Goal: Task Accomplishment & Management: Complete application form

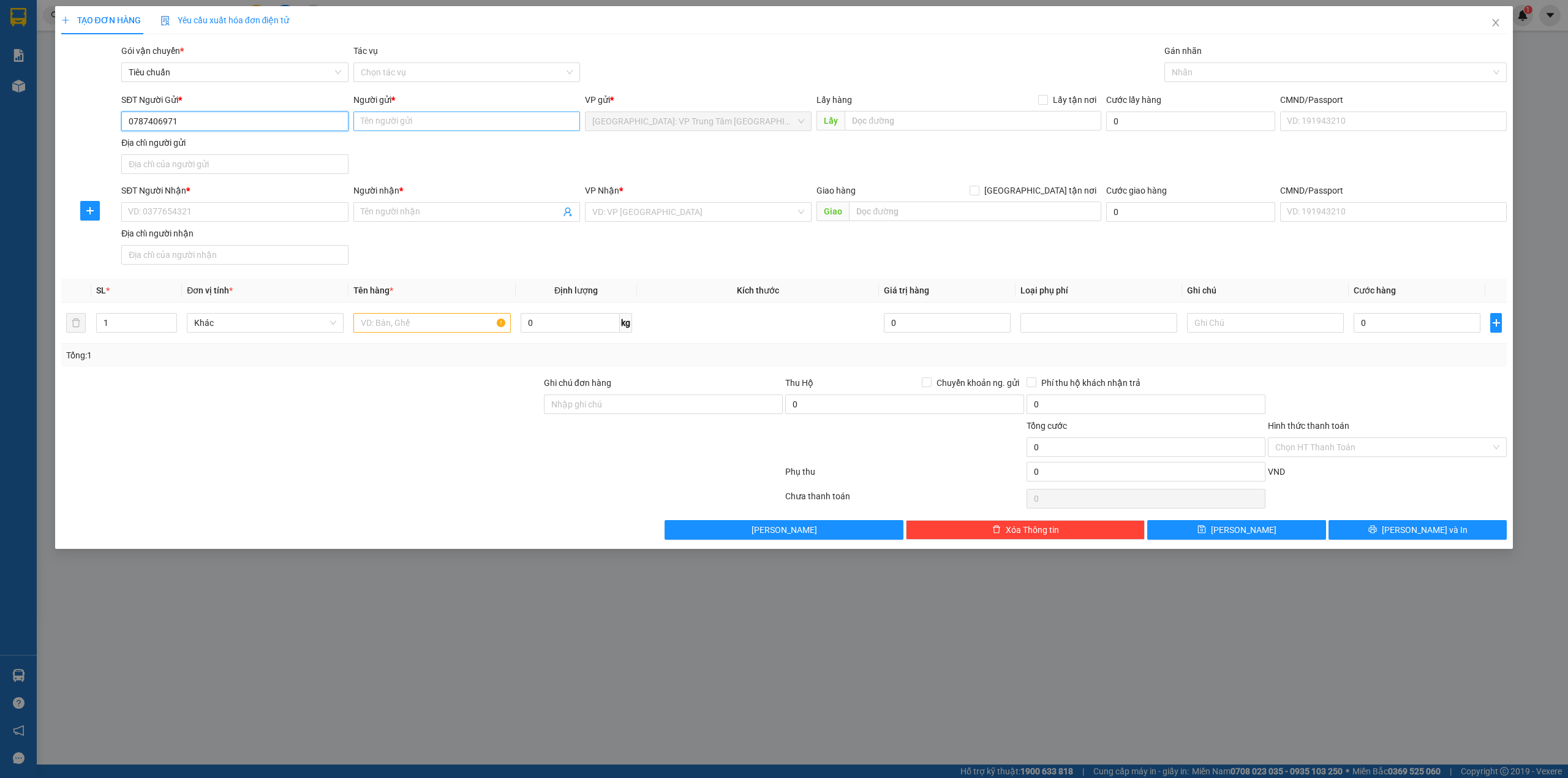
type input "0787406971"
click at [392, 121] on input "Người gửi *" at bounding box center [466, 121] width 227 height 20
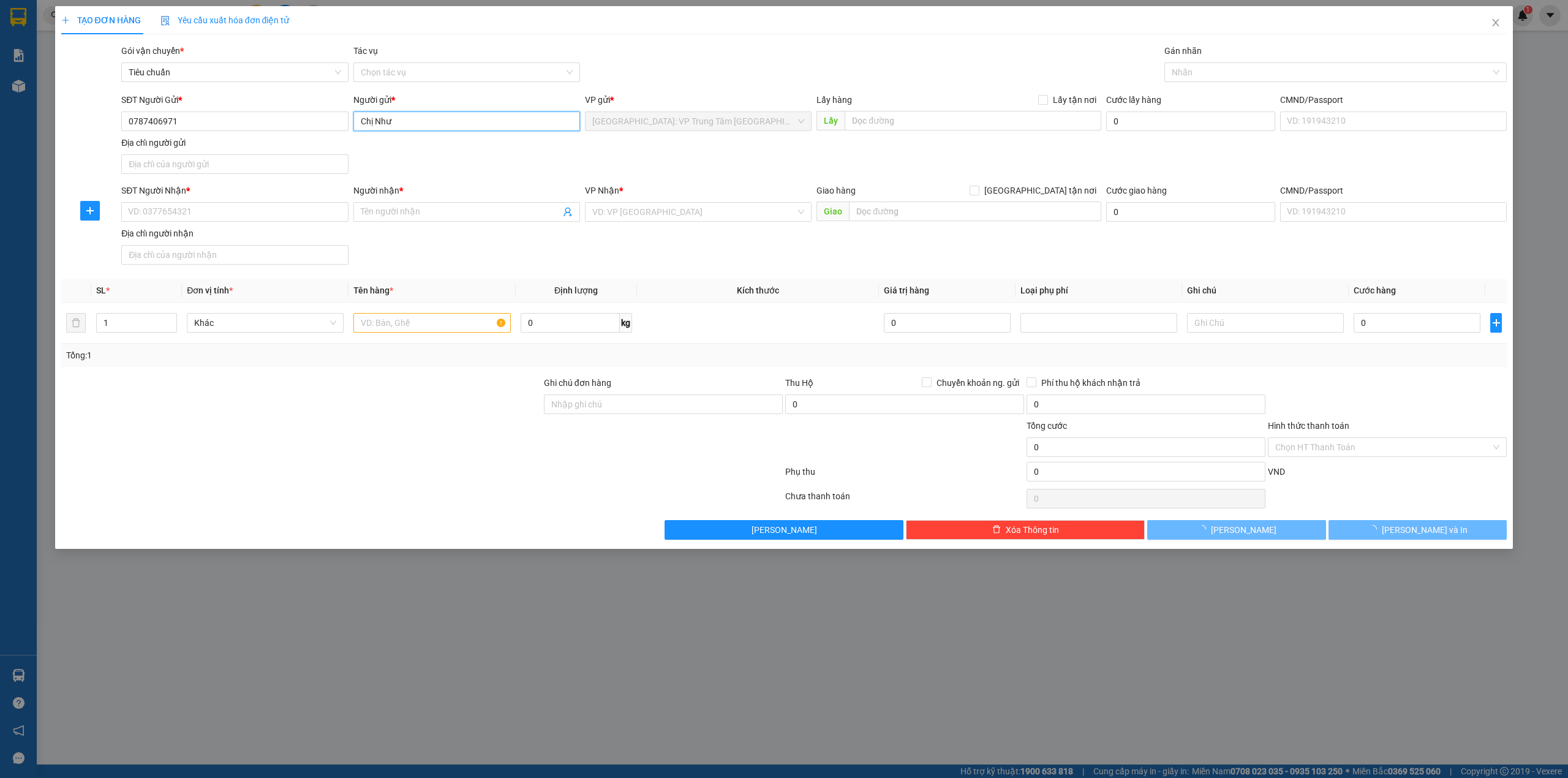
type input "Chị Như"
click at [253, 202] on div "SĐT Người Nhận *" at bounding box center [234, 193] width 227 height 18
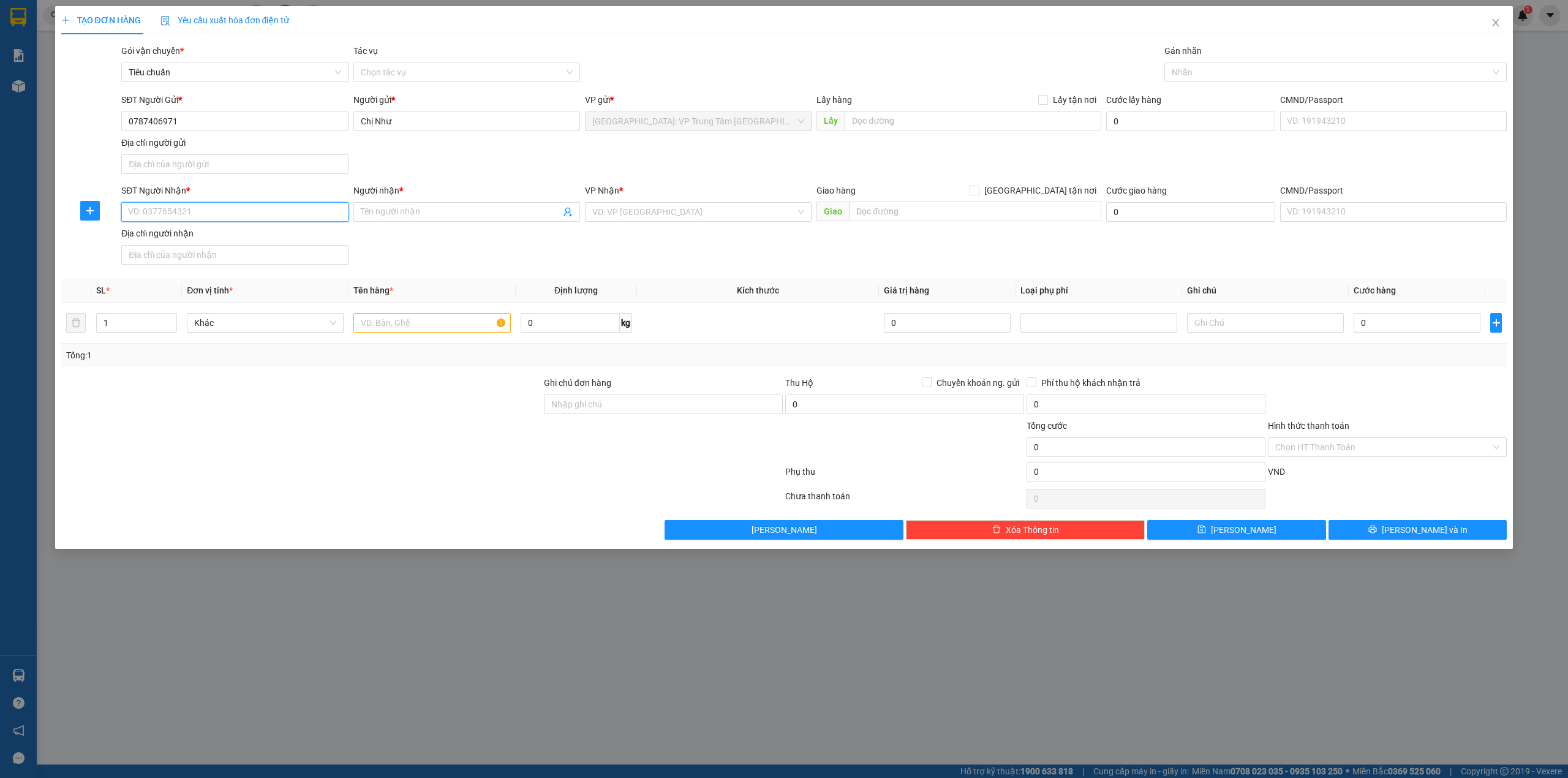
click at [248, 212] on input "SĐT Người Nhận *" at bounding box center [234, 212] width 227 height 20
type input "0347925124"
click at [476, 213] on input "Người nhận *" at bounding box center [461, 212] width 200 height 13
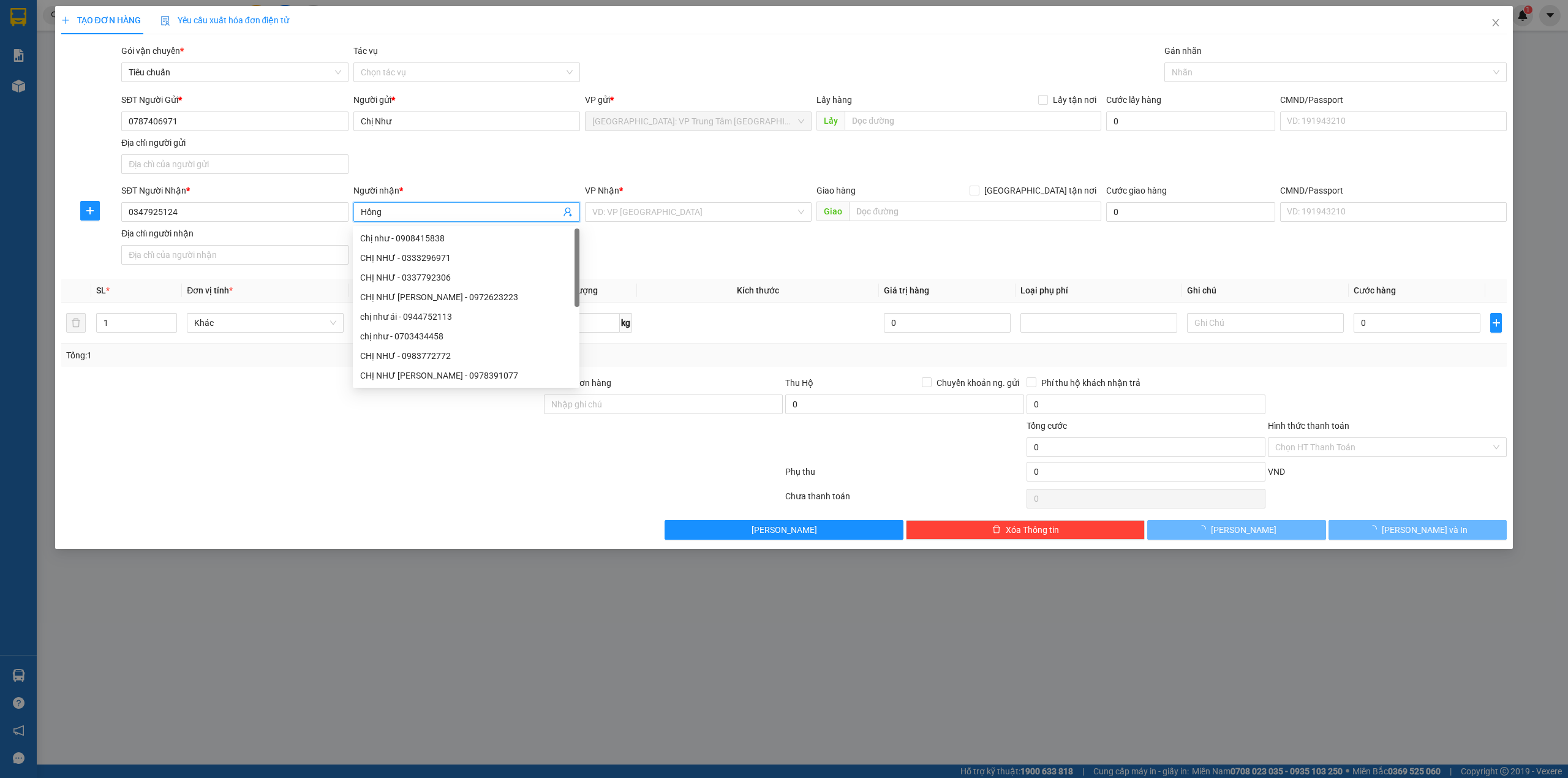
type input "Hồng"
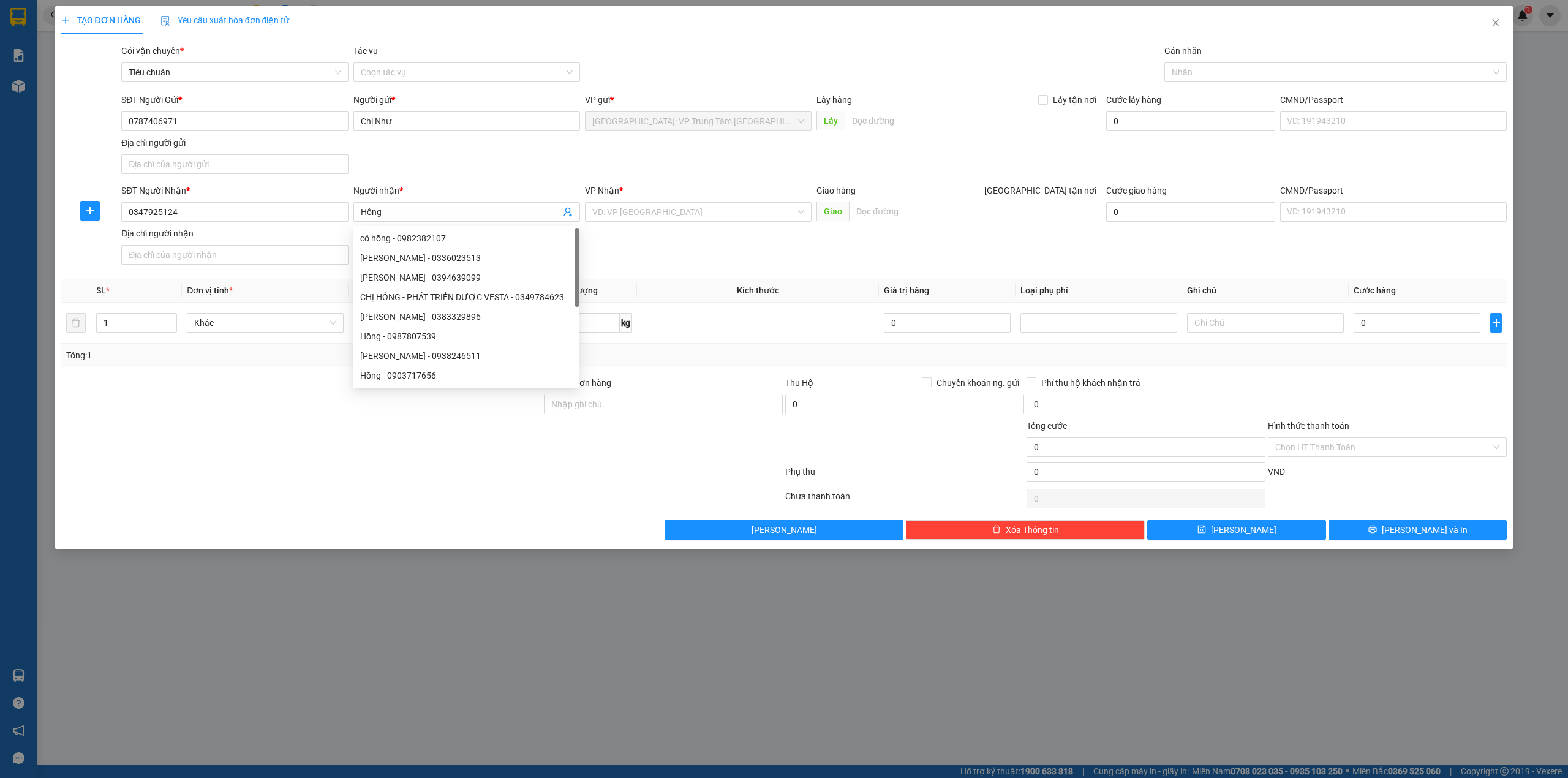
click at [640, 226] on div "VP Nhận * VD: VP Sài Gòn" at bounding box center [699, 205] width 227 height 43
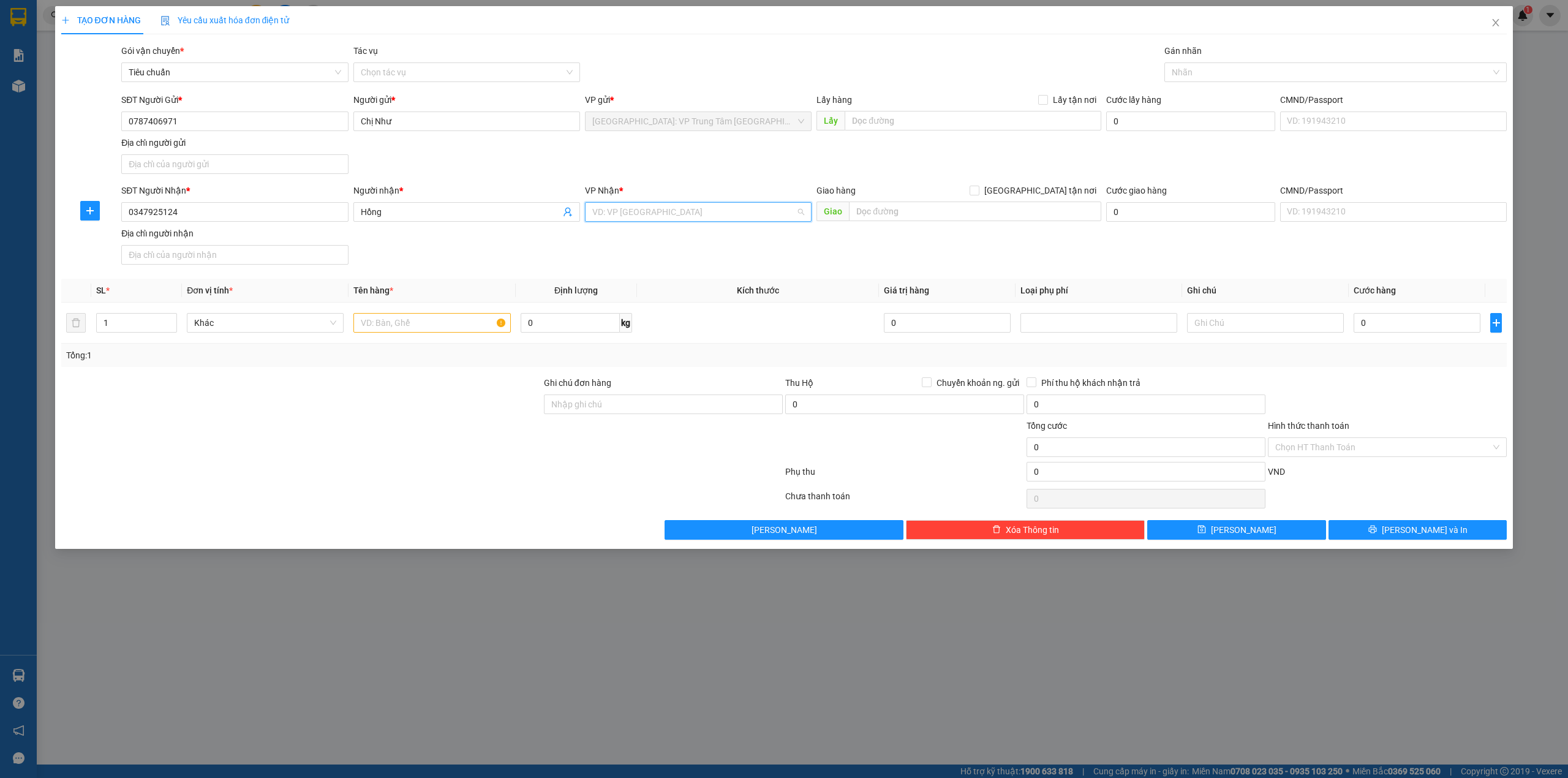
click at [653, 221] on input "search" at bounding box center [694, 212] width 203 height 18
type input "y"
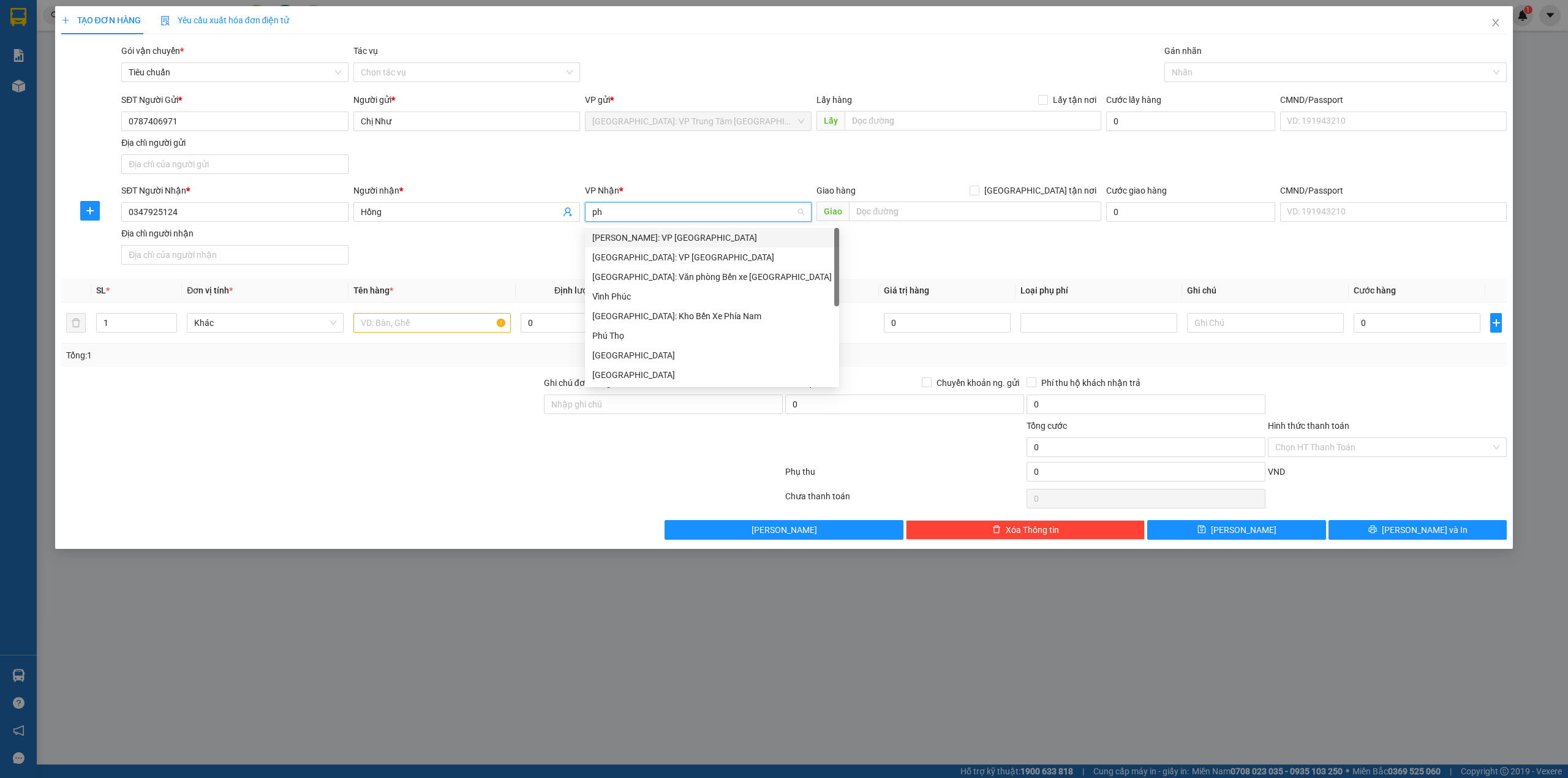
type input "phú"
click at [653, 250] on div "[GEOGRAPHIC_DATA]: VP [GEOGRAPHIC_DATA]" at bounding box center [698, 257] width 212 height 13
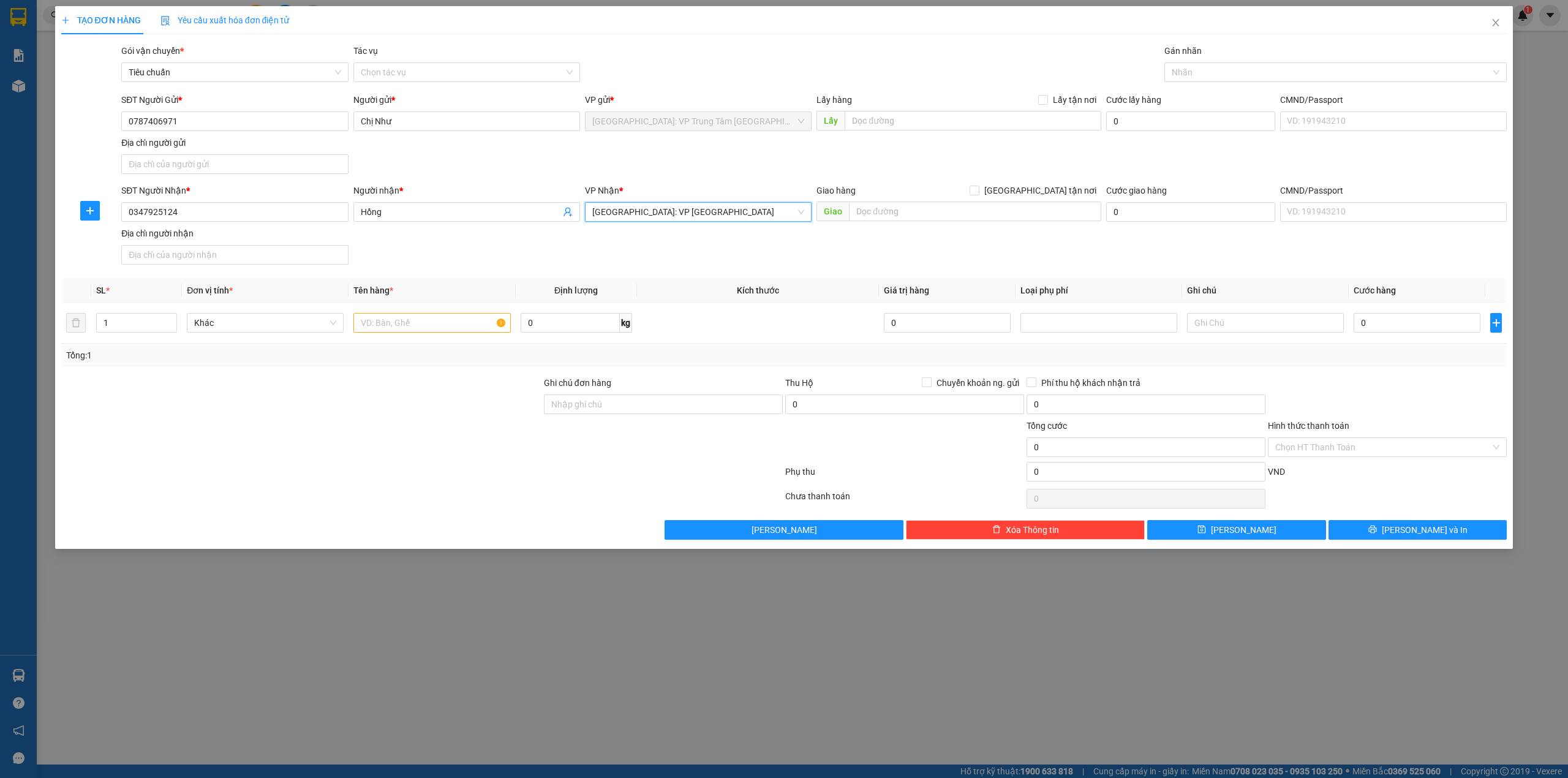
click at [720, 187] on div "VP Nhận *" at bounding box center [699, 190] width 227 height 13
click at [453, 324] on input "text" at bounding box center [431, 323] width 157 height 20
type input "1 bao tải vàng"
click at [1399, 329] on input "0" at bounding box center [1417, 323] width 127 height 20
type input "1"
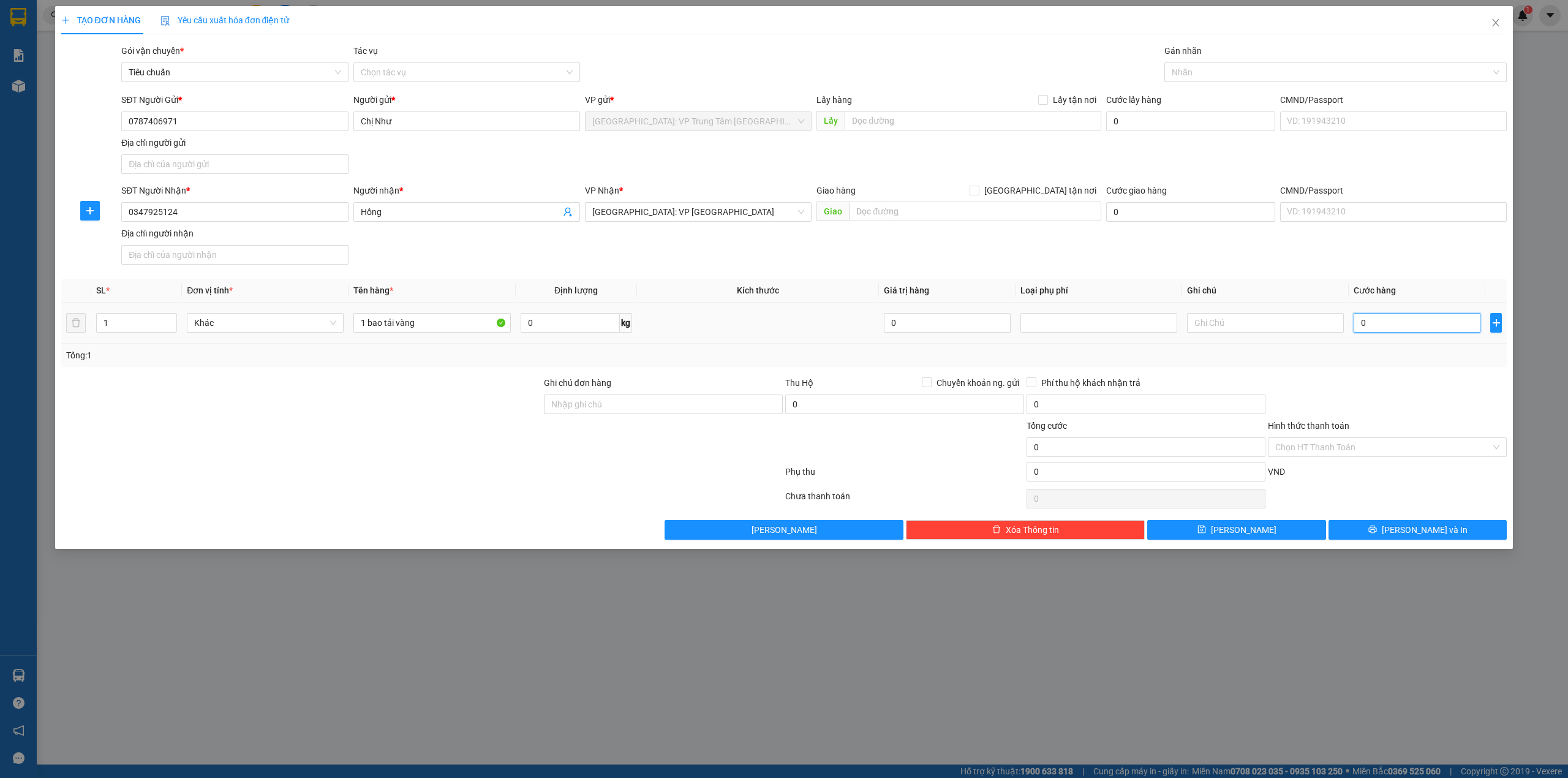
type input "1"
type input "12"
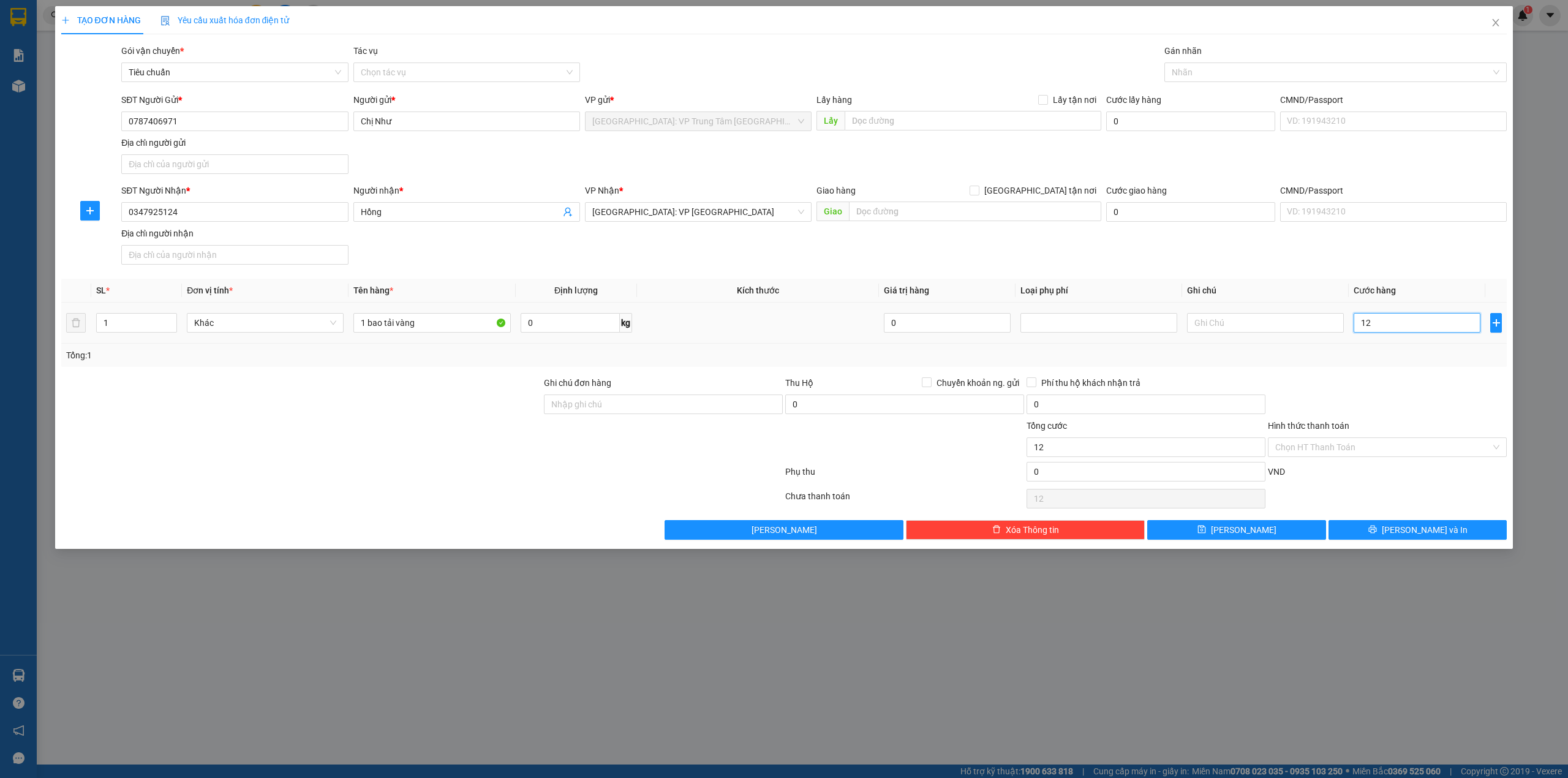
type input "120"
type input "1.200"
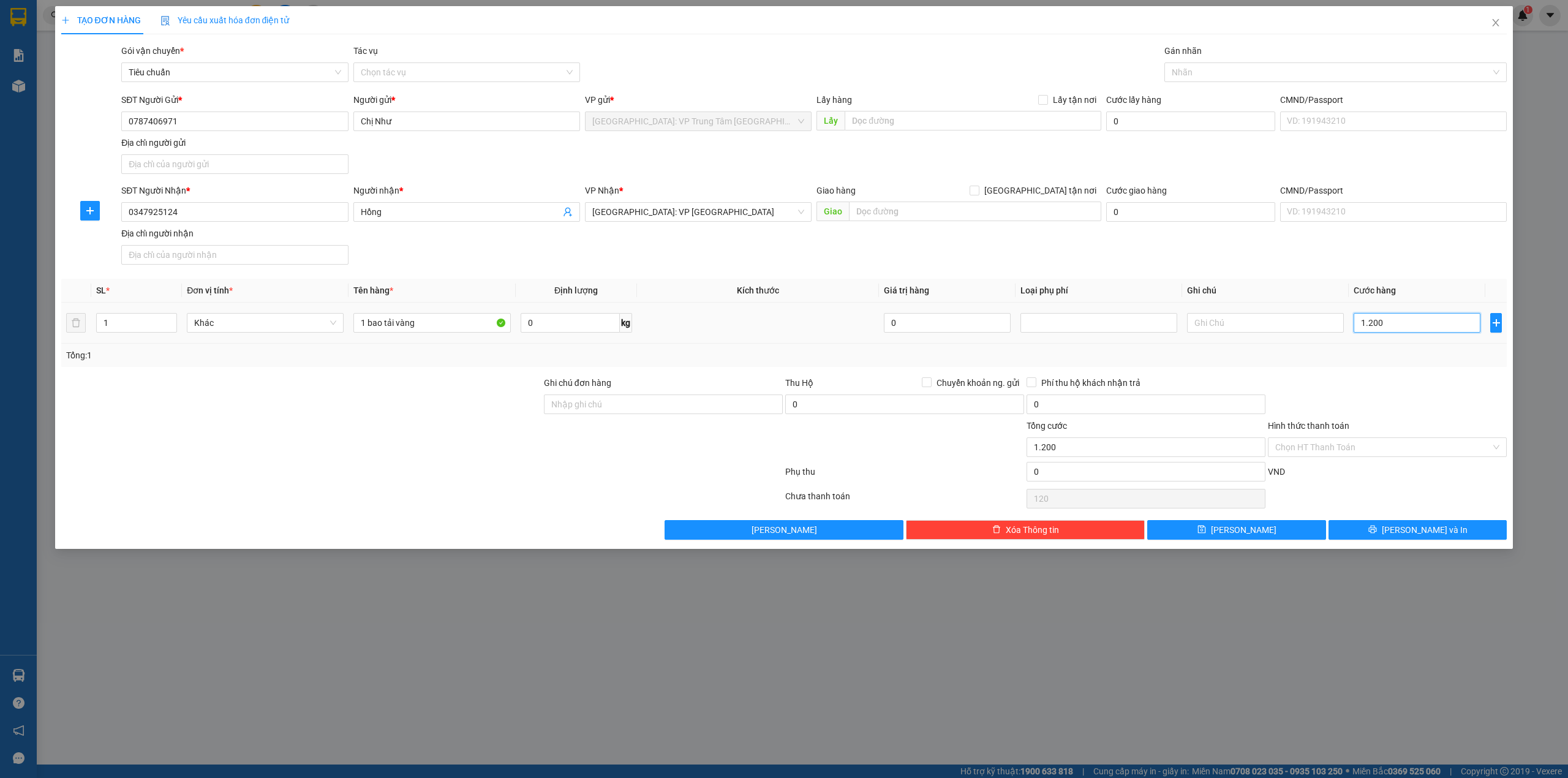
type input "1.200"
type input "12.000"
type input "120.000"
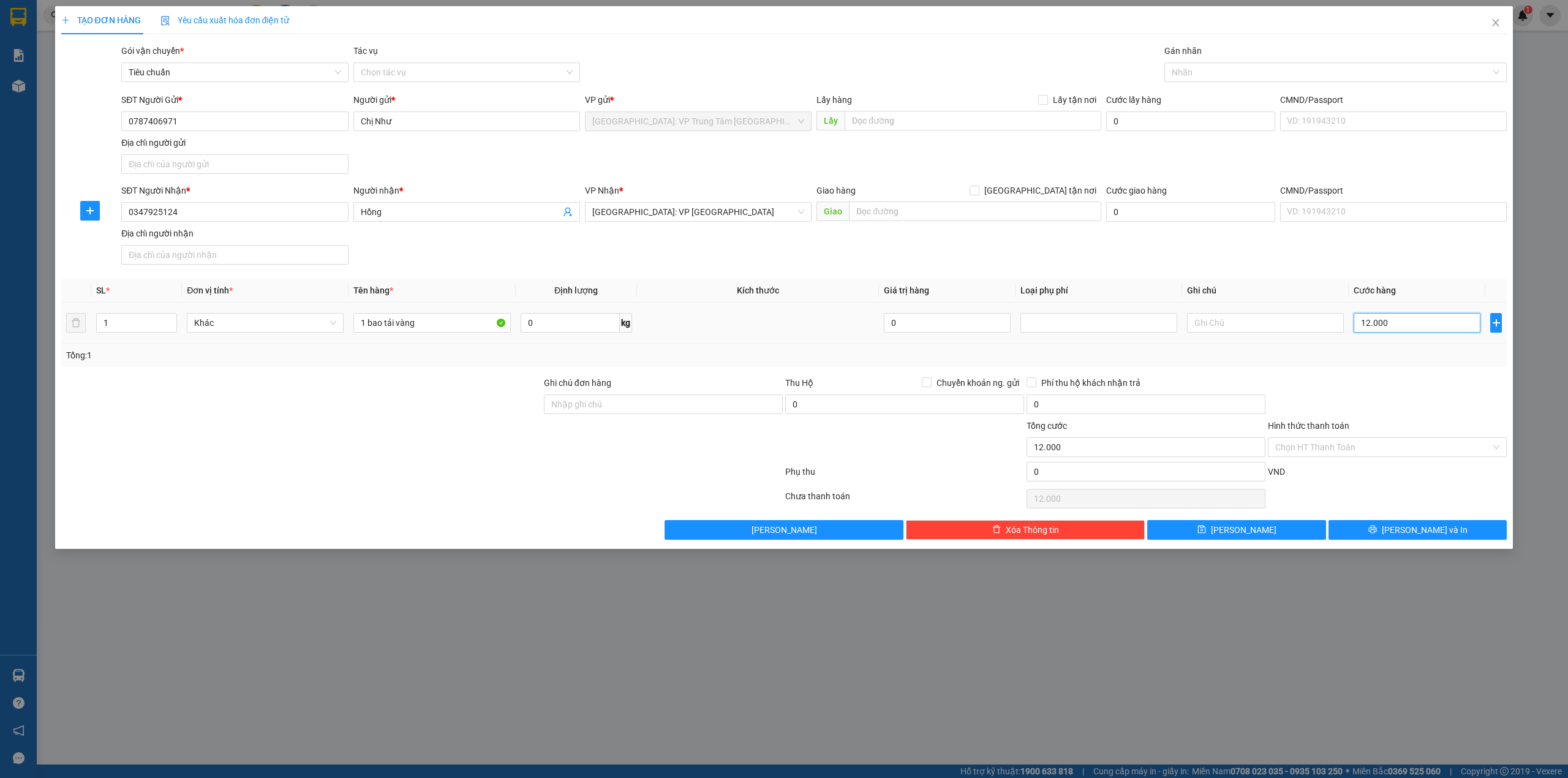
type input "120.000"
click at [1383, 535] on button "[PERSON_NAME] và In" at bounding box center [1418, 530] width 179 height 20
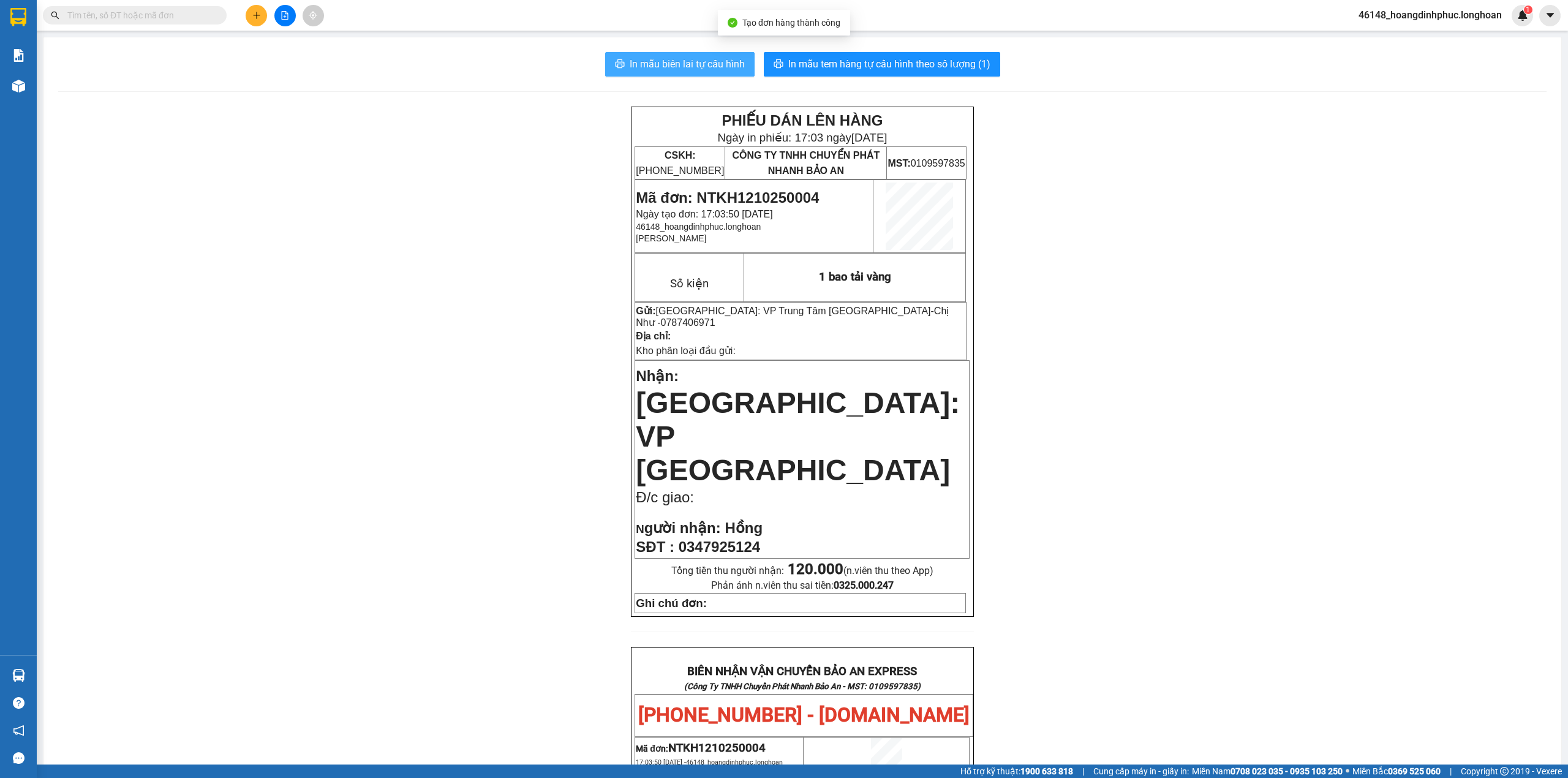
click at [691, 61] on span "In mẫu biên lai tự cấu hình" at bounding box center [687, 64] width 115 height 15
click at [254, 21] on button at bounding box center [256, 15] width 21 height 21
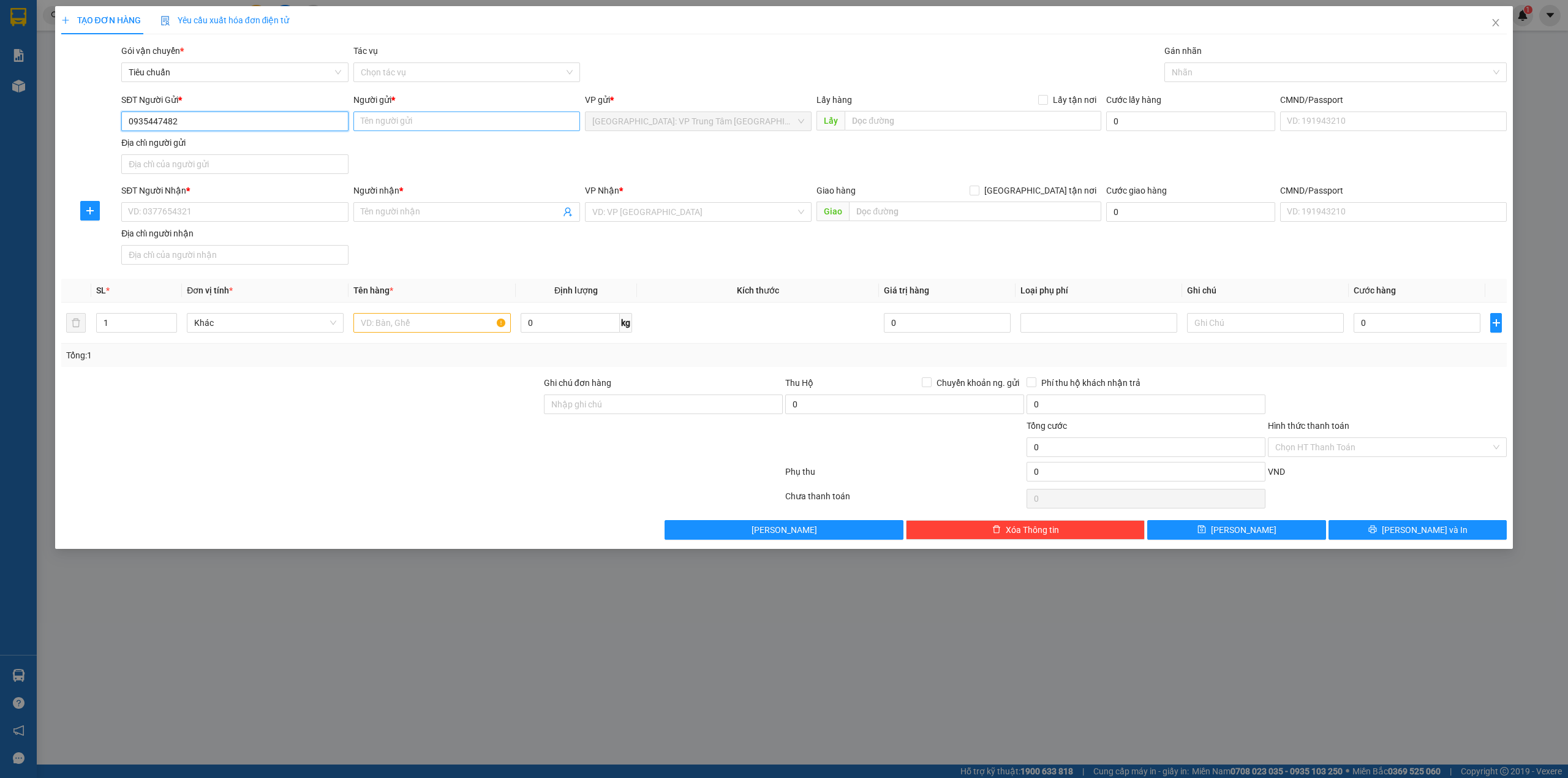
type input "0935447482"
click at [417, 123] on input "Người gửi *" at bounding box center [466, 121] width 227 height 20
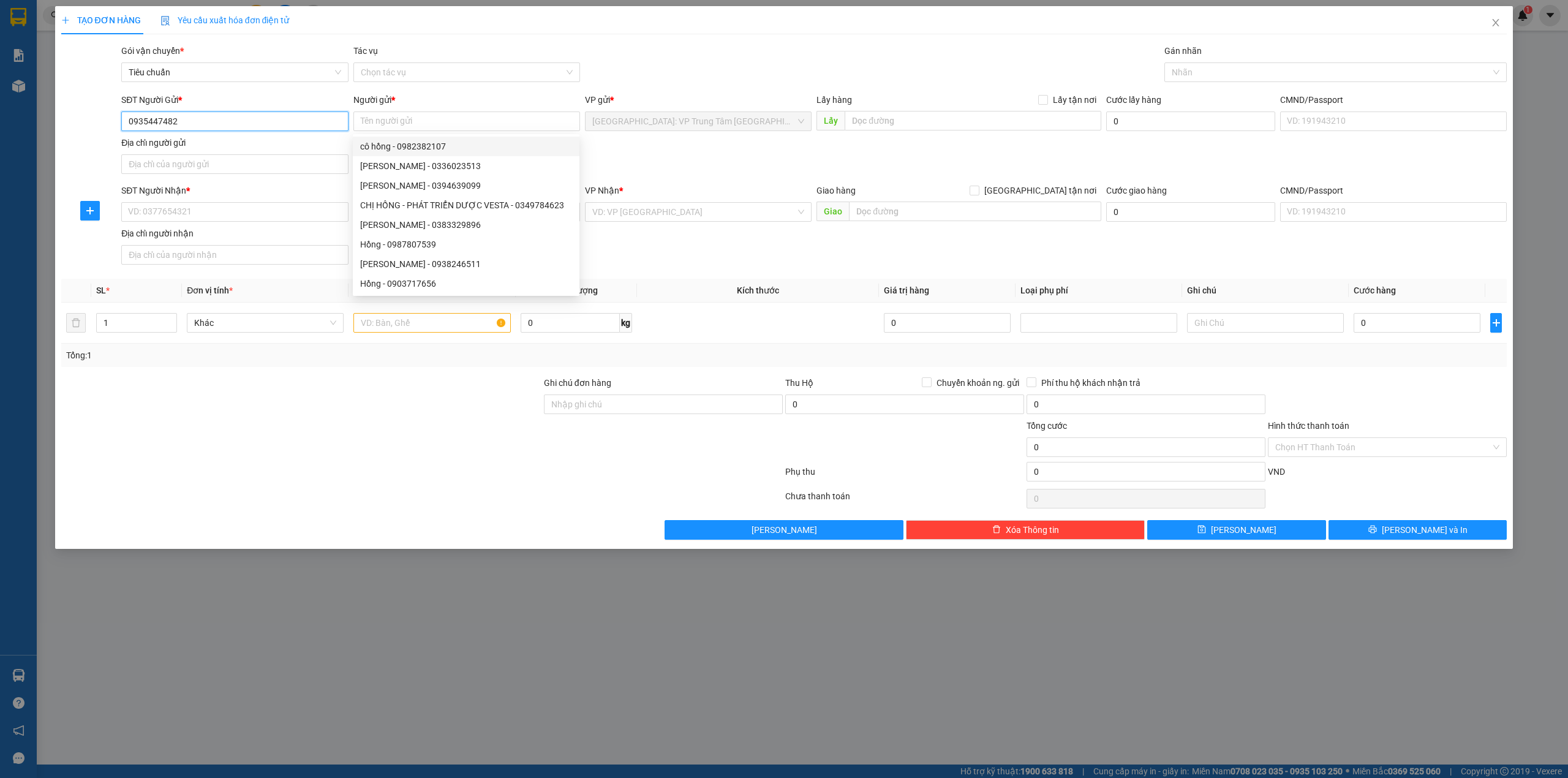
drag, startPoint x: 225, startPoint y: 126, endPoint x: 106, endPoint y: 132, distance: 119.2
click at [106, 132] on div "SĐT Người Gửi * 0935447482 0935447482 Người gửi * Tên người gửi VP gửi * Khánh …" at bounding box center [784, 136] width 1449 height 86
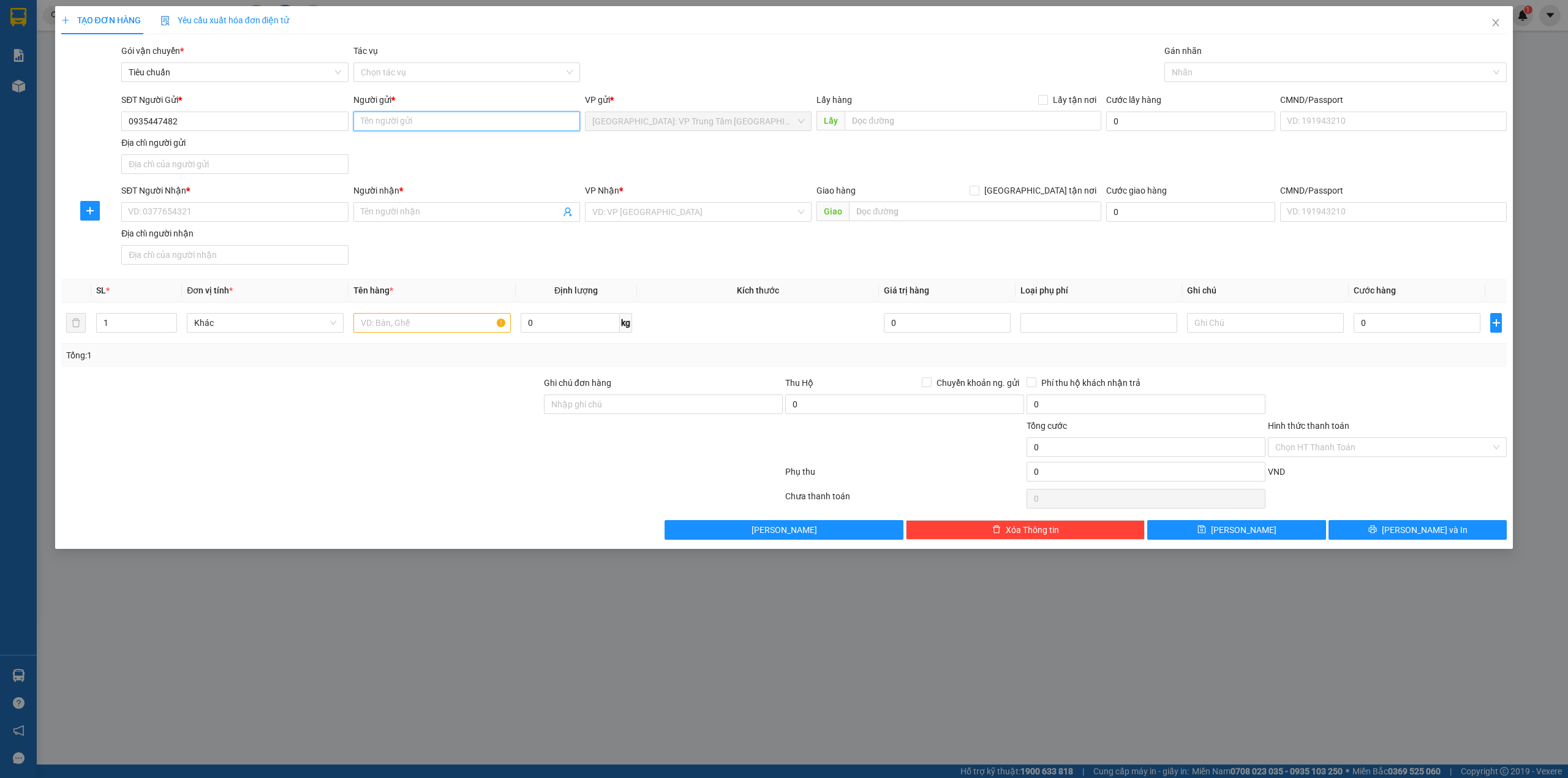
click at [424, 121] on input "Người gửi *" at bounding box center [466, 121] width 227 height 20
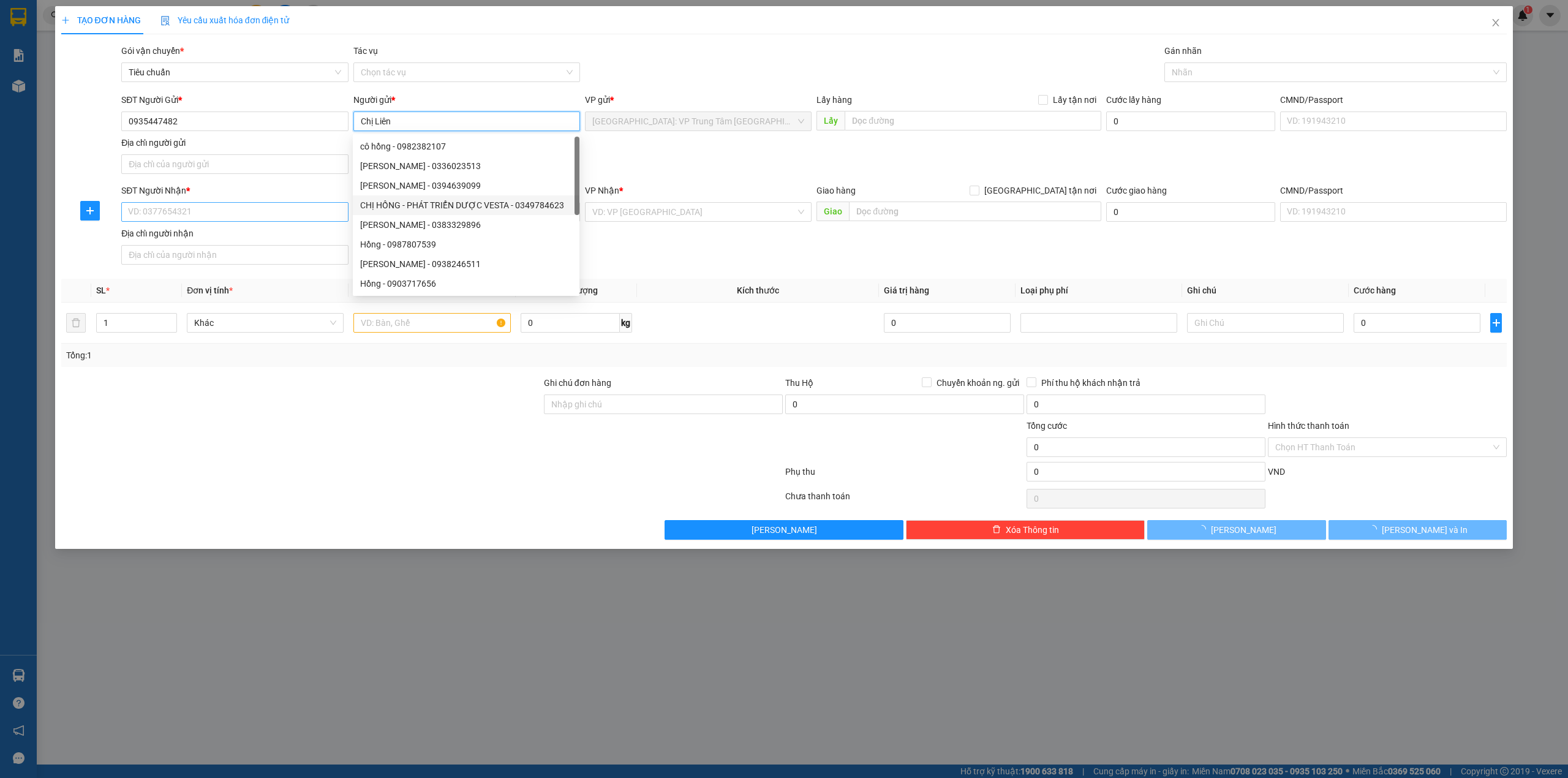
type input "Chị Liên"
click at [276, 219] on input "SĐT Người Nhận *" at bounding box center [234, 212] width 227 height 20
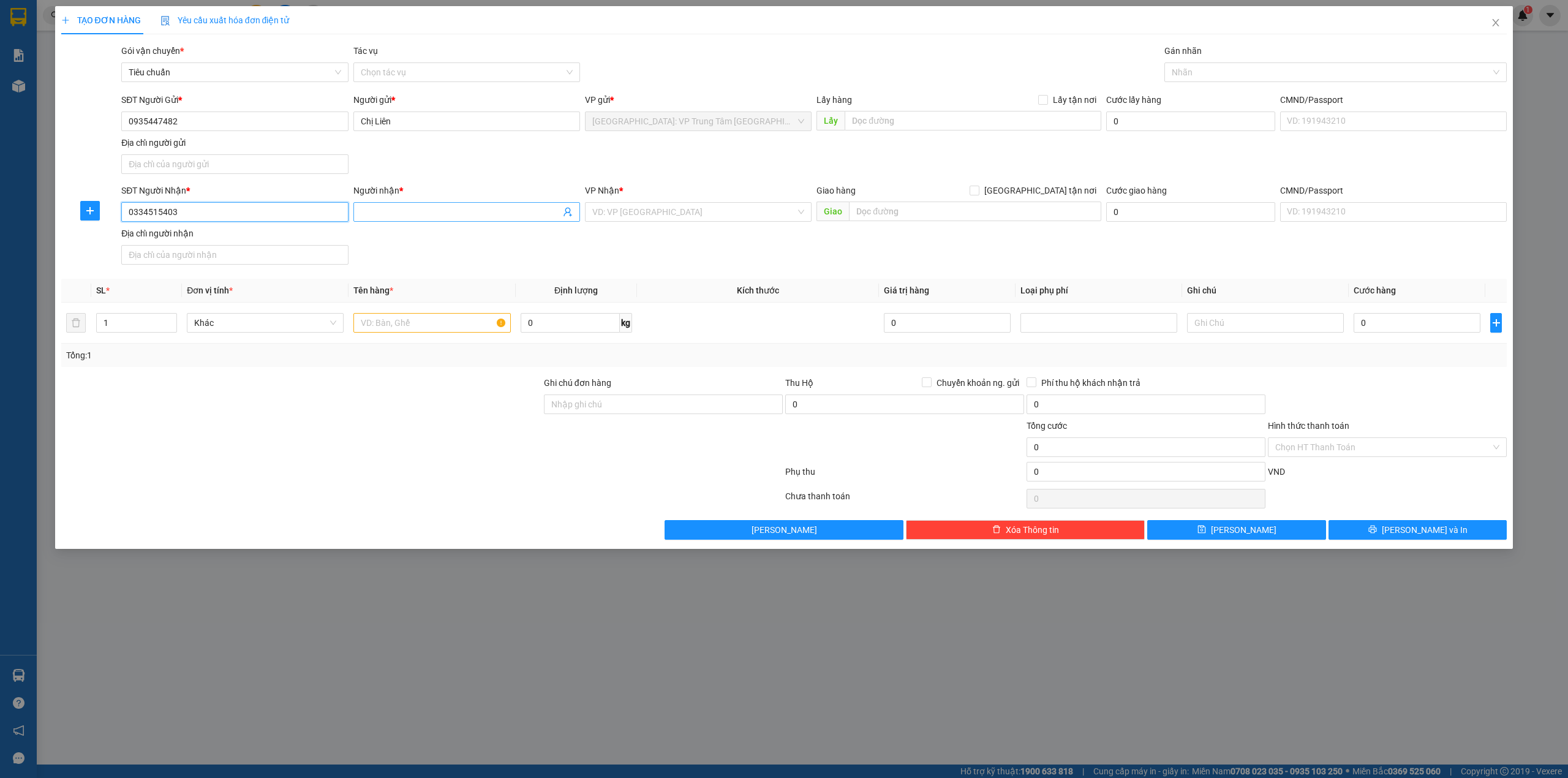
type input "0334515403"
click at [398, 218] on input "Người nhận *" at bounding box center [461, 212] width 200 height 13
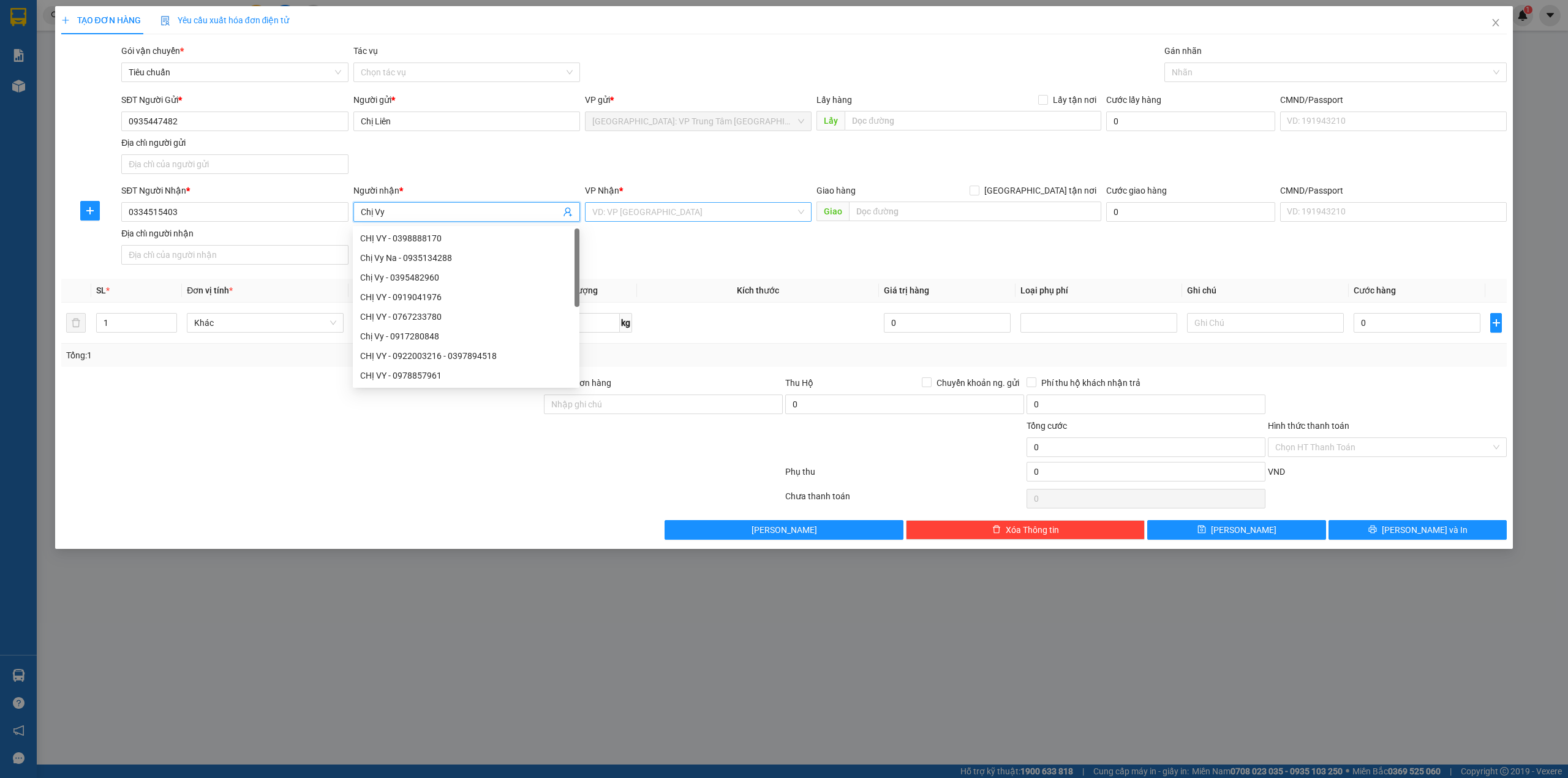
type input "Chị Vy"
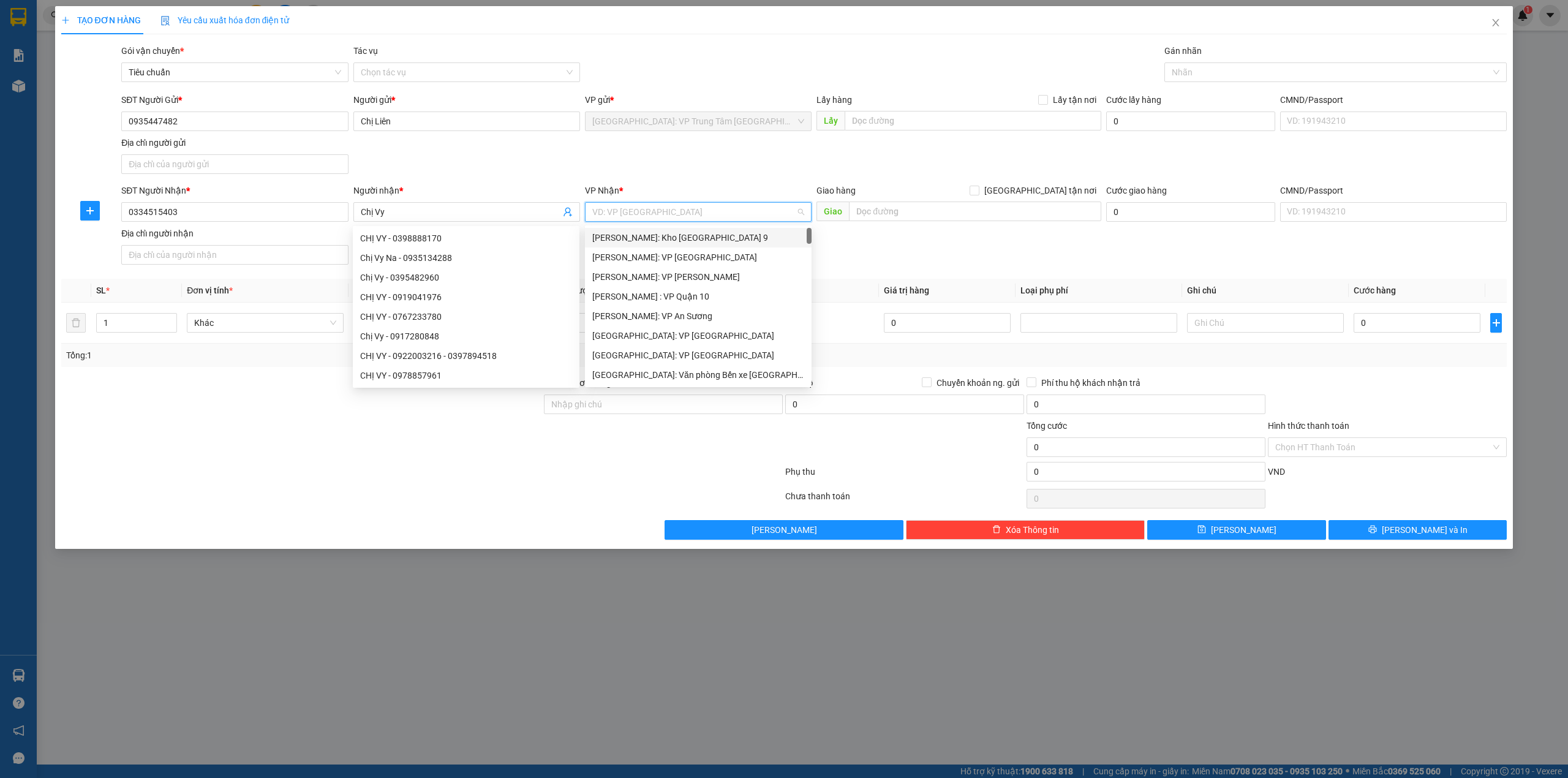
click at [644, 221] on input "search" at bounding box center [694, 212] width 203 height 18
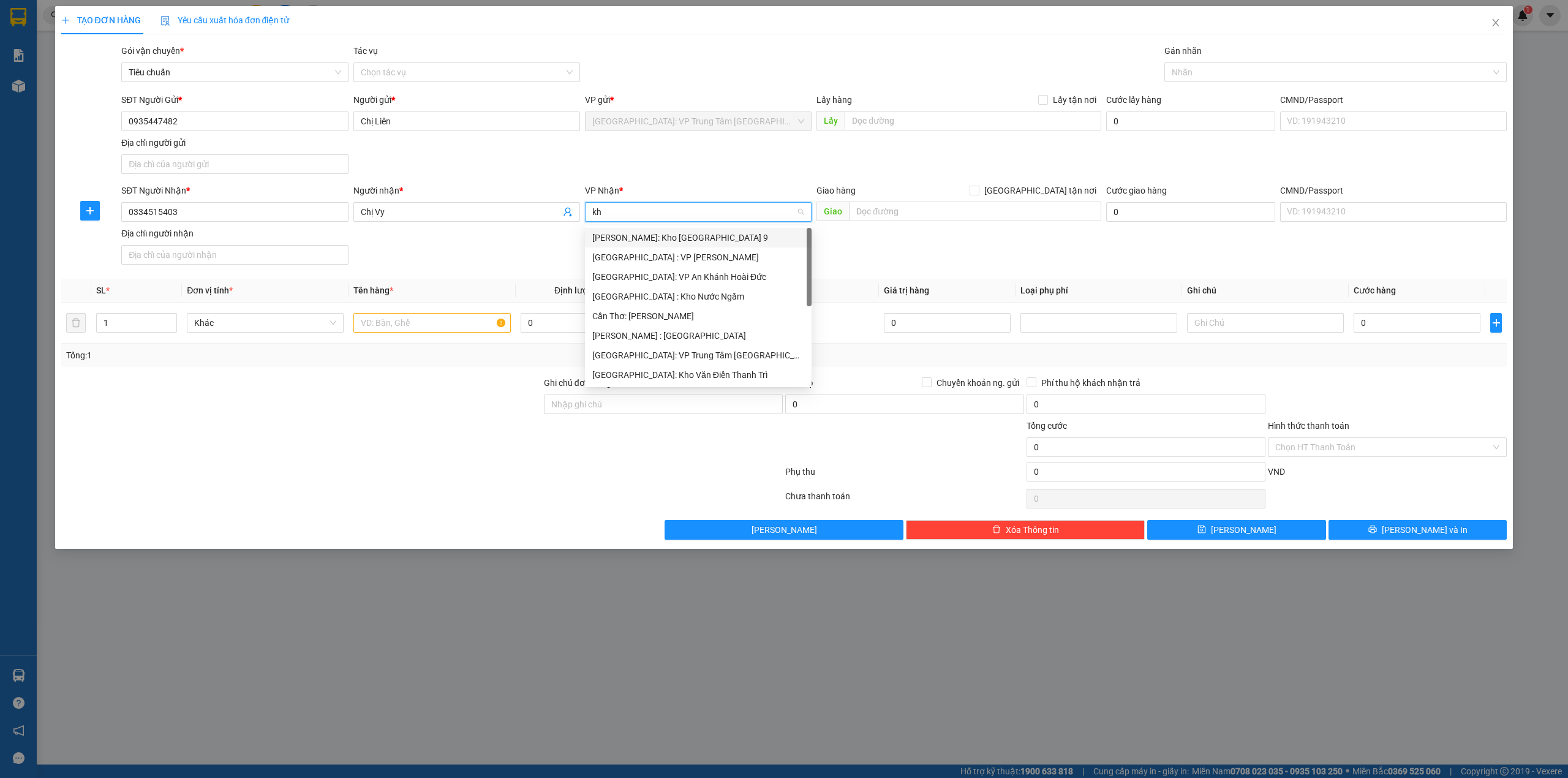
type input "kho"
click at [708, 294] on div "[PERSON_NAME] : [GEOGRAPHIC_DATA]" at bounding box center [698, 296] width 212 height 13
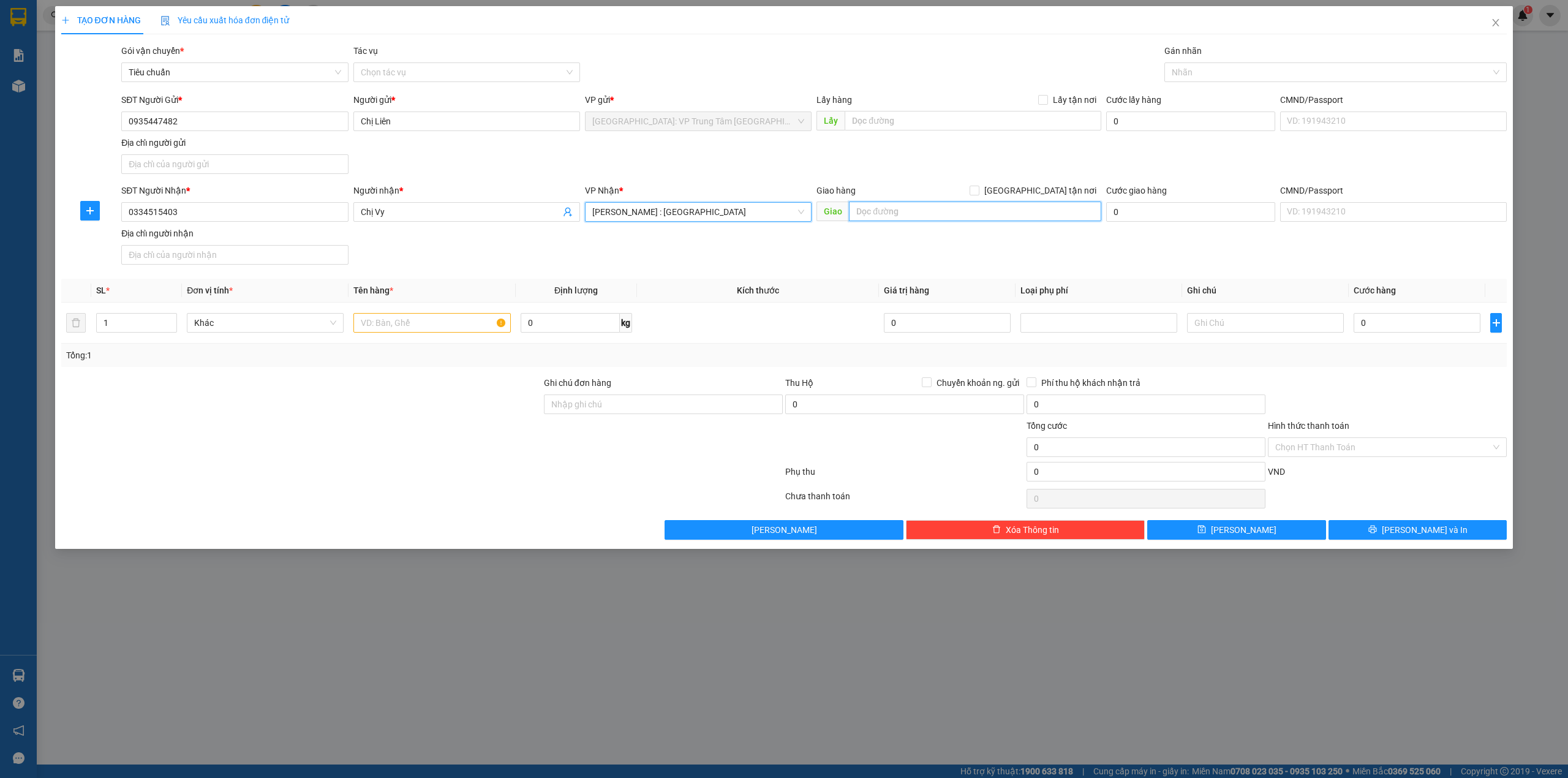
click at [908, 217] on input "text" at bounding box center [975, 212] width 253 height 20
click at [915, 213] on input "text" at bounding box center [975, 212] width 253 height 20
type input "50 điện biên phủ, P Ninh Thạch- Tỉnh Tây Ninh"
click at [979, 189] on input "[GEOGRAPHIC_DATA] tận nơi" at bounding box center [974, 190] width 8 height 8
checkbox input "true"
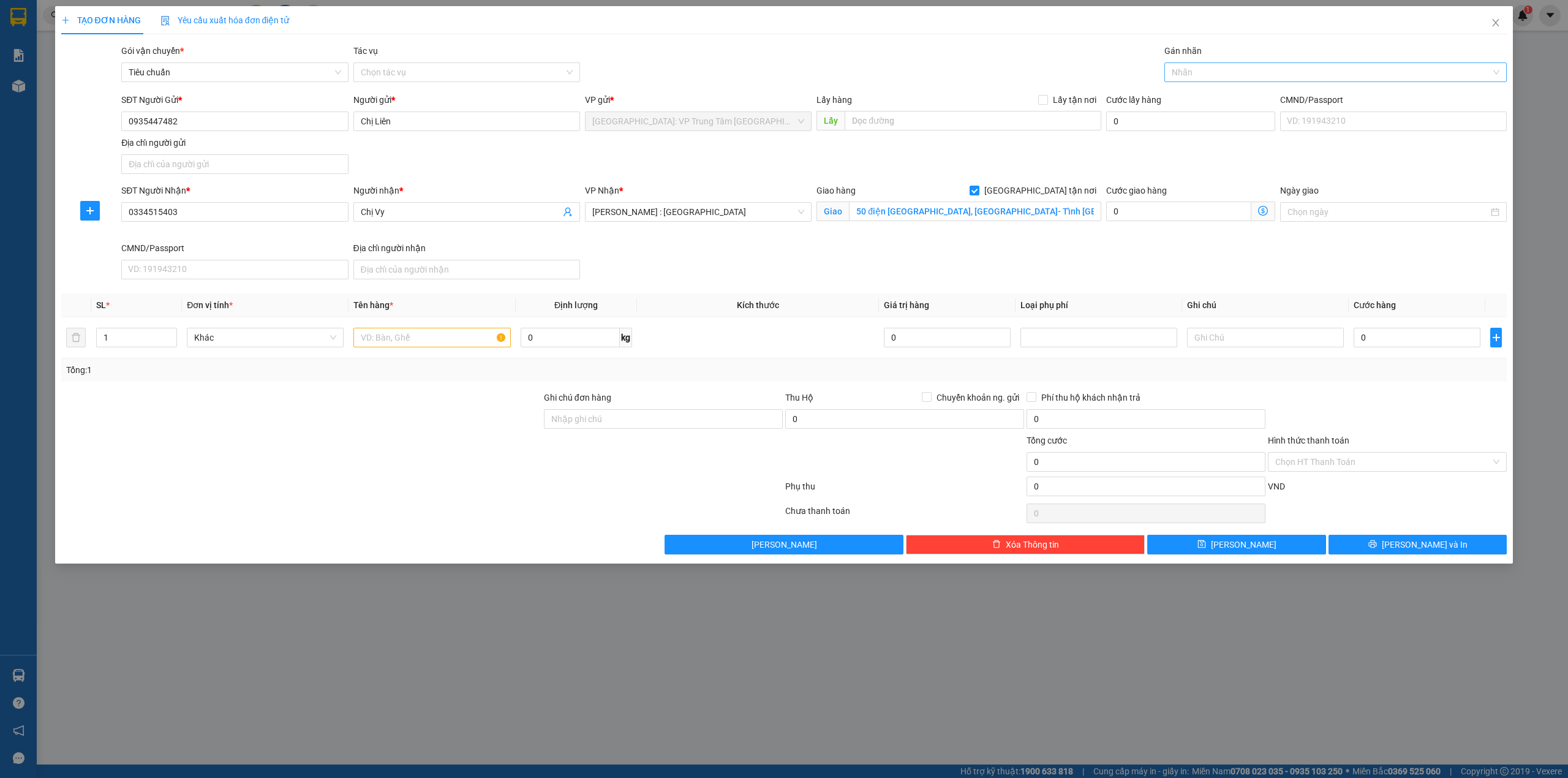
click at [1203, 76] on div at bounding box center [1330, 72] width 325 height 15
type input "g"
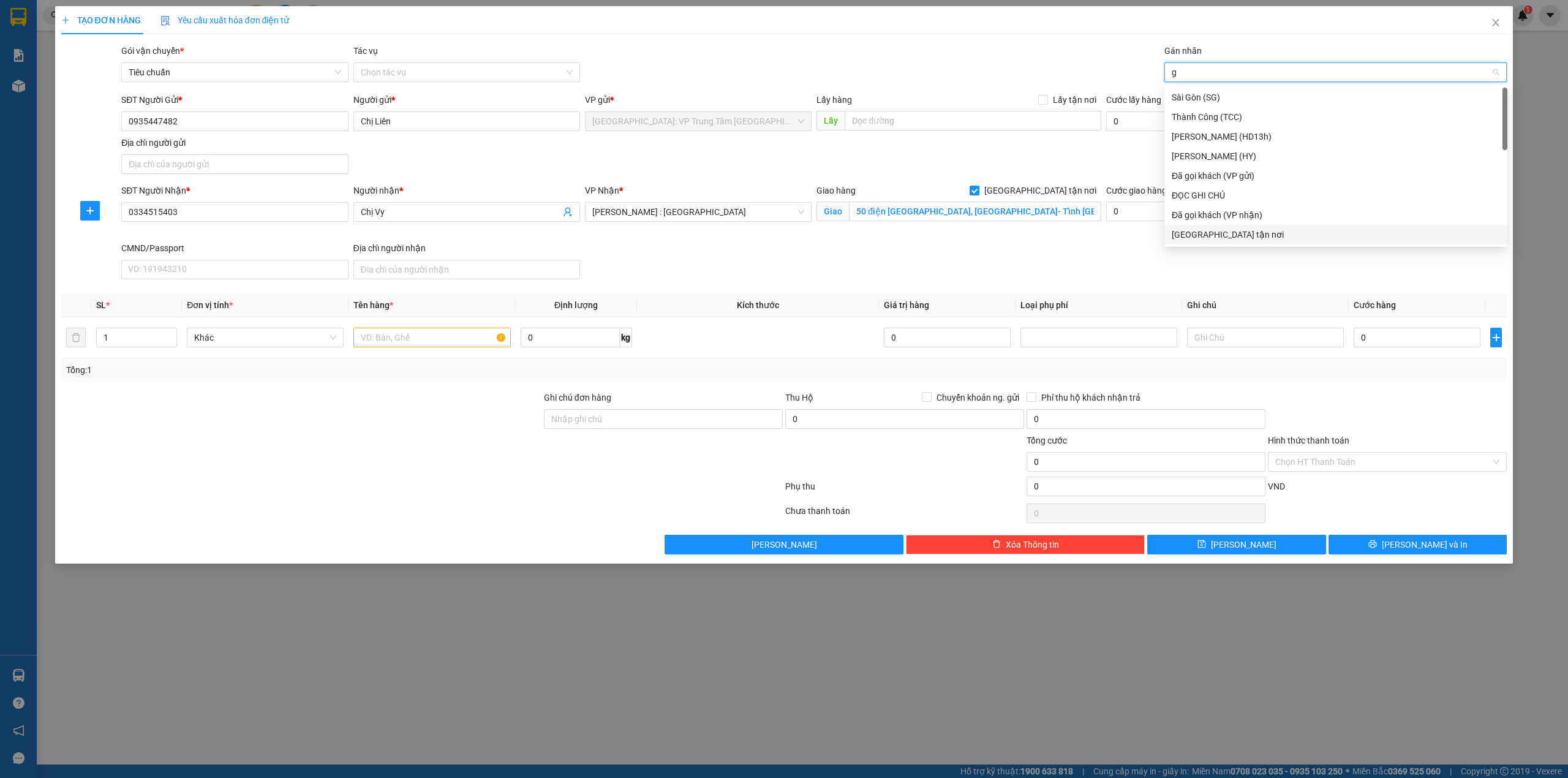
click at [1213, 231] on div "[GEOGRAPHIC_DATA] tận nơi" at bounding box center [1336, 234] width 329 height 13
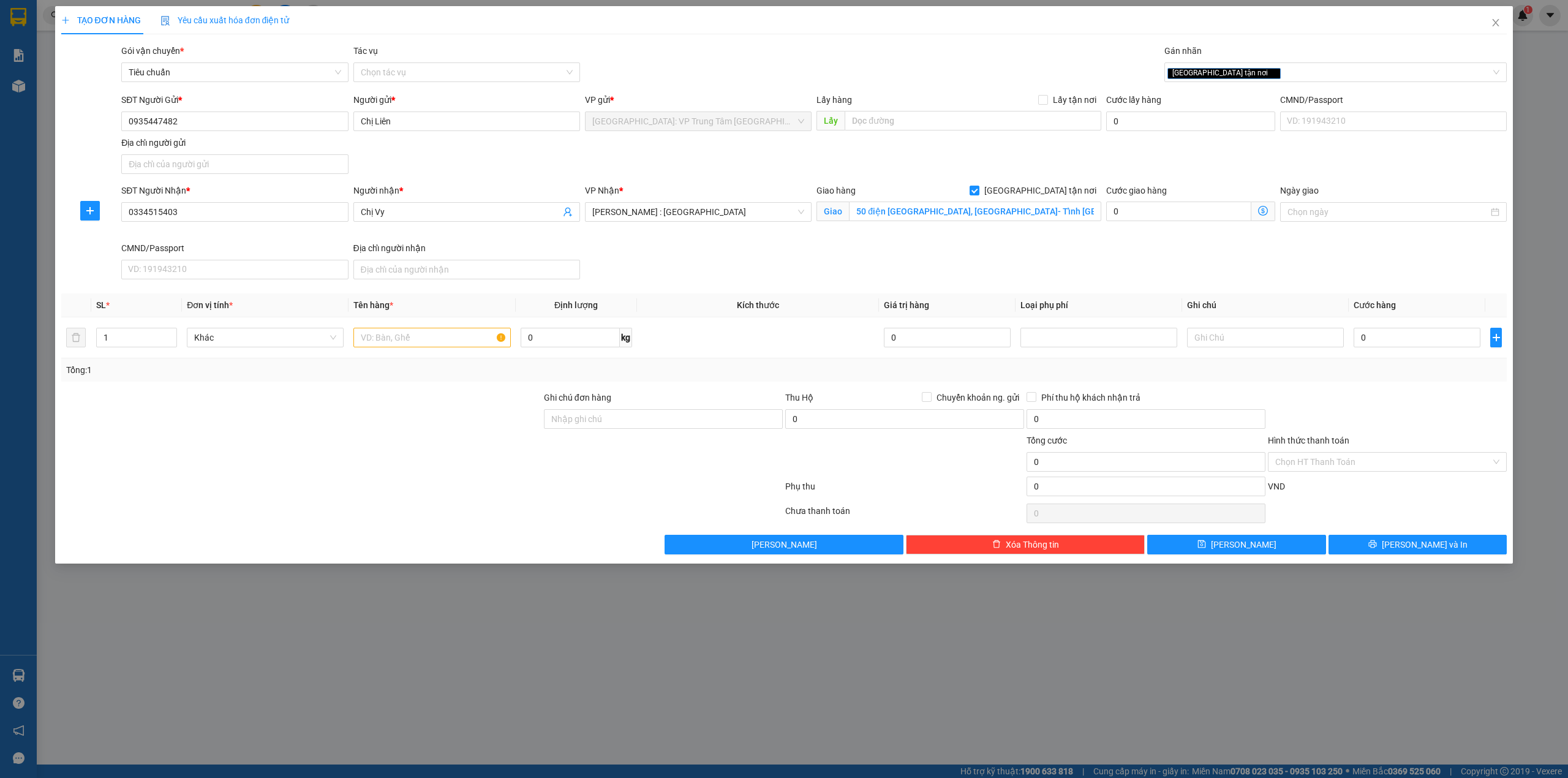
click at [1054, 83] on div "Gói vận chuyển * Tiêu chuẩn Tác vụ Chọn tác vụ Gán nhãn Giao tận nơi" at bounding box center [814, 65] width 1391 height 43
click at [402, 344] on input "text" at bounding box center [431, 338] width 157 height 20
type input "1 kiện giấy to"
click at [719, 426] on input "Ghi chú đơn hàng" at bounding box center [663, 419] width 239 height 20
click at [691, 418] on input "hàng dễ hư hỏng-xin nhẹ tay" at bounding box center [663, 419] width 239 height 20
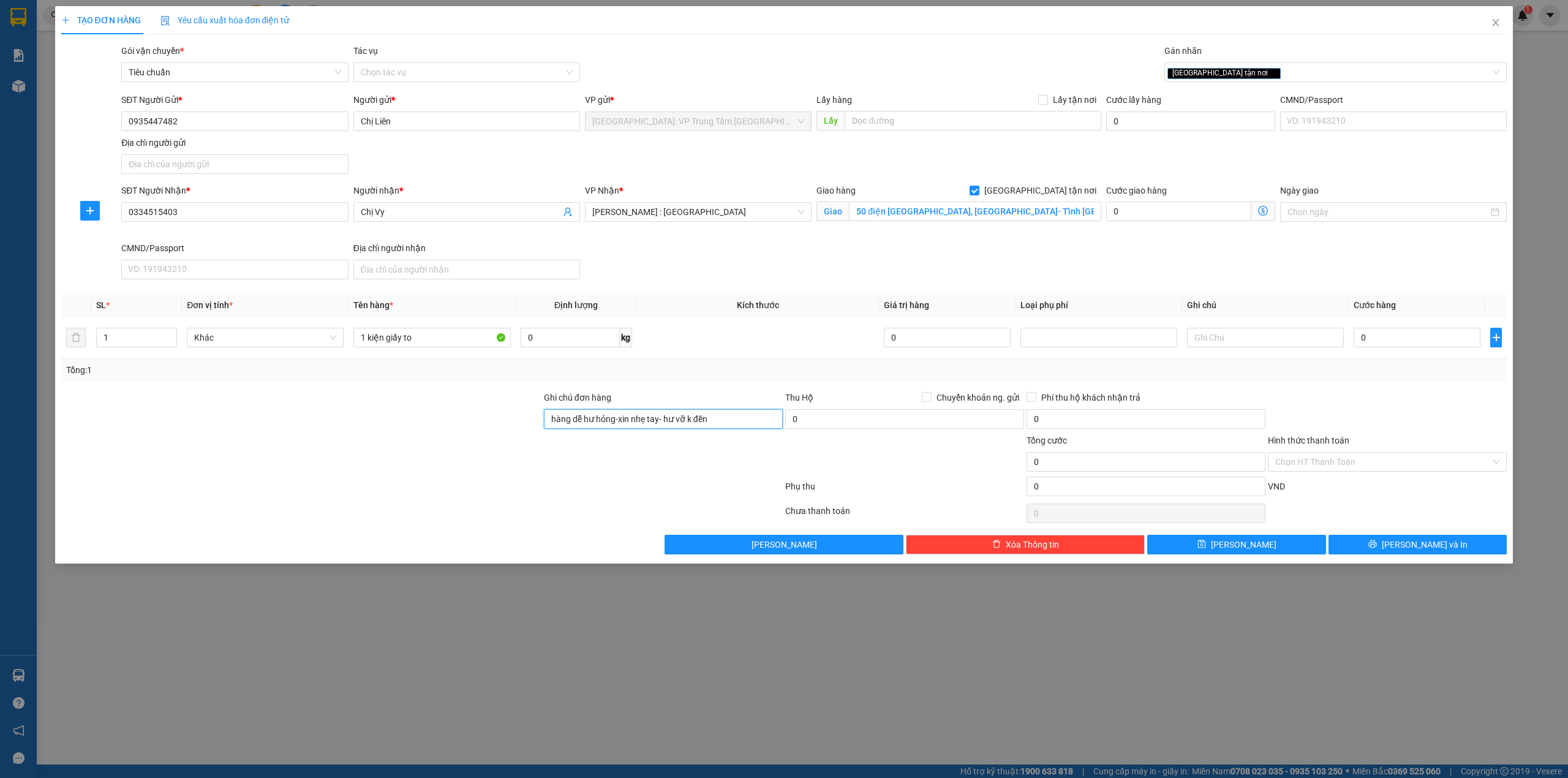
type input "hàng dễ hư hỏng-xin nhẹ tay- hư vỡ k đền"
click at [1383, 331] on input "0" at bounding box center [1417, 338] width 127 height 20
type input "1"
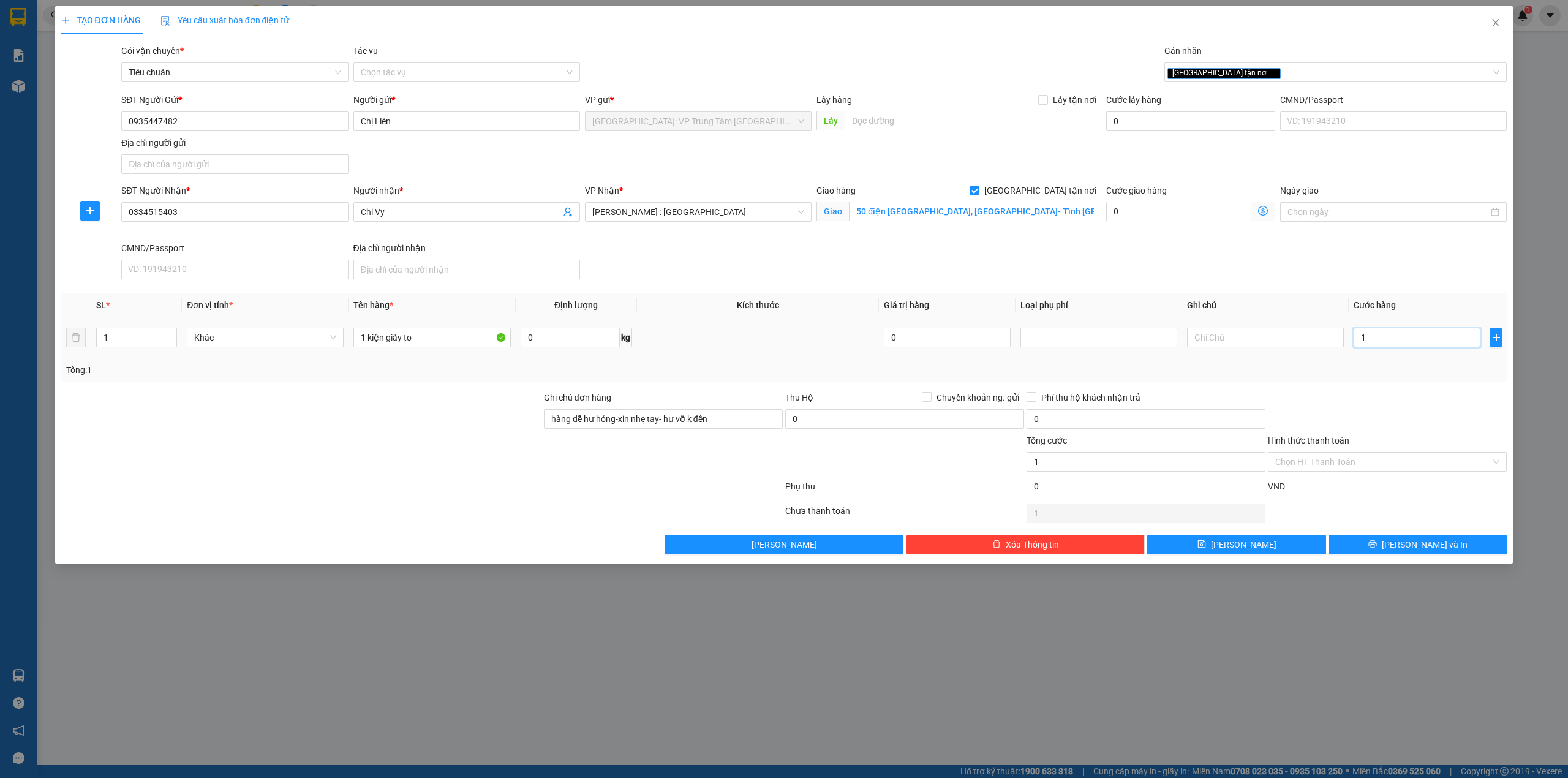
type input "15"
type input "150"
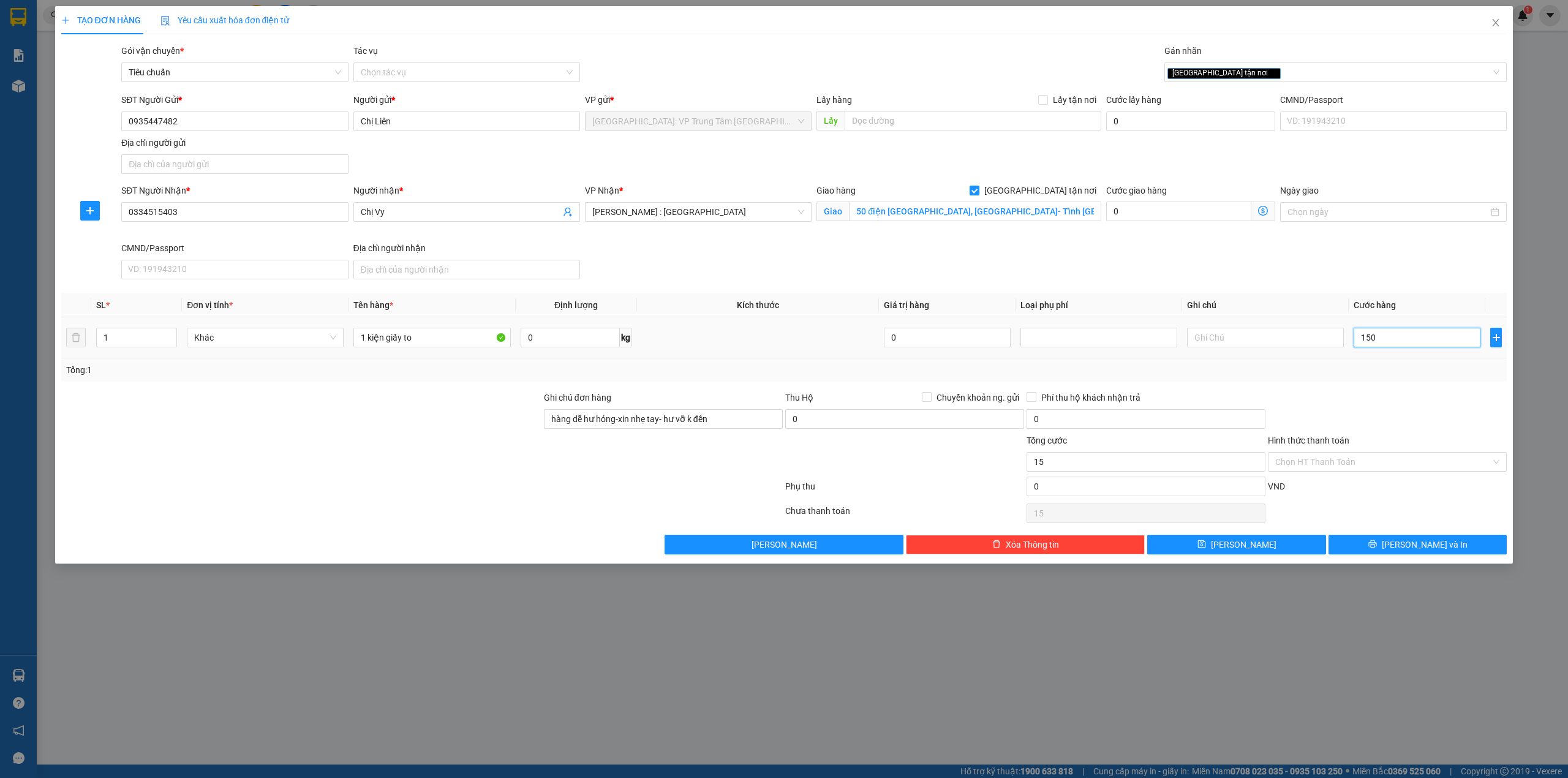
type input "150"
type input "1.500"
type input "15.000"
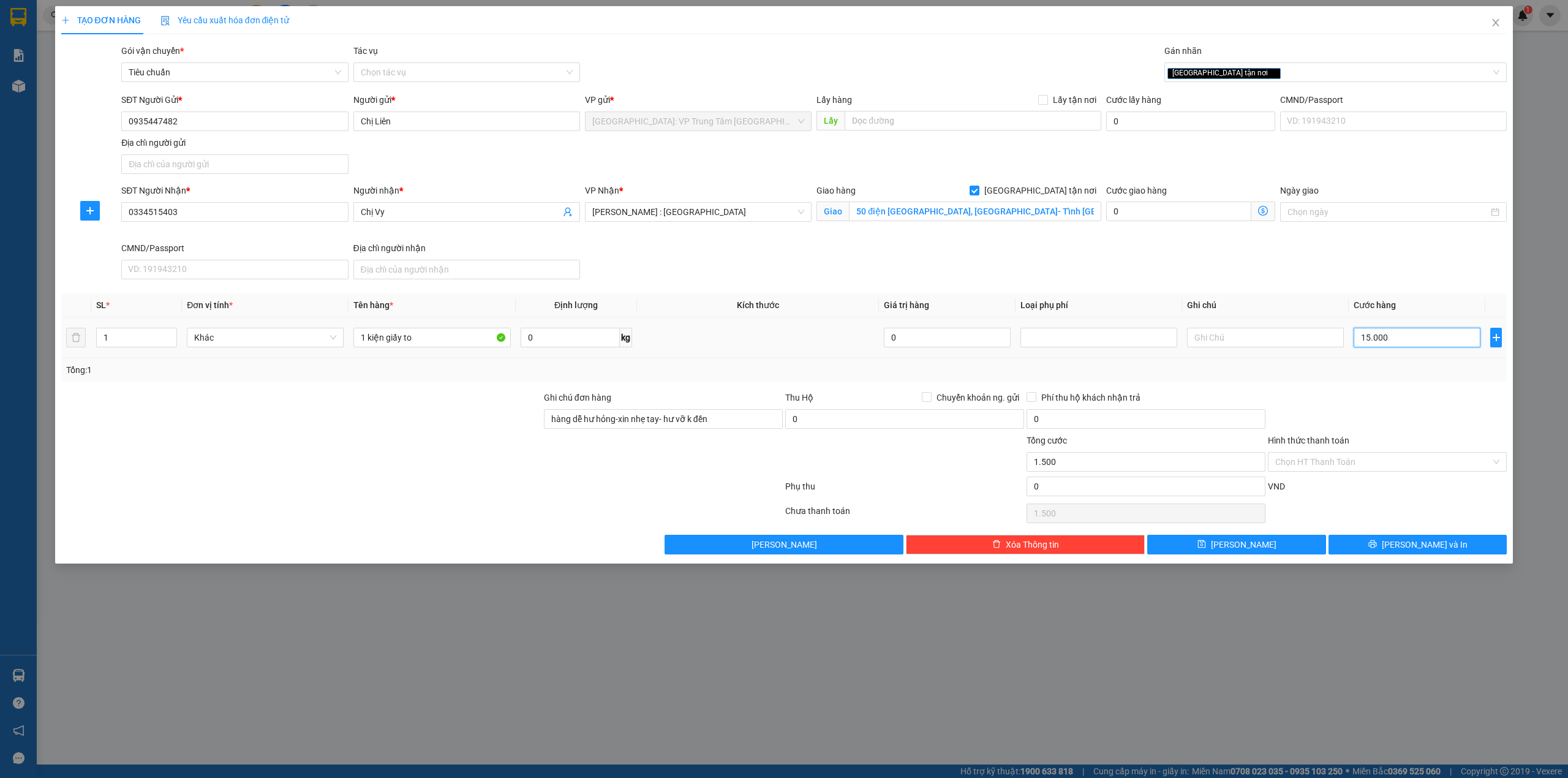
type input "15.000"
type input "150.000"
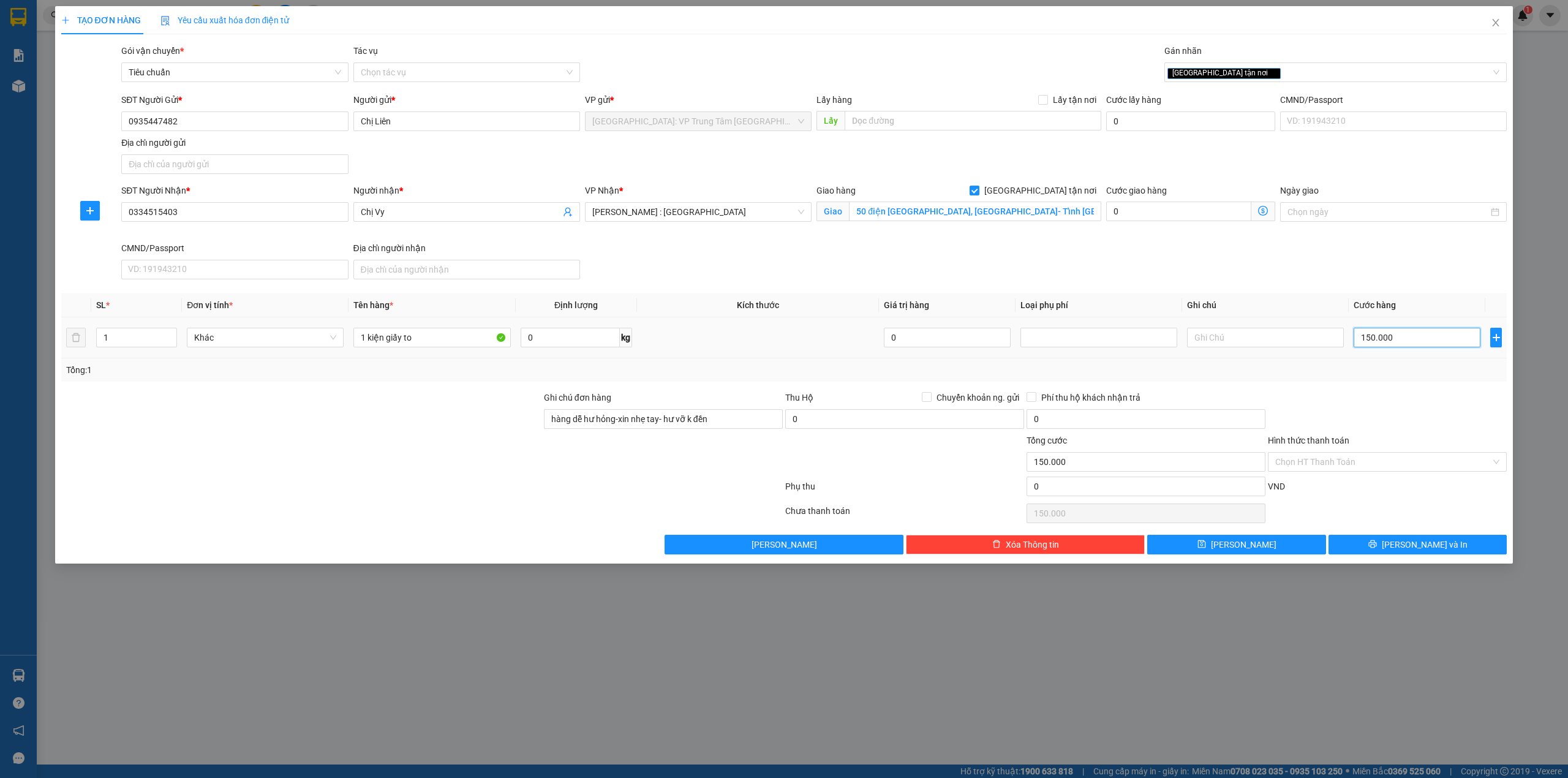
type input "15.000"
type input "1.500"
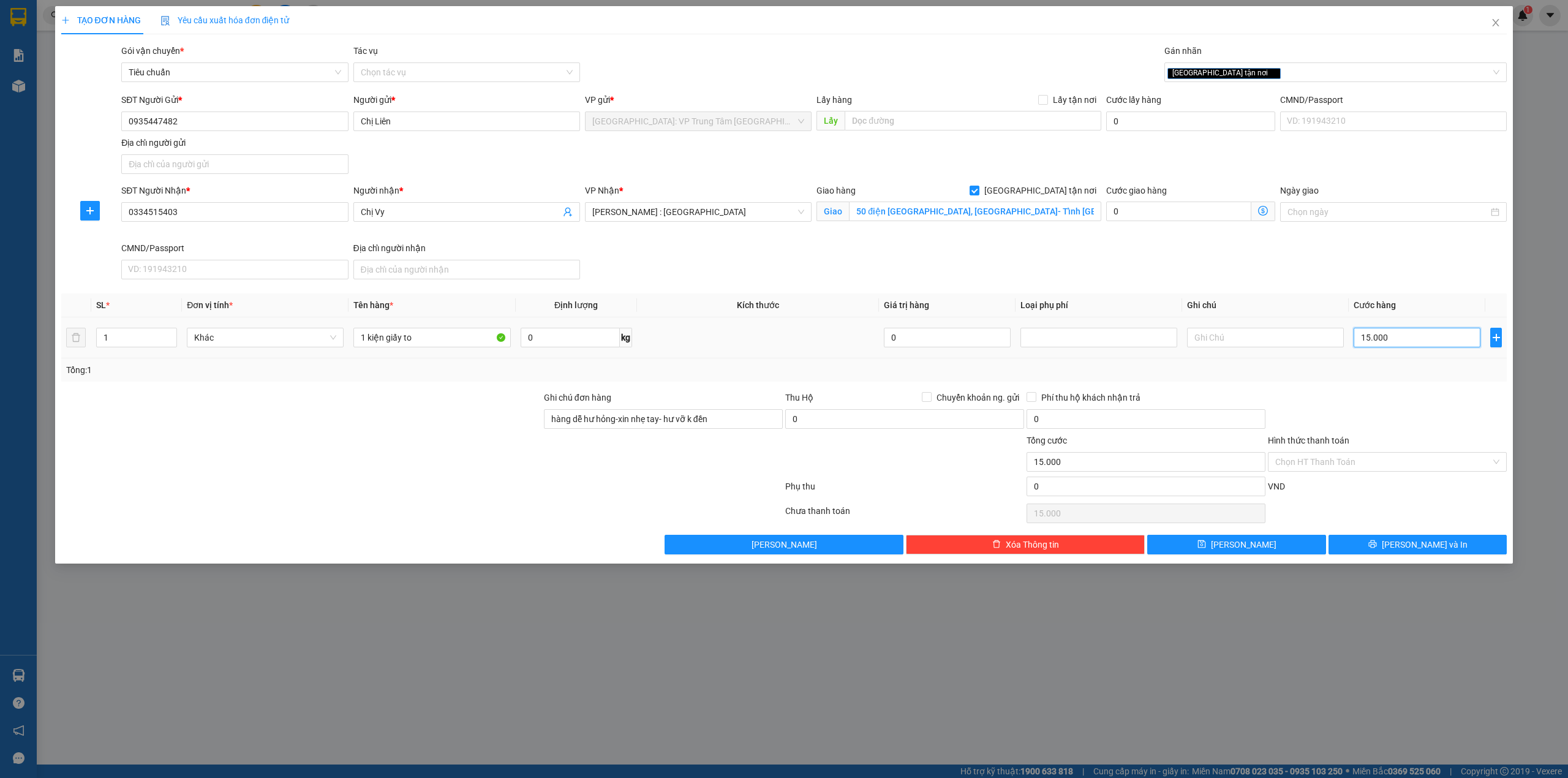
type input "1.500"
type input "150"
type input "15"
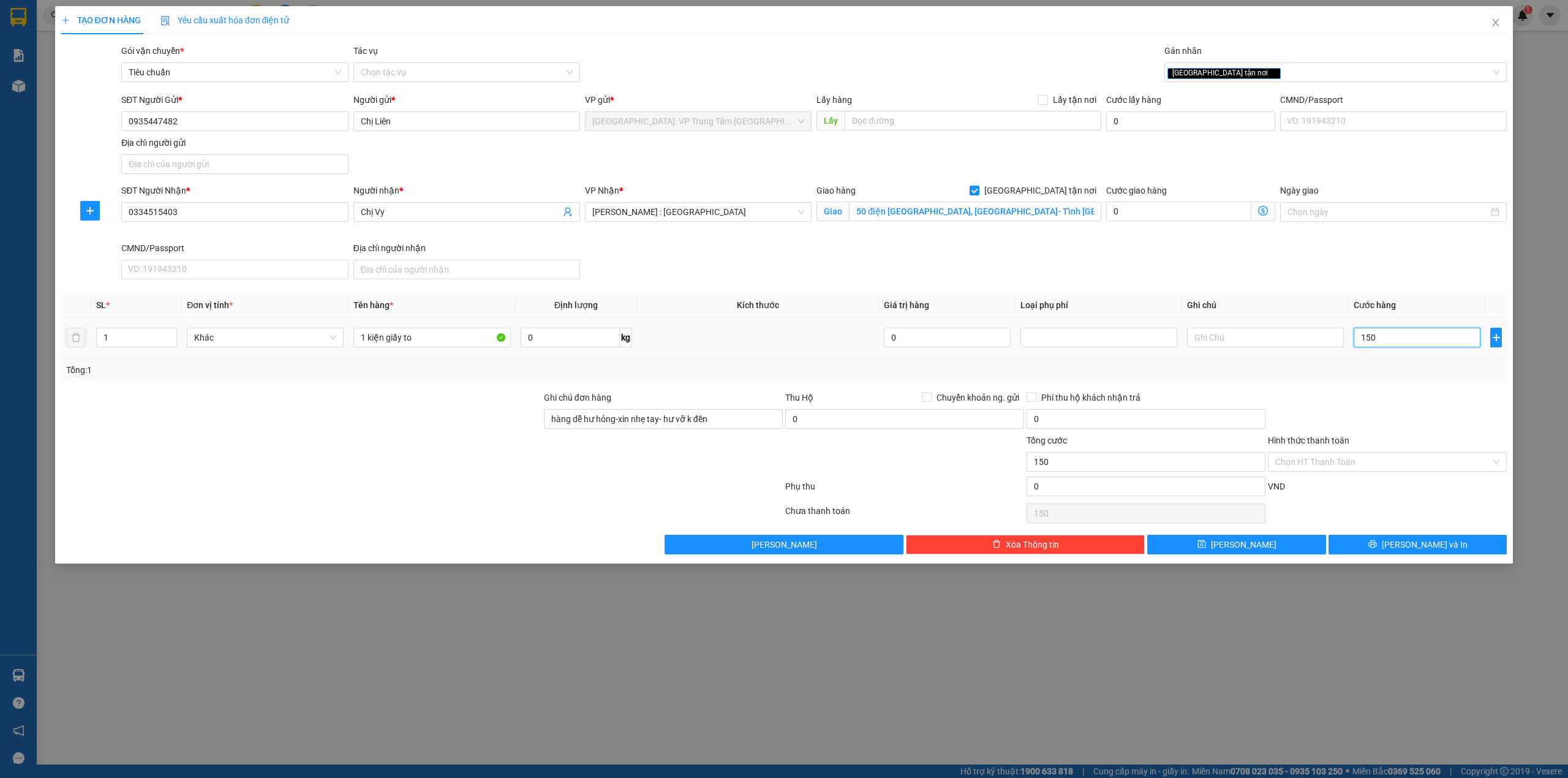
type input "15"
type input "1"
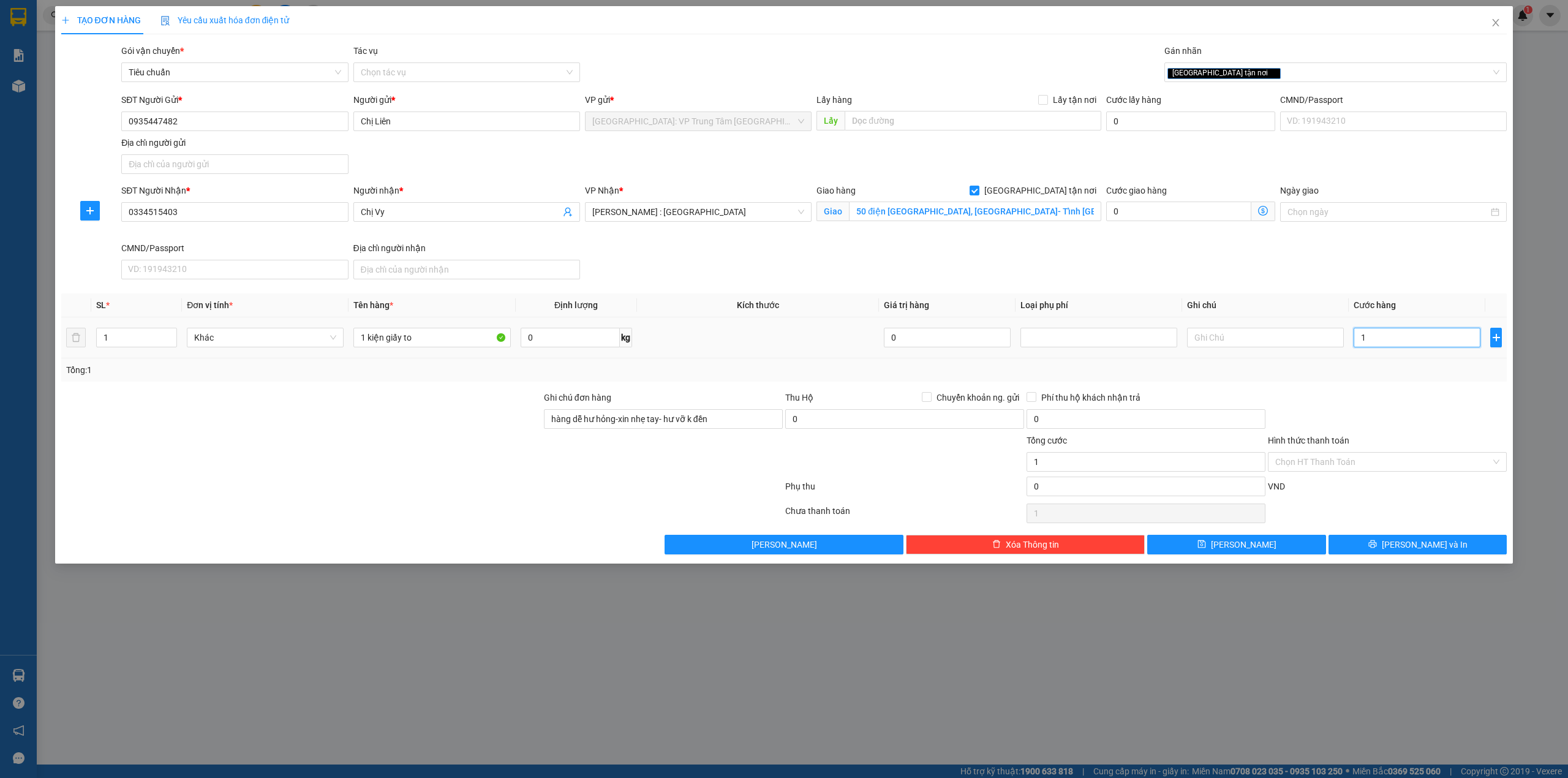
type input "17"
type input "170"
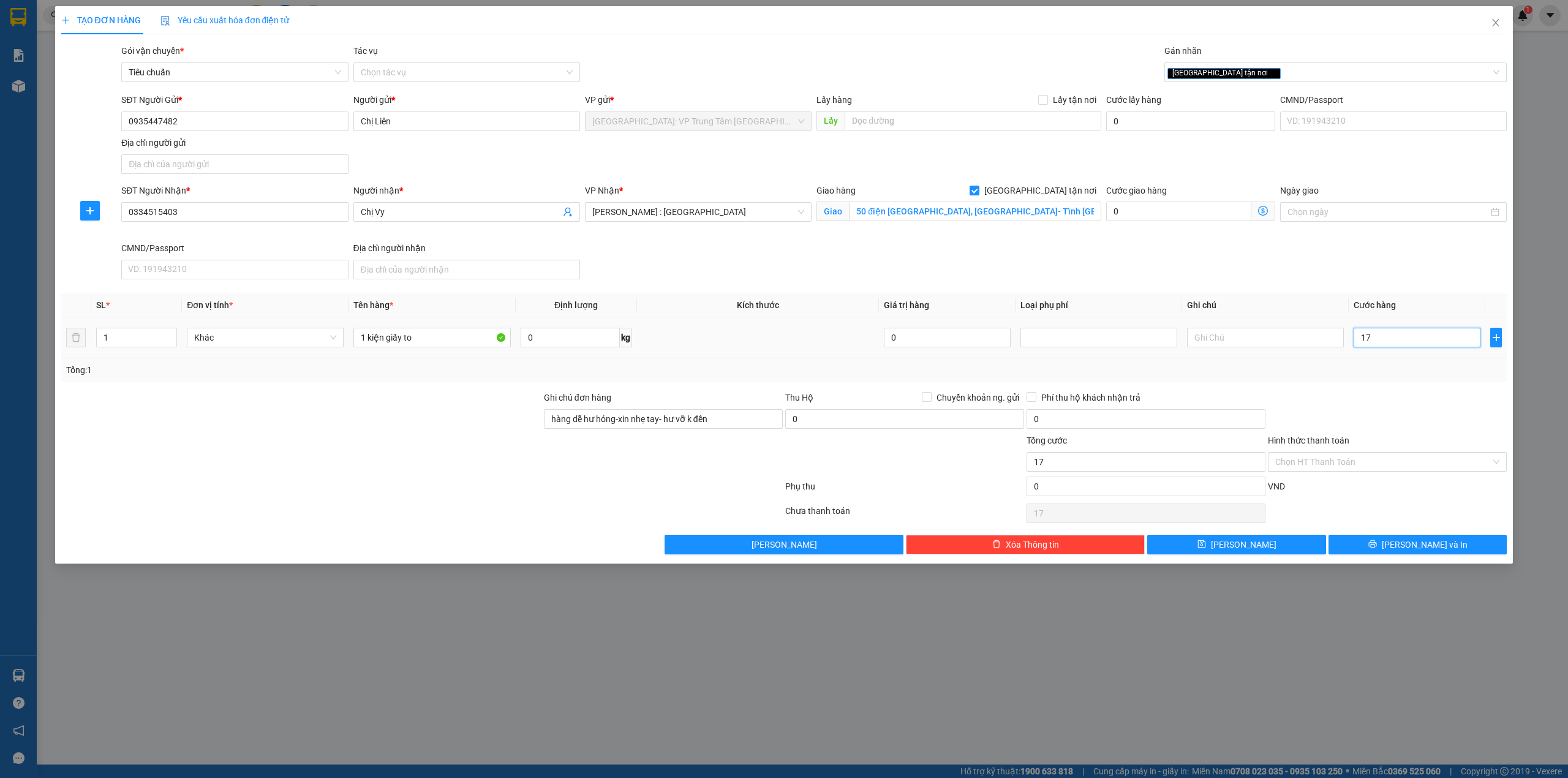
type input "170"
type input "1.700"
type input "17.000"
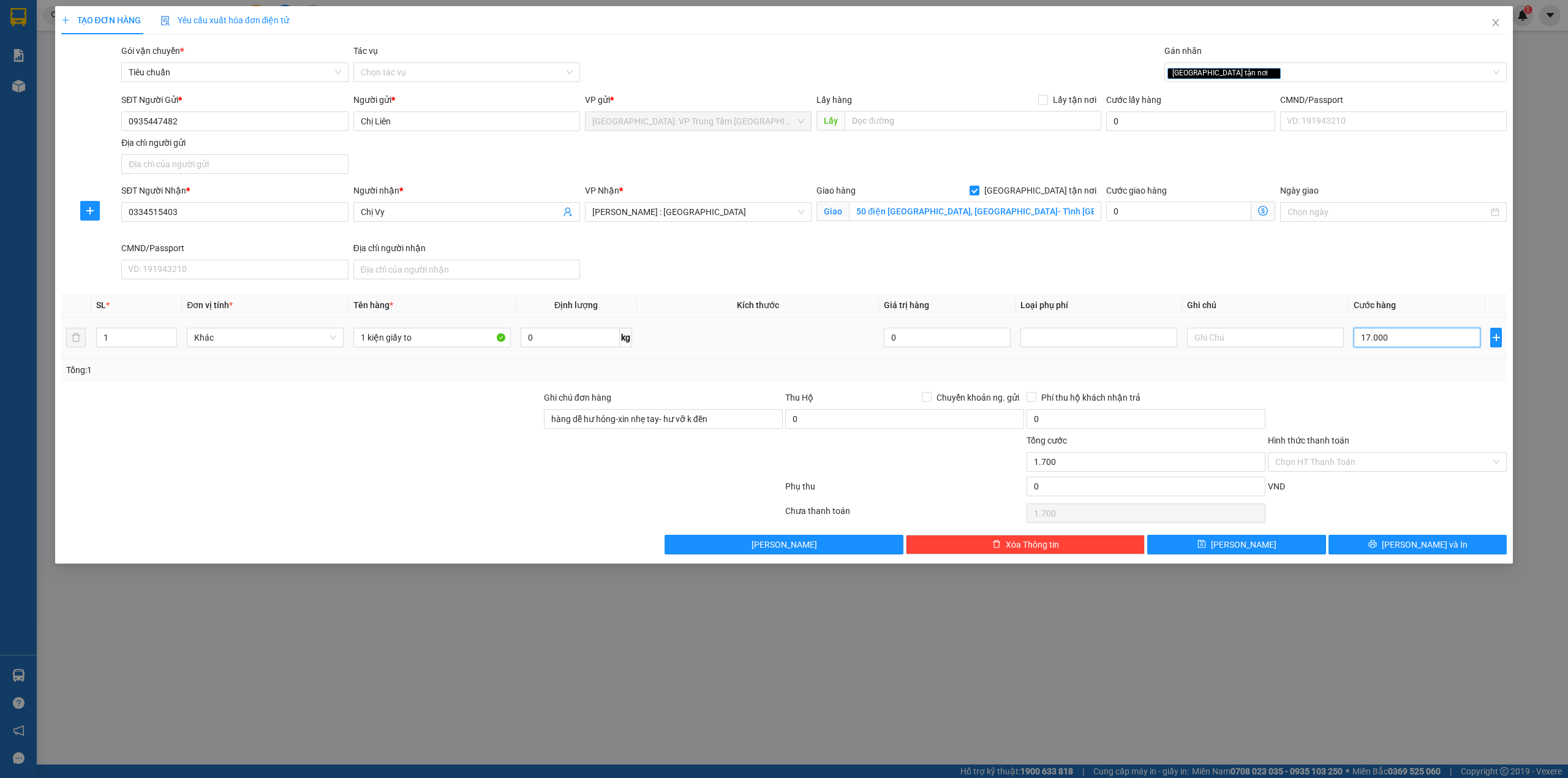
type input "17.000"
type input "170.000"
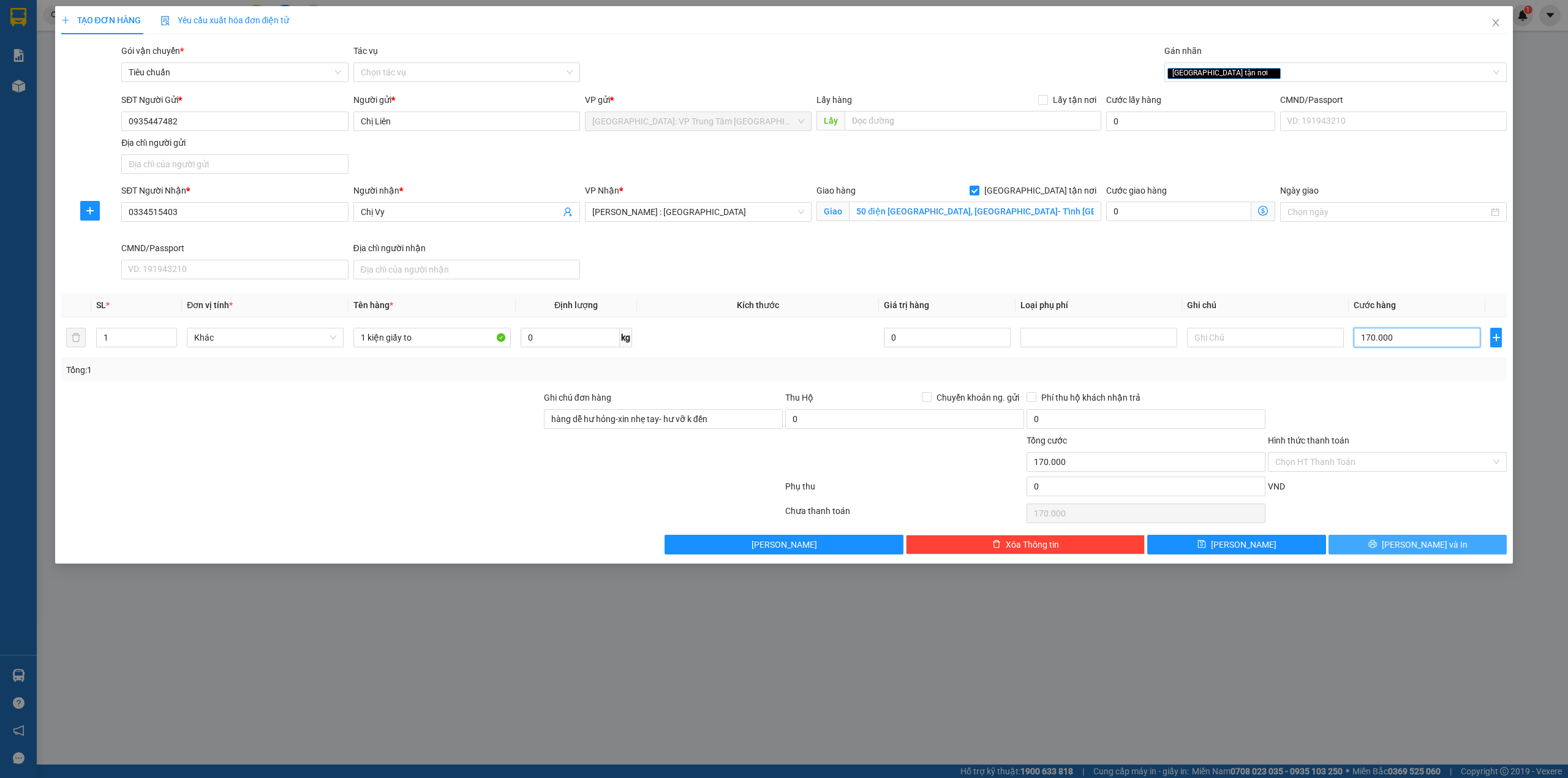
type input "170.000"
click at [1358, 547] on button "[PERSON_NAME] và In" at bounding box center [1418, 544] width 179 height 20
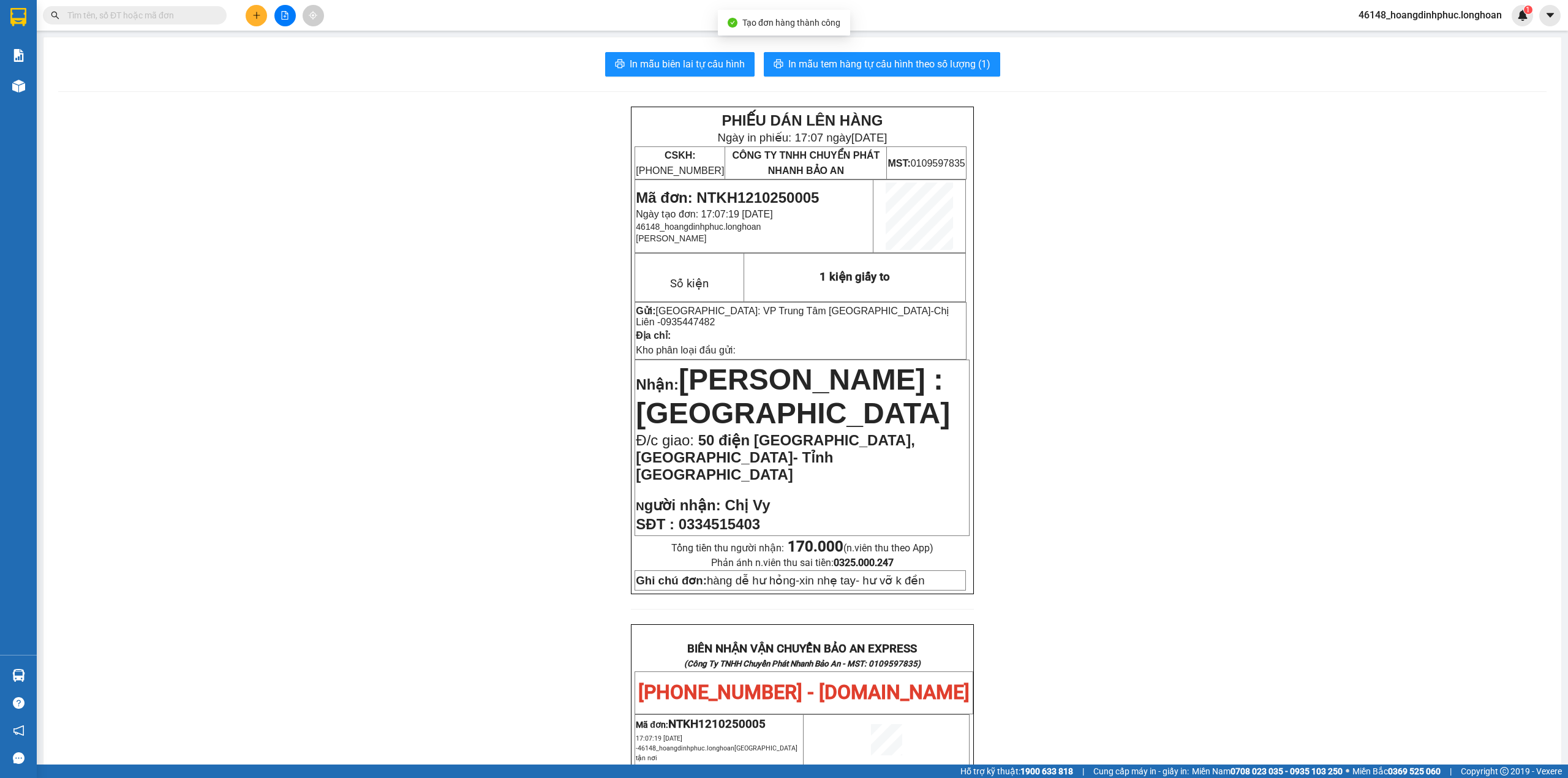
scroll to position [82, 0]
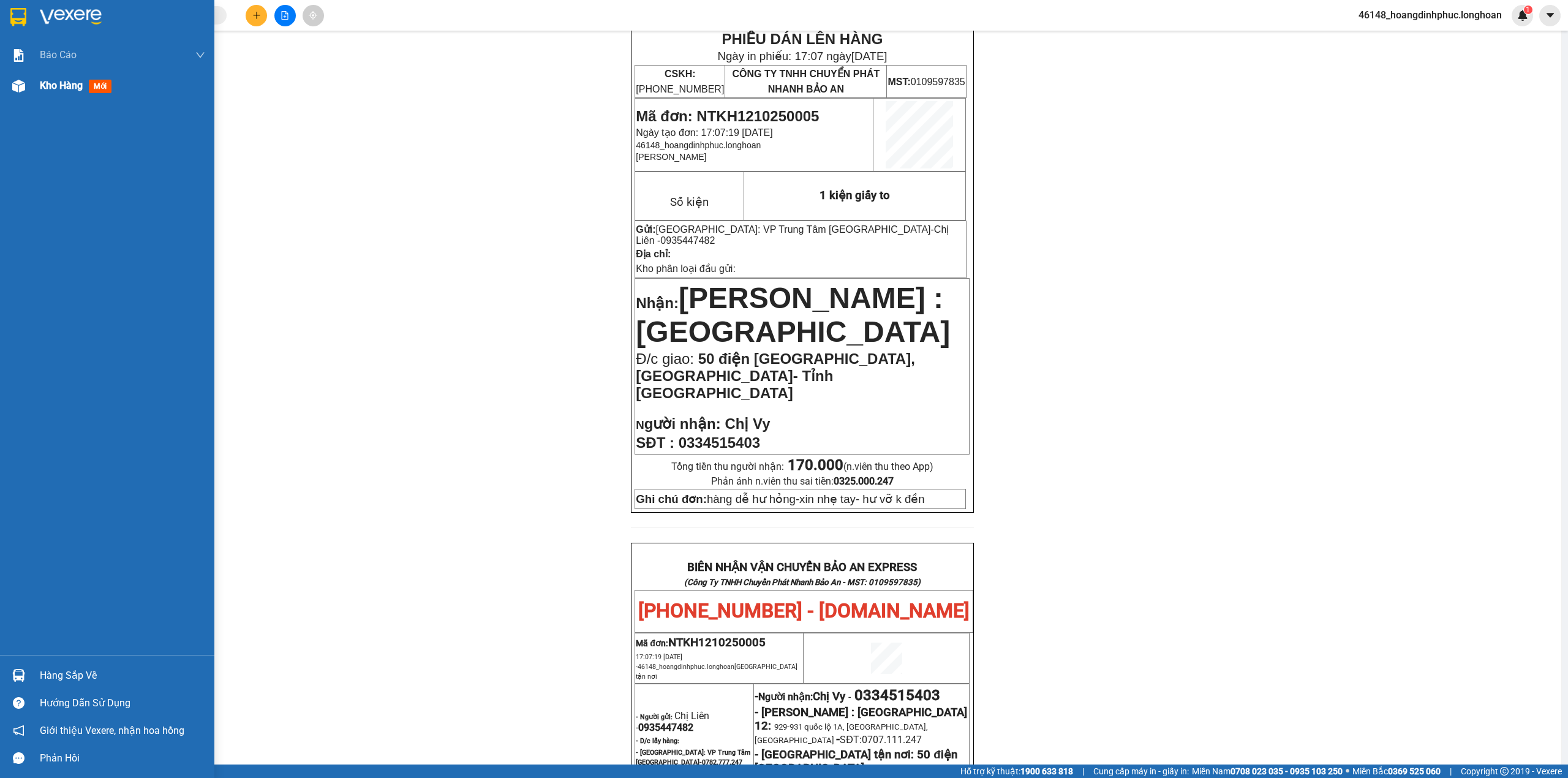
click at [23, 88] on img at bounding box center [18, 86] width 13 height 13
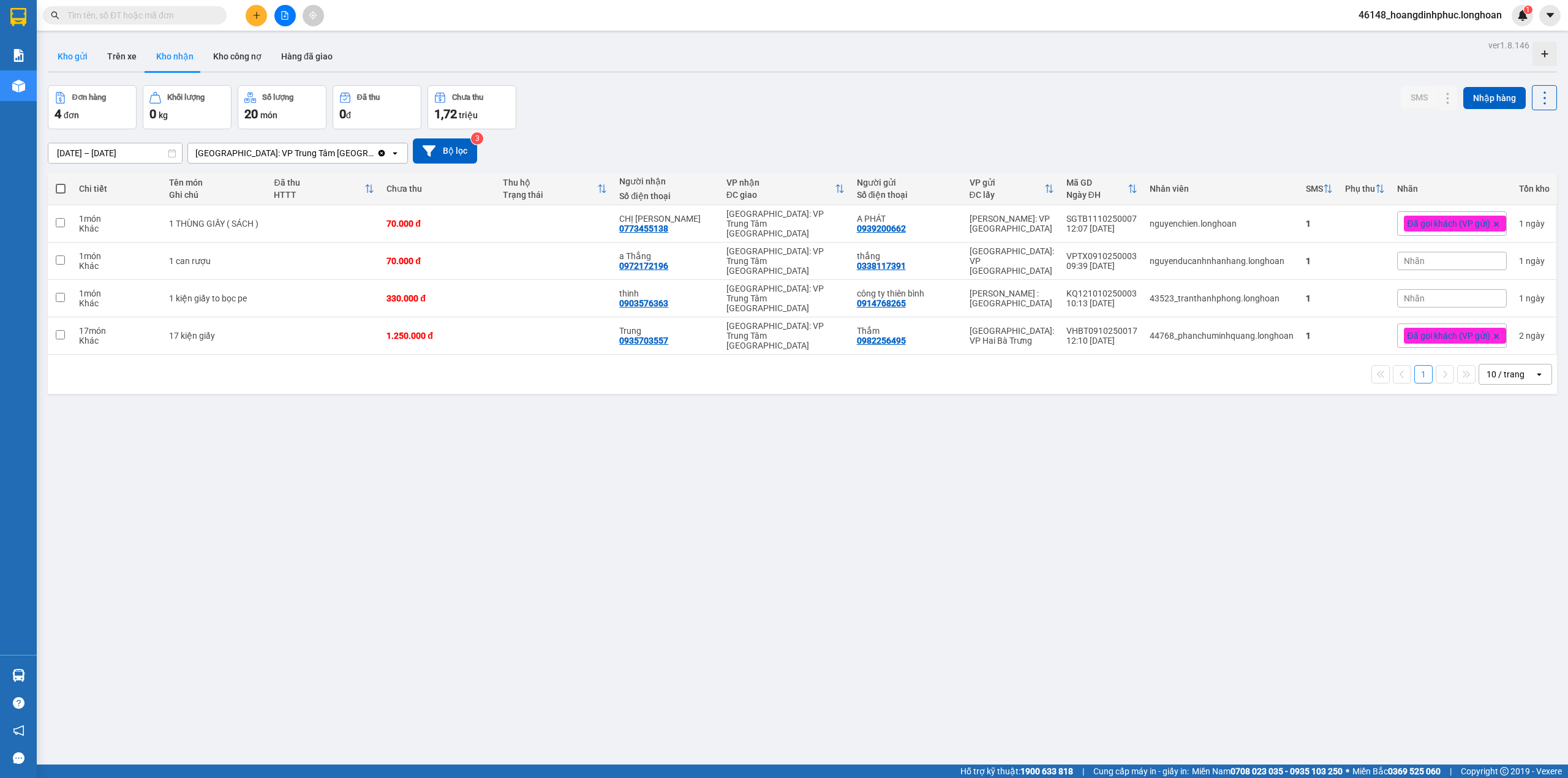
click at [75, 57] on button "Kho gửi" at bounding box center [72, 56] width 50 height 30
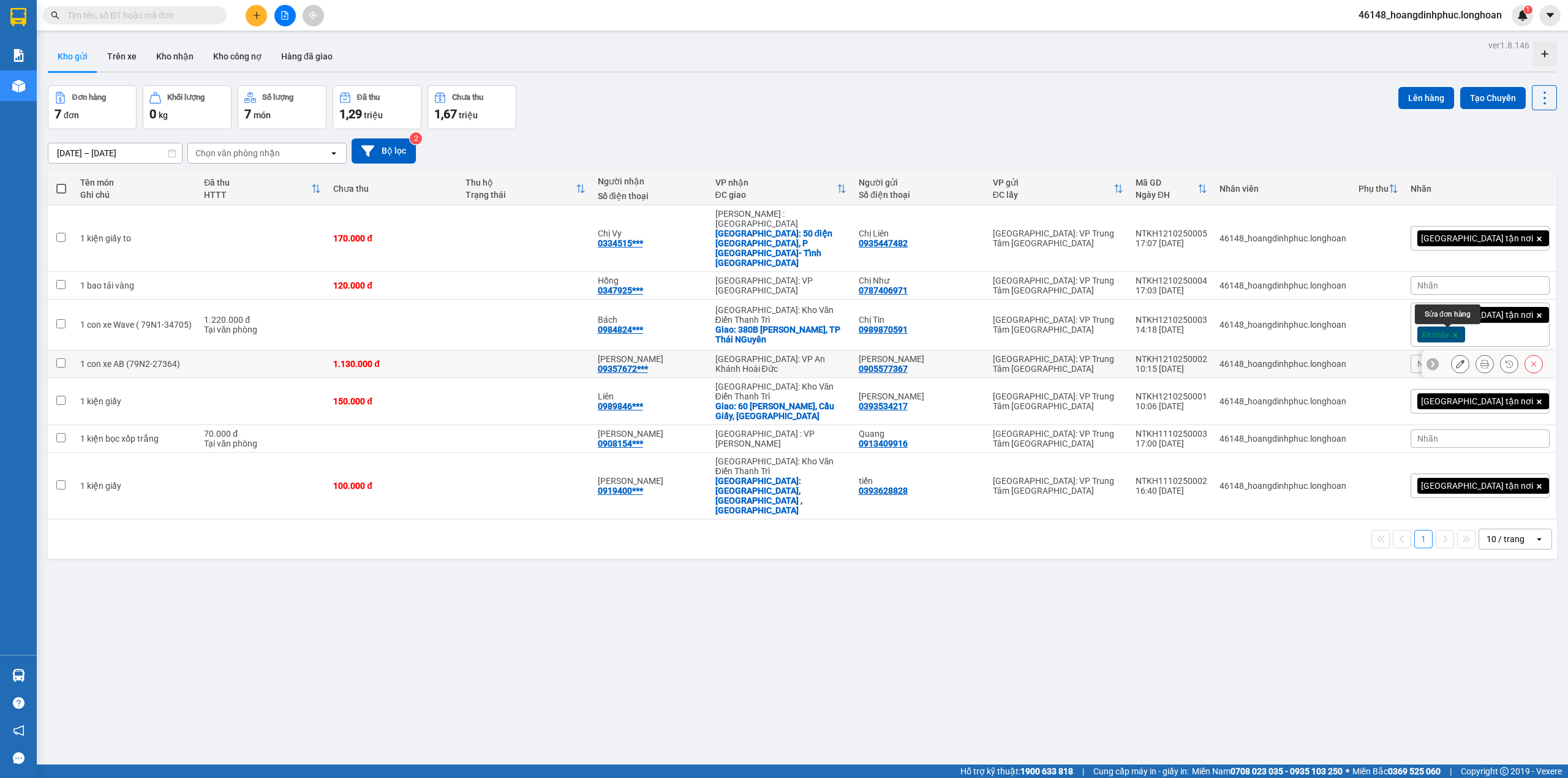
click at [1456, 359] on icon at bounding box center [1460, 364] width 8 height 8
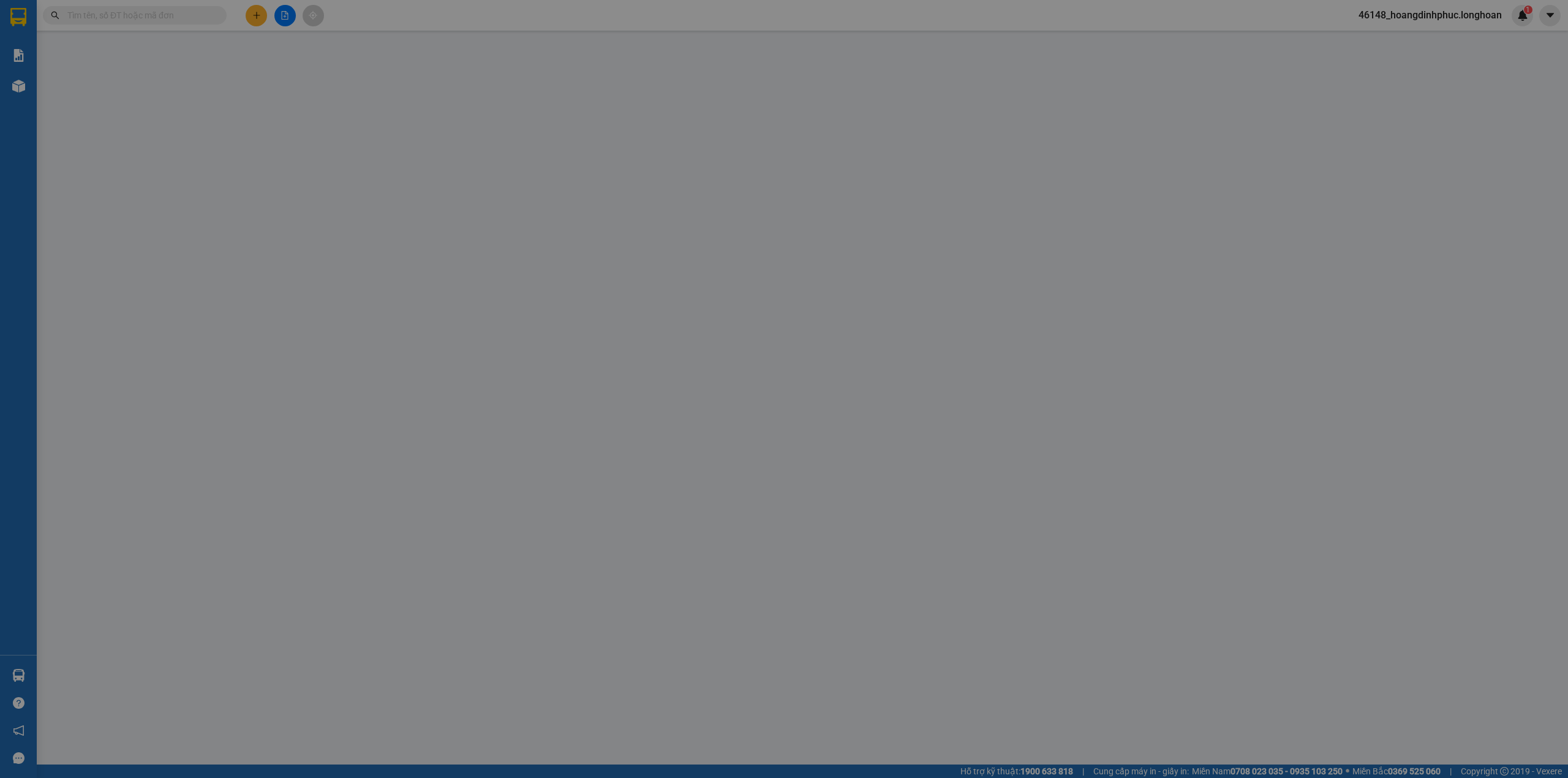
type input "0905577367"
type input "[PERSON_NAME]"
type input "09357672218"
type input "[PERSON_NAME]"
type input "1 chìa khóa + giấy tờ để cốp"
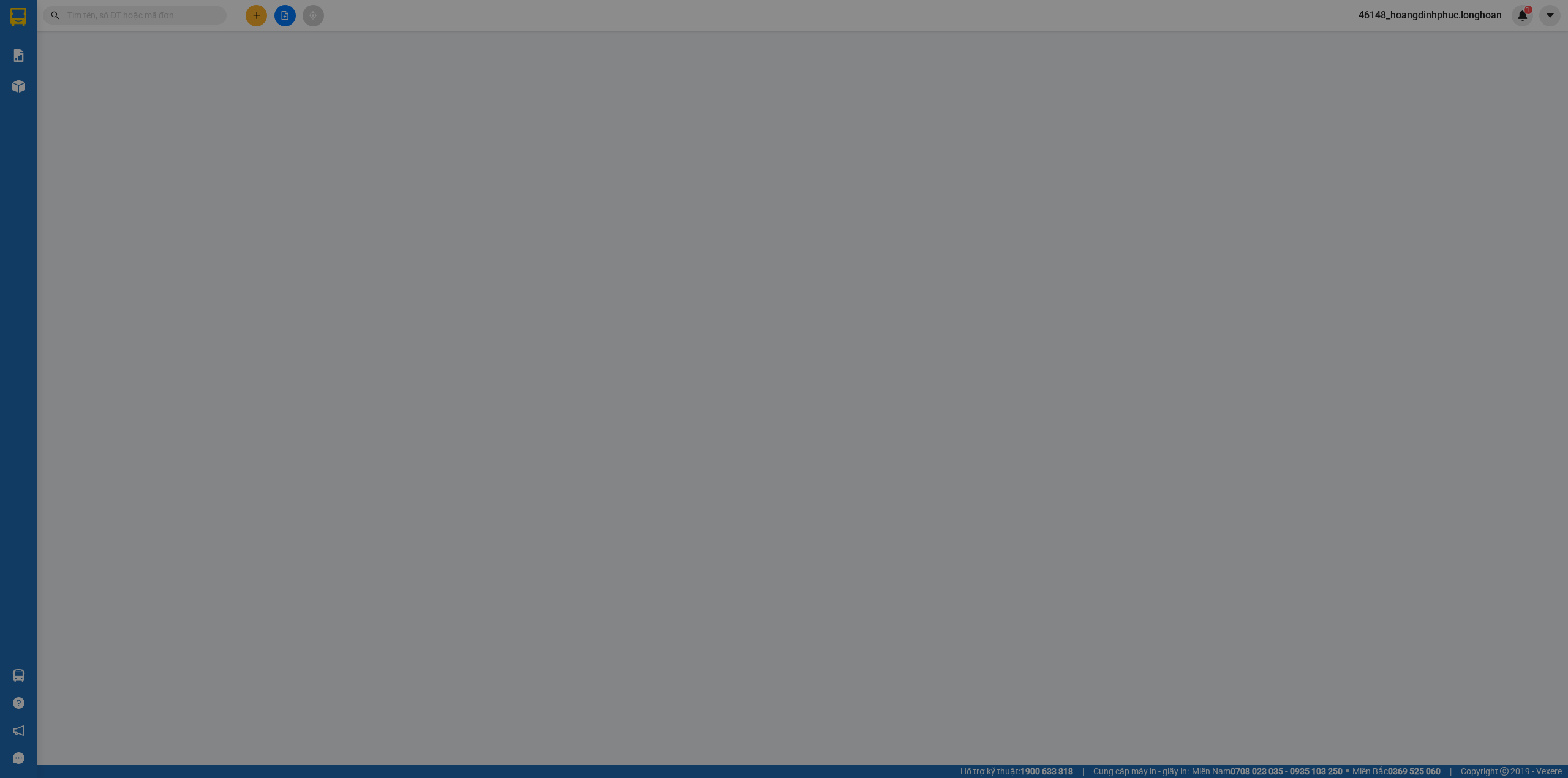
type input "0"
type input "1.130.000"
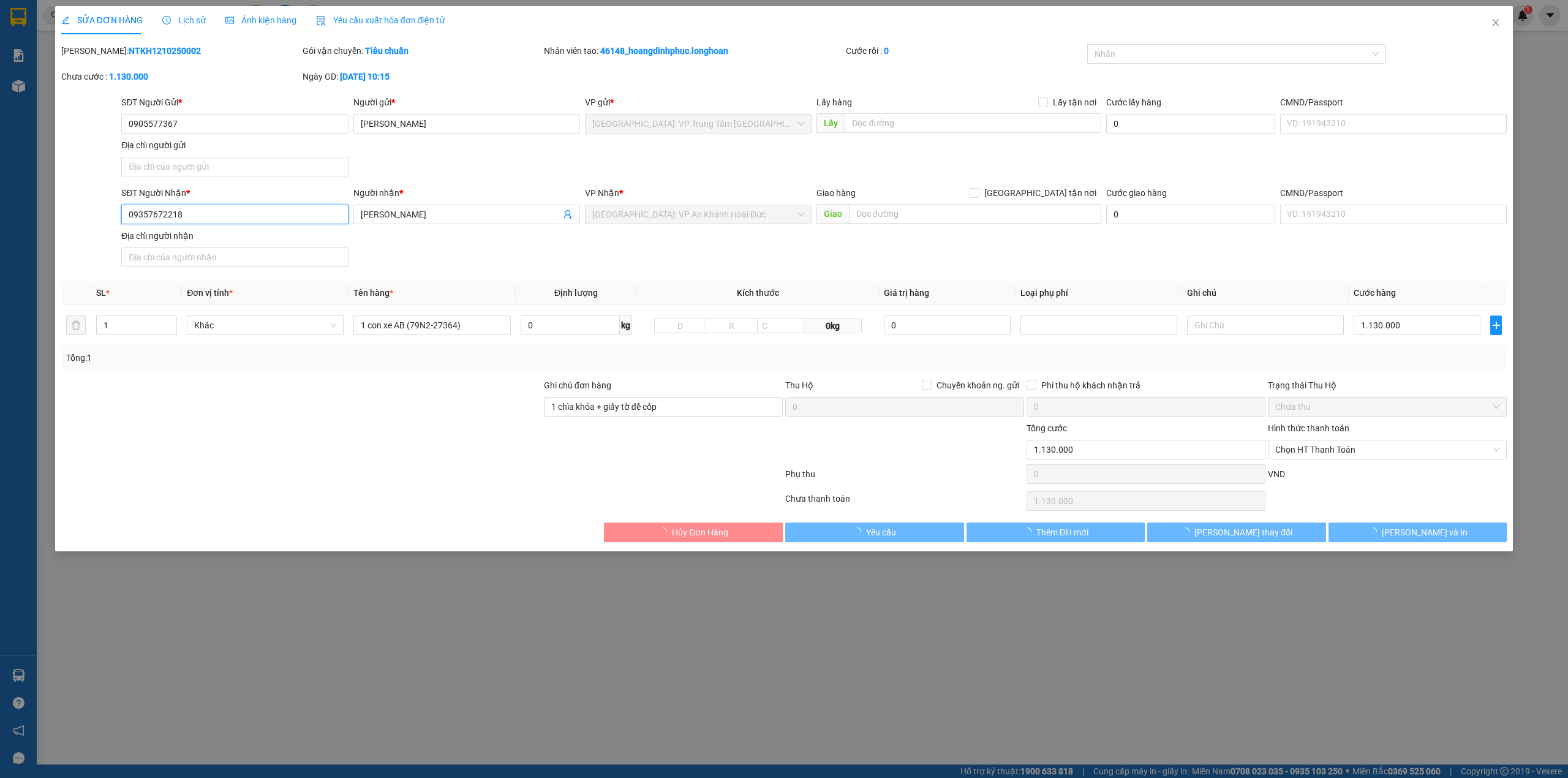
click at [167, 218] on input "09357672218" at bounding box center [234, 215] width 227 height 20
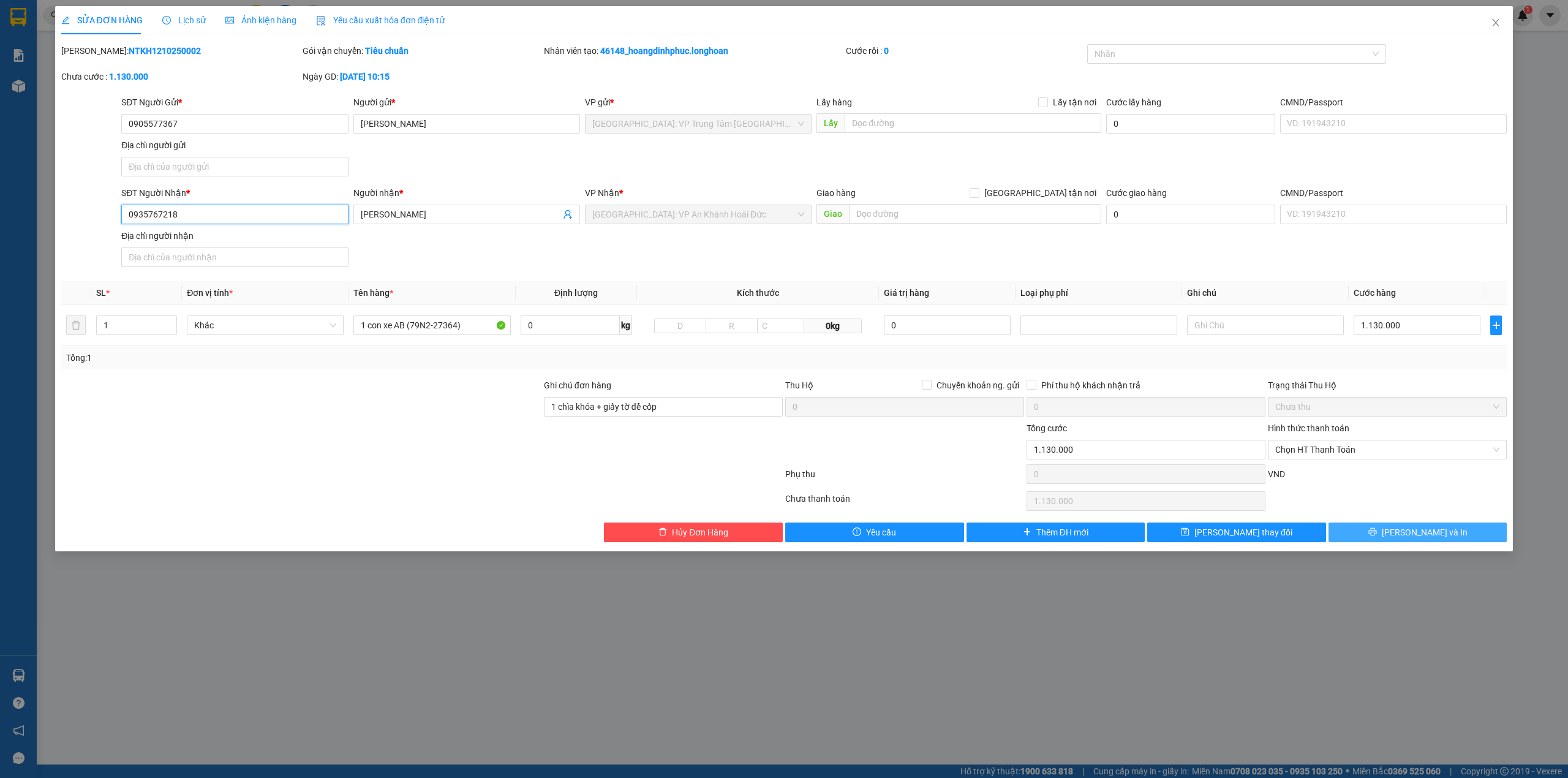
type input "0935767218"
click at [1366, 530] on button "[PERSON_NAME] và In" at bounding box center [1418, 533] width 179 height 20
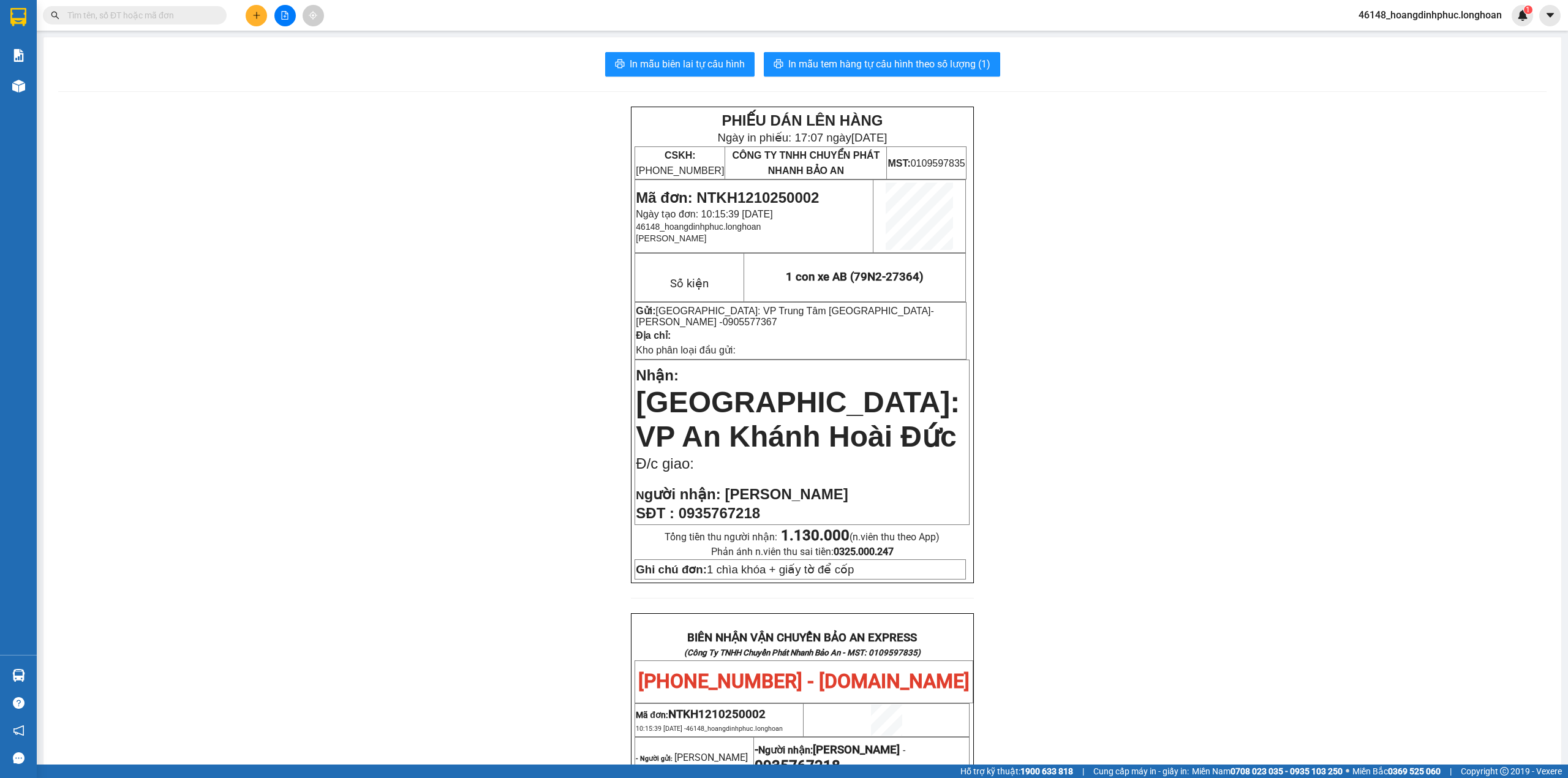
click at [177, 12] on input "text" at bounding box center [140, 15] width 145 height 13
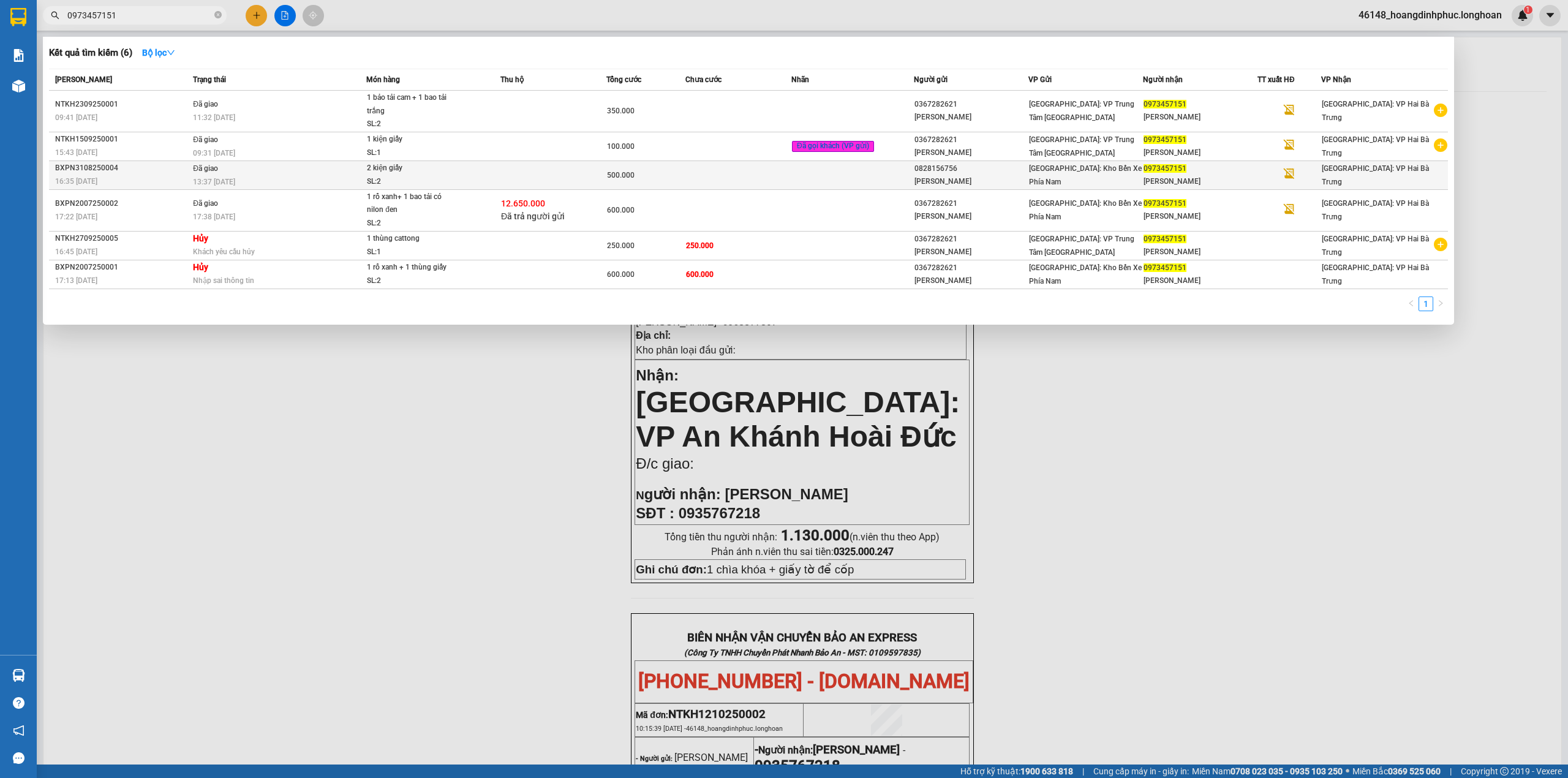
type input "0973457151"
click at [935, 168] on div "0828156756" at bounding box center [971, 169] width 113 height 13
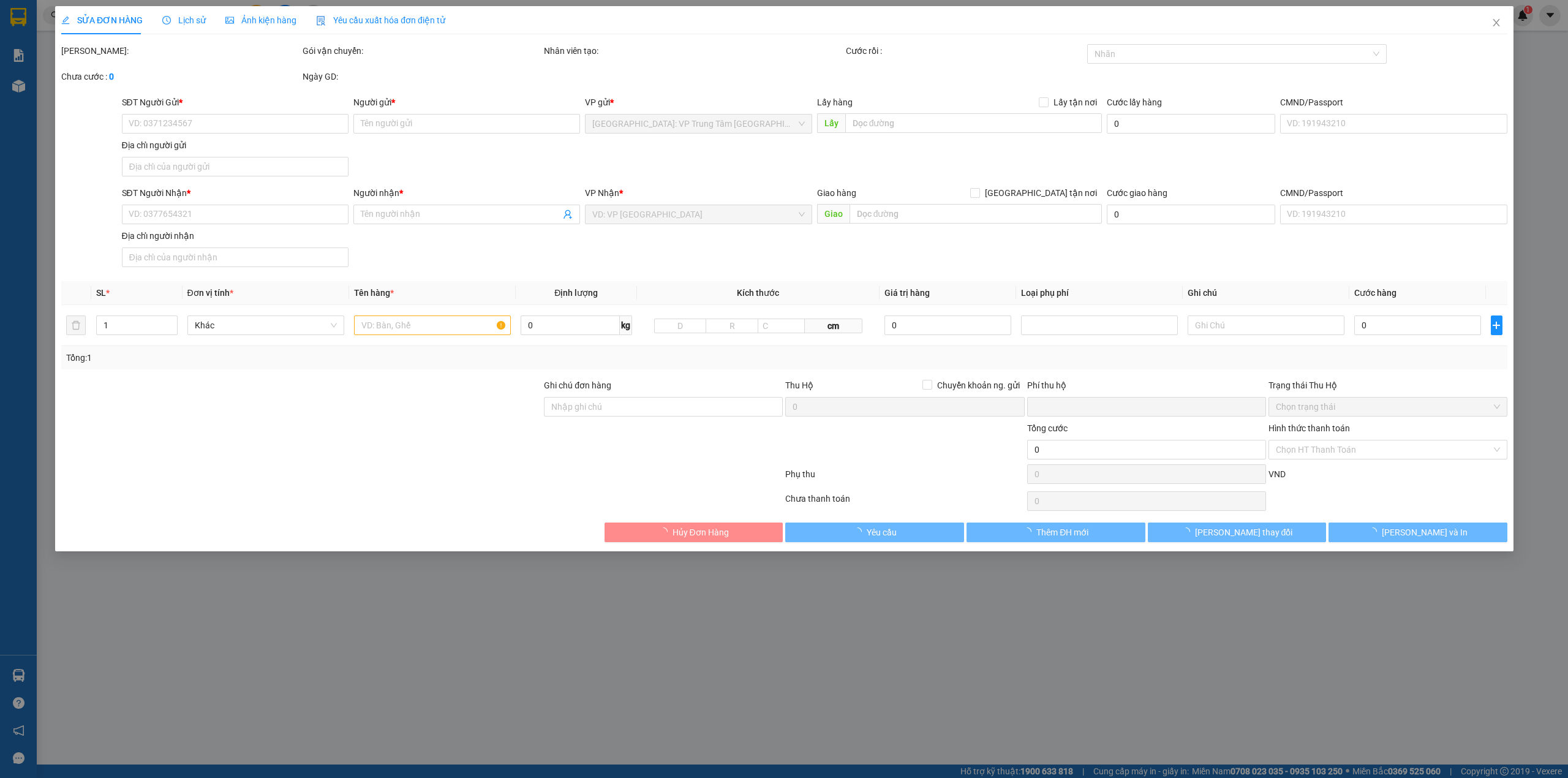
type input "0828156756"
type input "Anh Quang"
type input "0973457151"
type input "Lan Anh"
type input "0"
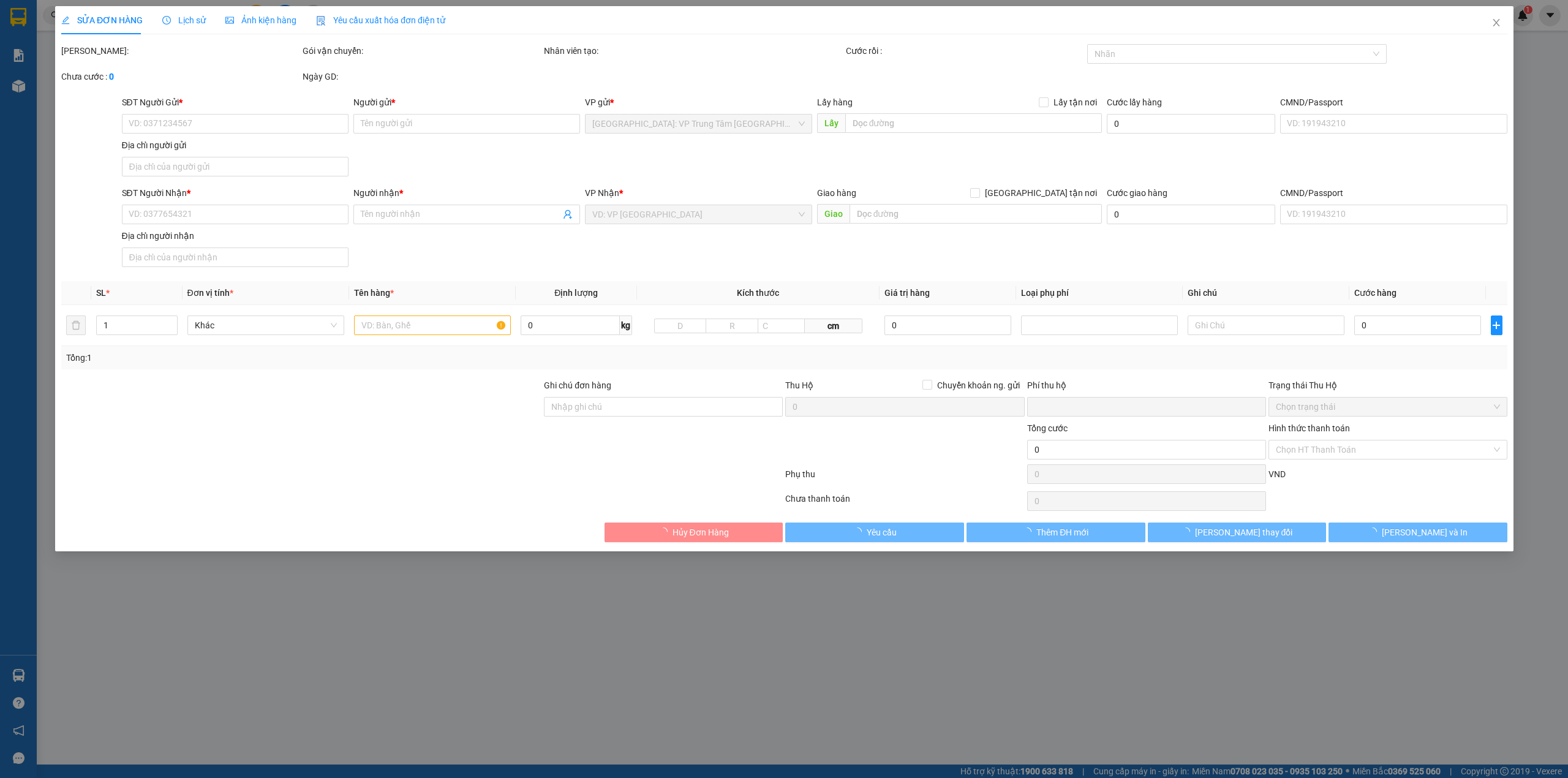
type input "500.000"
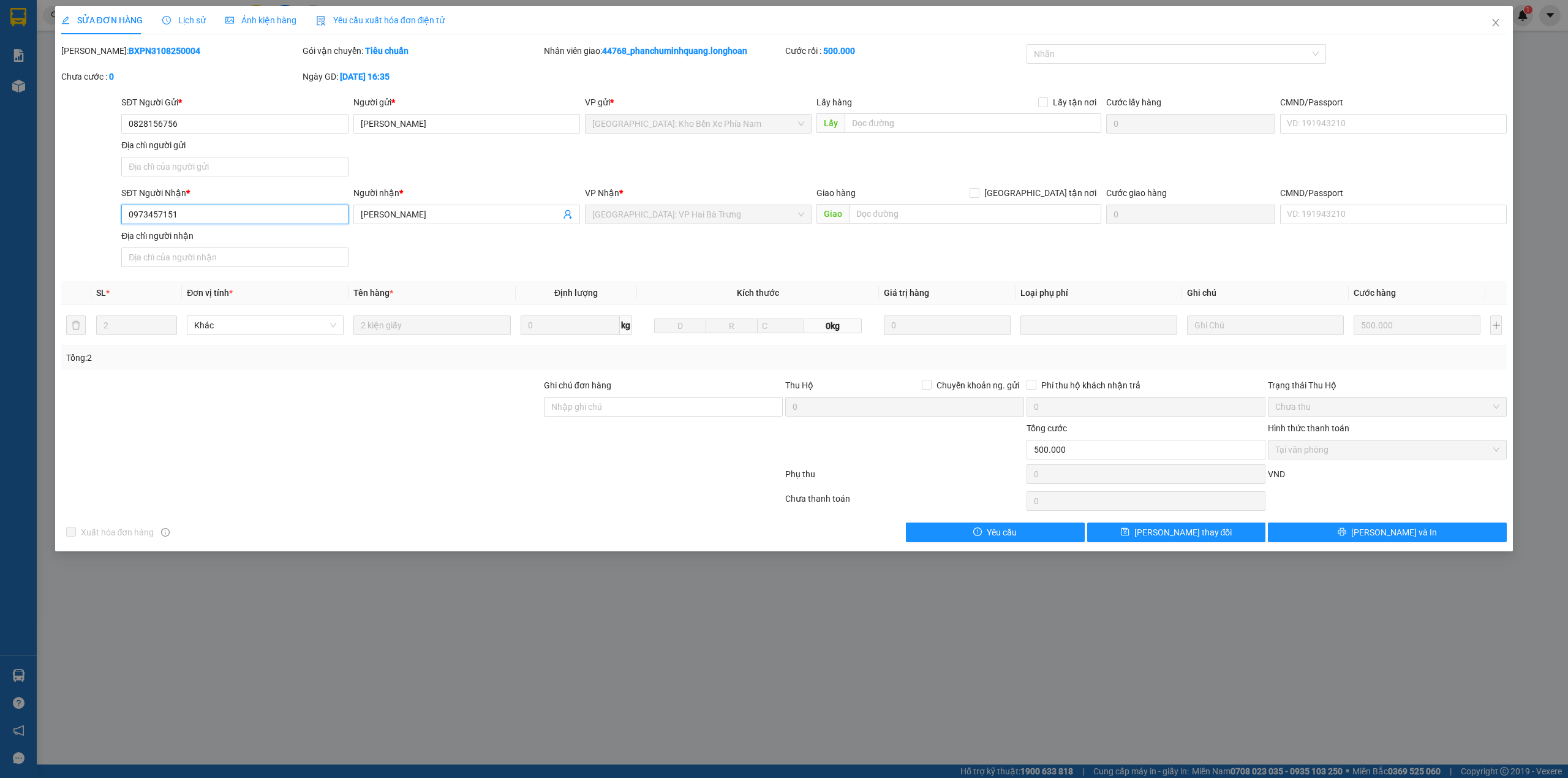
drag, startPoint x: 186, startPoint y: 214, endPoint x: 121, endPoint y: 216, distance: 65.0
click at [121, 216] on input "0973457151" at bounding box center [234, 215] width 227 height 20
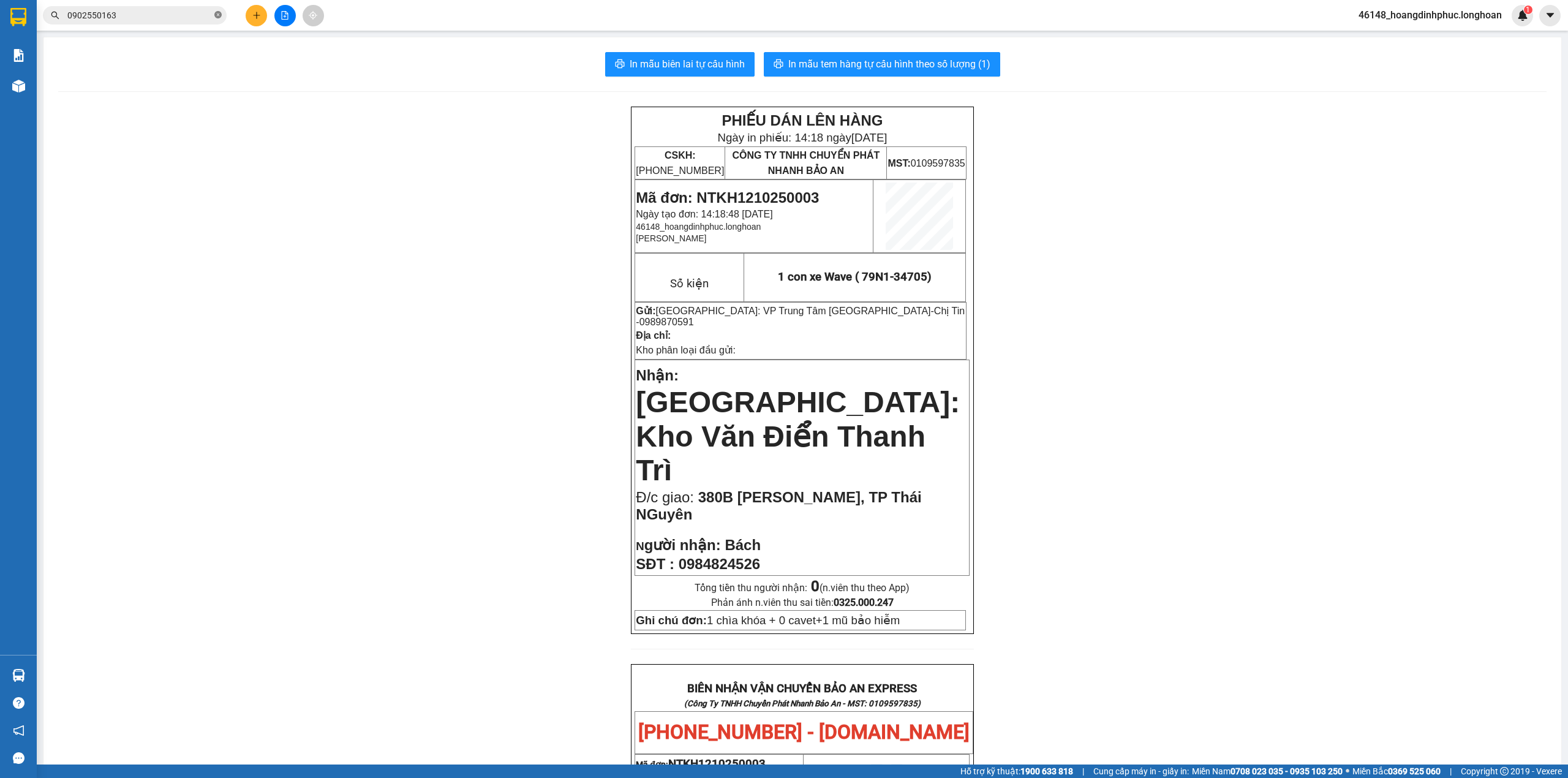
click at [217, 16] on icon "close-circle" at bounding box center [218, 15] width 7 height 7
click at [189, 16] on input "text" at bounding box center [140, 15] width 145 height 13
paste input "0973457151"
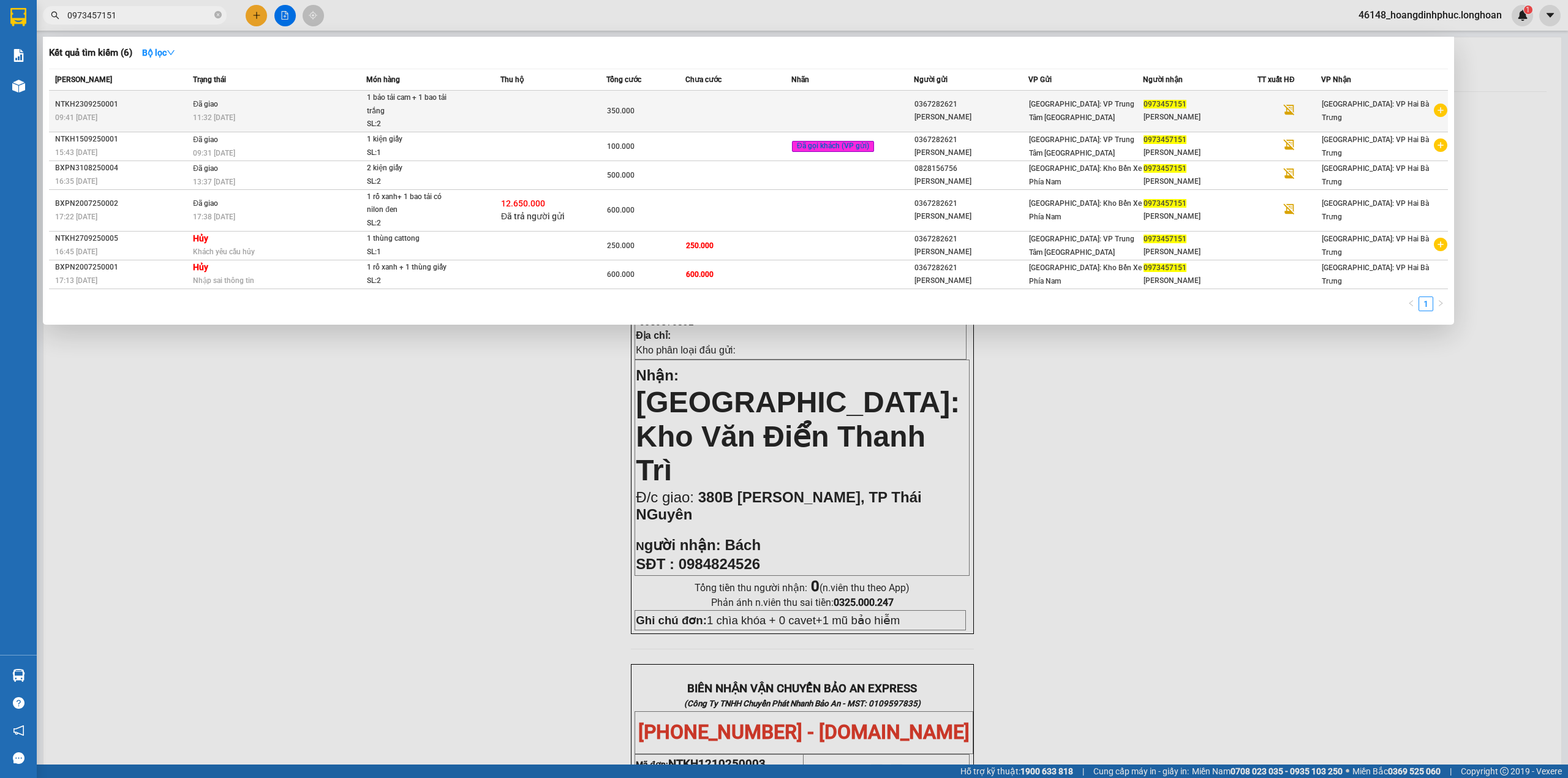
type input "0973457151"
click at [511, 113] on td at bounding box center [553, 111] width 106 height 42
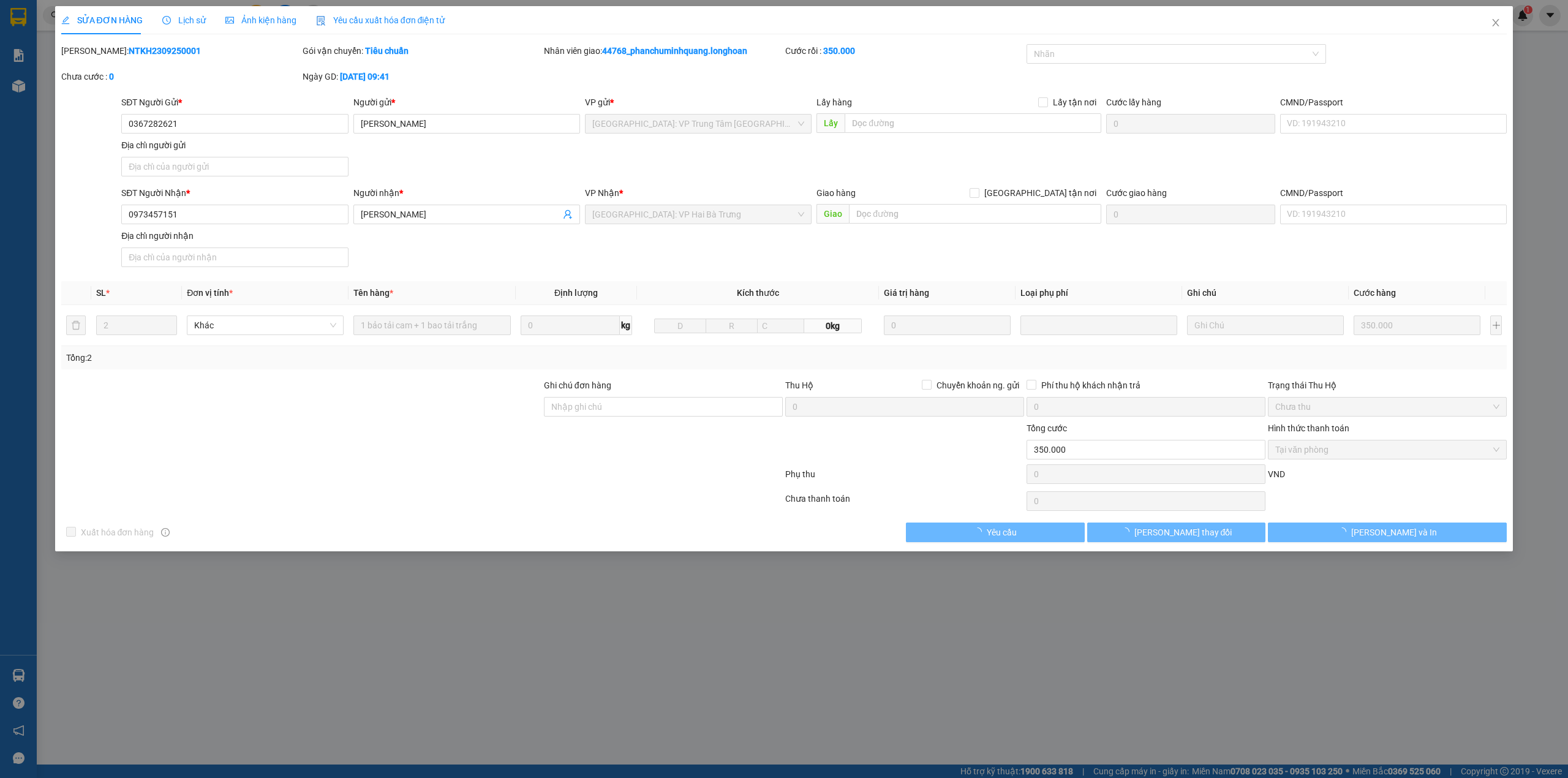
type input "0367282621"
type input "Anh Chung"
type input "0973457151"
type input "Lan Anh"
type input "0"
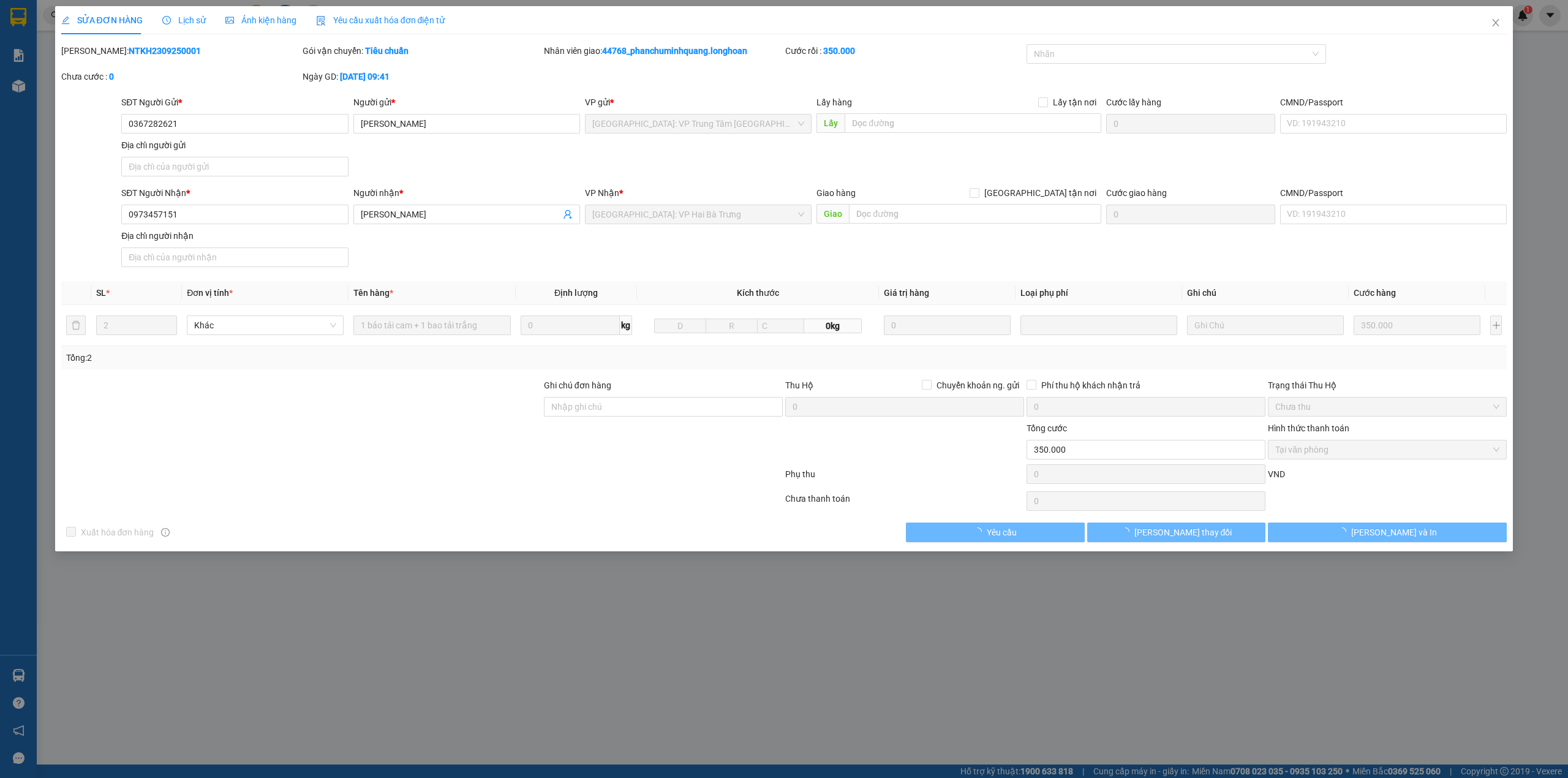
type input "350.000"
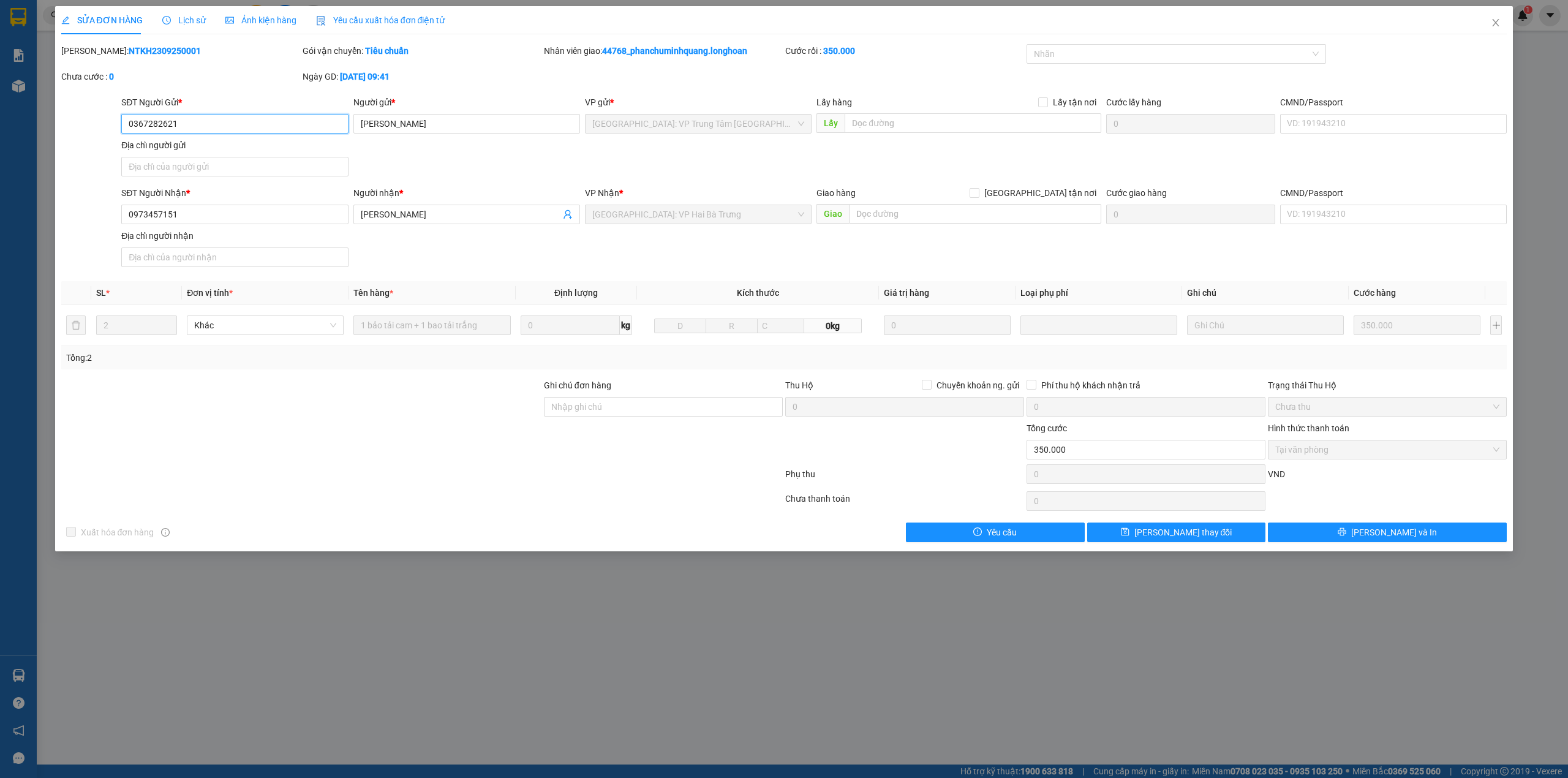
drag, startPoint x: 196, startPoint y: 122, endPoint x: 121, endPoint y: 126, distance: 75.1
click at [121, 126] on input "0367282621" at bounding box center [234, 124] width 227 height 20
click at [1491, 20] on icon "close" at bounding box center [1496, 23] width 10 height 10
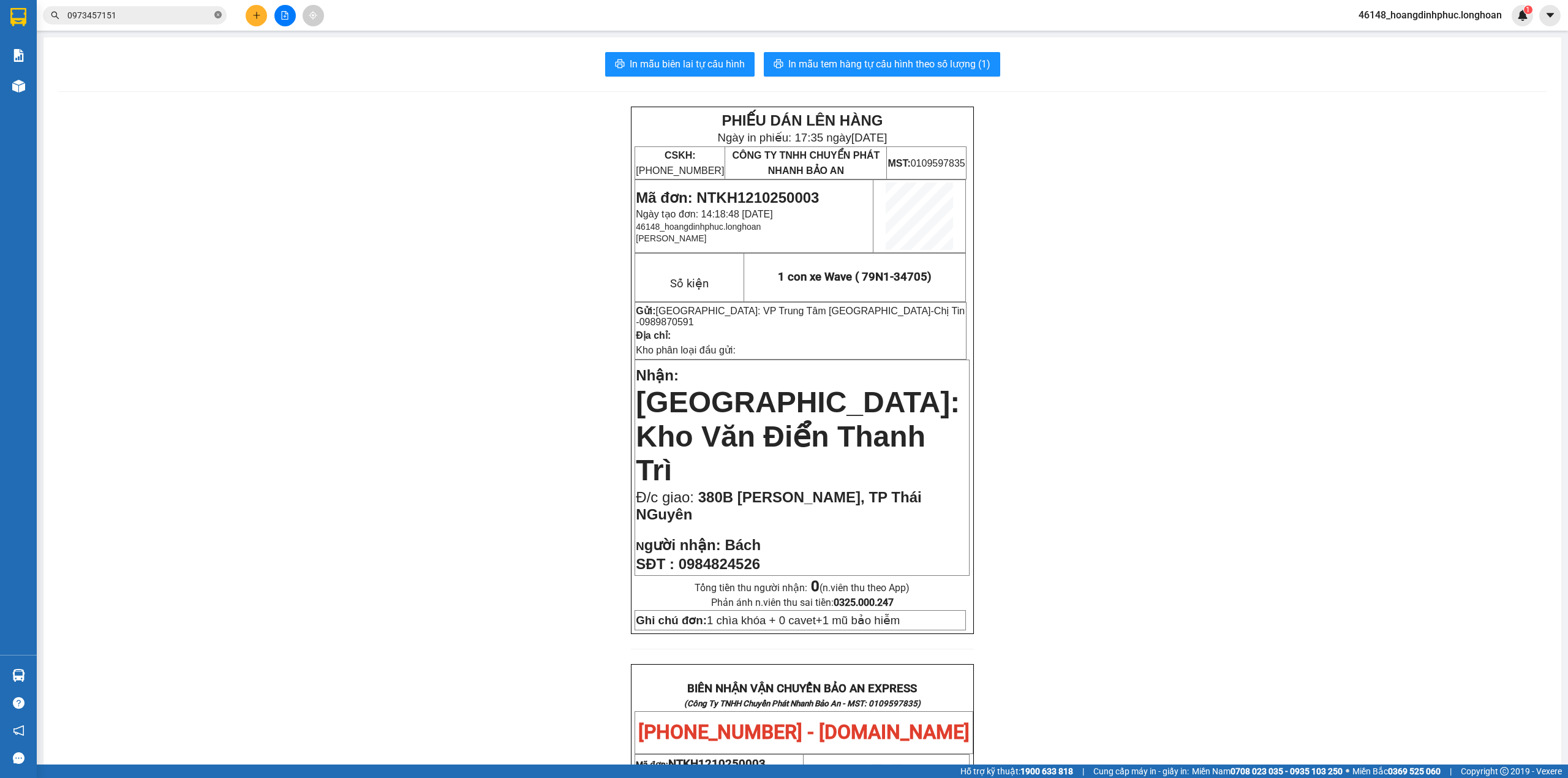
click at [215, 15] on icon "close-circle" at bounding box center [218, 15] width 7 height 7
click at [258, 17] on icon "plus" at bounding box center [257, 15] width 8 height 8
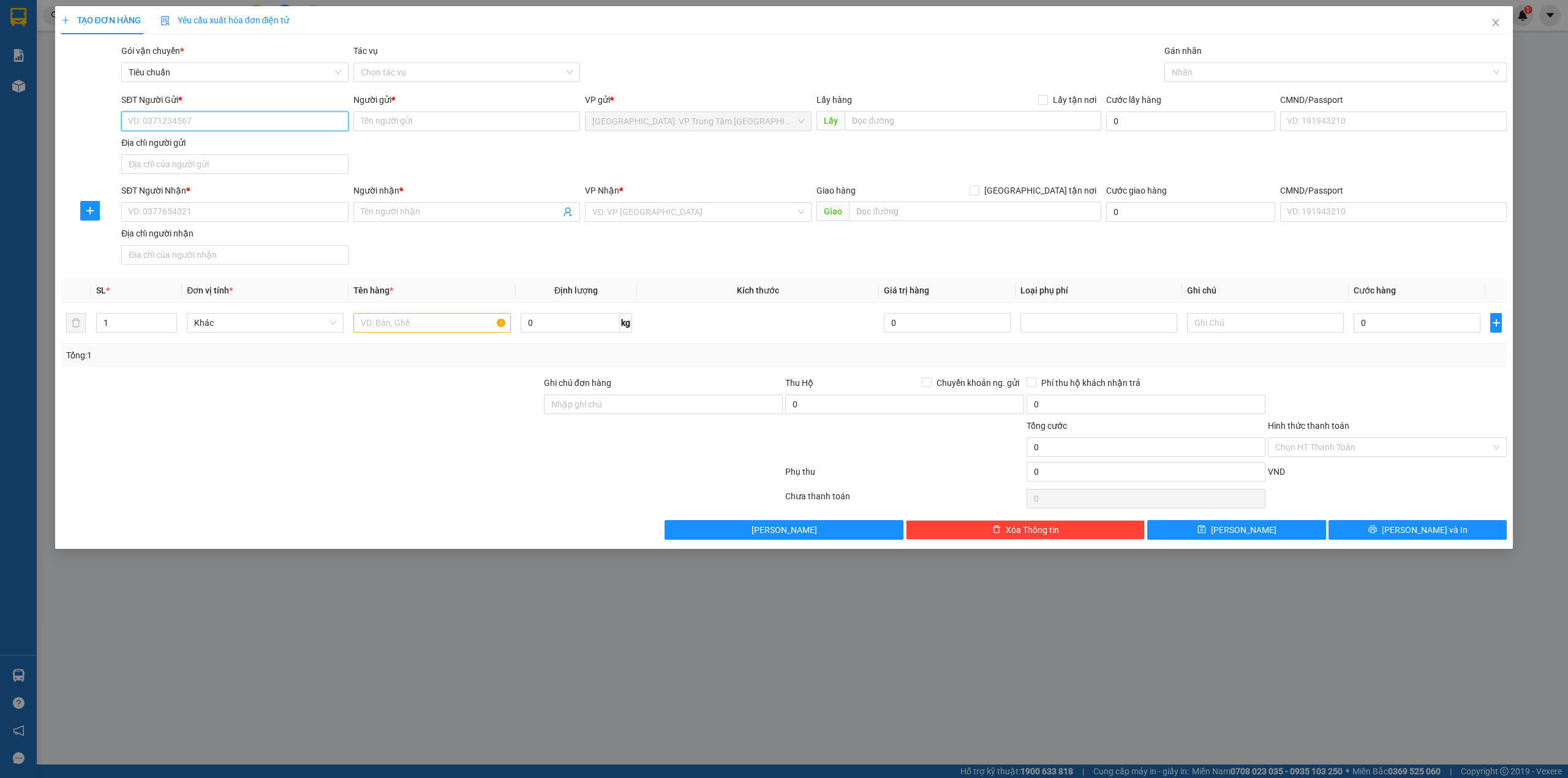
paste input "0367282621"
type input "0367282621"
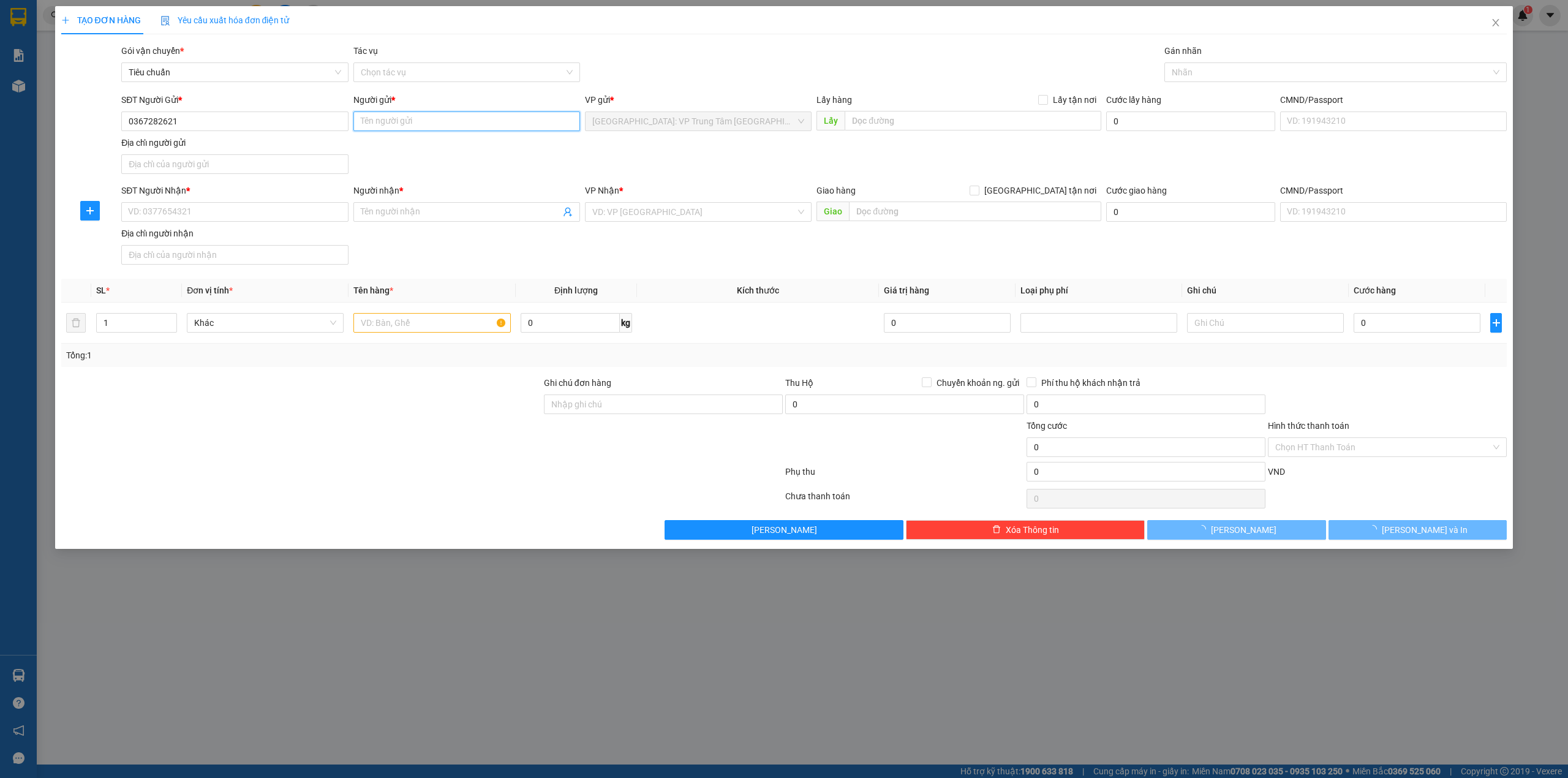
click at [402, 122] on input "Người gửi *" at bounding box center [466, 121] width 227 height 20
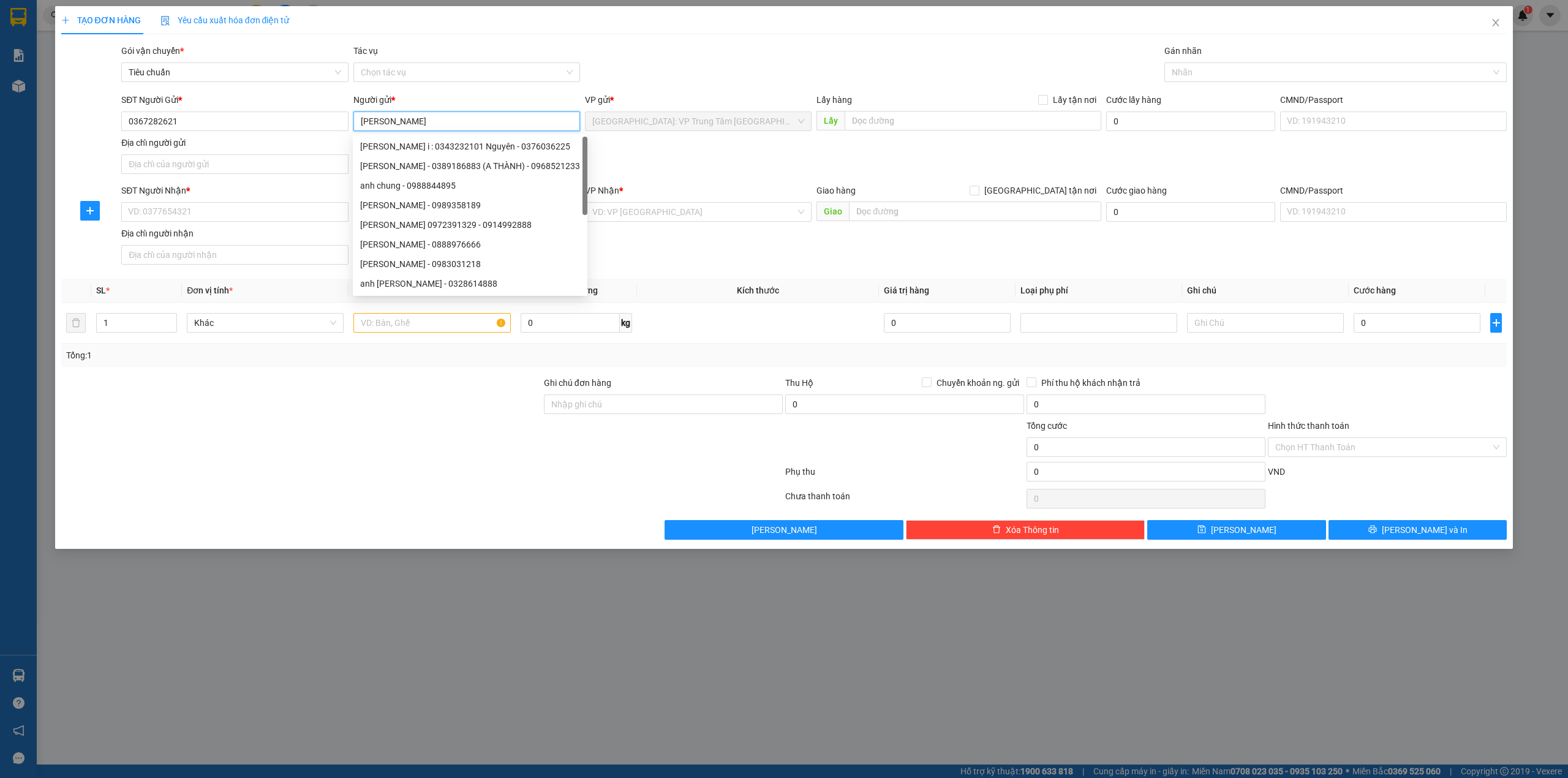
type input "Anh Chung"
click at [677, 154] on div "SĐT Người Gửi * 0367282621 Người gửi * Anh Chung VP gửi * Khánh Hòa: VP Trung T…" at bounding box center [814, 136] width 1391 height 86
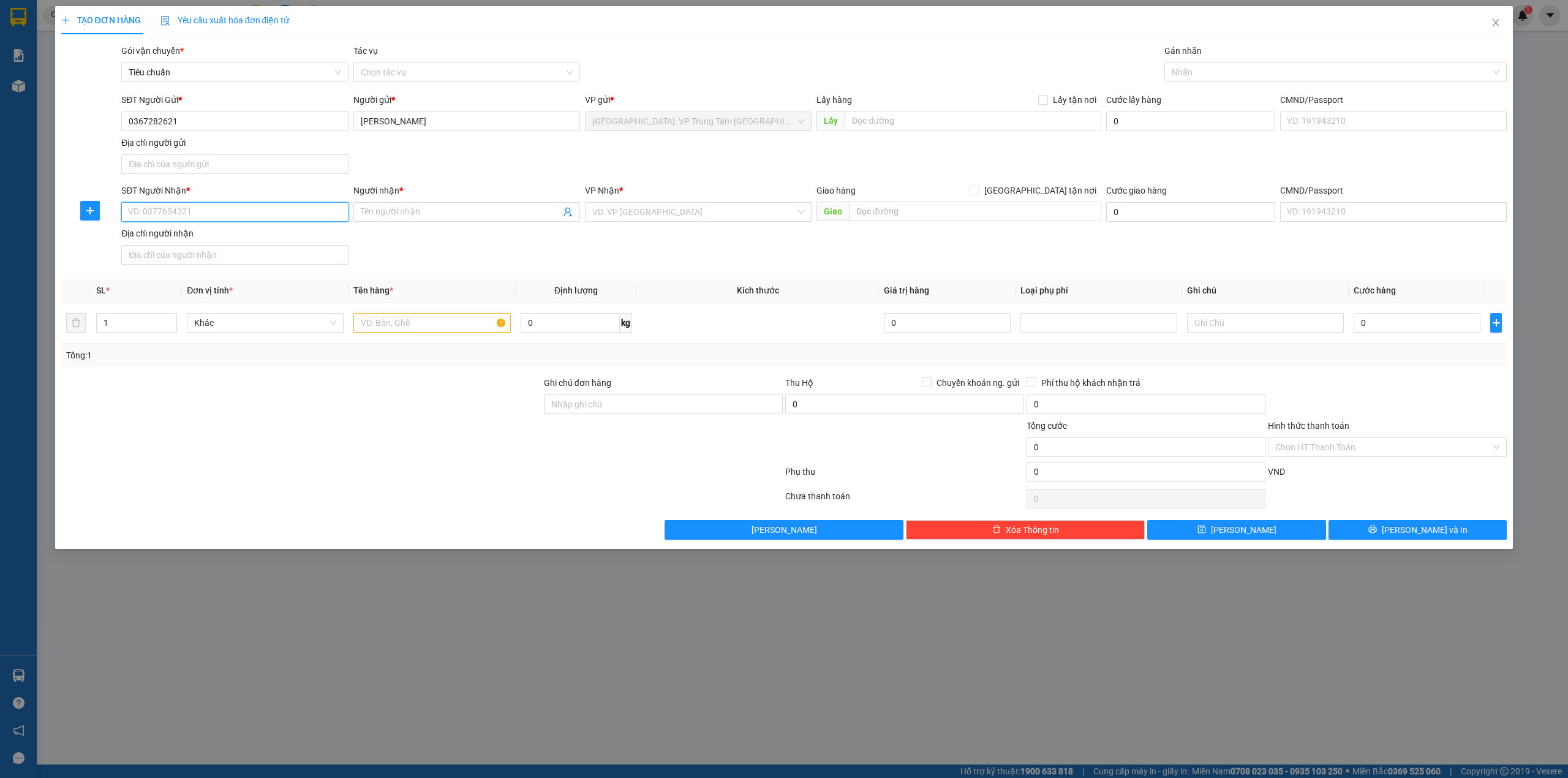
click at [221, 221] on input "SĐT Người Nhận *" at bounding box center [234, 212] width 227 height 20
click at [212, 243] on div "0973457151 - Lan Anh" at bounding box center [234, 238] width 212 height 13
type input "0973457151"
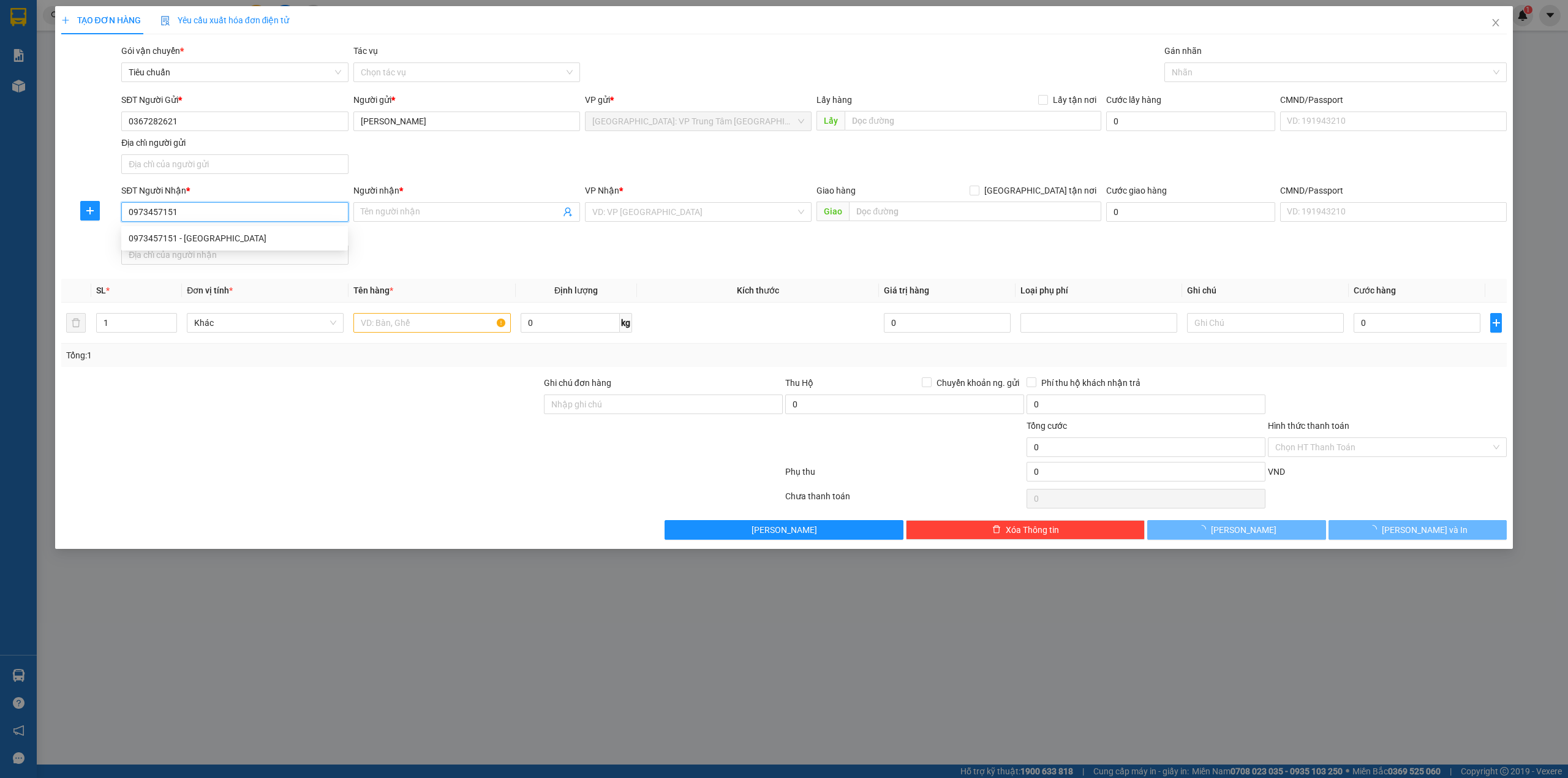
type input "Lan Anh"
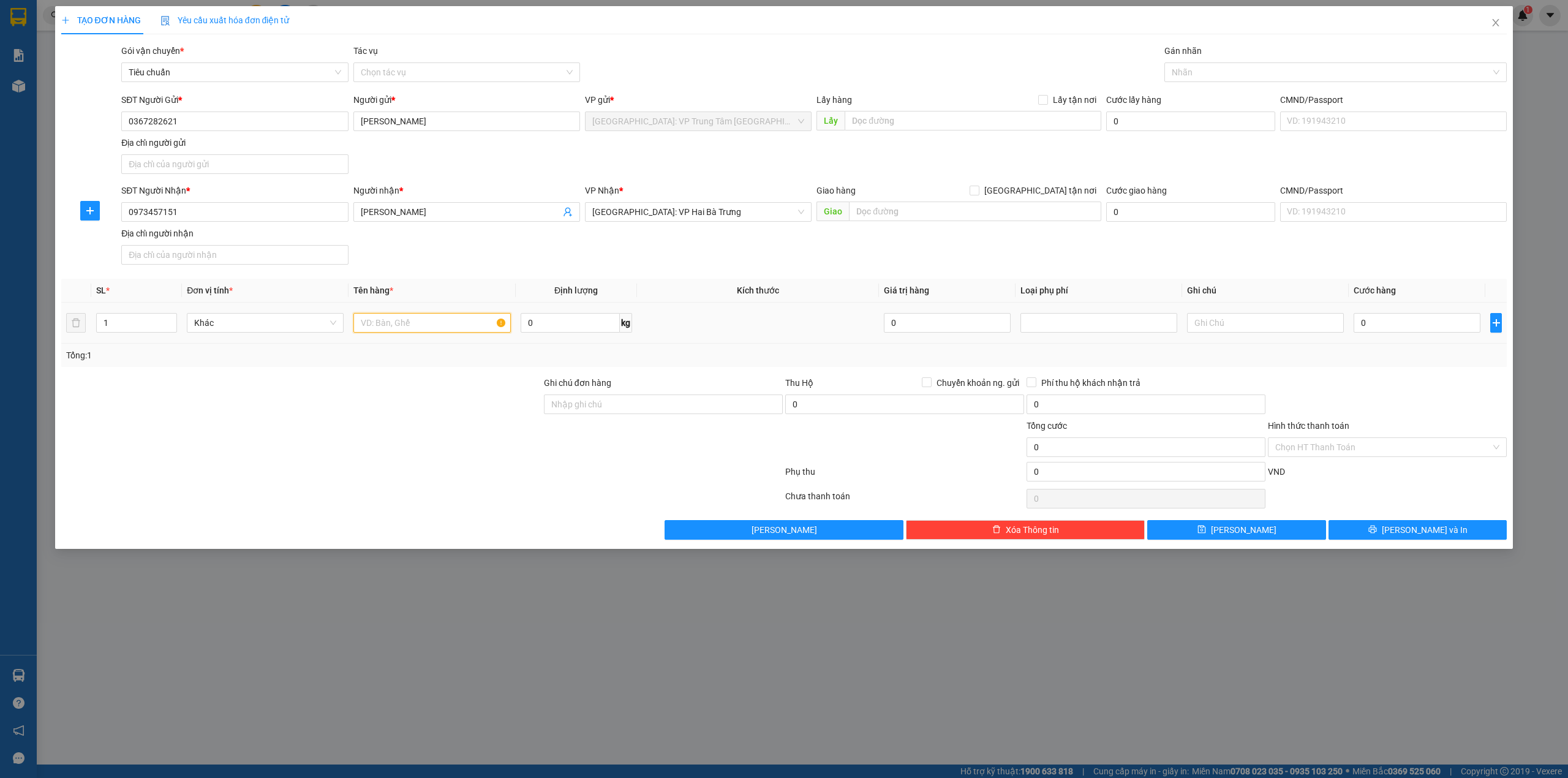
click at [433, 322] on input "text" at bounding box center [431, 323] width 157 height 20
type input "1 Thùng Giấy"
click at [1387, 338] on td "0" at bounding box center [1417, 323] width 136 height 41
click at [1387, 330] on input "0" at bounding box center [1417, 323] width 127 height 20
type input "2"
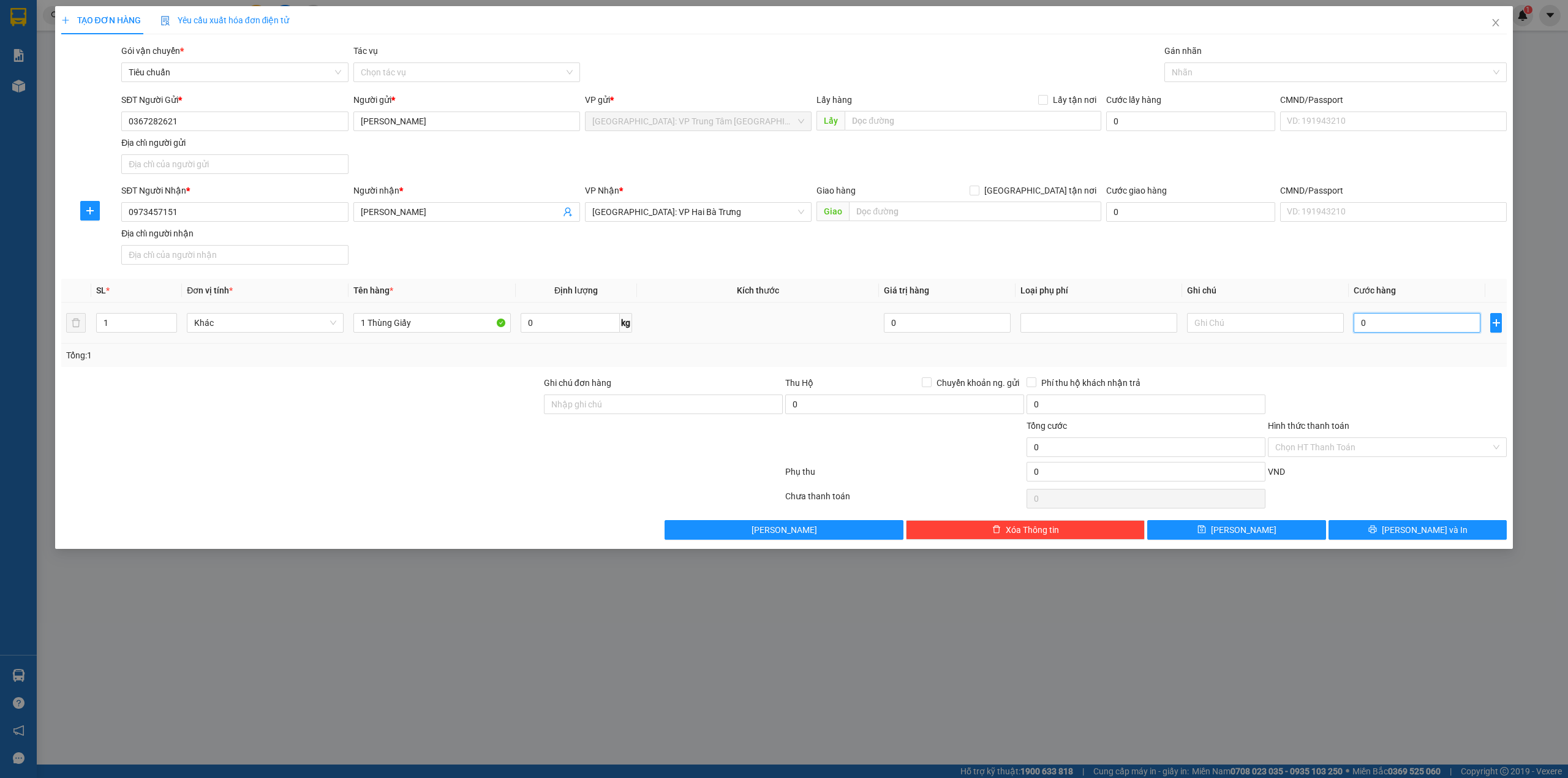
type input "2"
type input "25"
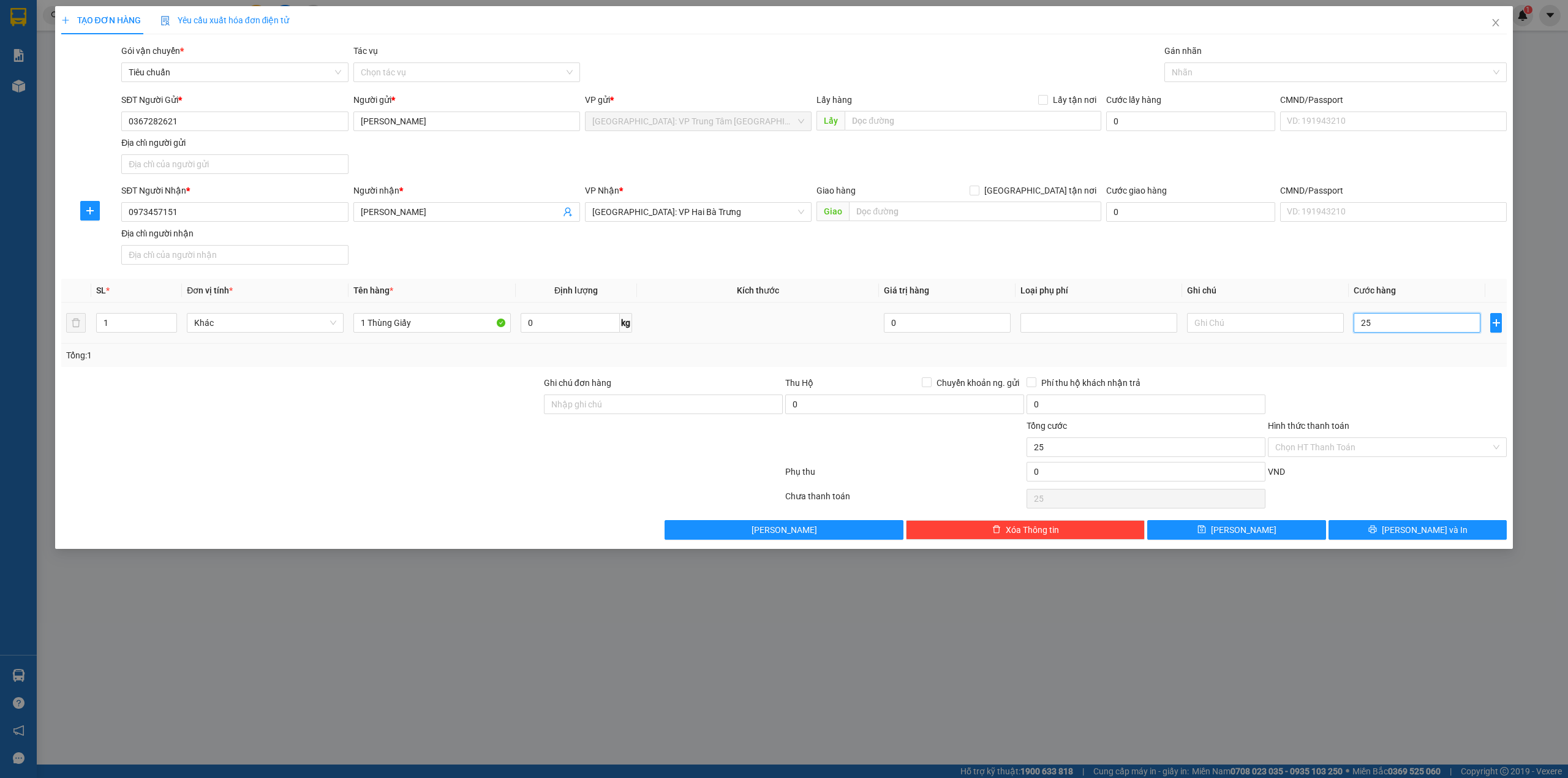
type input "250"
type input "2.500"
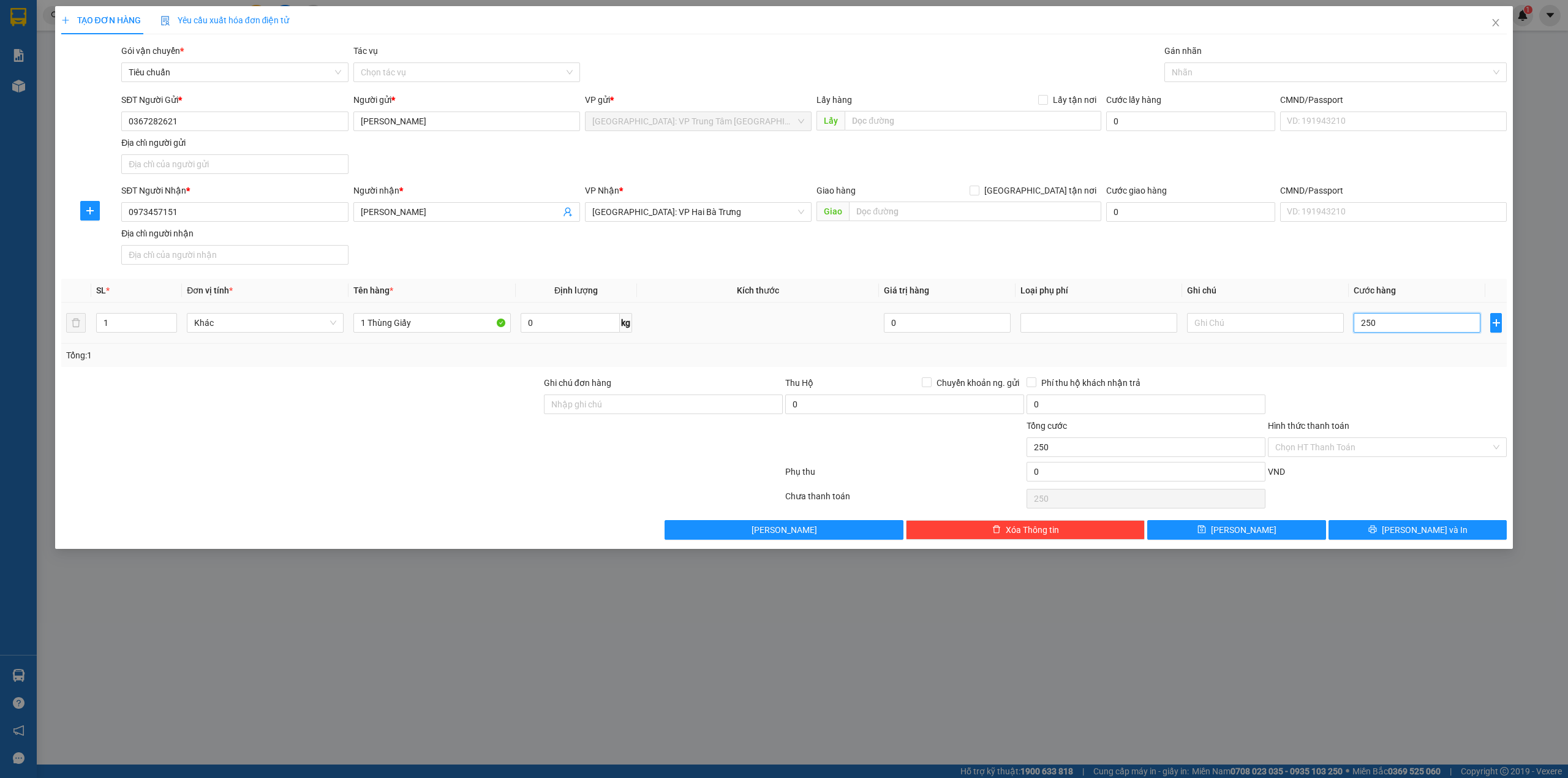
type input "2.500"
type input "25.000"
type input "250.000"
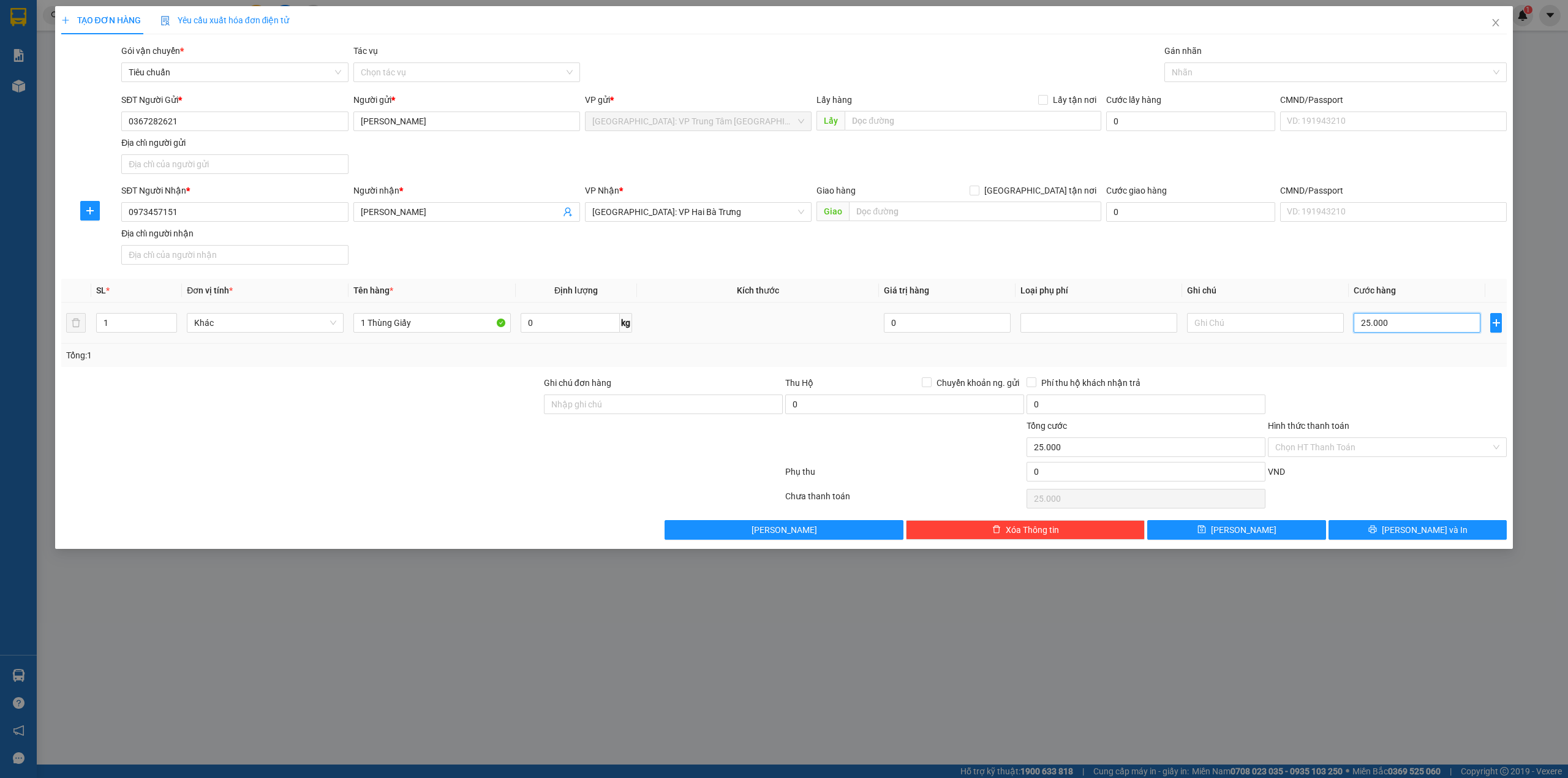
type input "250.000"
click at [1439, 537] on span "[PERSON_NAME] và In" at bounding box center [1425, 530] width 86 height 13
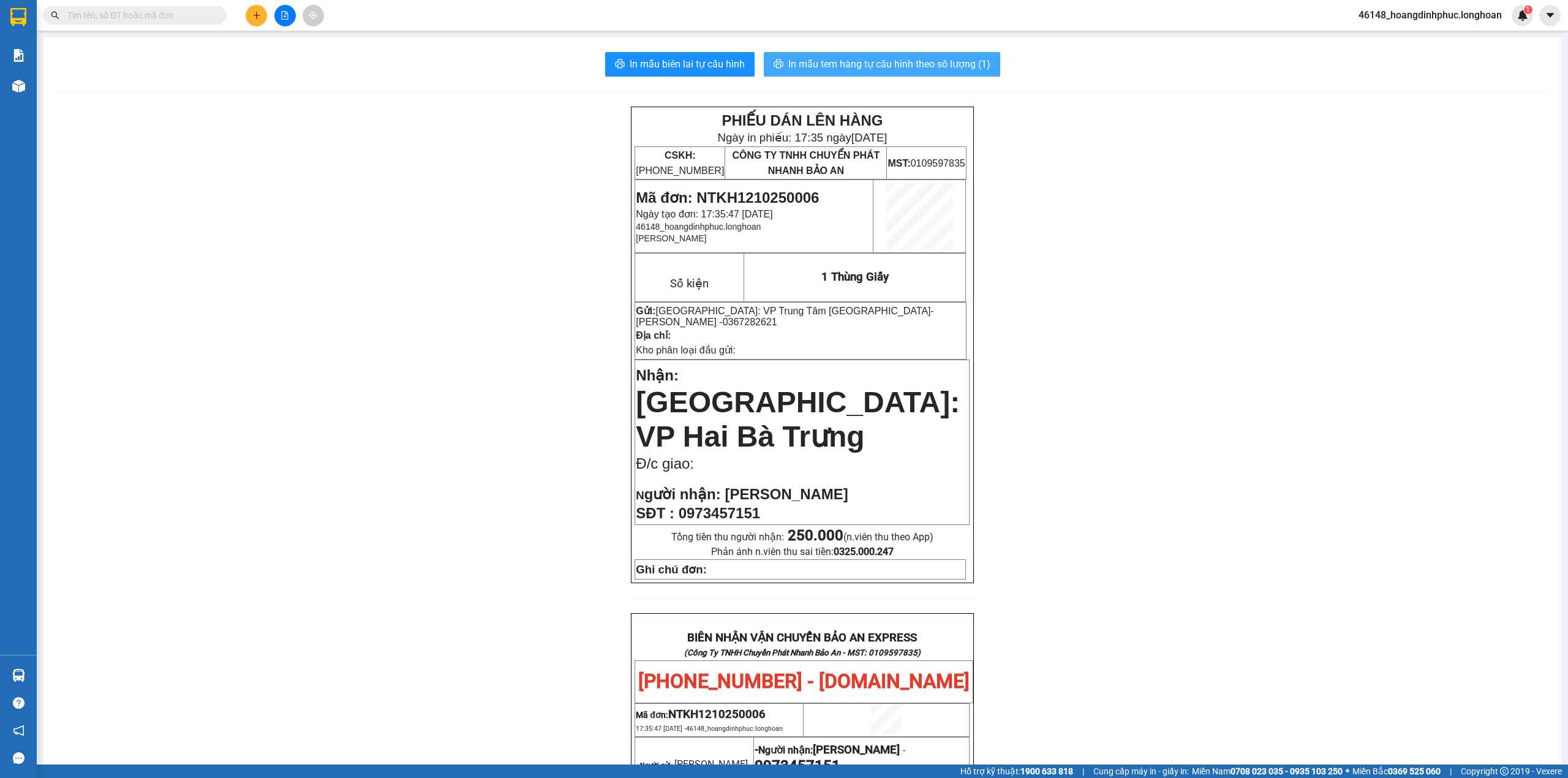
click at [882, 69] on span "In mẫu tem hàng tự cấu hình theo số lượng (1)" at bounding box center [889, 64] width 202 height 15
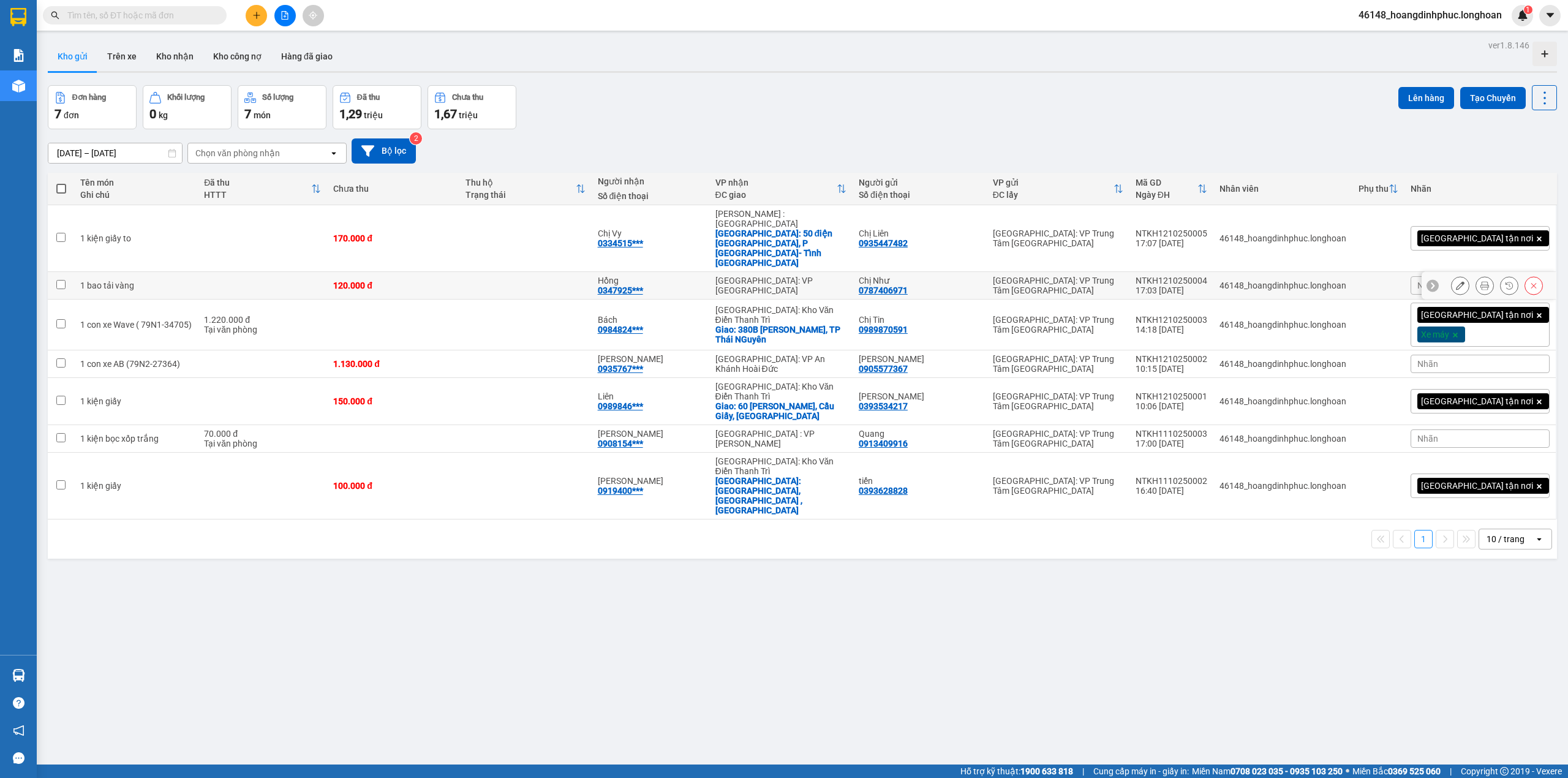
click at [1481, 281] on icon at bounding box center [1485, 286] width 8 height 8
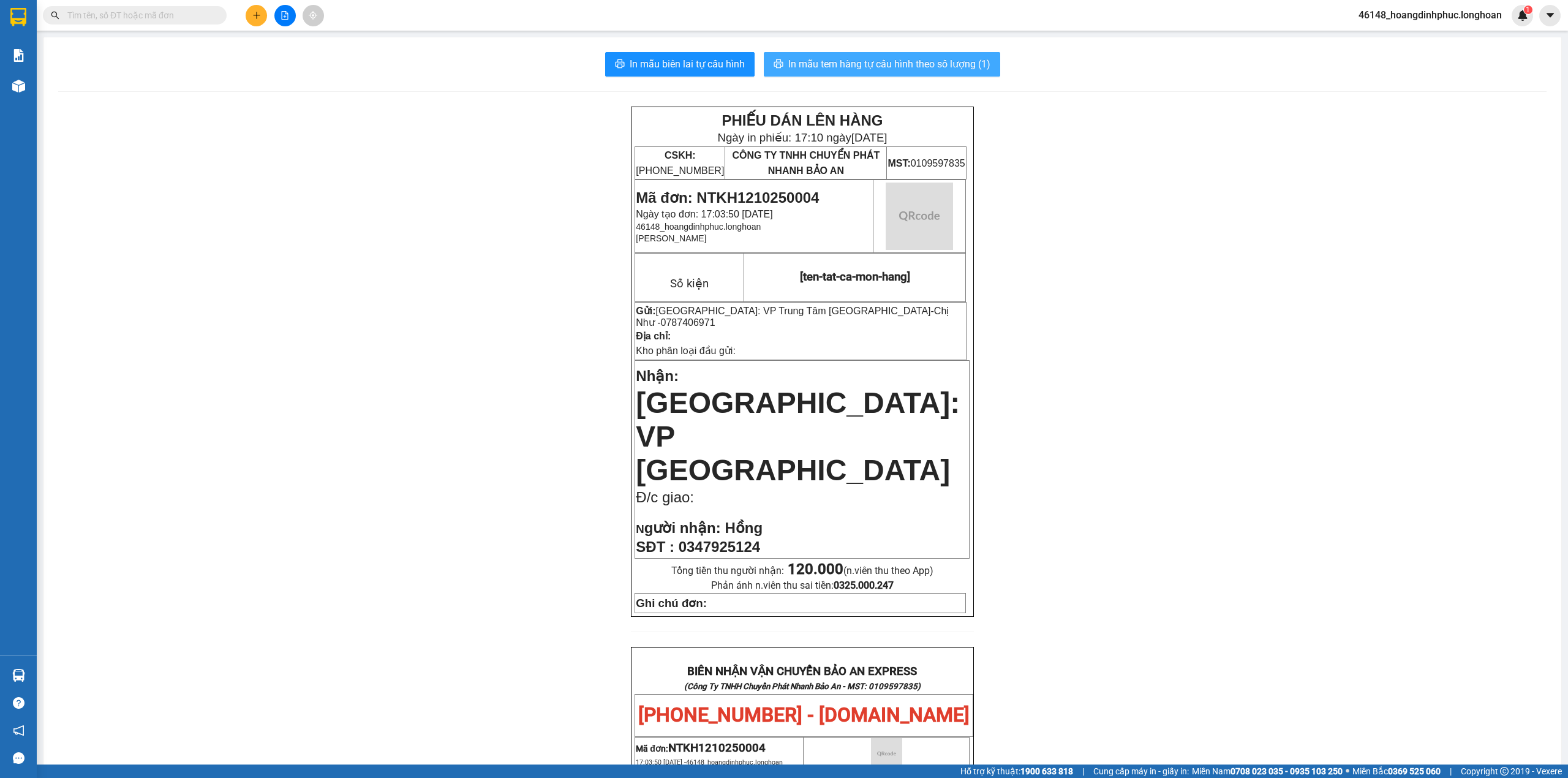
click at [969, 65] on span "In mẫu tem hàng tự cấu hình theo số lượng (1)" at bounding box center [889, 64] width 202 height 15
click at [1147, 244] on div "PHIẾU DÁN LÊN HÀNG Ngày in phiếu: 17:10 ngày 12-10-2025 CSKH: 1900.06.88.33 CÔN…" at bounding box center [803, 702] width 1489 height 1191
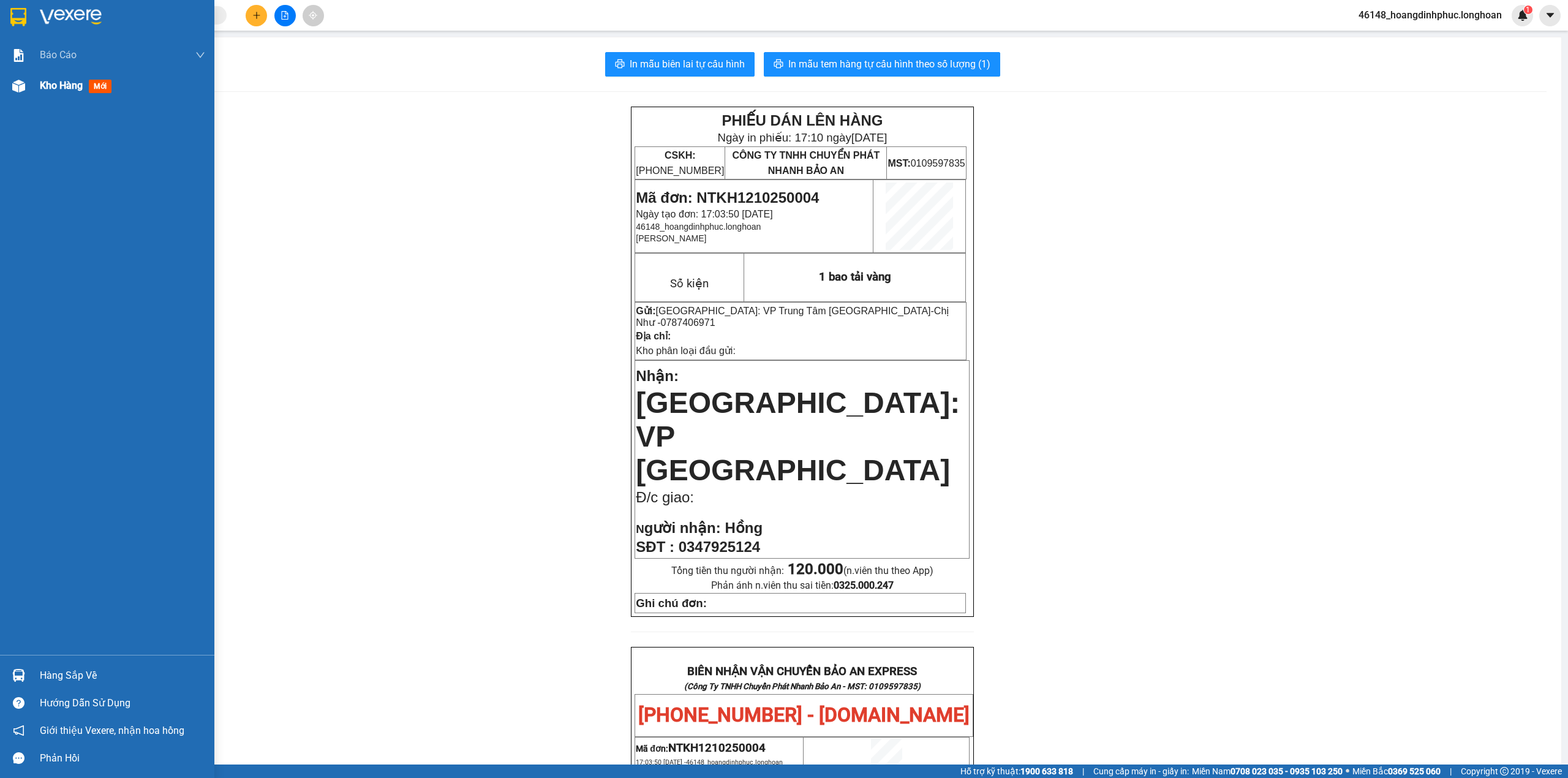
click at [52, 89] on span "Kho hàng" at bounding box center [61, 85] width 43 height 12
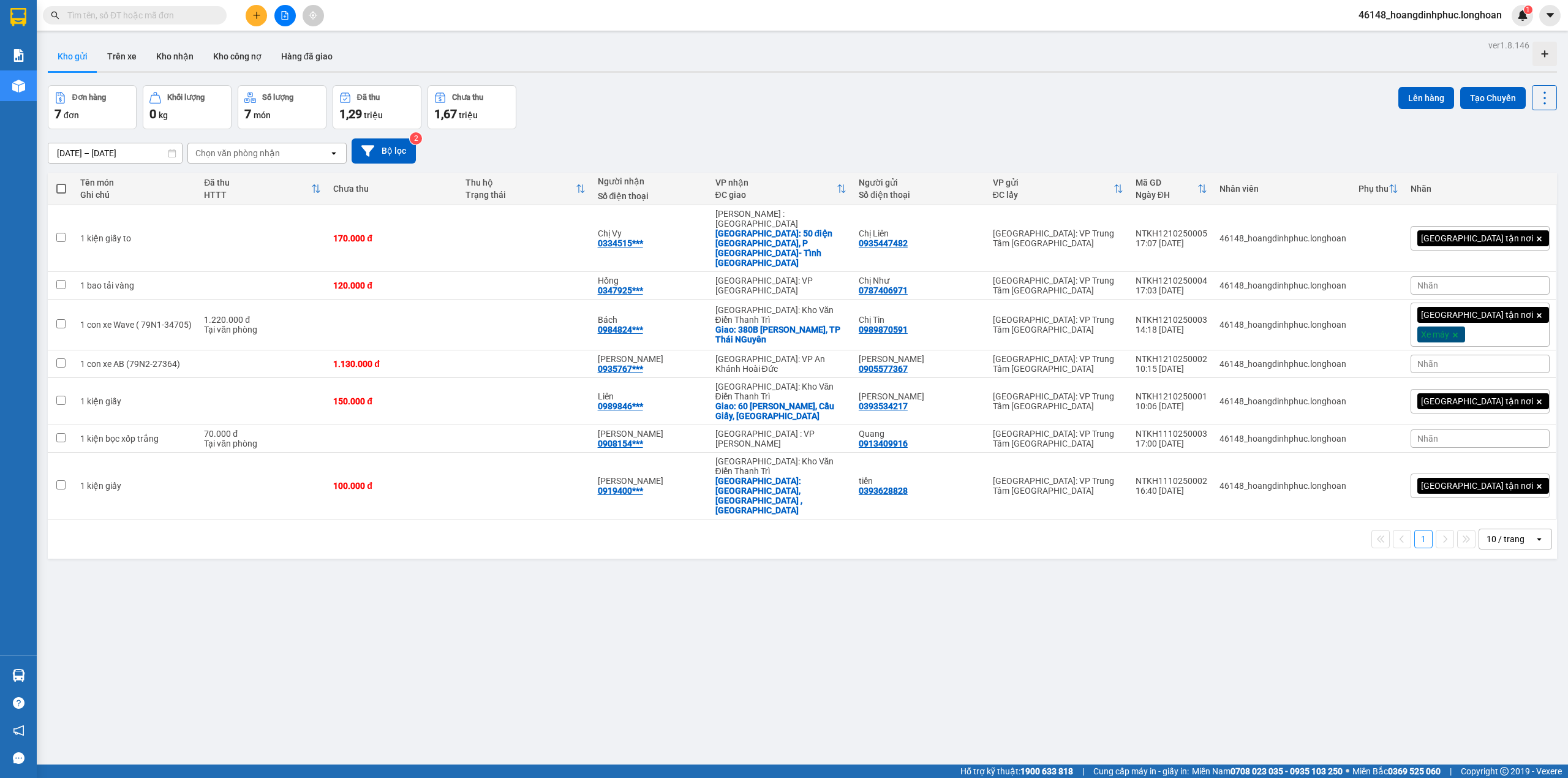
click at [390, 165] on div "13/09/2025 – 12/10/2025 Press the down arrow key to interact with the calendar …" at bounding box center [803, 151] width 1510 height 44
click at [1481, 234] on icon at bounding box center [1485, 238] width 8 height 8
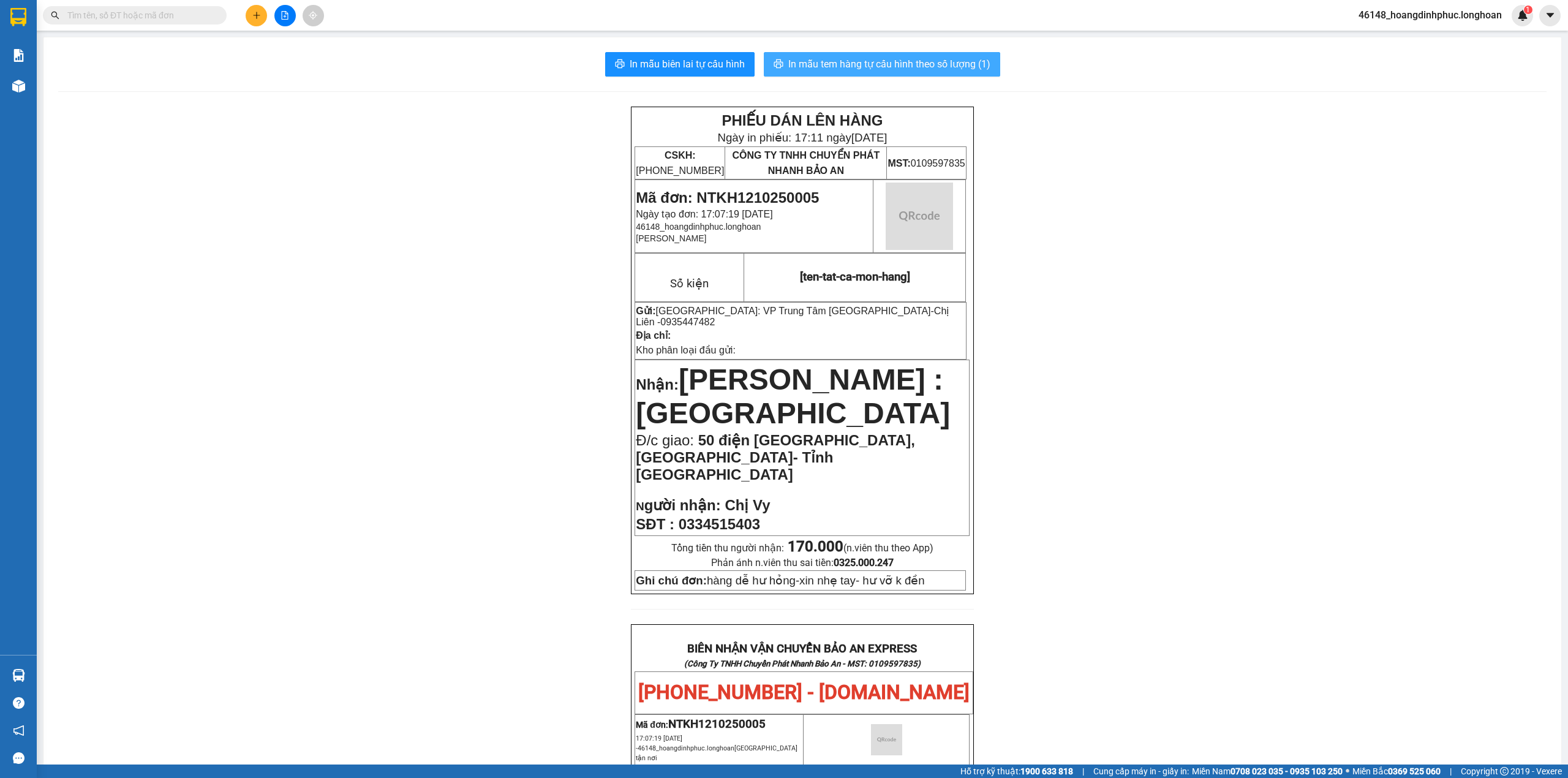
click at [943, 64] on span "In mẫu tem hàng tự cấu hình theo số lượng (1)" at bounding box center [889, 64] width 202 height 15
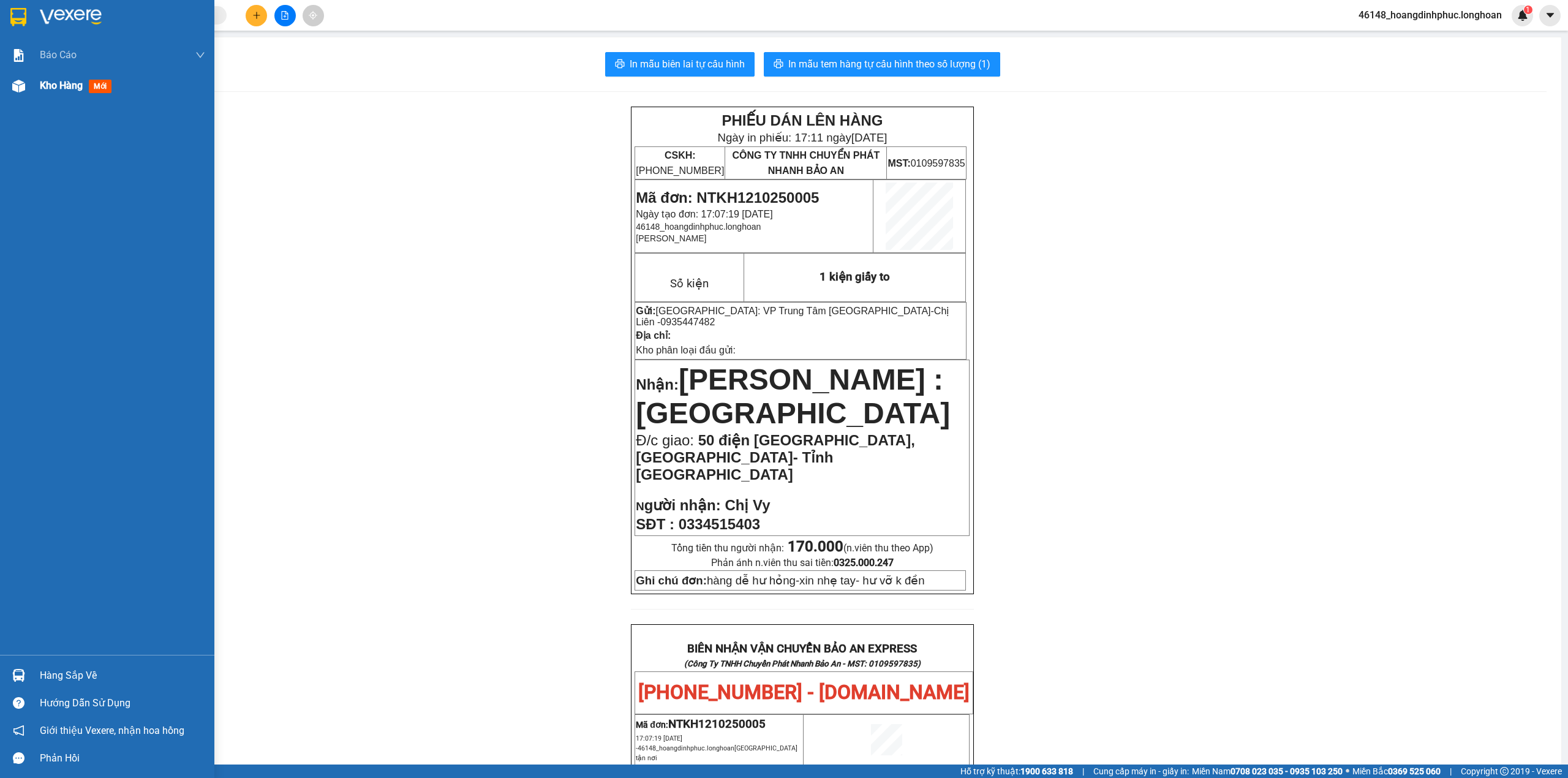
click at [38, 91] on div "Kho hàng mới" at bounding box center [107, 86] width 215 height 31
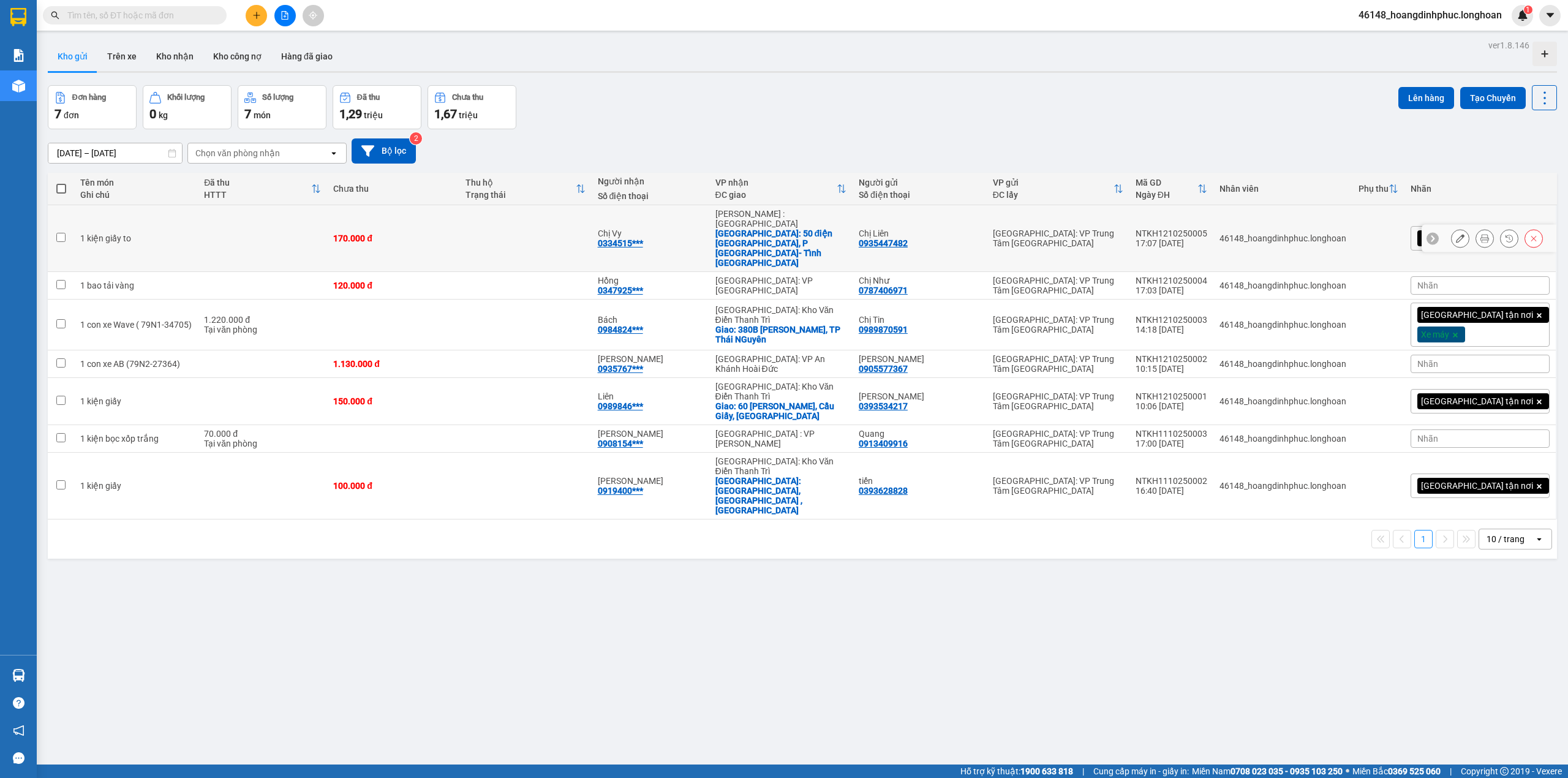
click at [1451, 229] on div at bounding box center [1460, 238] width 18 height 18
click at [1456, 234] on icon at bounding box center [1460, 238] width 8 height 8
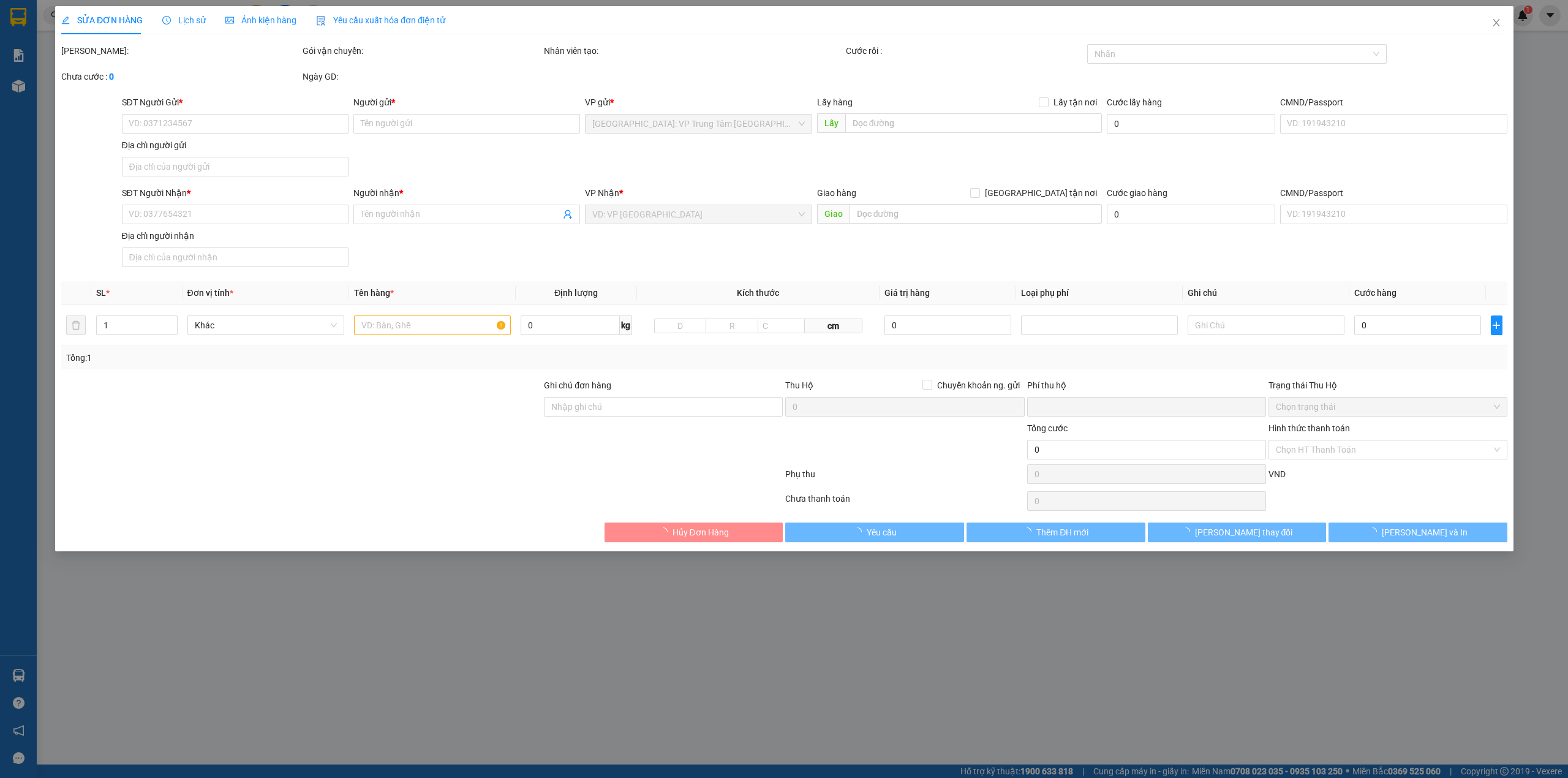
type input "0935447482"
type input "Chị Liên"
type input "0334515403"
type input "Chị Vy"
checkbox input "true"
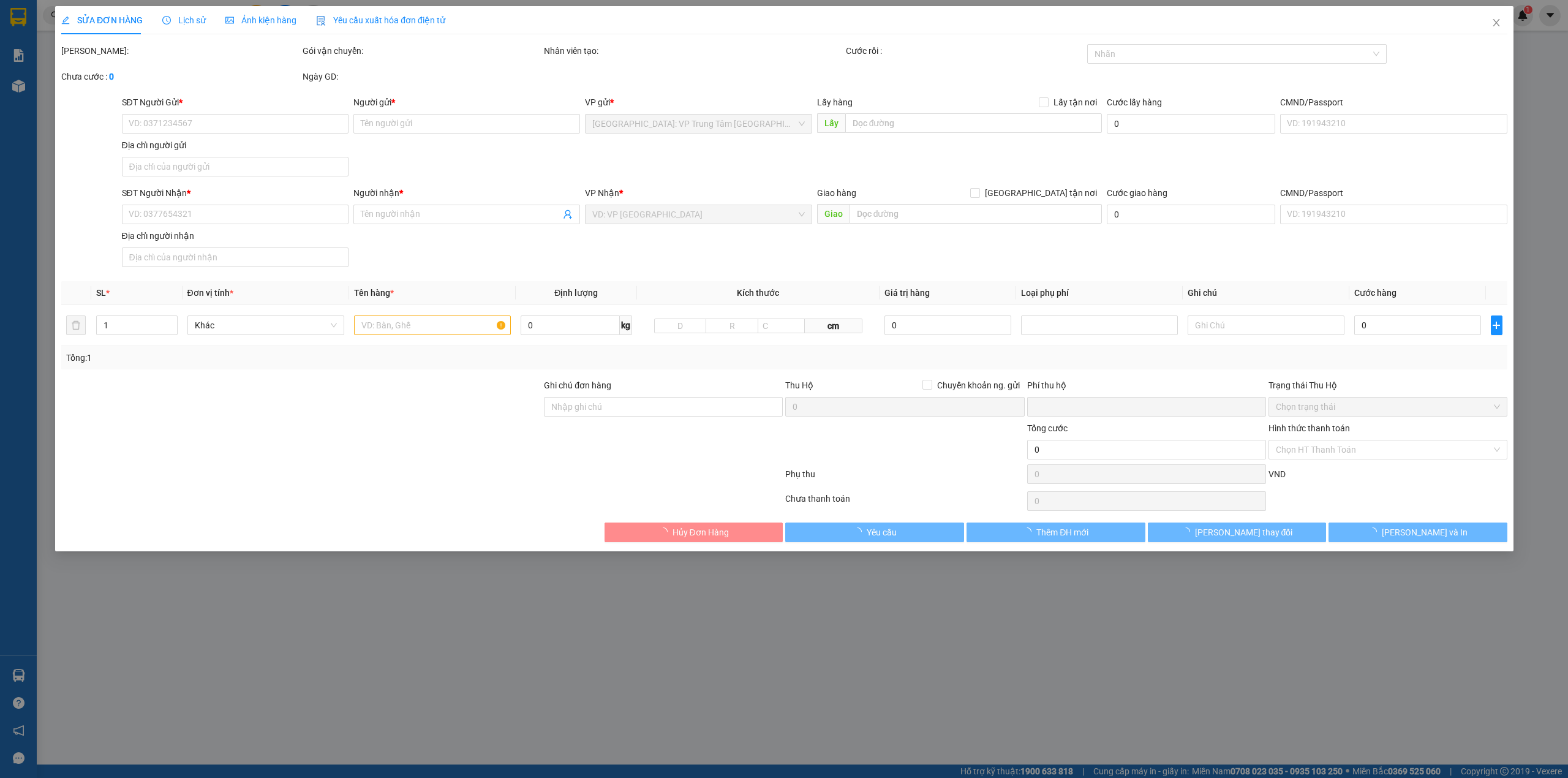
type input "50 điện biên phủ, P Ninh Thạch- Tỉnh Tây Ninh"
type input "hàng dễ hư hỏng-xin nhẹ tay- hư vỡ k đền"
type input "0"
type input "170.000"
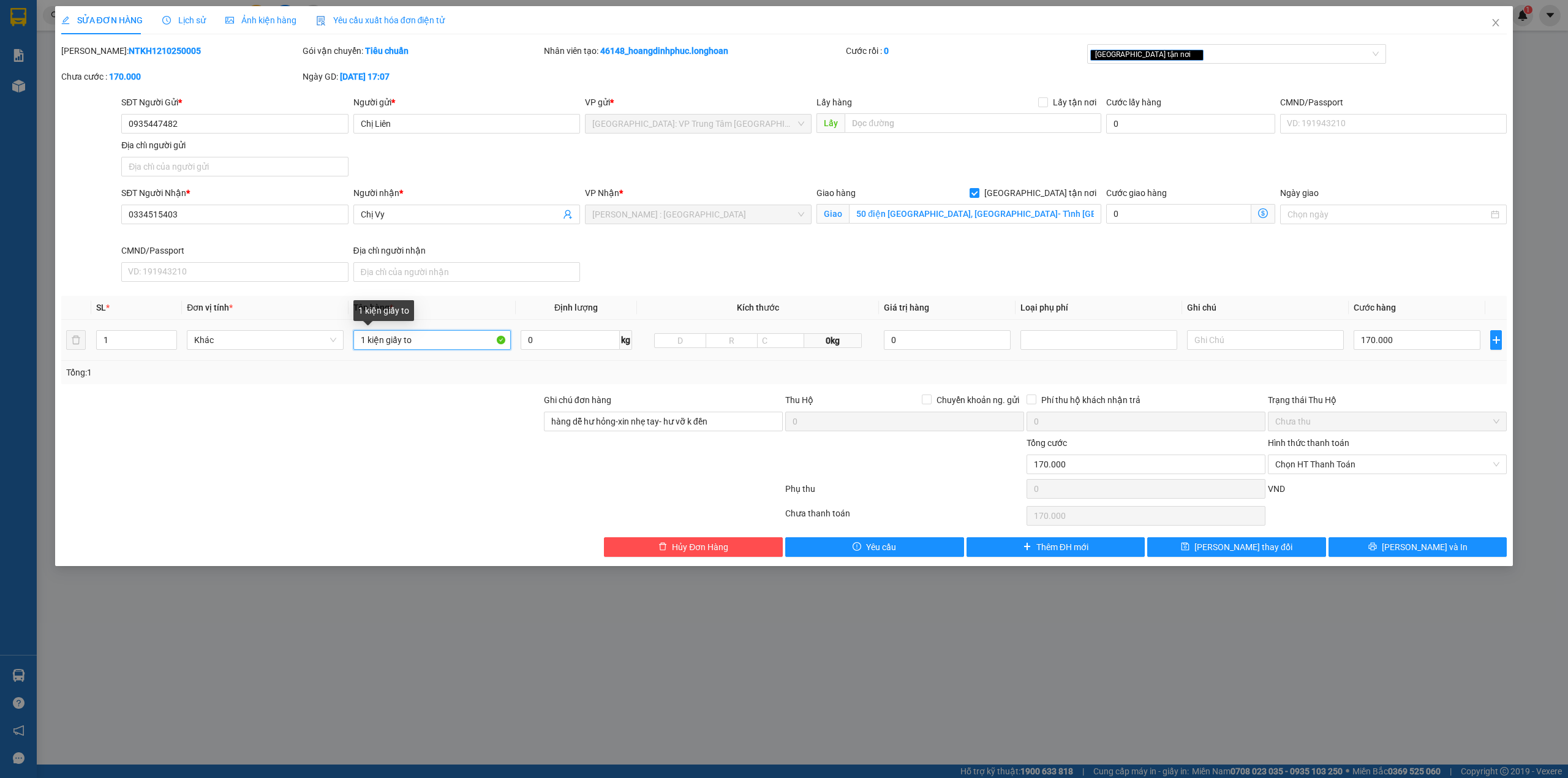
click at [429, 345] on input "1 kiện giấy to" at bounding box center [431, 340] width 157 height 20
type input "1 kiện giấy"
click at [1486, 551] on button "[PERSON_NAME] và In" at bounding box center [1418, 547] width 179 height 20
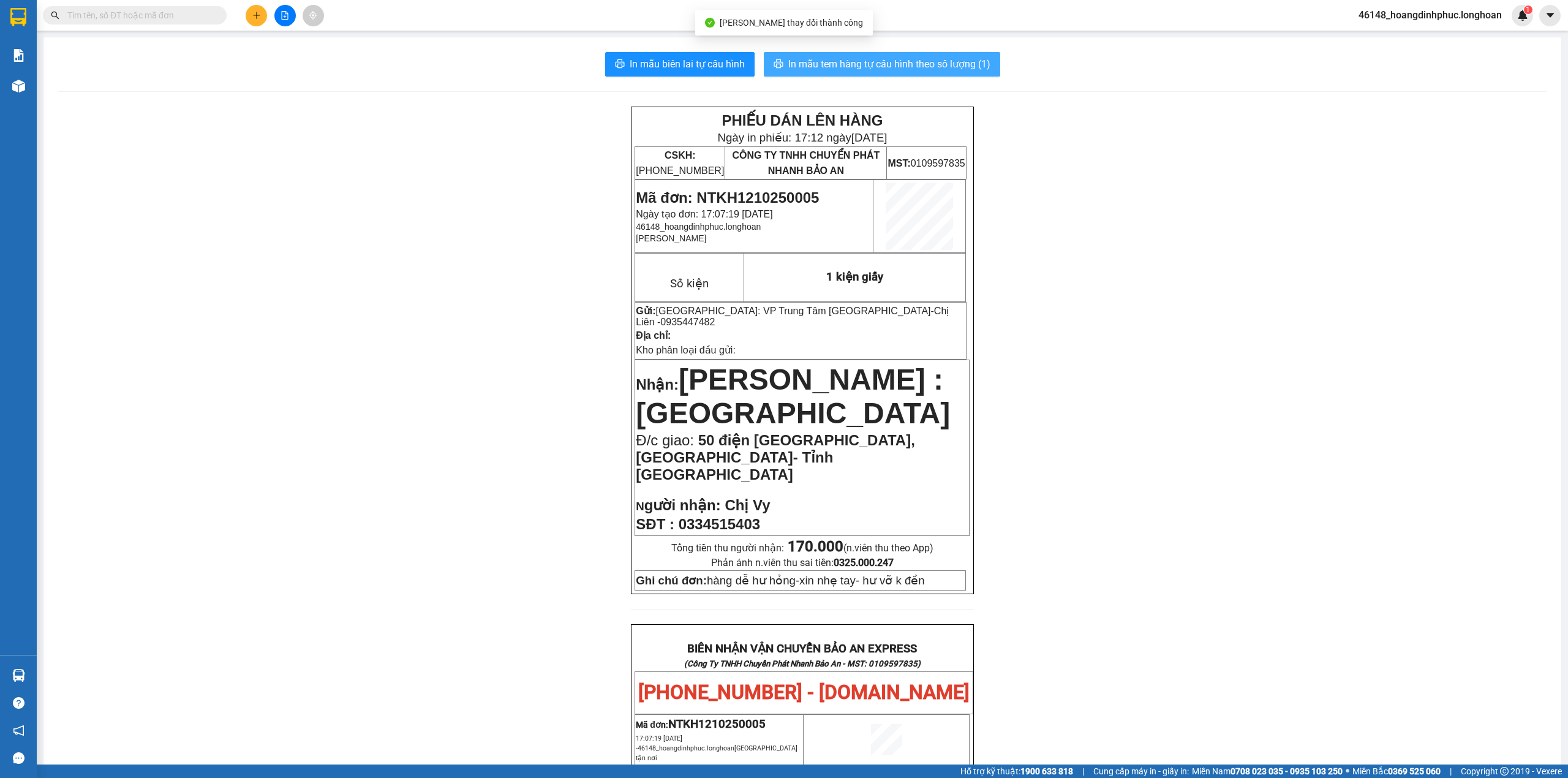
click at [871, 62] on span "In mẫu tem hàng tự cấu hình theo số lượng (1)" at bounding box center [889, 64] width 202 height 15
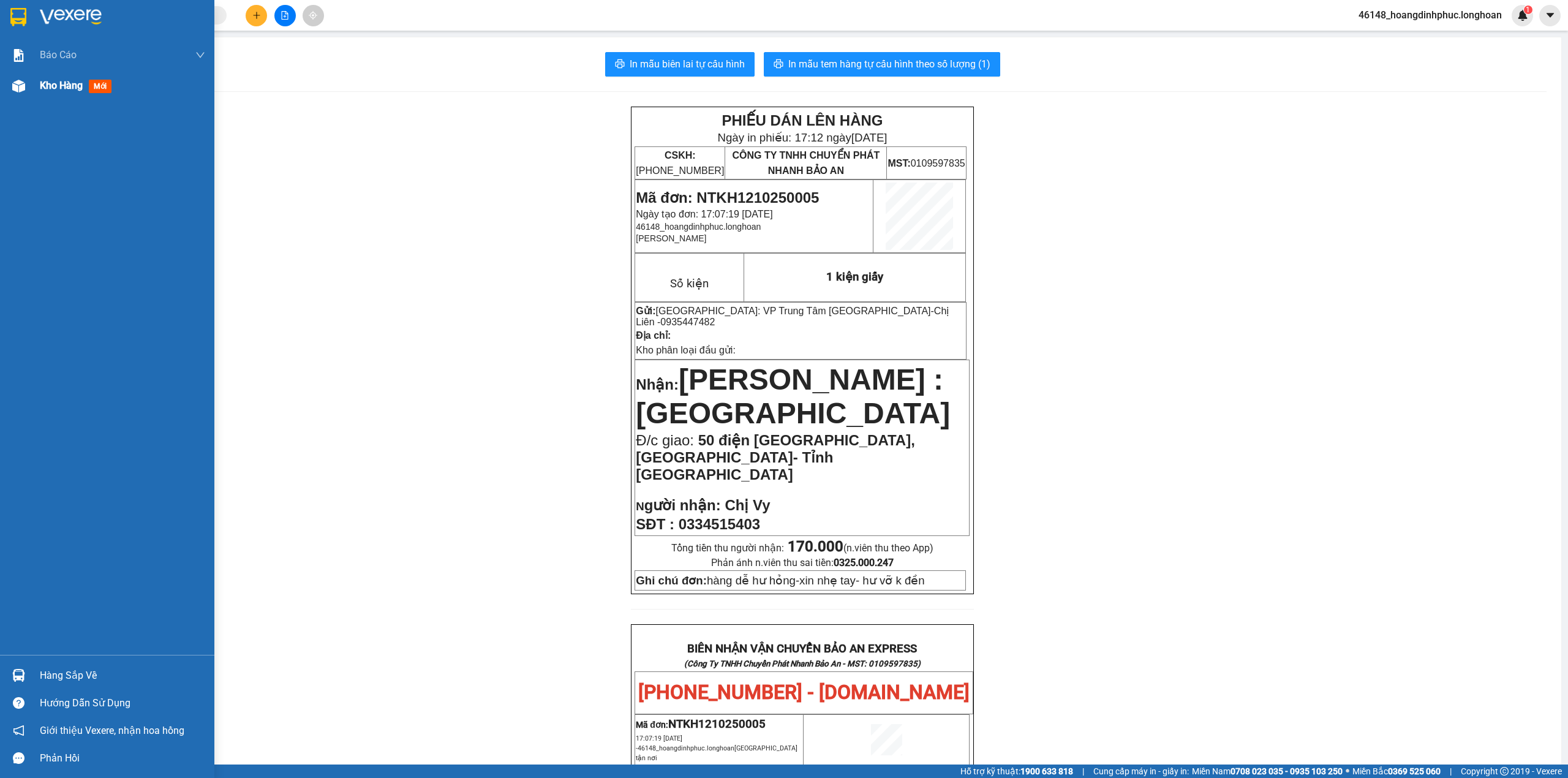
click at [60, 84] on span "Kho hàng" at bounding box center [61, 85] width 43 height 12
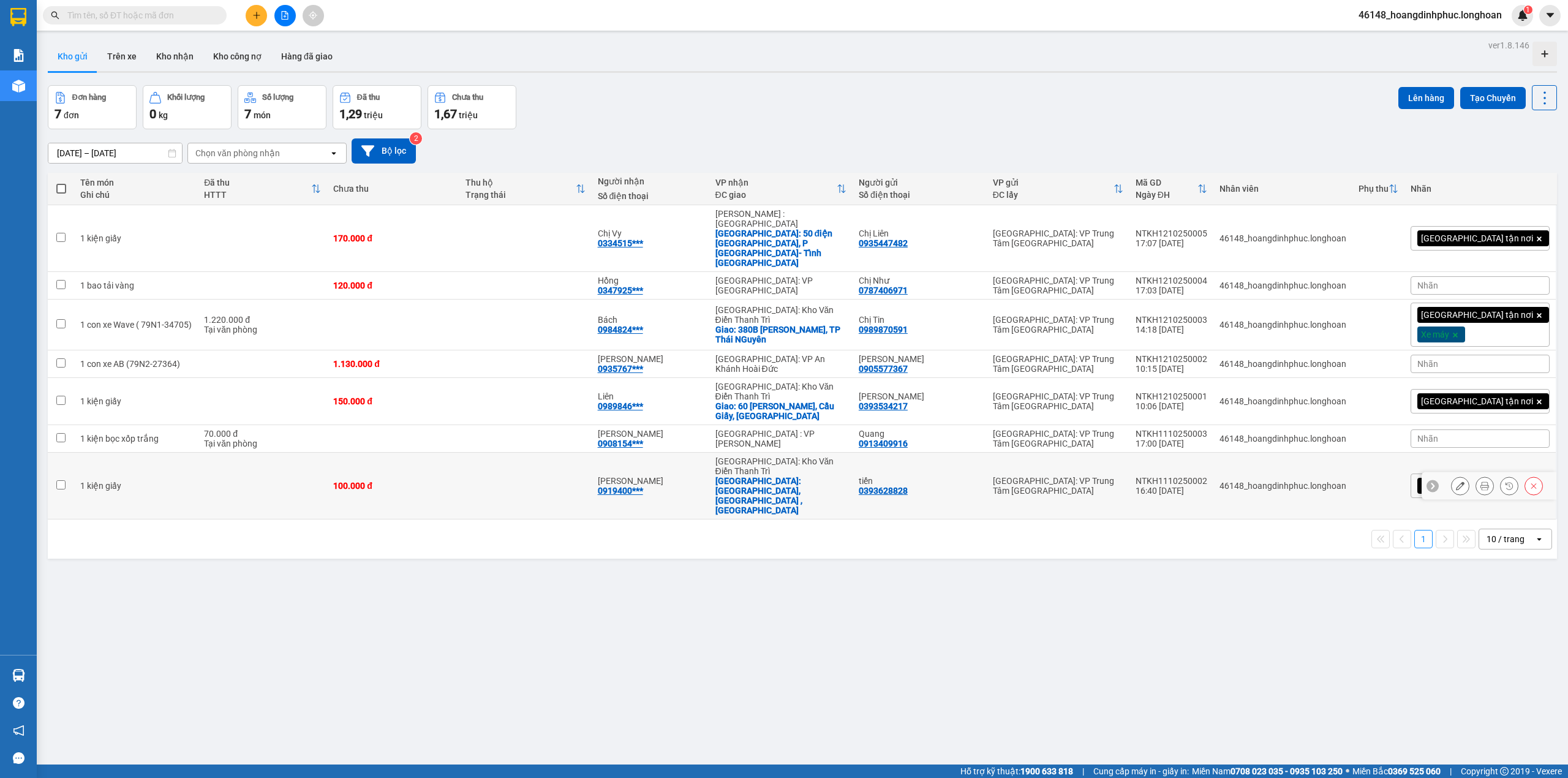
click at [1452, 476] on button at bounding box center [1460, 486] width 17 height 21
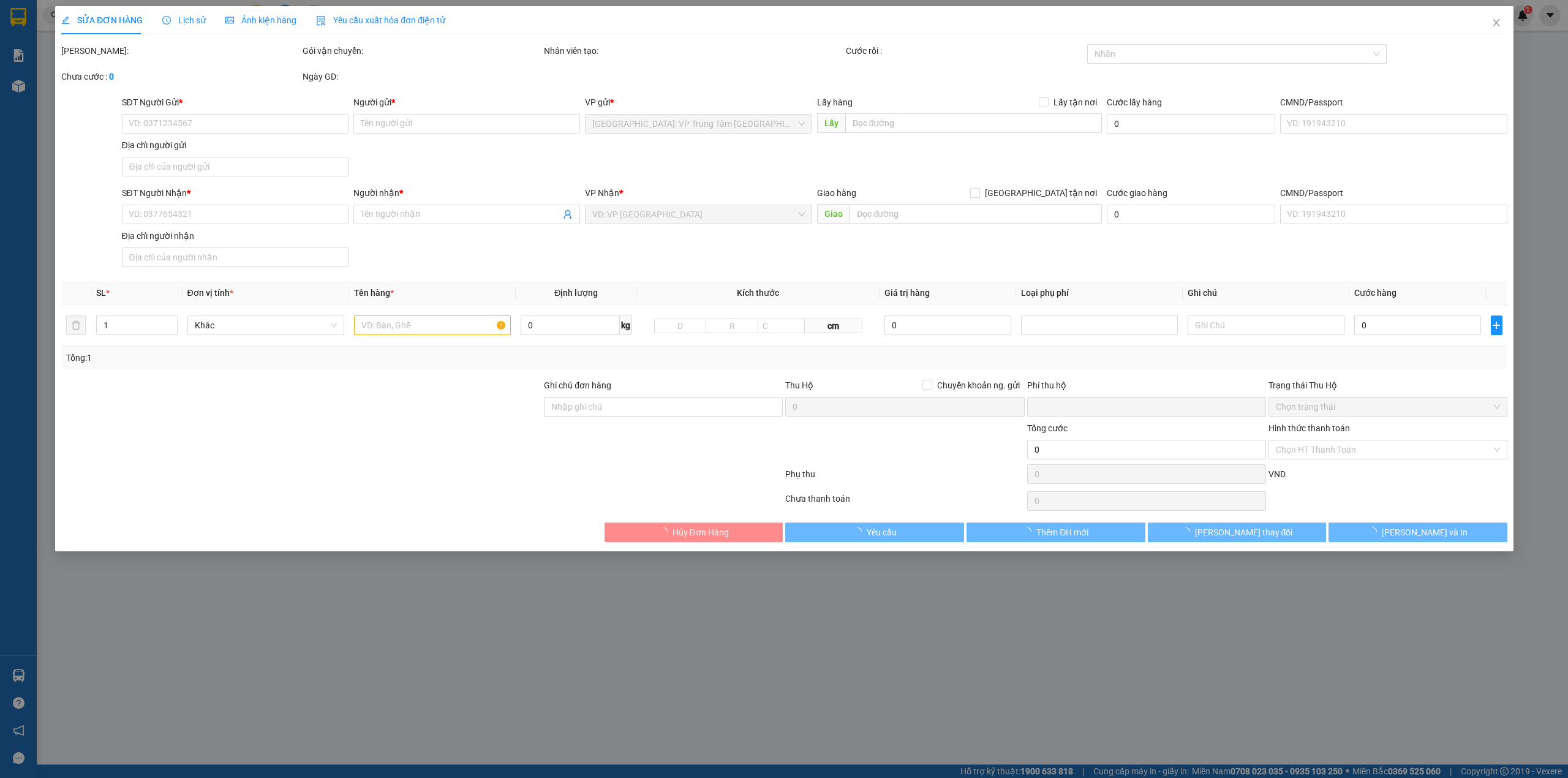
type input "0393628828"
type input "tiến"
type input "0919400224"
type input "[PERSON_NAME]"
checkbox input "true"
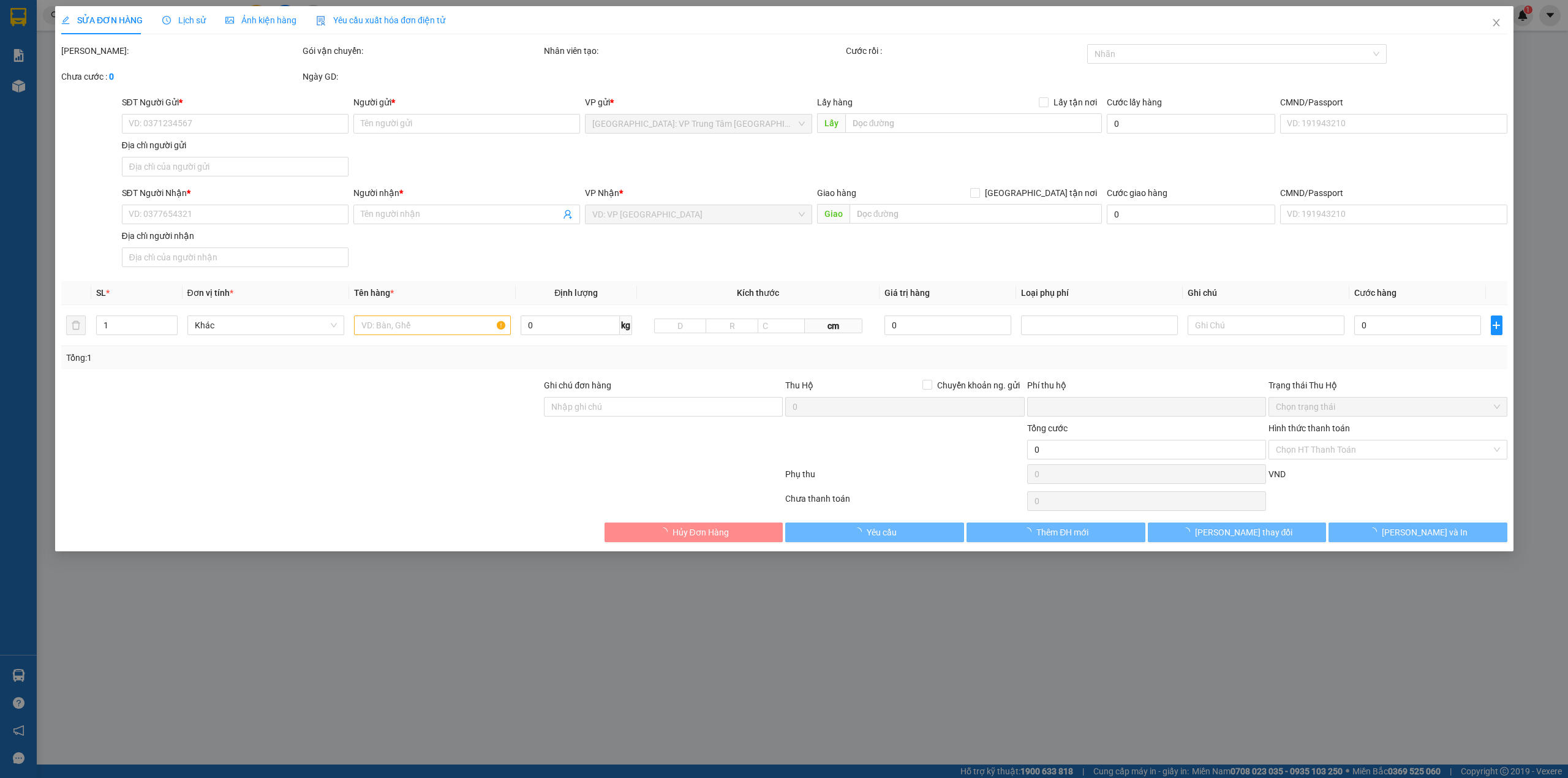
type input "780 phố minh khai, Vĩnh Tuy , Hai Bà Trưng hà nội"
type input "0"
type input "100.000"
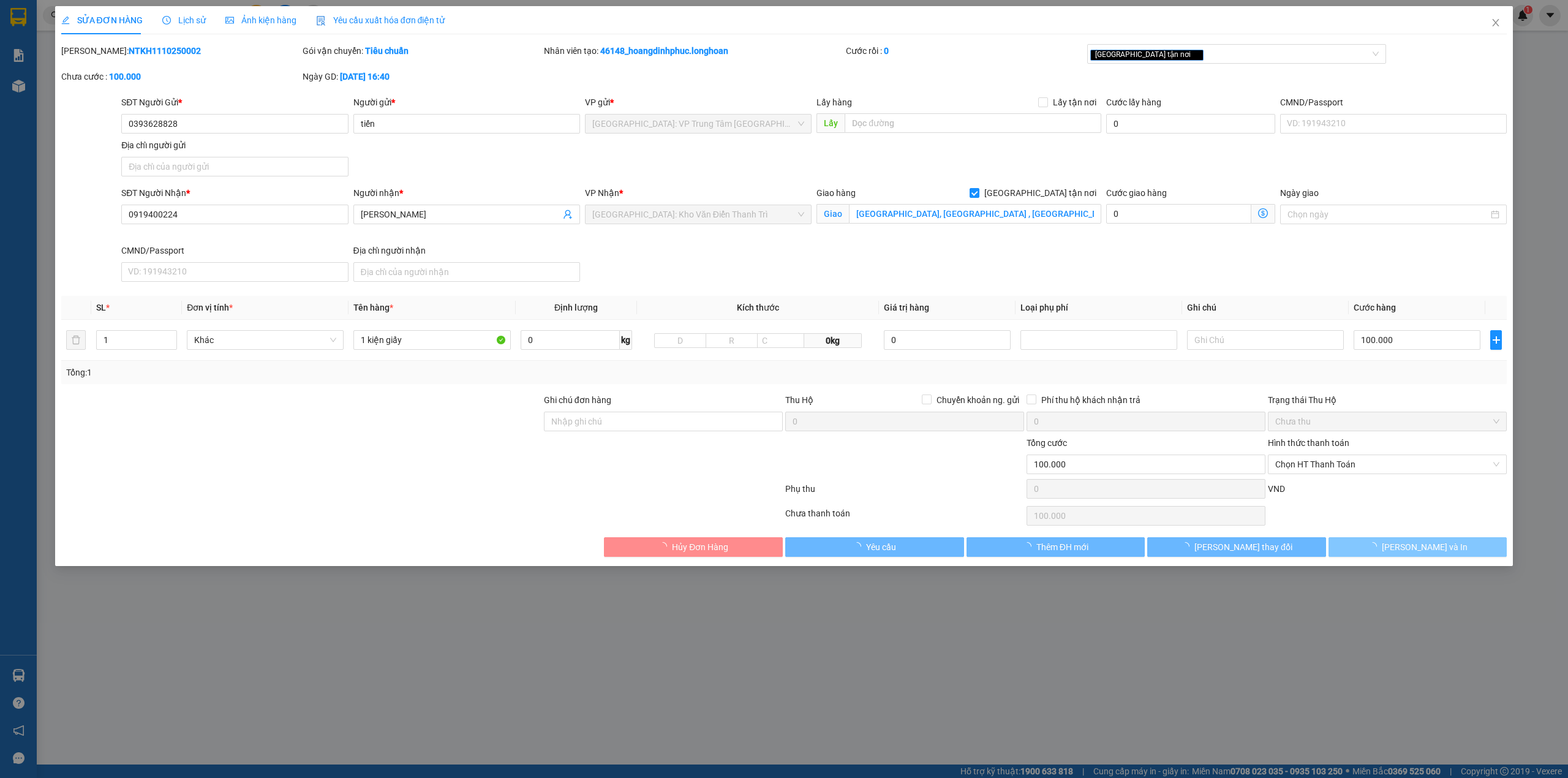
click at [1464, 540] on button "[PERSON_NAME] và In" at bounding box center [1418, 547] width 179 height 20
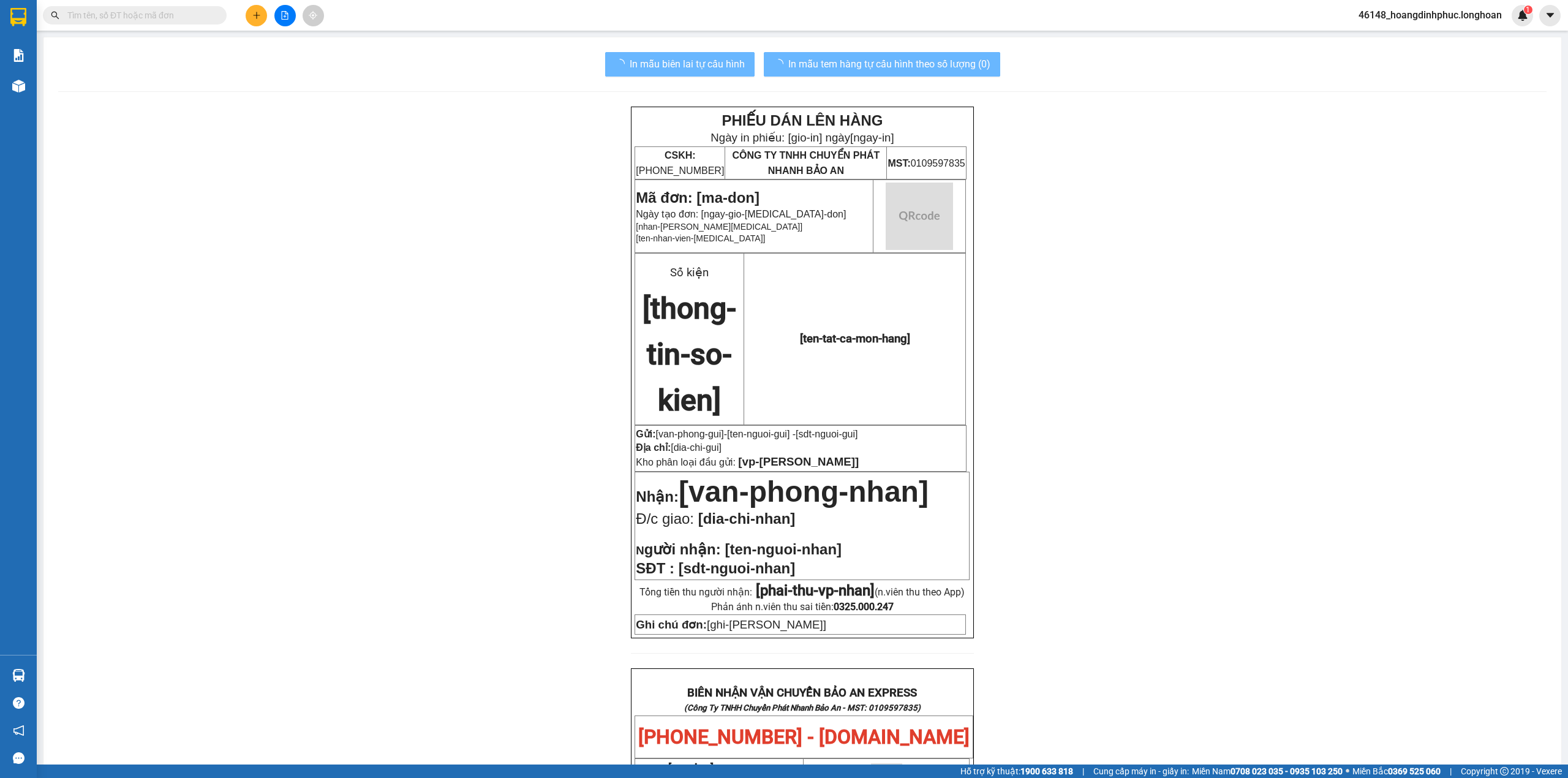
drag, startPoint x: 1470, startPoint y: 539, endPoint x: 1469, endPoint y: 548, distance: 9.1
click at [1470, 542] on div "PHIẾU DÁN LÊN HÀNG Ngày in phiếu: [gio-in] ngày [ngay-in] CSKH: 1900.06.88.33 C…" at bounding box center [803, 733] width 1489 height 1253
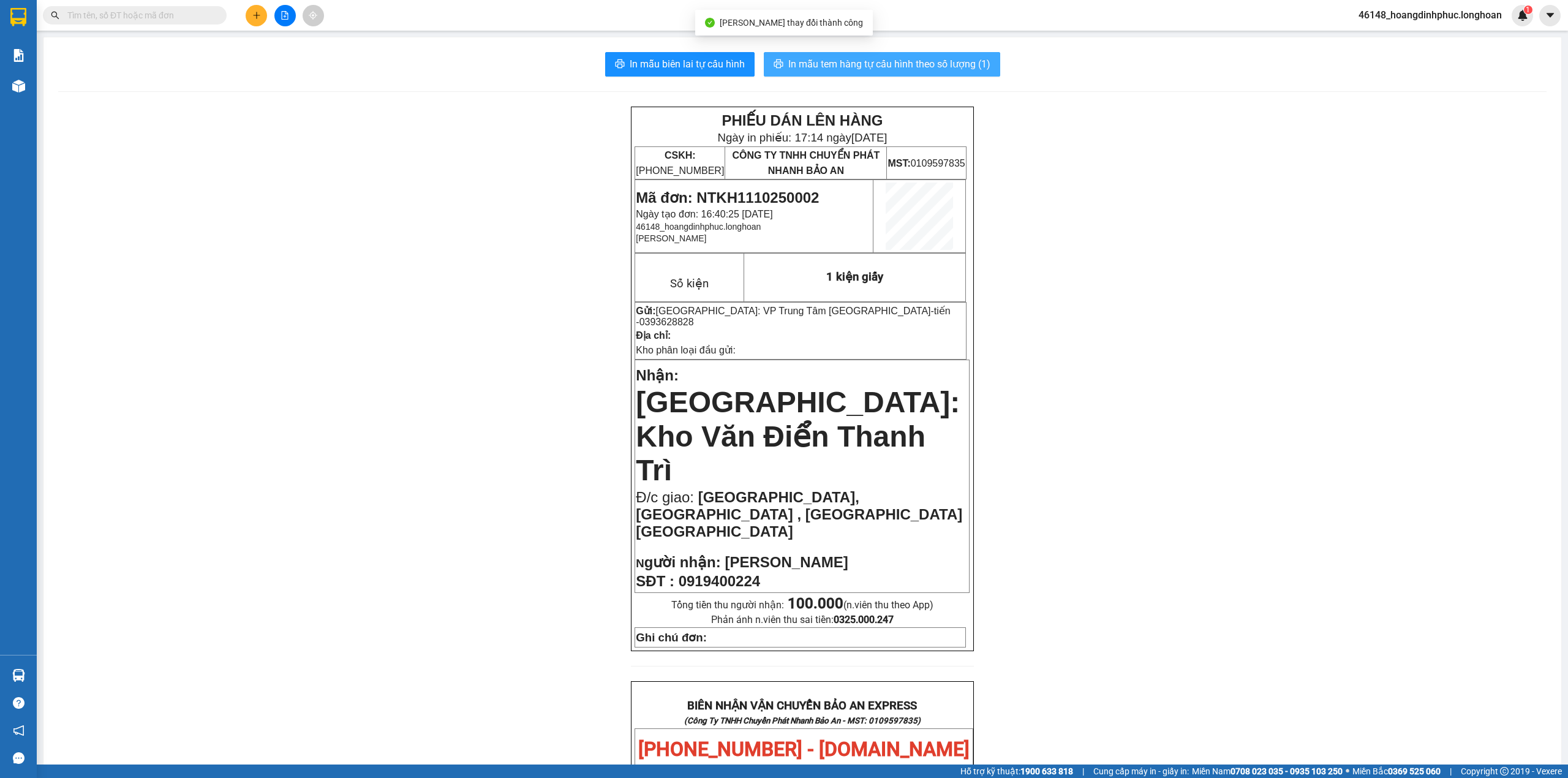
click at [941, 72] on span "In mẫu tem hàng tự cấu hình theo số lượng (1)" at bounding box center [889, 64] width 202 height 15
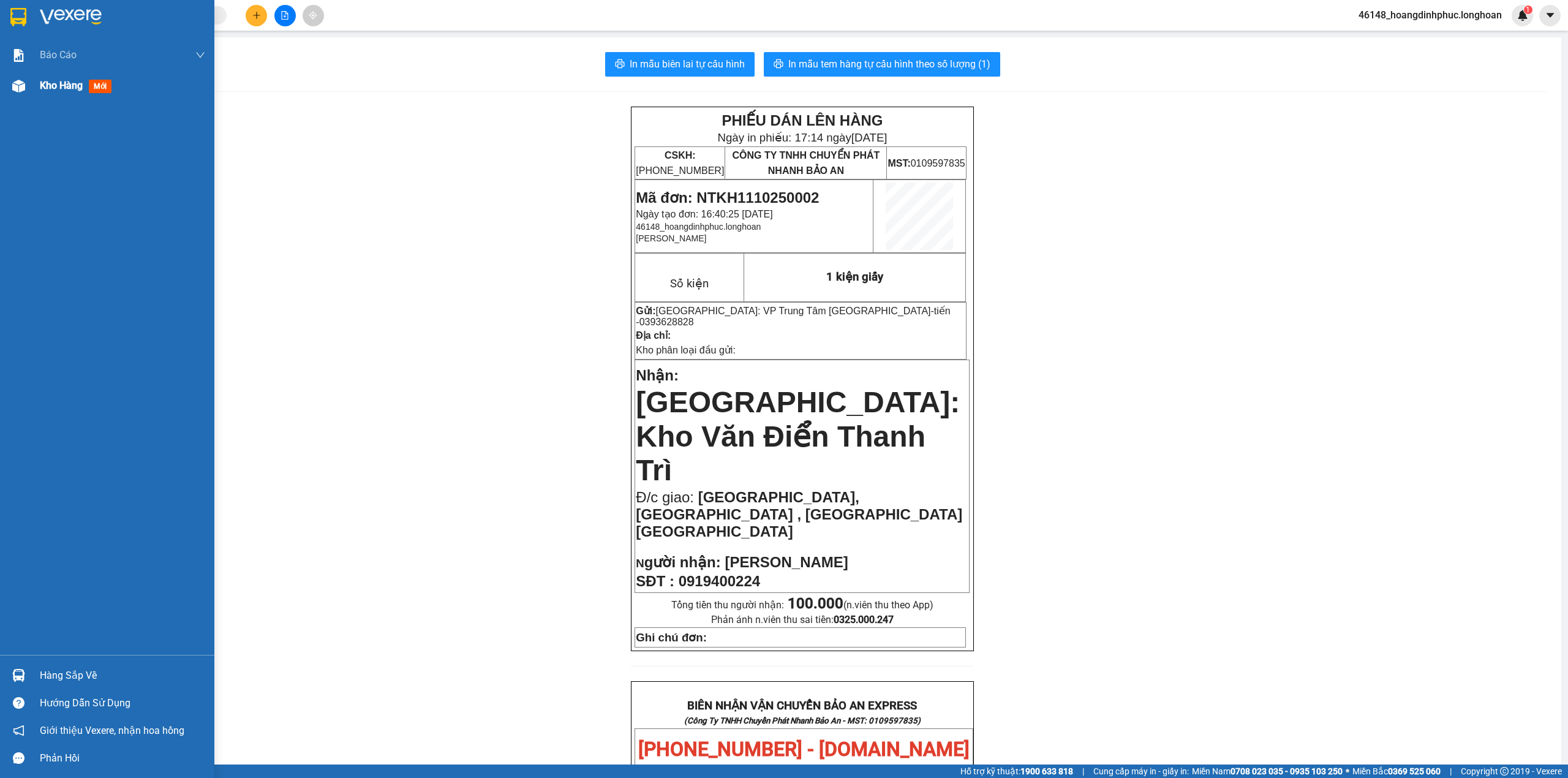
click at [40, 89] on span "Kho hàng" at bounding box center [61, 85] width 43 height 12
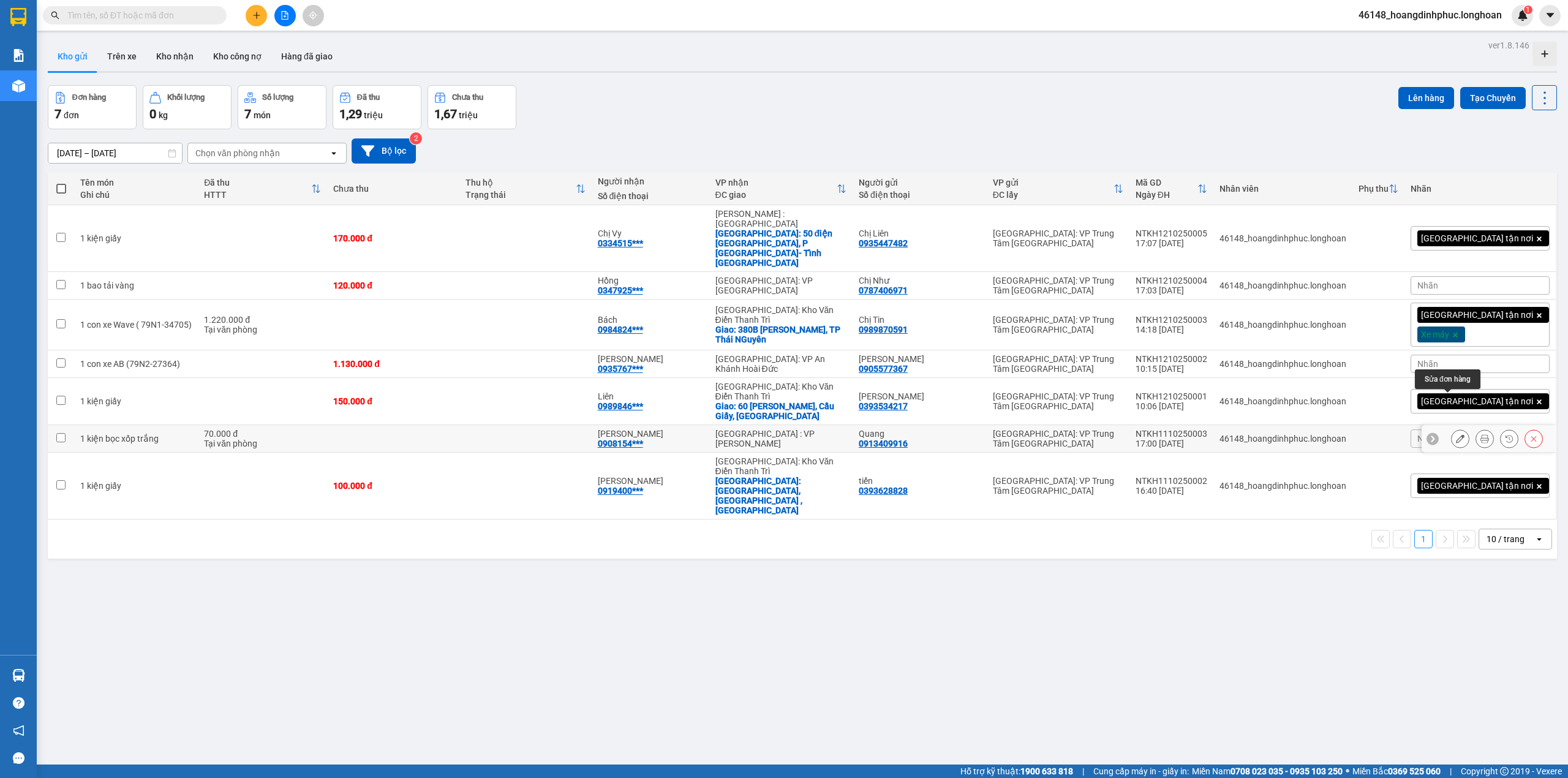
click at [1452, 428] on button at bounding box center [1460, 439] width 17 height 21
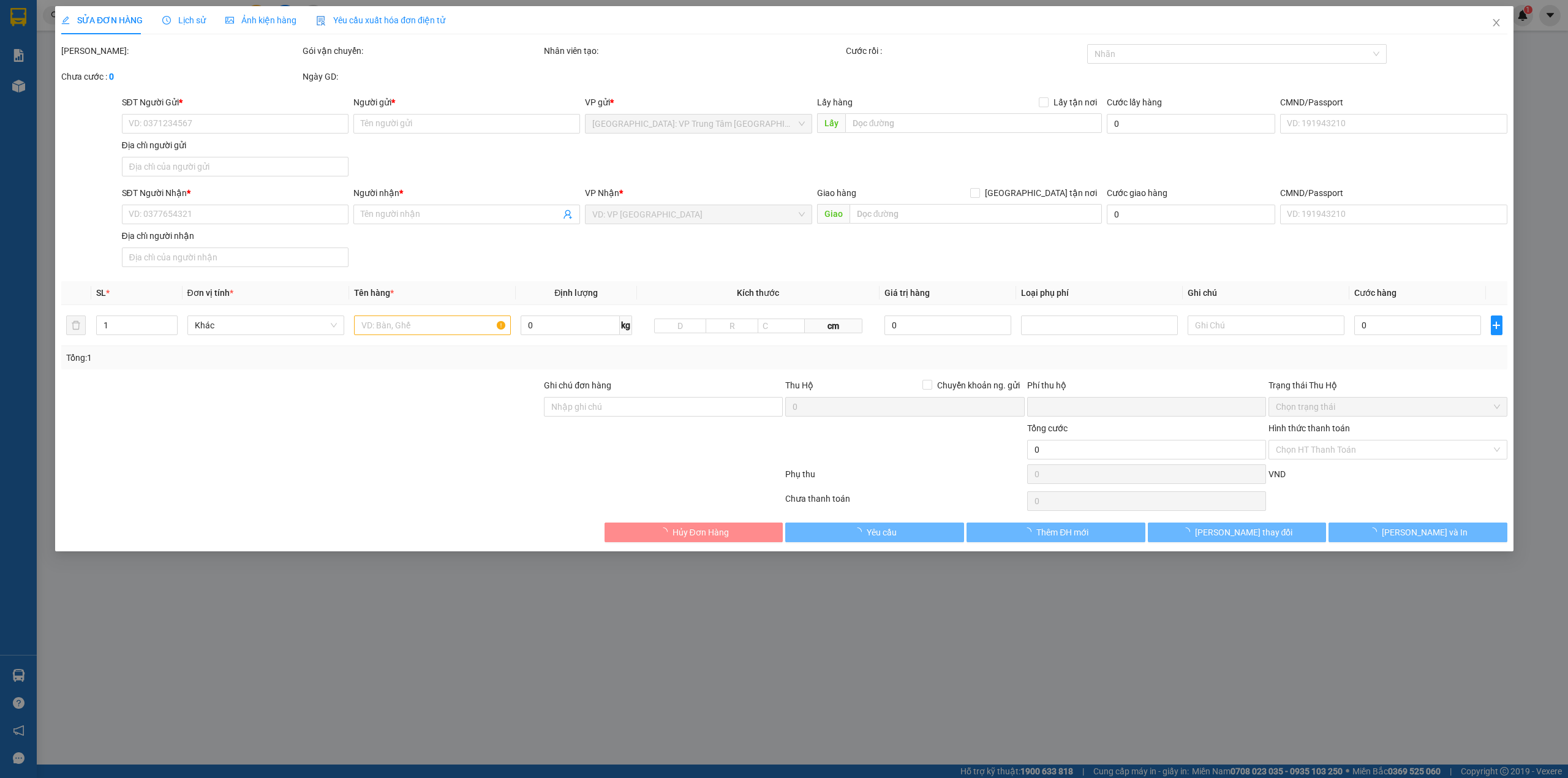
type input "0913409916"
type input "Quang"
type input "0908154022"
type input "[PERSON_NAME]"
type input "hàng dễ hư hỏng-xin nhẹ tay- hư vỡ k đền"
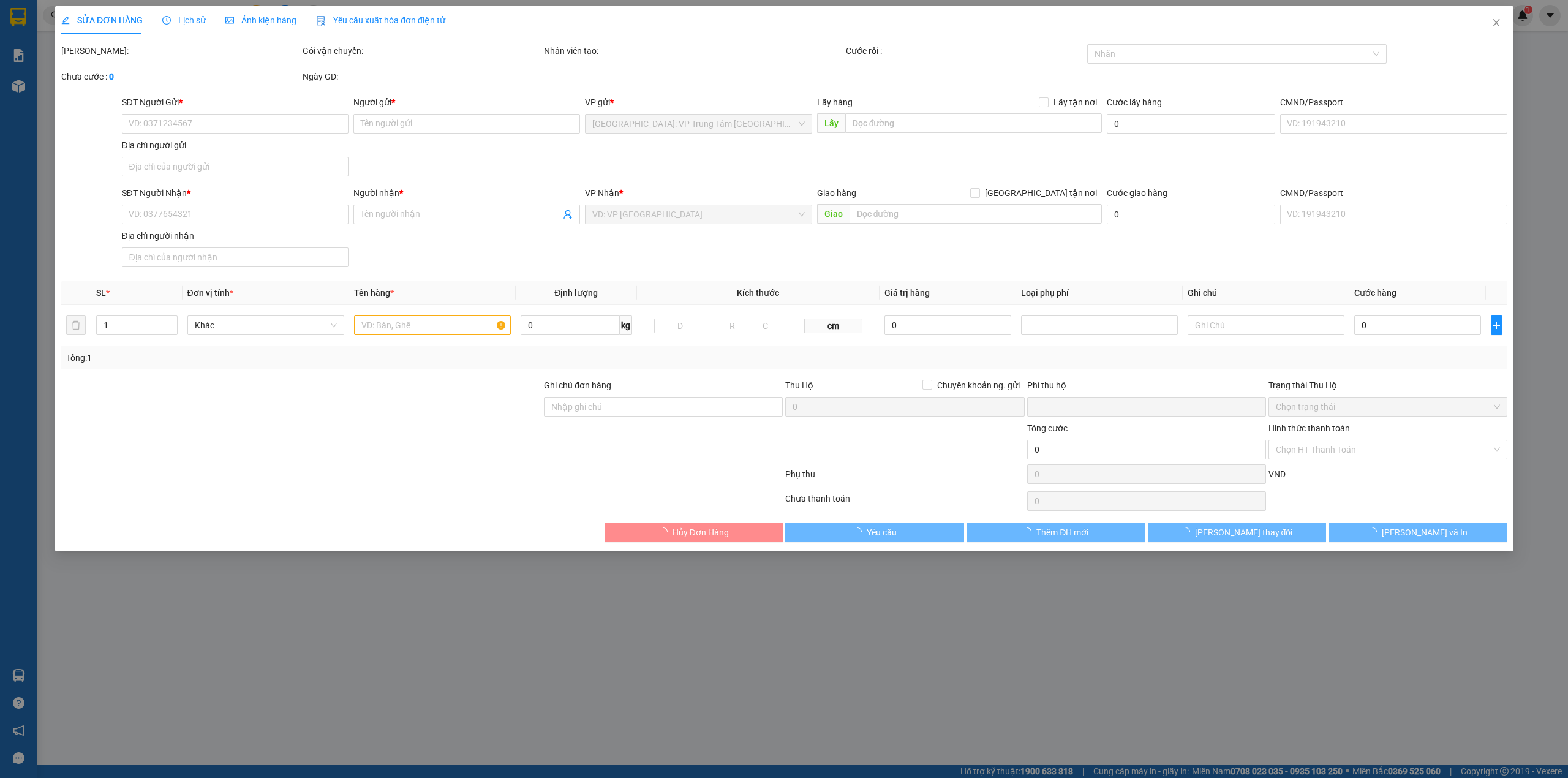
type input "0"
type input "70.000"
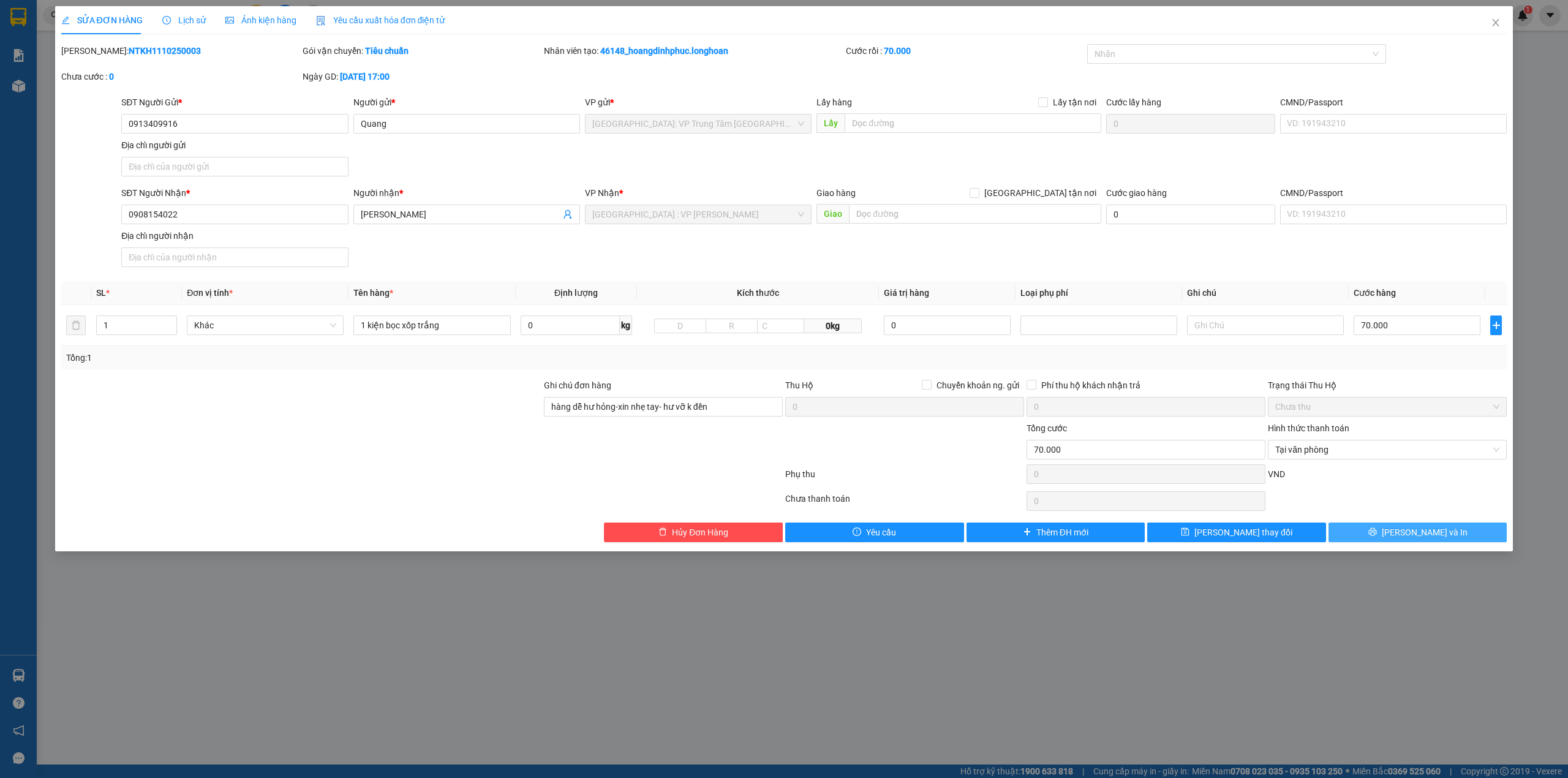
click at [1468, 542] on button "[PERSON_NAME] và In" at bounding box center [1418, 533] width 179 height 20
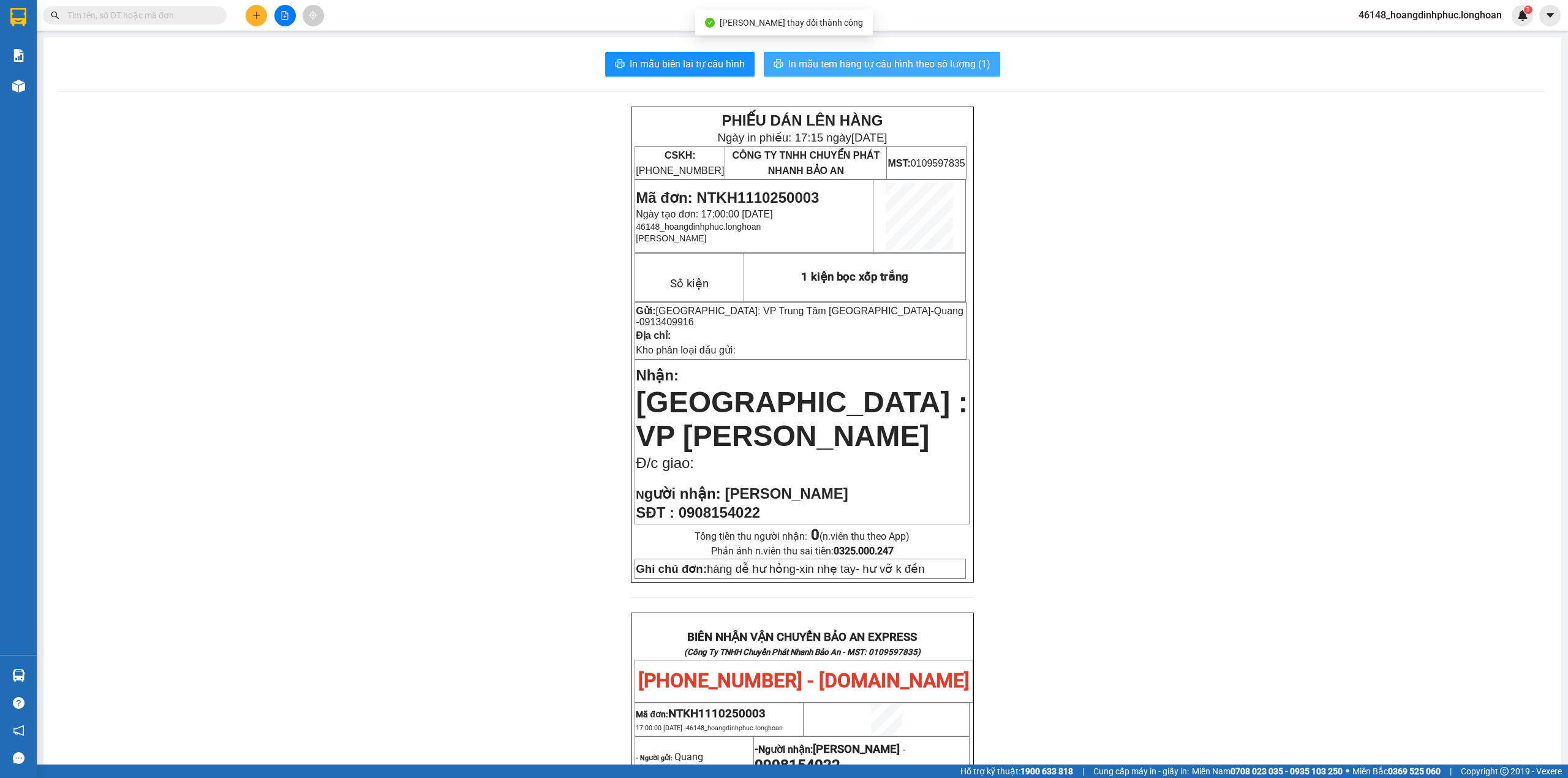
click at [971, 69] on span "In mẫu tem hàng tự cấu hình theo số lượng (1)" at bounding box center [889, 64] width 202 height 15
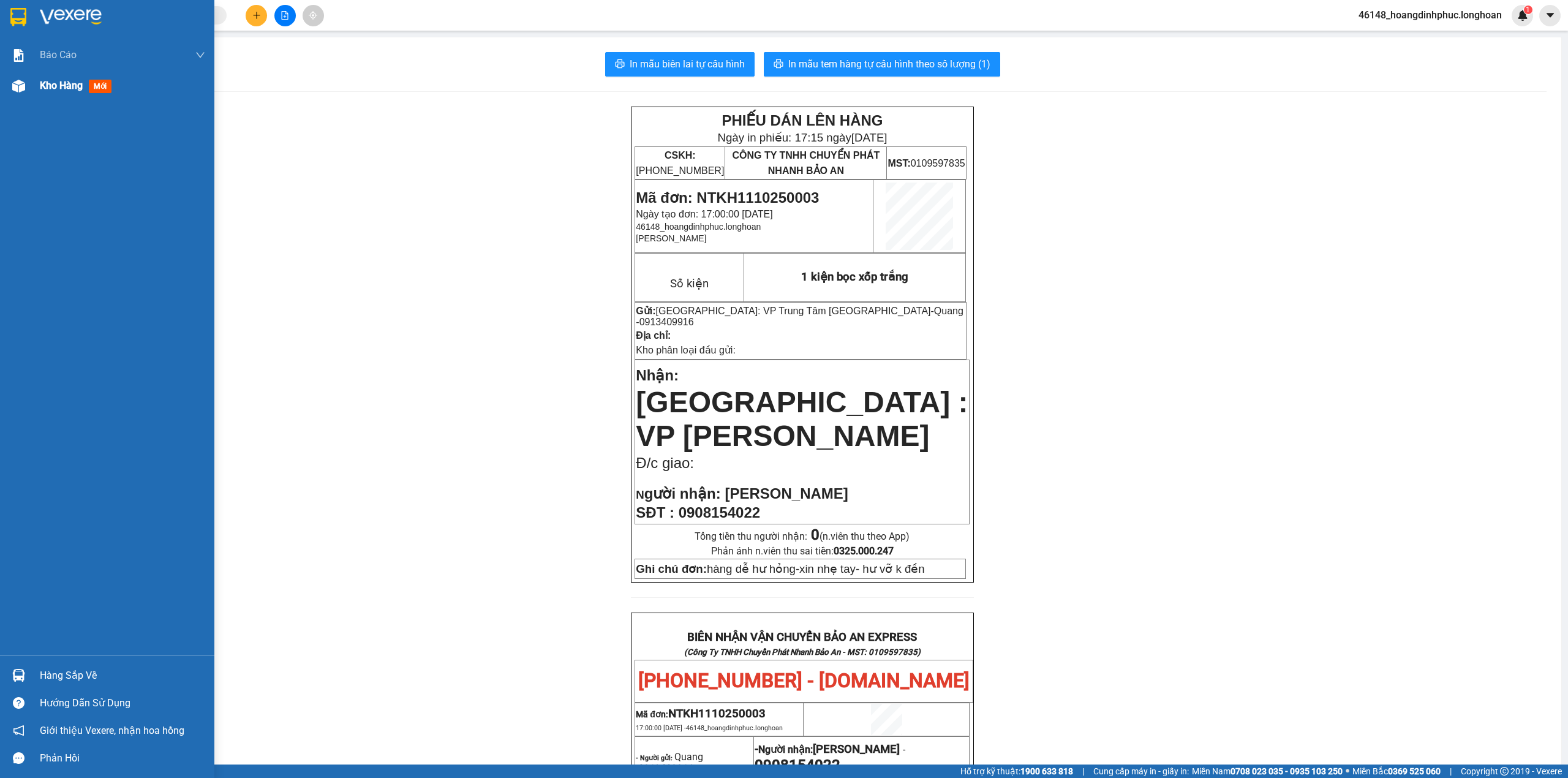
click at [27, 82] on div at bounding box center [18, 86] width 21 height 21
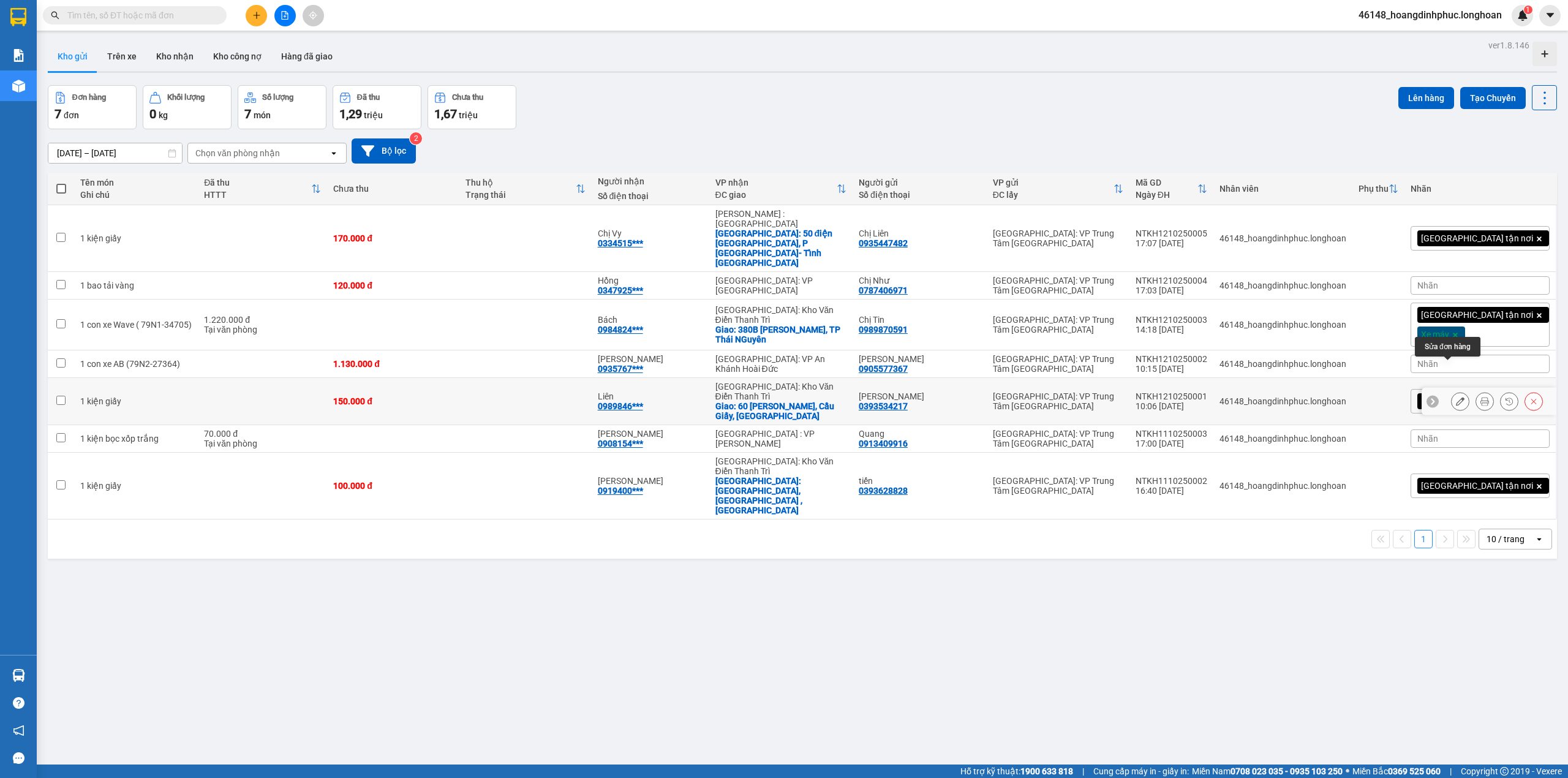
click at [1456, 397] on icon at bounding box center [1460, 401] width 8 height 8
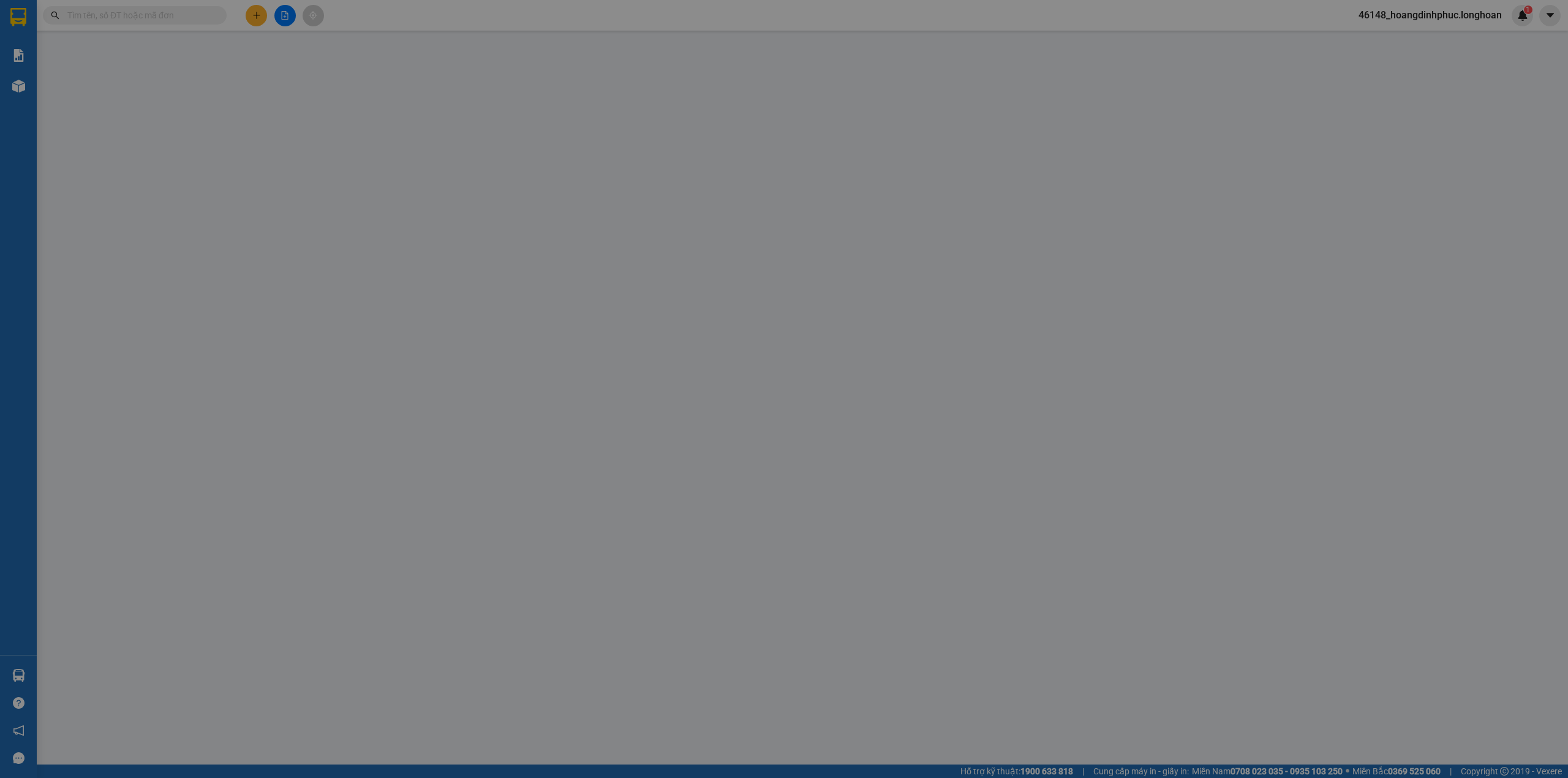
type input "0393534217"
type input "[PERSON_NAME]"
type input "0989846365"
type input "Liên"
checkbox input "true"
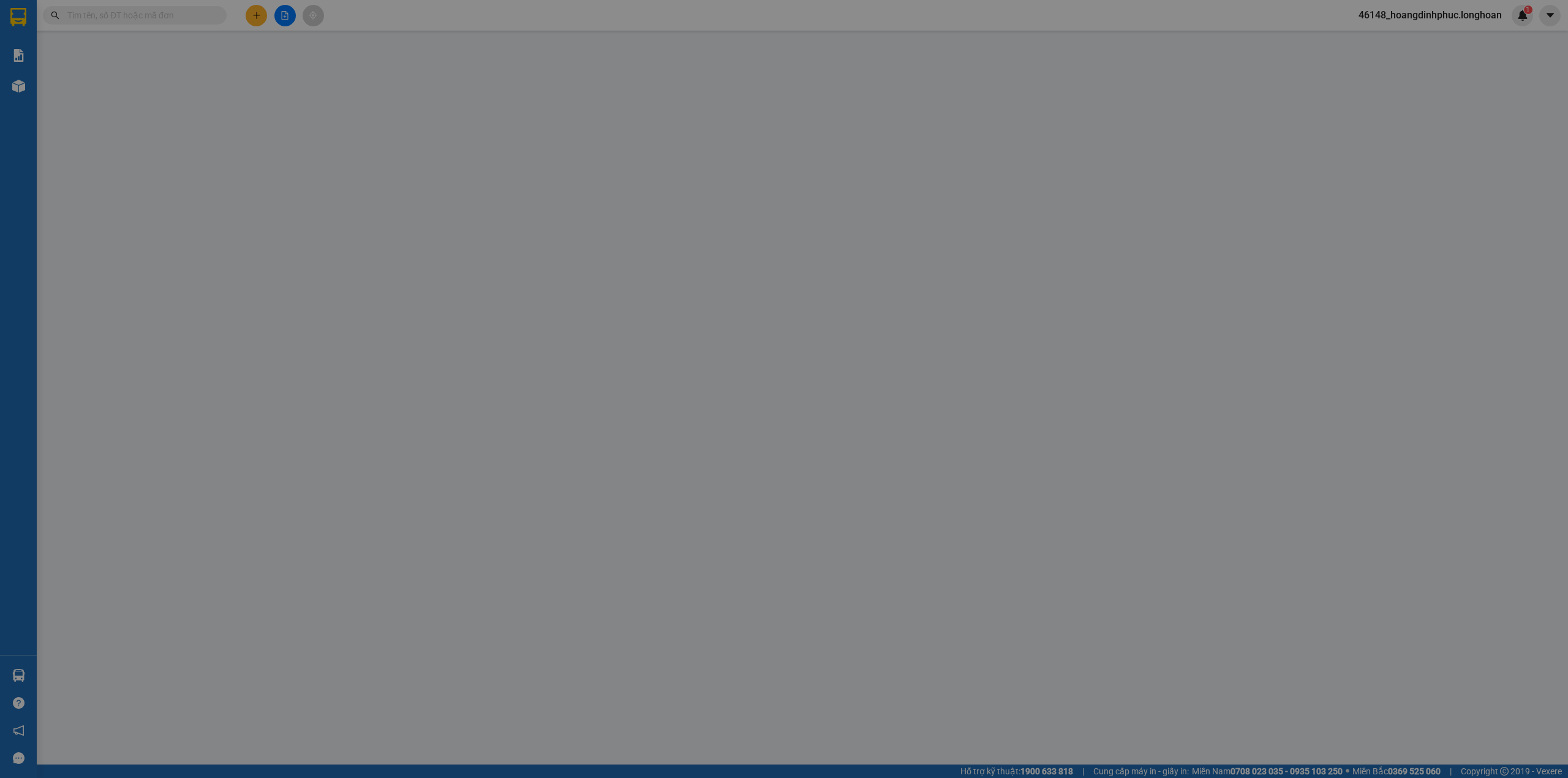
type input "60 Trương Công Giai, Cầu Giấy, Hà Nội"
type input "hàng dễ hư hỏng-xin nhẹ tay-hư vỡ k đền"
type input "0"
type input "150.000"
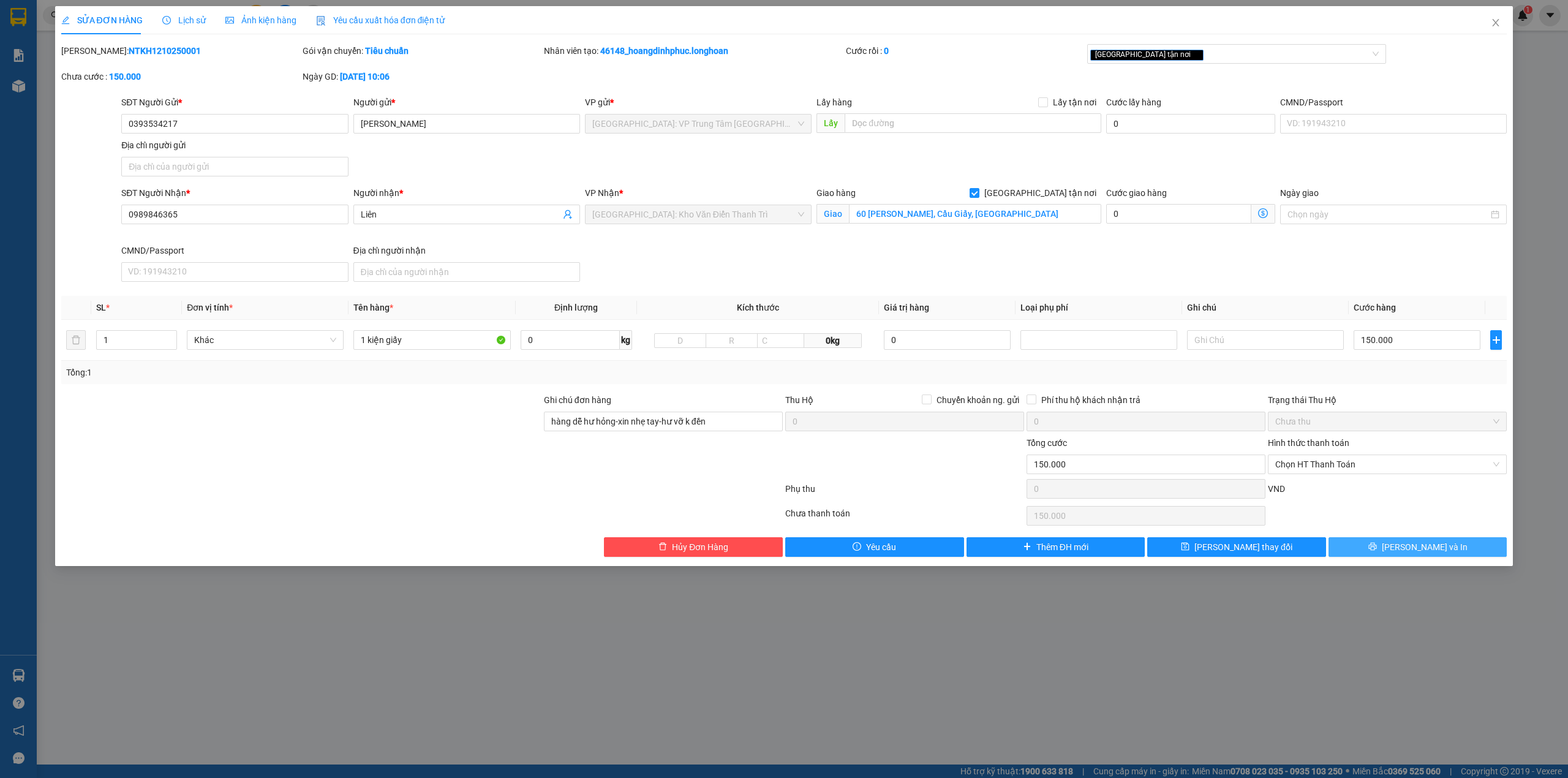
click at [1449, 554] on button "[PERSON_NAME] và In" at bounding box center [1418, 547] width 179 height 20
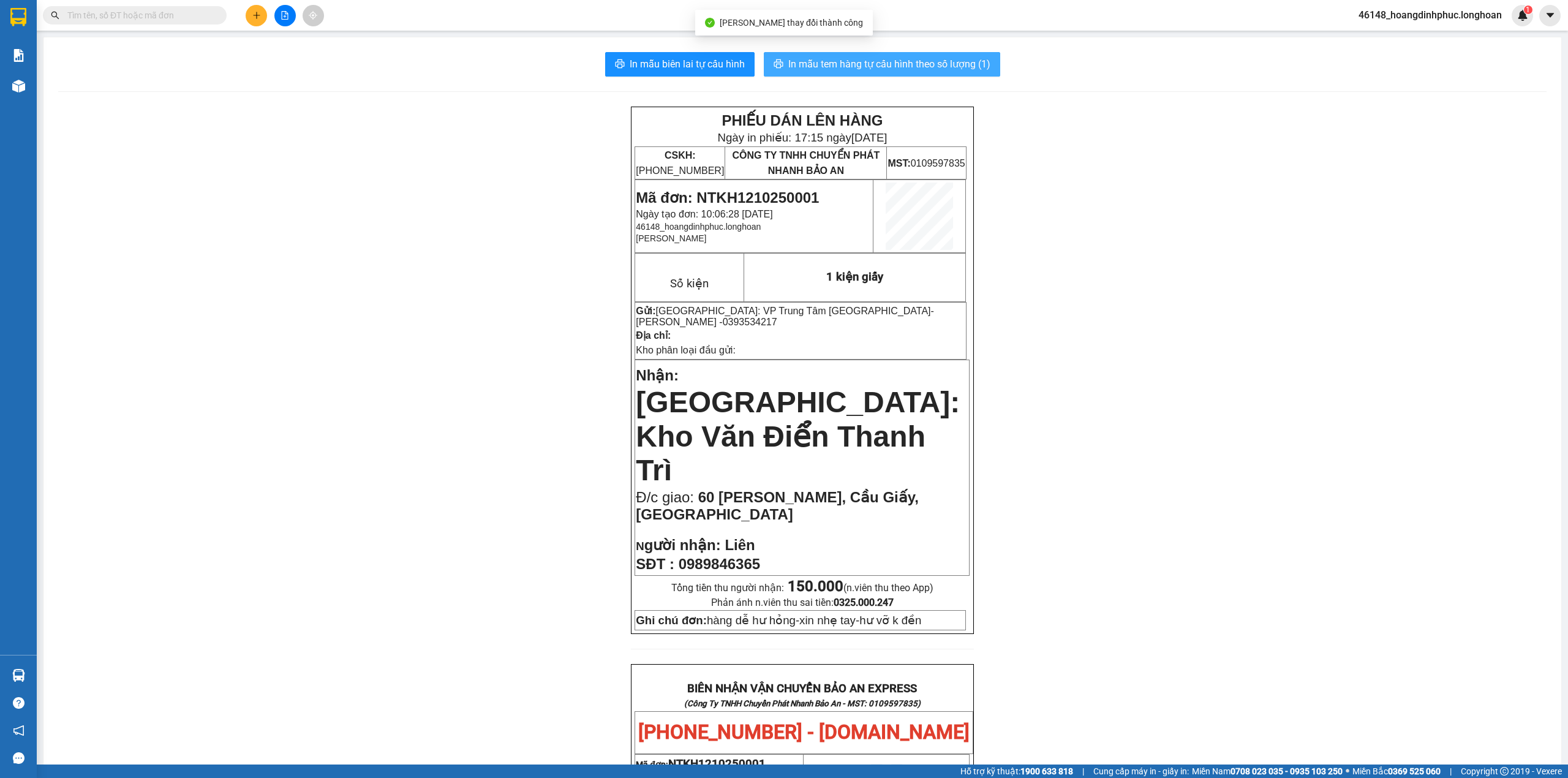
click at [942, 63] on span "In mẫu tem hàng tự cấu hình theo số lượng (1)" at bounding box center [889, 64] width 202 height 15
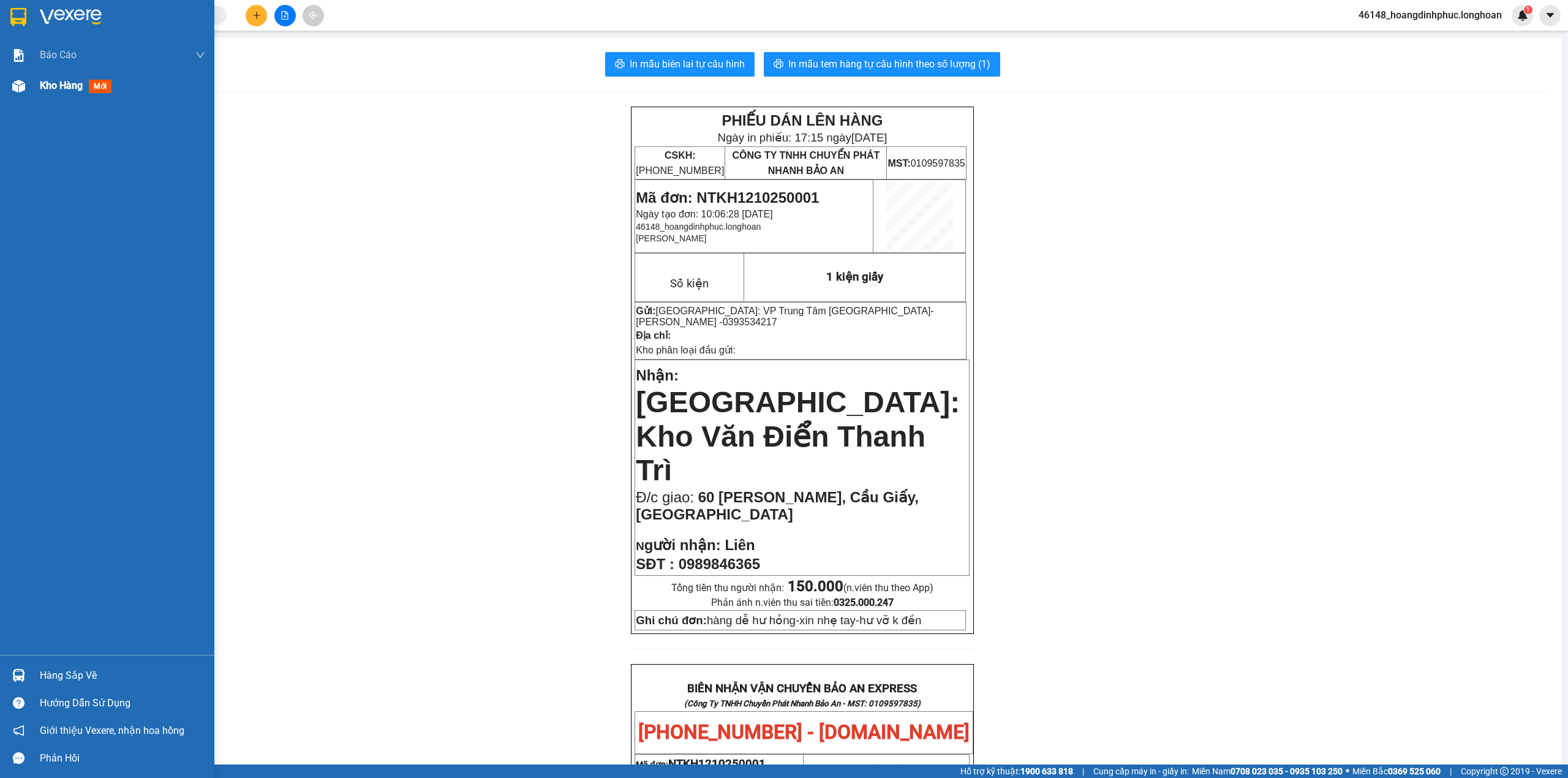
click at [12, 88] on img at bounding box center [18, 86] width 13 height 13
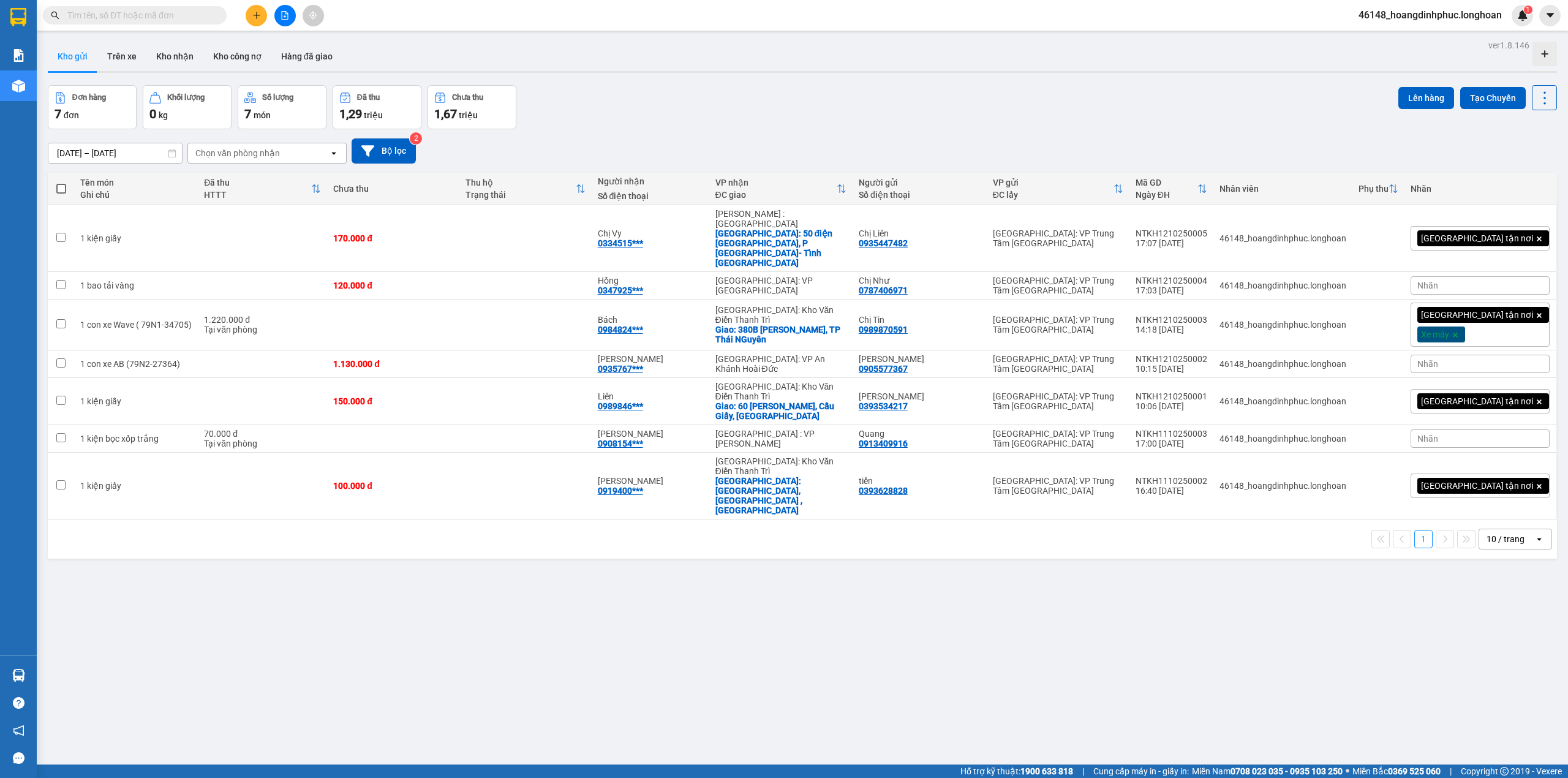
click at [618, 638] on div "ver 1.8.146 Kho gửi Trên xe Kho nhận Kho công nợ Hàng đã giao Đơn hàng 7 đơn Kh…" at bounding box center [803, 426] width 1519 height 778
click at [390, 160] on button "Bộ lọc" at bounding box center [383, 151] width 64 height 25
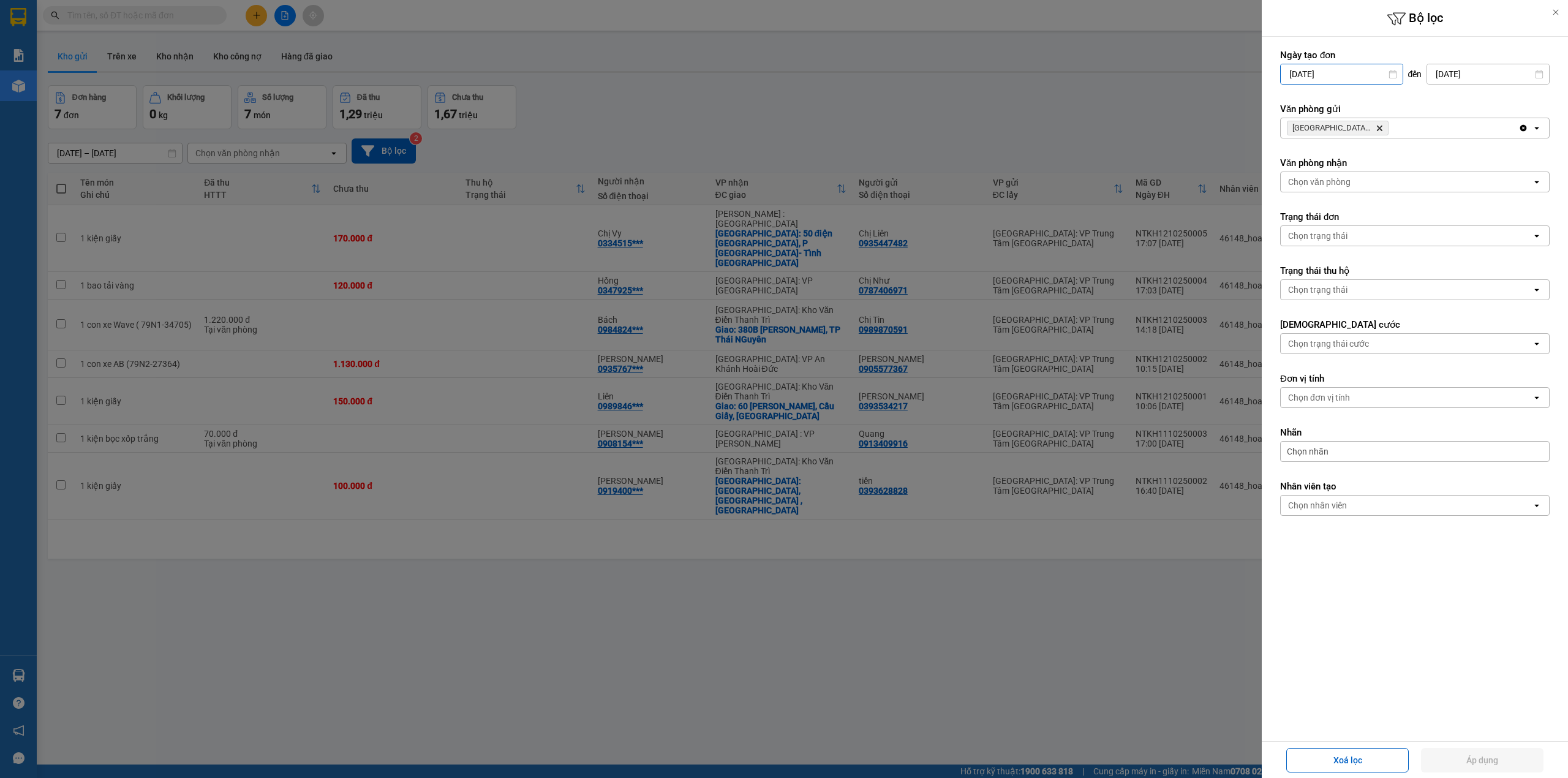
click at [1334, 77] on input "[DATE]" at bounding box center [1341, 74] width 122 height 20
click at [1443, 101] on icon "Arrow Right" at bounding box center [1451, 104] width 15 height 15
click at [1381, 195] on div "9" at bounding box center [1376, 190] width 17 height 15
type input "[DATE]"
click at [1523, 760] on button "Áp dụng" at bounding box center [1482, 760] width 122 height 25
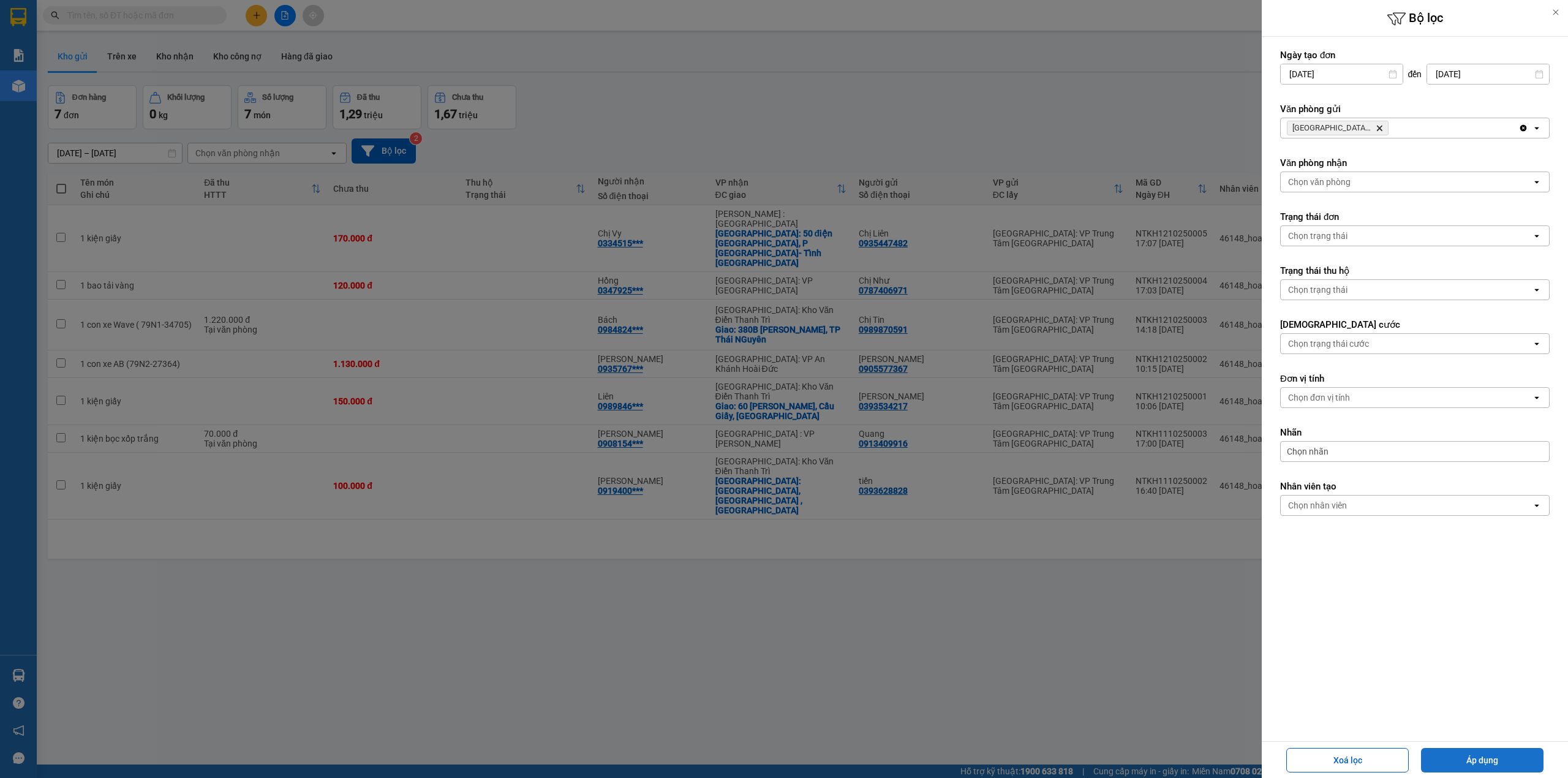
type input "[DATE] – [DATE]"
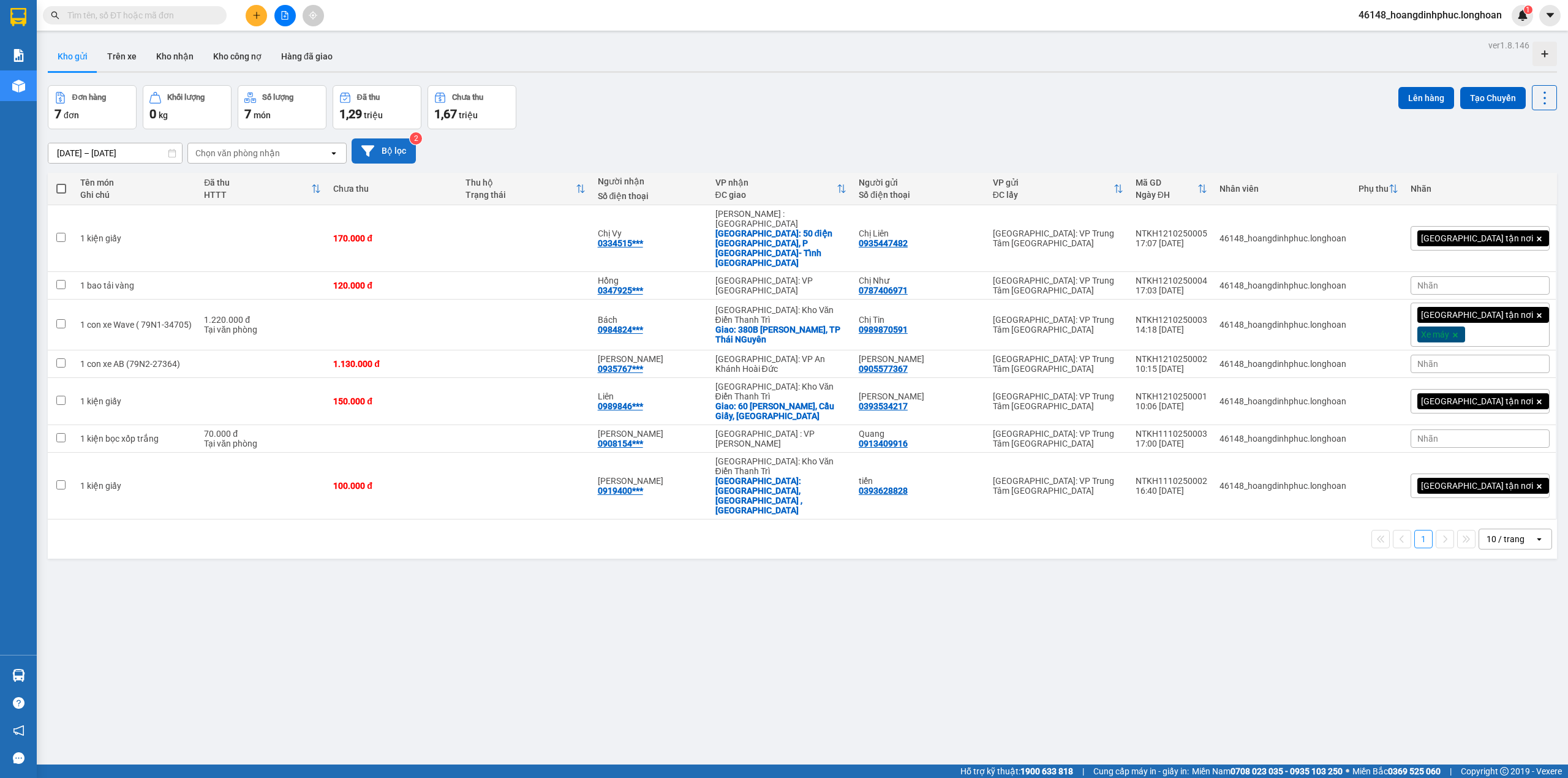
click at [395, 157] on button "Bộ lọc" at bounding box center [383, 151] width 64 height 25
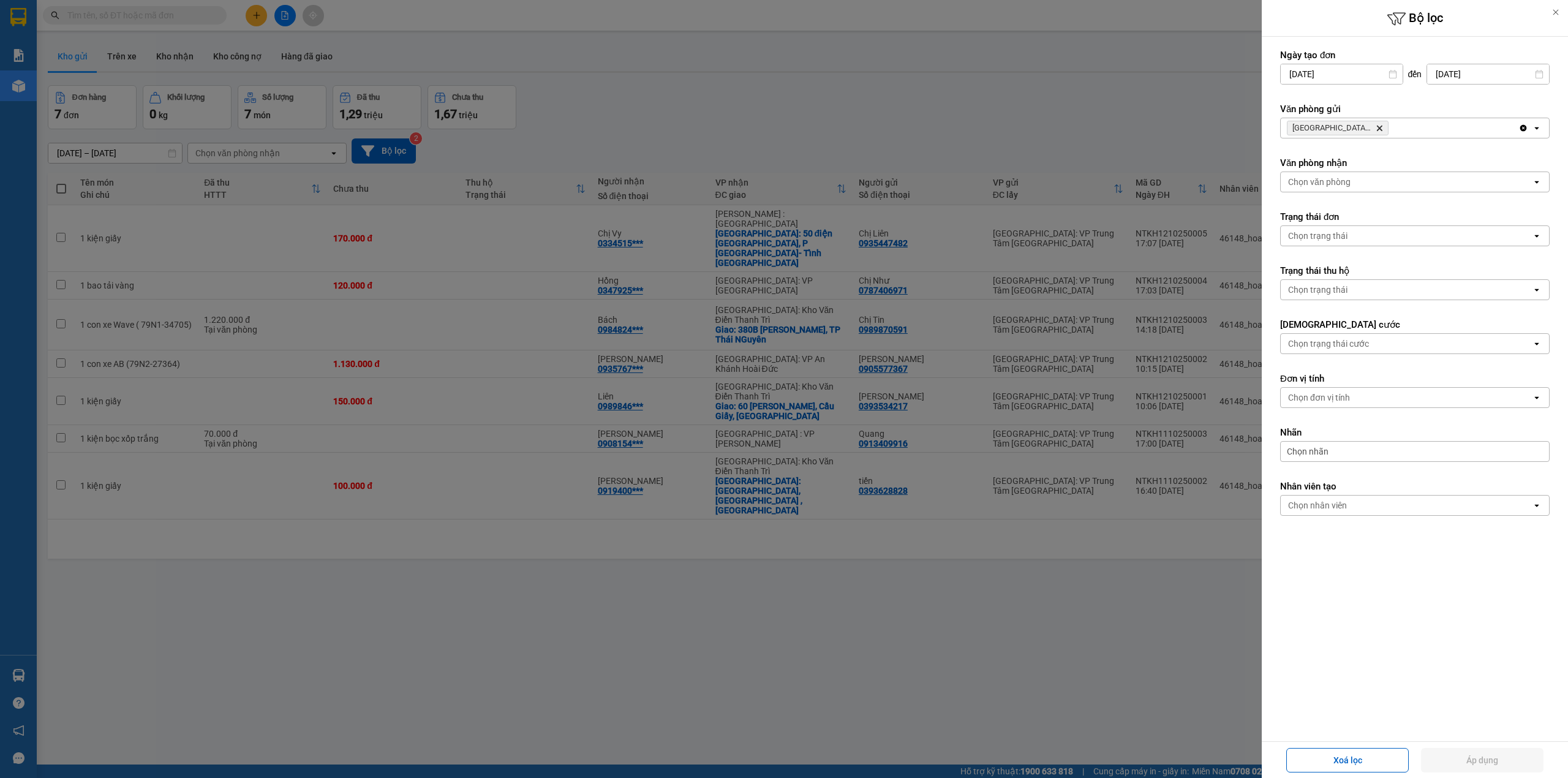
click at [1447, 136] on div "[GEOGRAPHIC_DATA]: VP Trung Tâm [GEOGRAPHIC_DATA] Delete" at bounding box center [1400, 128] width 238 height 20
click at [1403, 170] on div "[GEOGRAPHIC_DATA]: Kho Bến Xe Phía Nam" at bounding box center [1415, 177] width 269 height 22
click at [1523, 758] on button "Áp dụng" at bounding box center [1482, 760] width 122 height 25
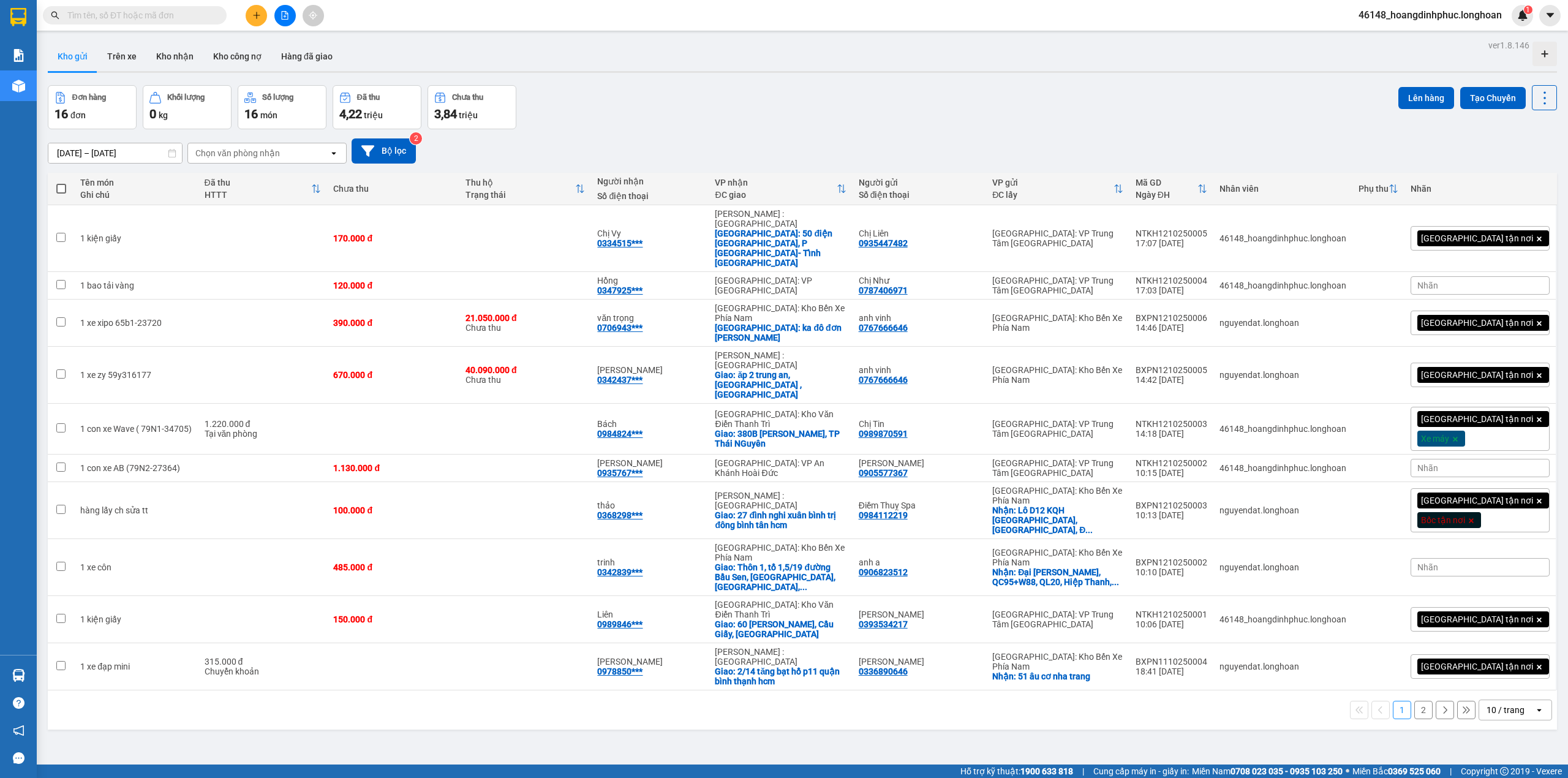
click at [1500, 704] on div "10 / trang" at bounding box center [1506, 710] width 38 height 12
click at [1487, 738] on span "100 / trang" at bounding box center [1498, 740] width 44 height 12
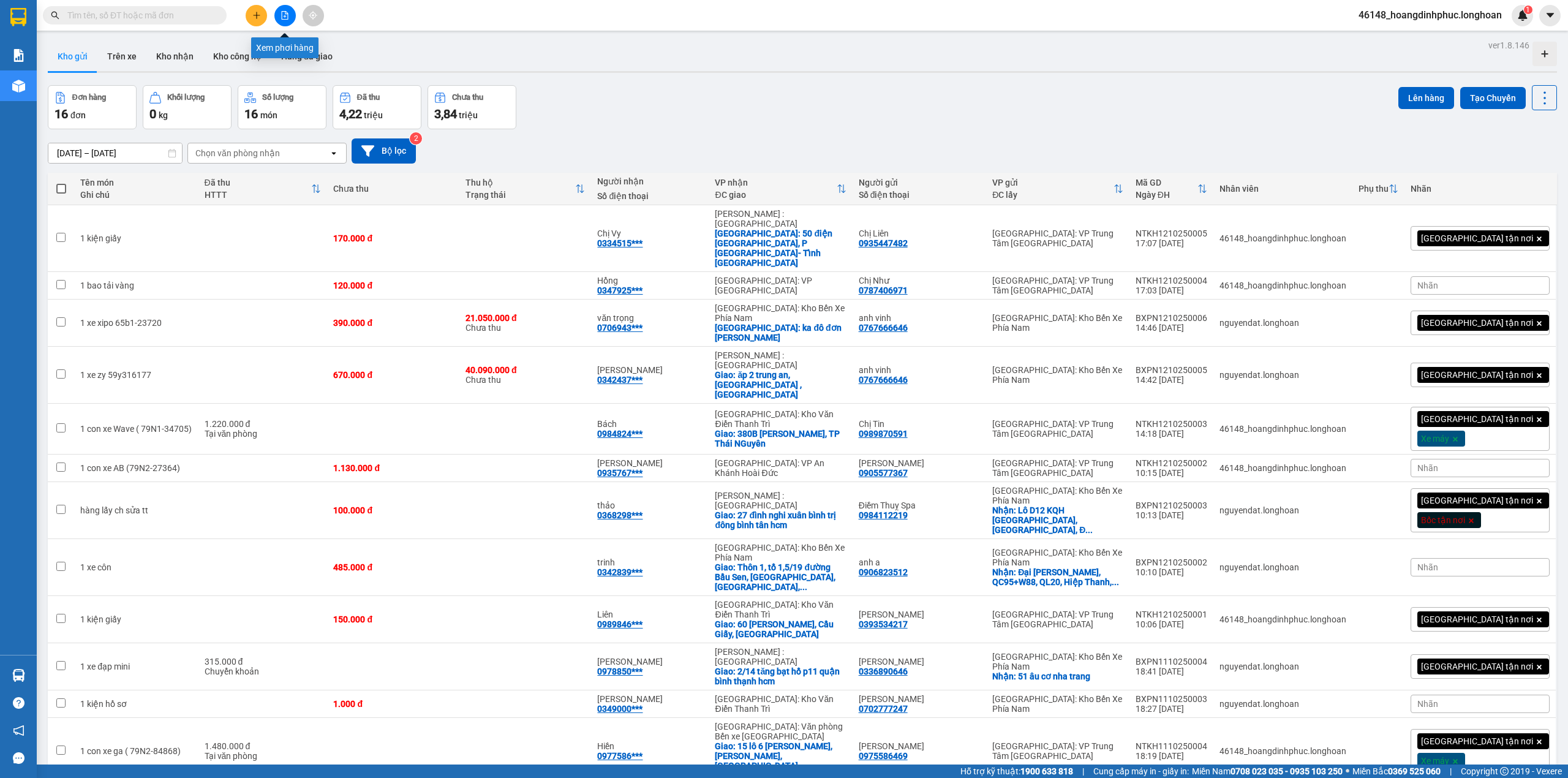
click at [281, 11] on icon "file-add" at bounding box center [285, 15] width 8 height 8
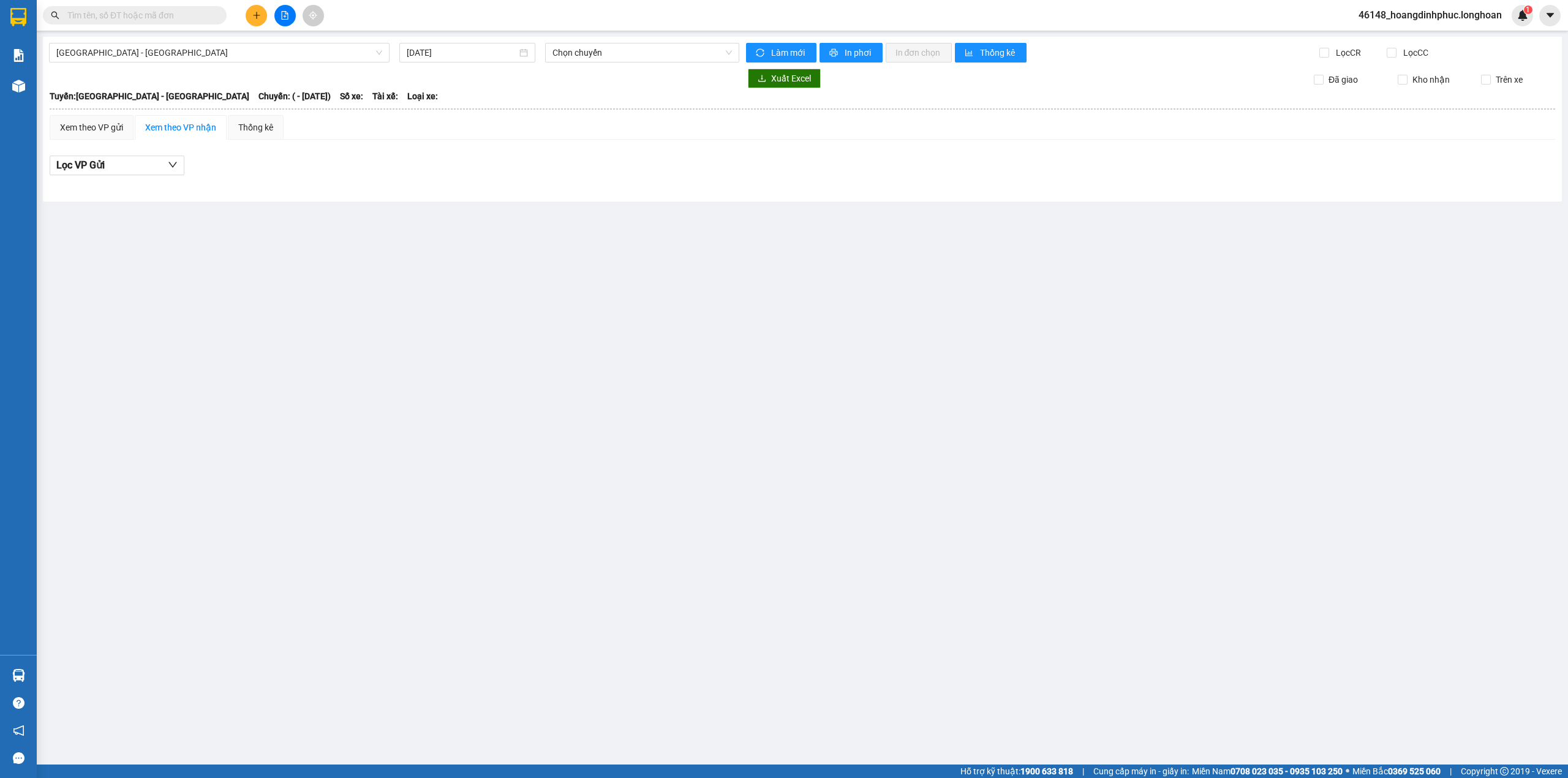
click at [263, 64] on div "[GEOGRAPHIC_DATA] - [GEOGRAPHIC_DATA] [DATE] Chọn chuyến Làm mới In phơi In đơn…" at bounding box center [803, 119] width 1519 height 165
click at [260, 54] on span "[GEOGRAPHIC_DATA] - [GEOGRAPHIC_DATA]" at bounding box center [219, 53] width 326 height 18
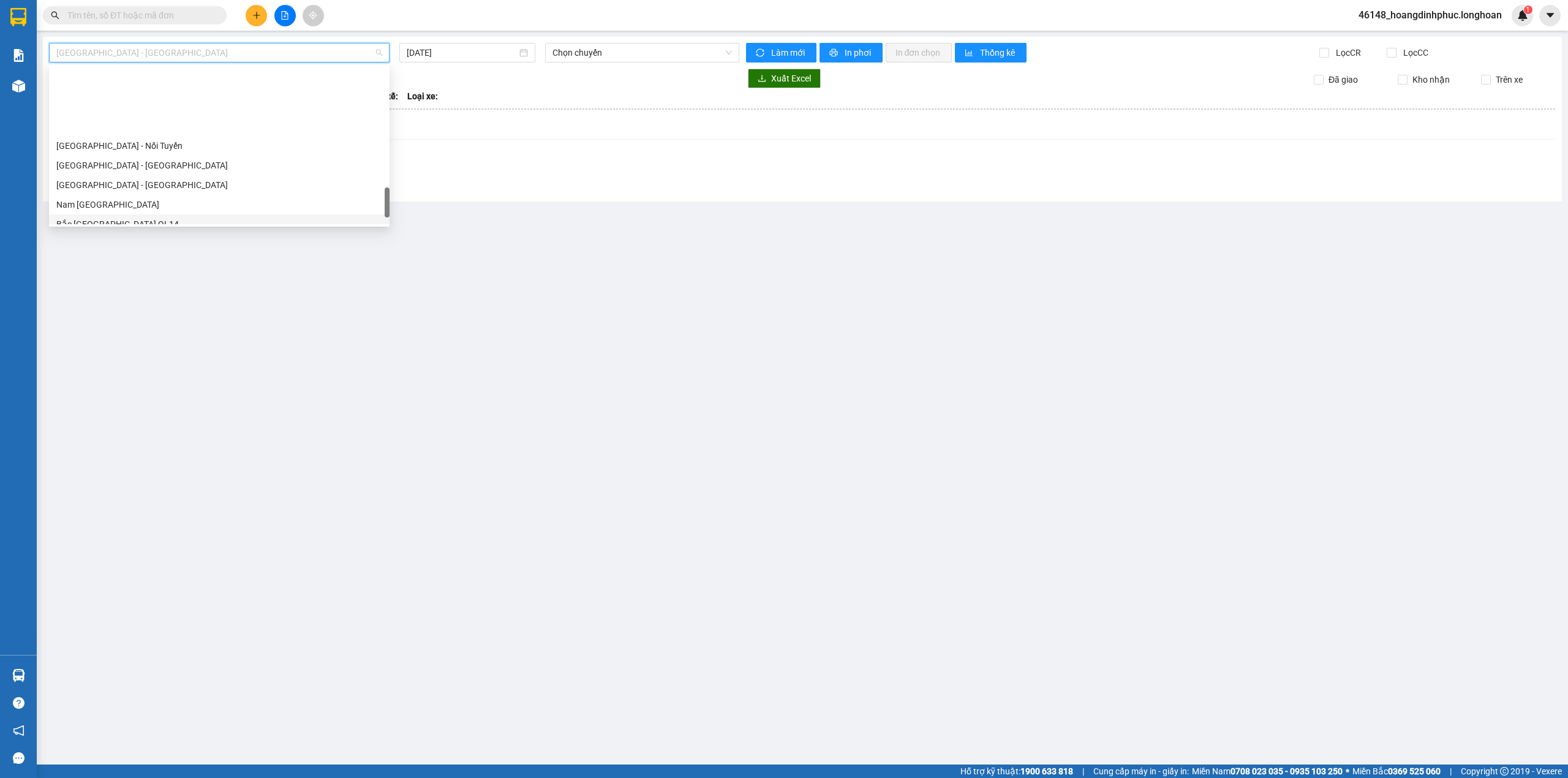
scroll to position [817, 0]
click at [132, 160] on div "Nam [GEOGRAPHIC_DATA]" at bounding box center [219, 162] width 326 height 13
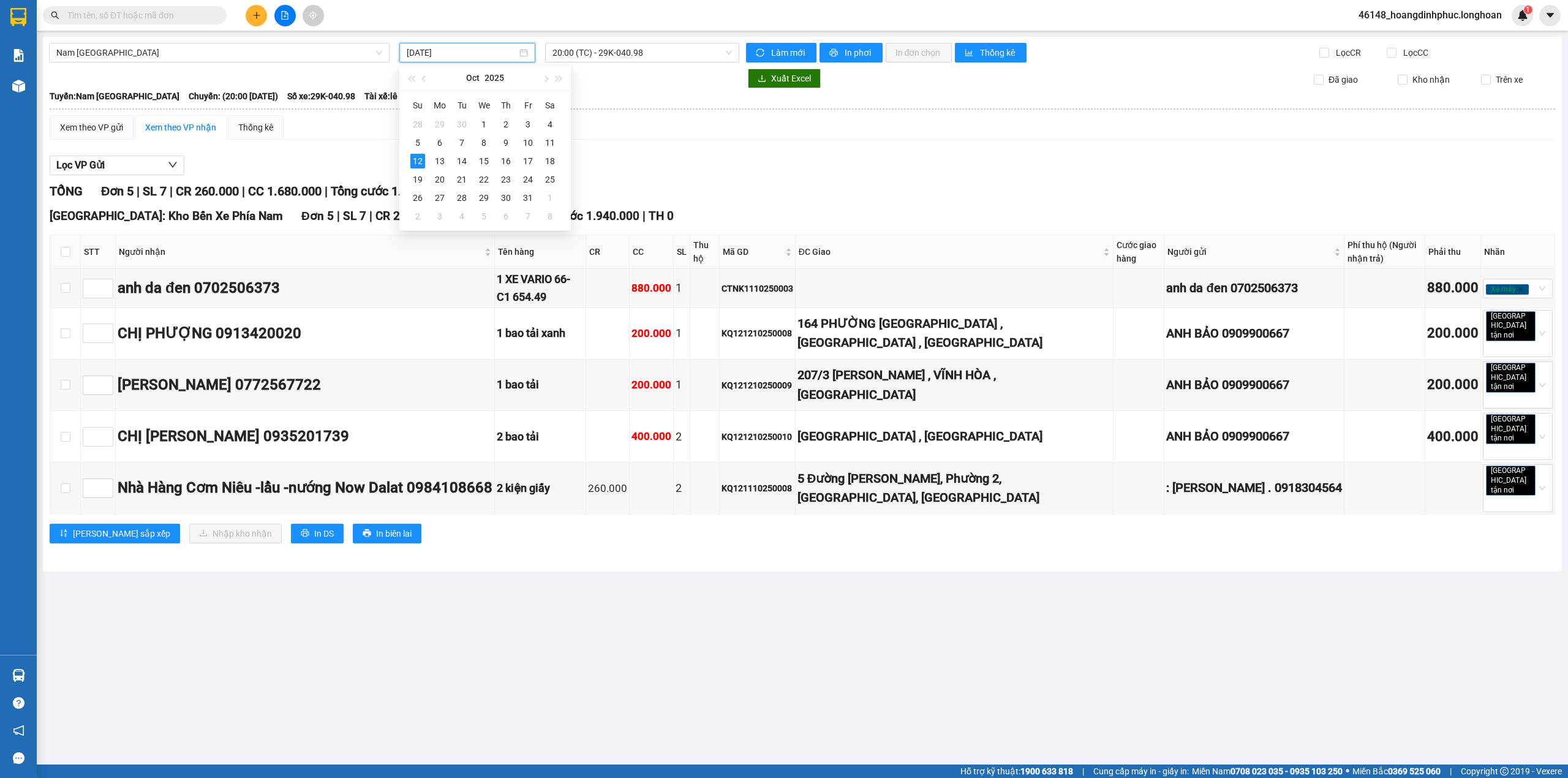
click at [461, 51] on input "[DATE]" at bounding box center [461, 52] width 110 height 13
click at [550, 141] on div "11" at bounding box center [550, 142] width 15 height 15
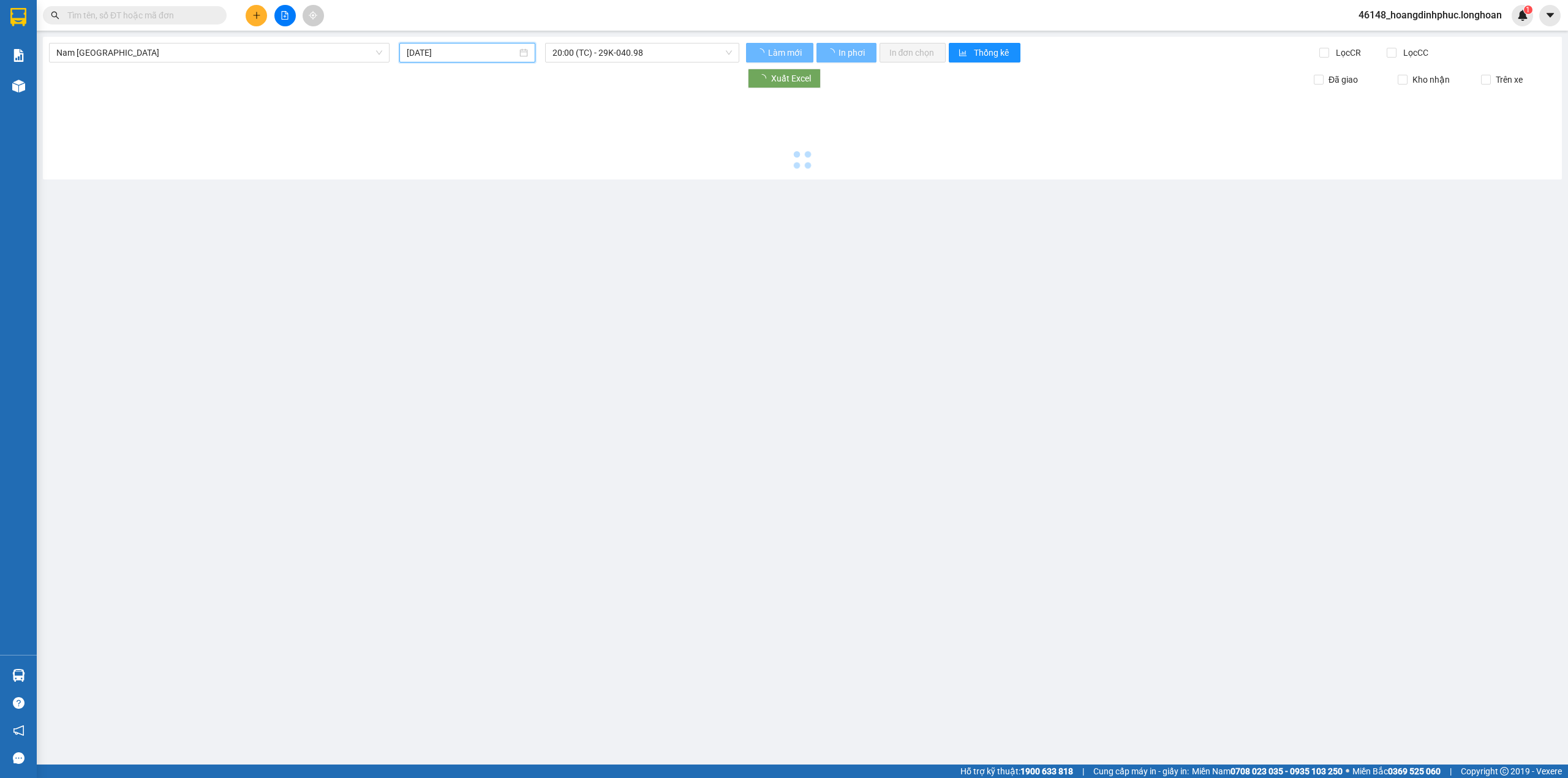
type input "[DATE]"
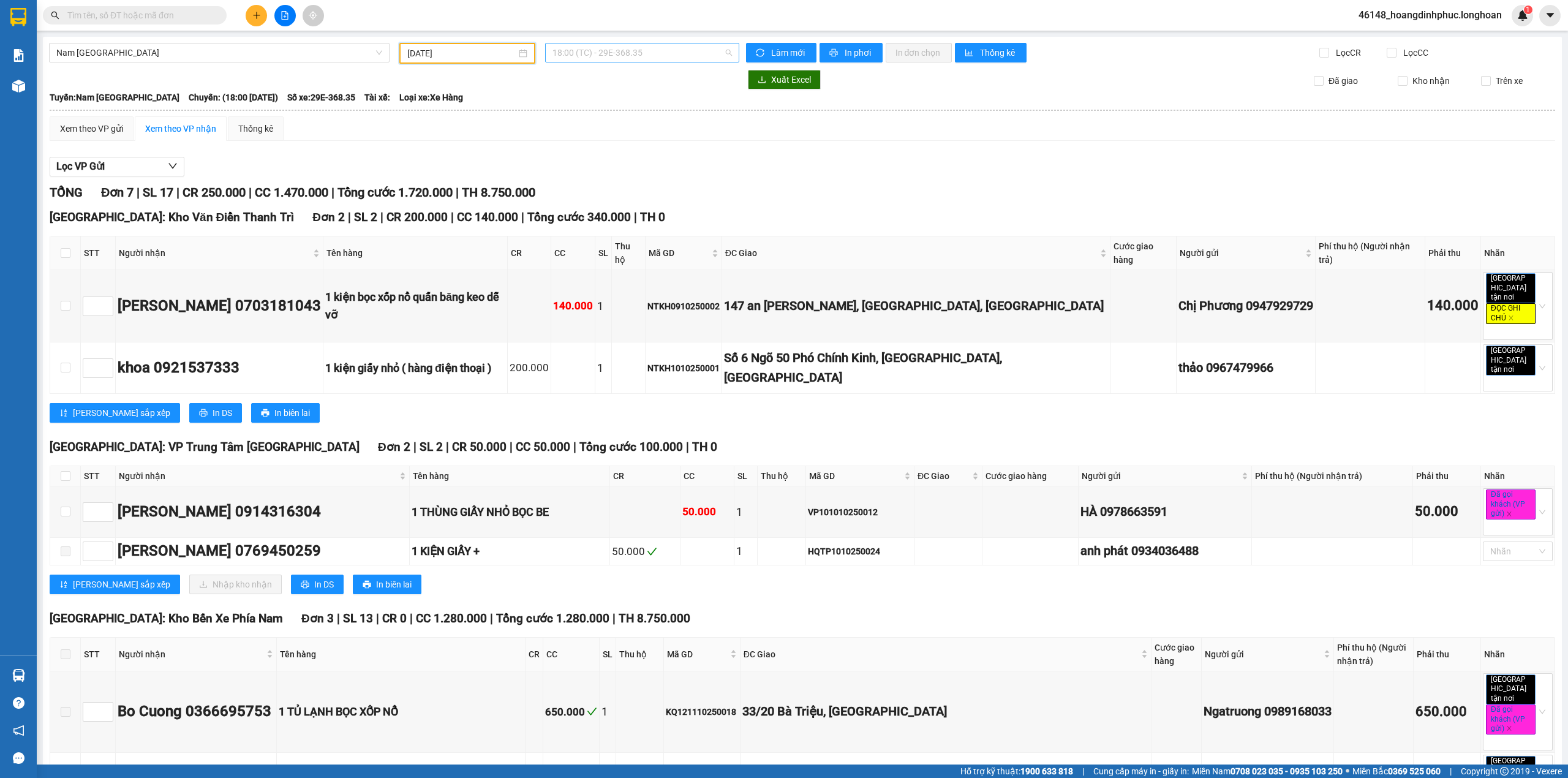
click at [645, 52] on span "18:00 (TC) - 29E-368.35" at bounding box center [643, 53] width 180 height 18
click at [628, 119] on div "20:00 (TC) - 29K-107.57" at bounding box center [596, 116] width 96 height 13
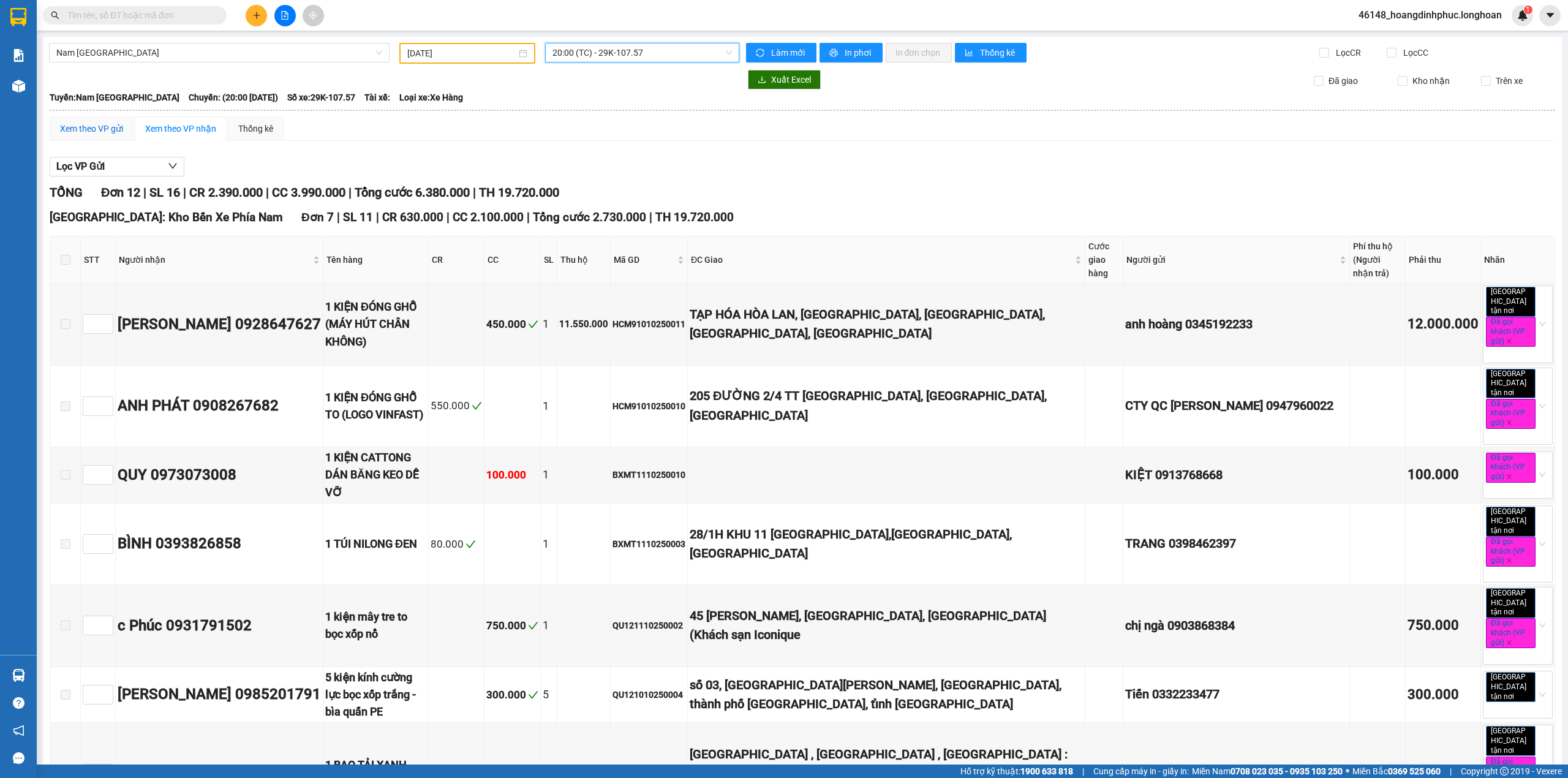
click at [79, 135] on div "Xem theo VP gửi" at bounding box center [91, 128] width 63 height 13
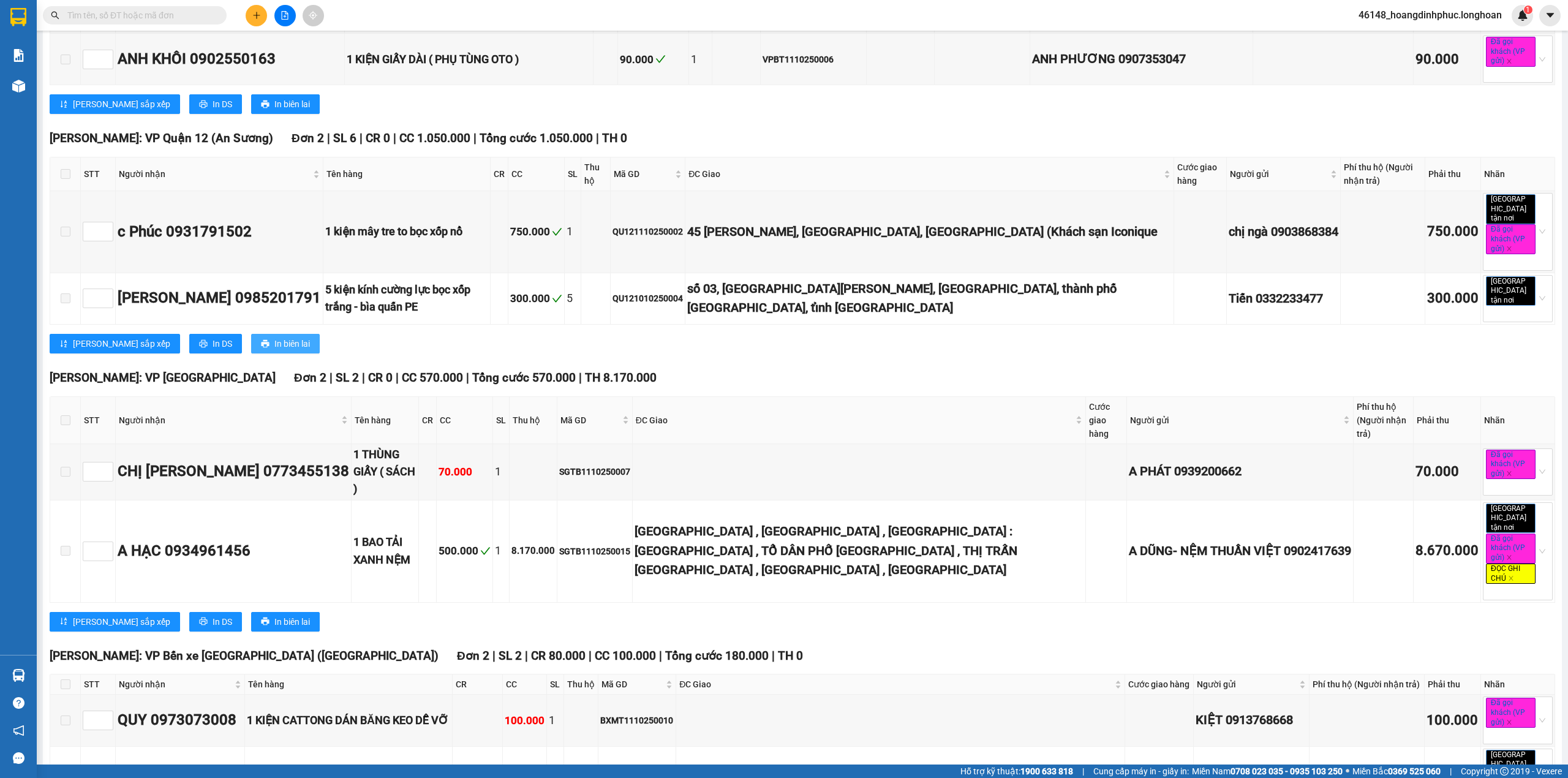
scroll to position [245, 0]
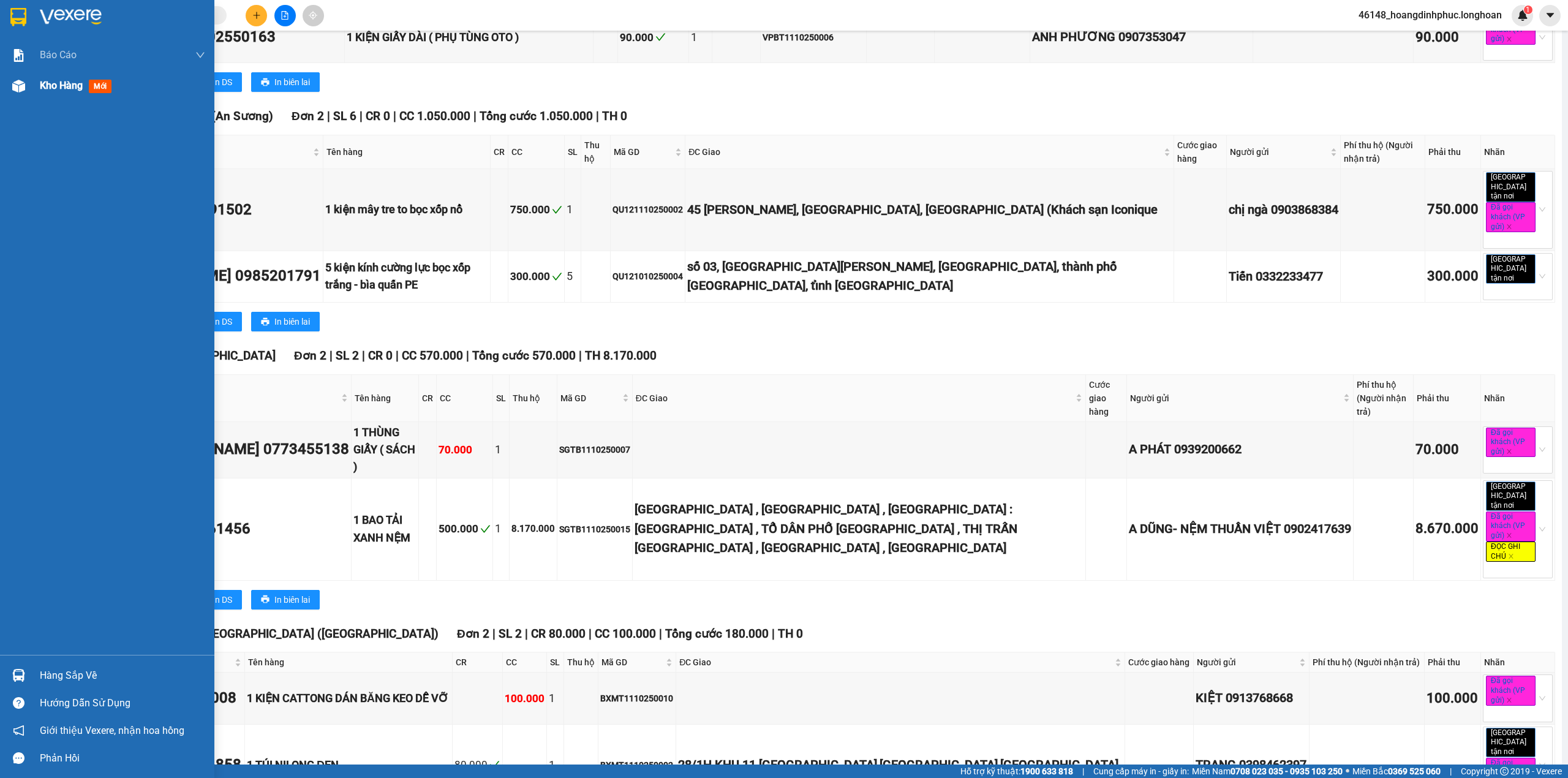
click at [30, 97] on div "Kho hàng mới" at bounding box center [107, 86] width 215 height 31
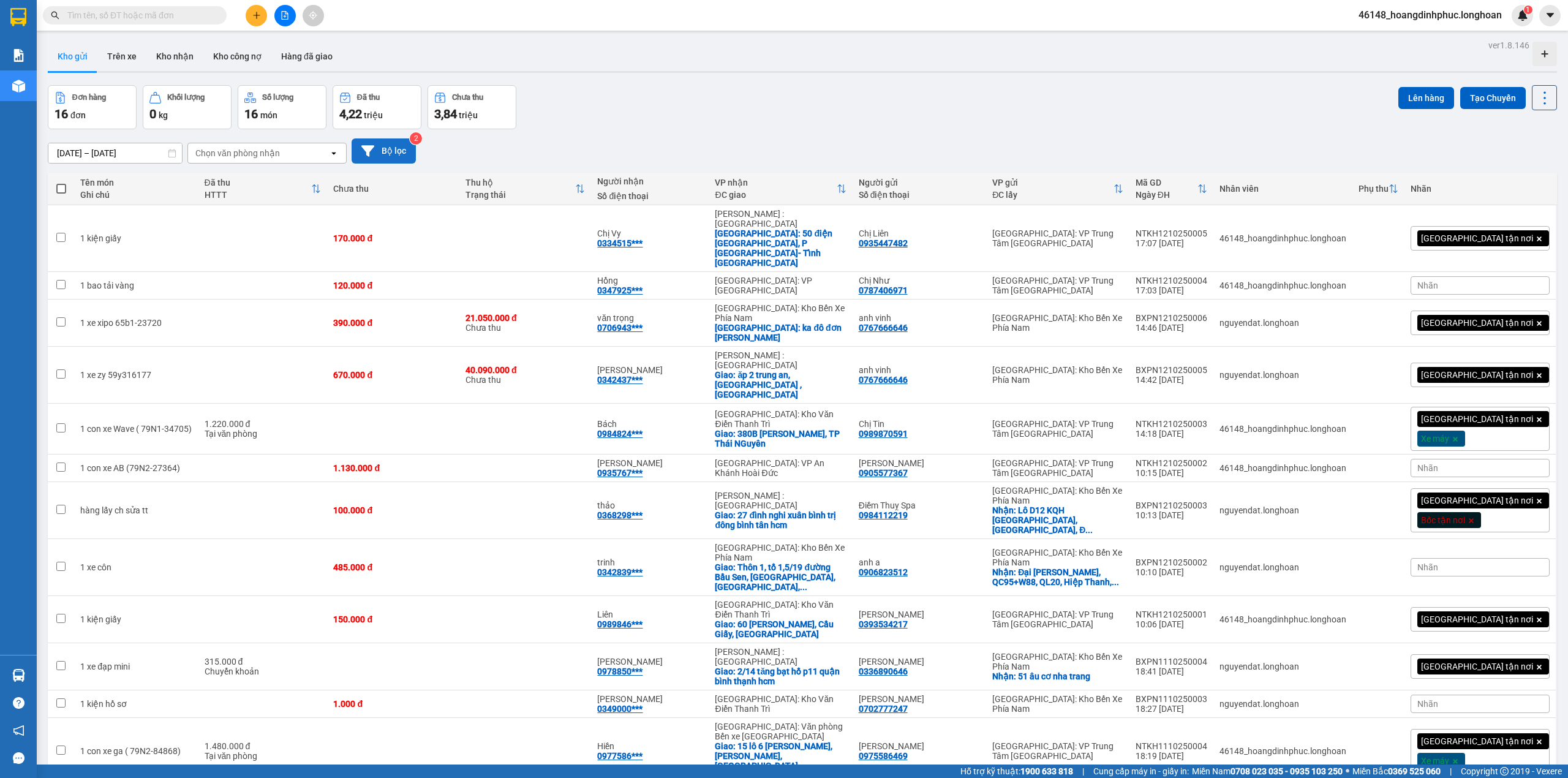
click at [401, 160] on button "Bộ lọc" at bounding box center [383, 151] width 64 height 25
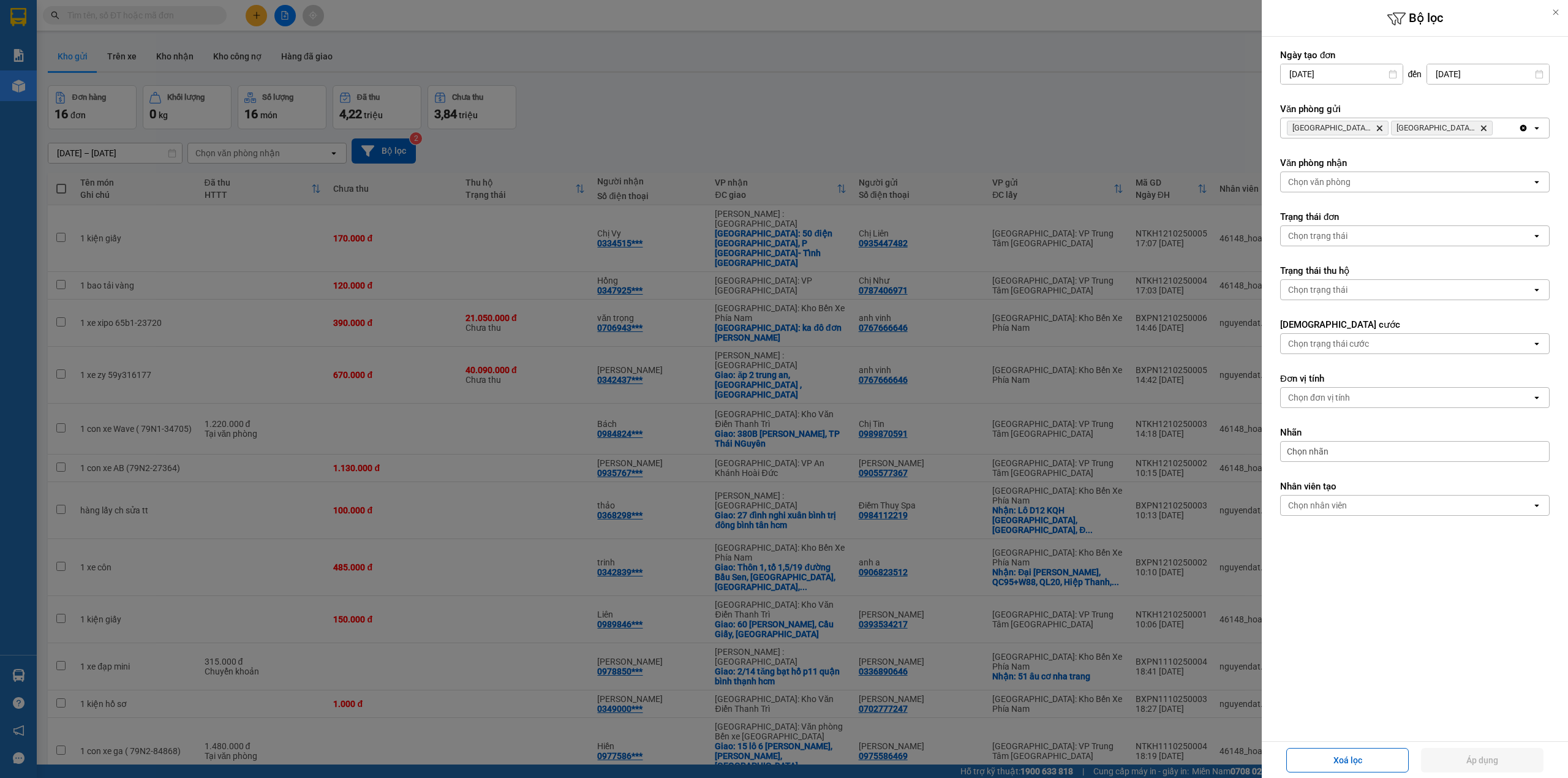
click at [1481, 127] on icon "Delete" at bounding box center [1484, 128] width 7 height 7
click at [1458, 765] on button "Áp dụng" at bounding box center [1482, 760] width 122 height 25
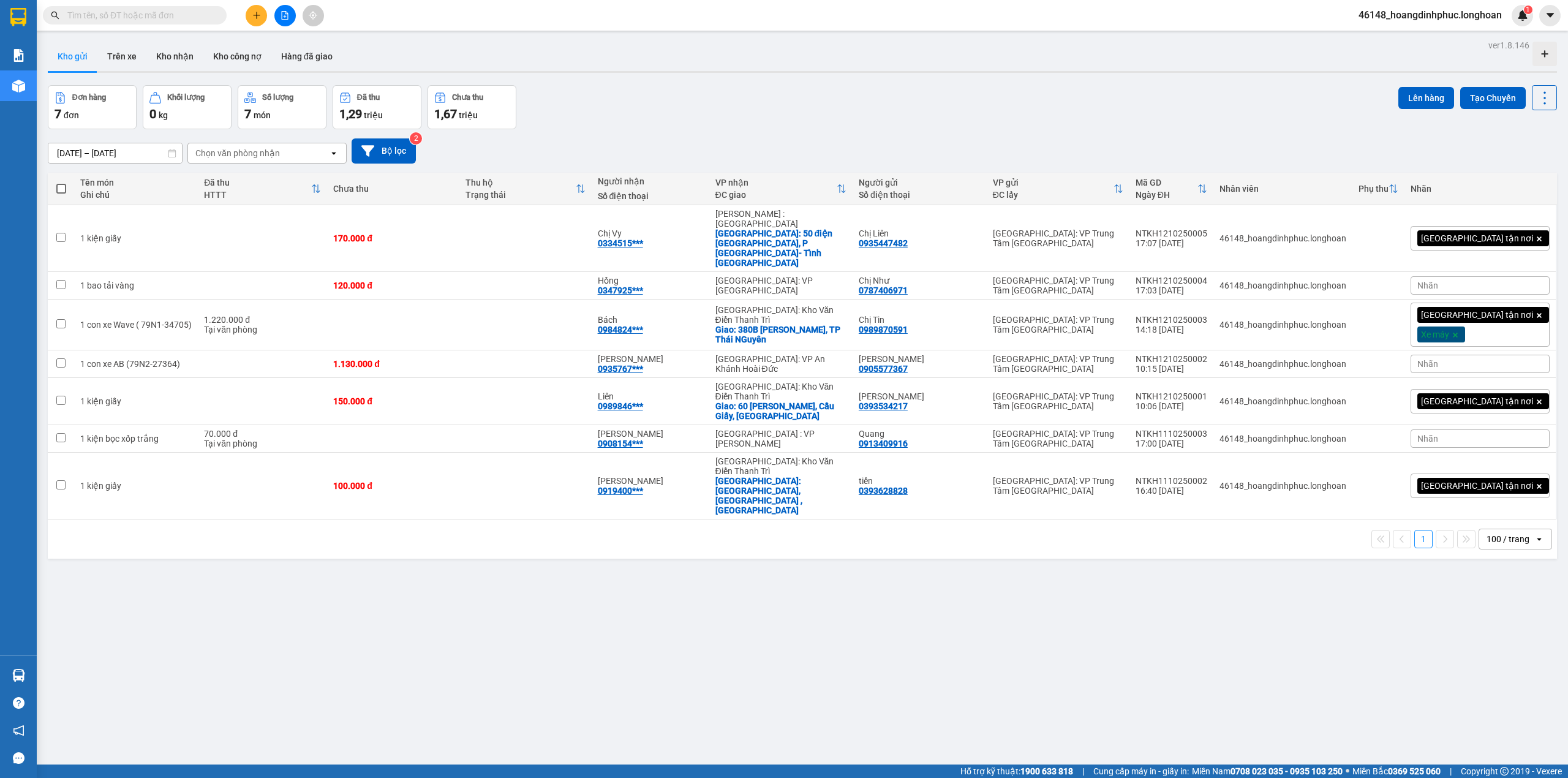
click at [285, 12] on icon "file-add" at bounding box center [285, 15] width 8 height 8
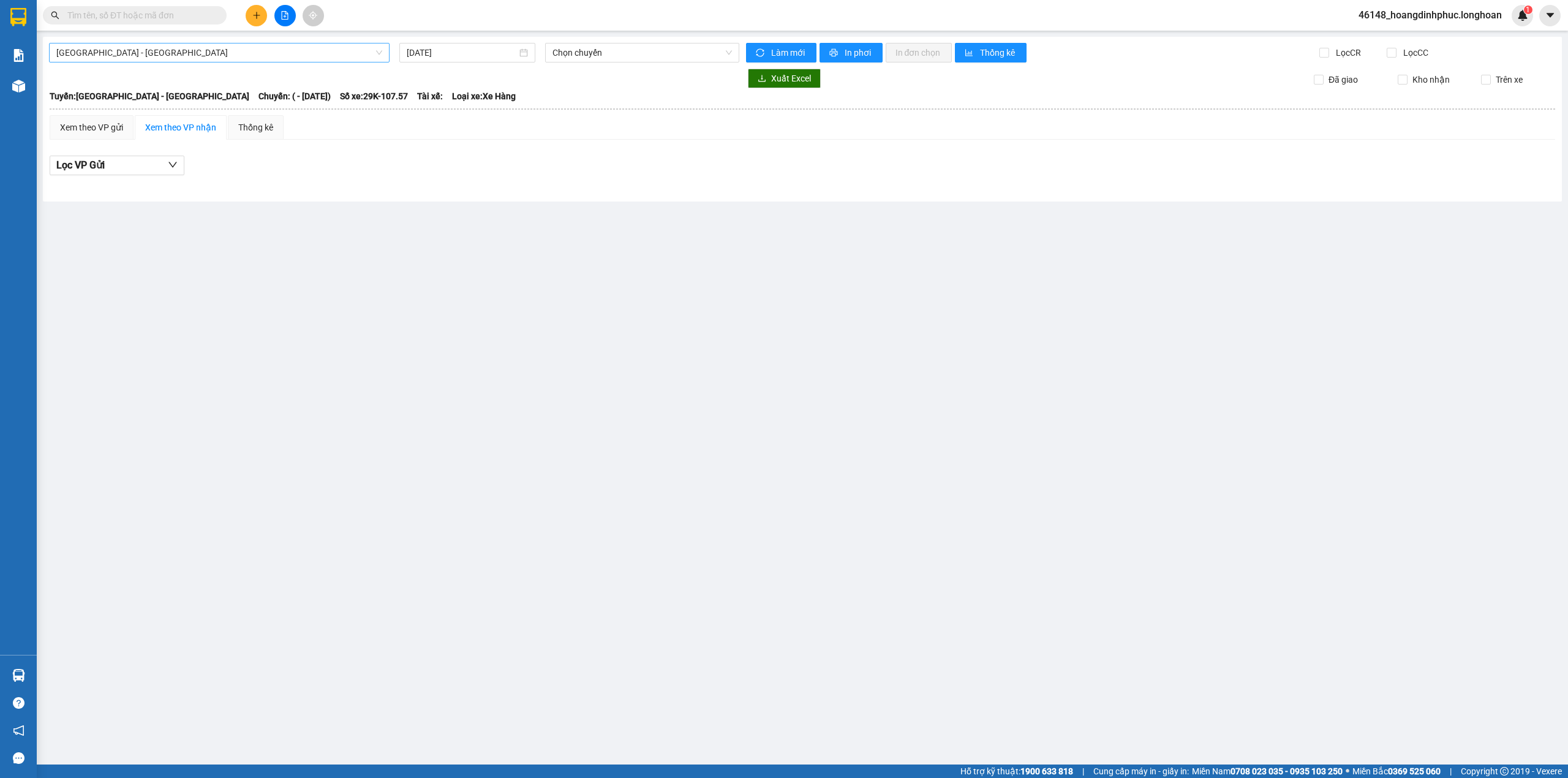
type input "[DATE]"
click at [246, 56] on span "[GEOGRAPHIC_DATA] - [GEOGRAPHIC_DATA]" at bounding box center [219, 53] width 326 height 18
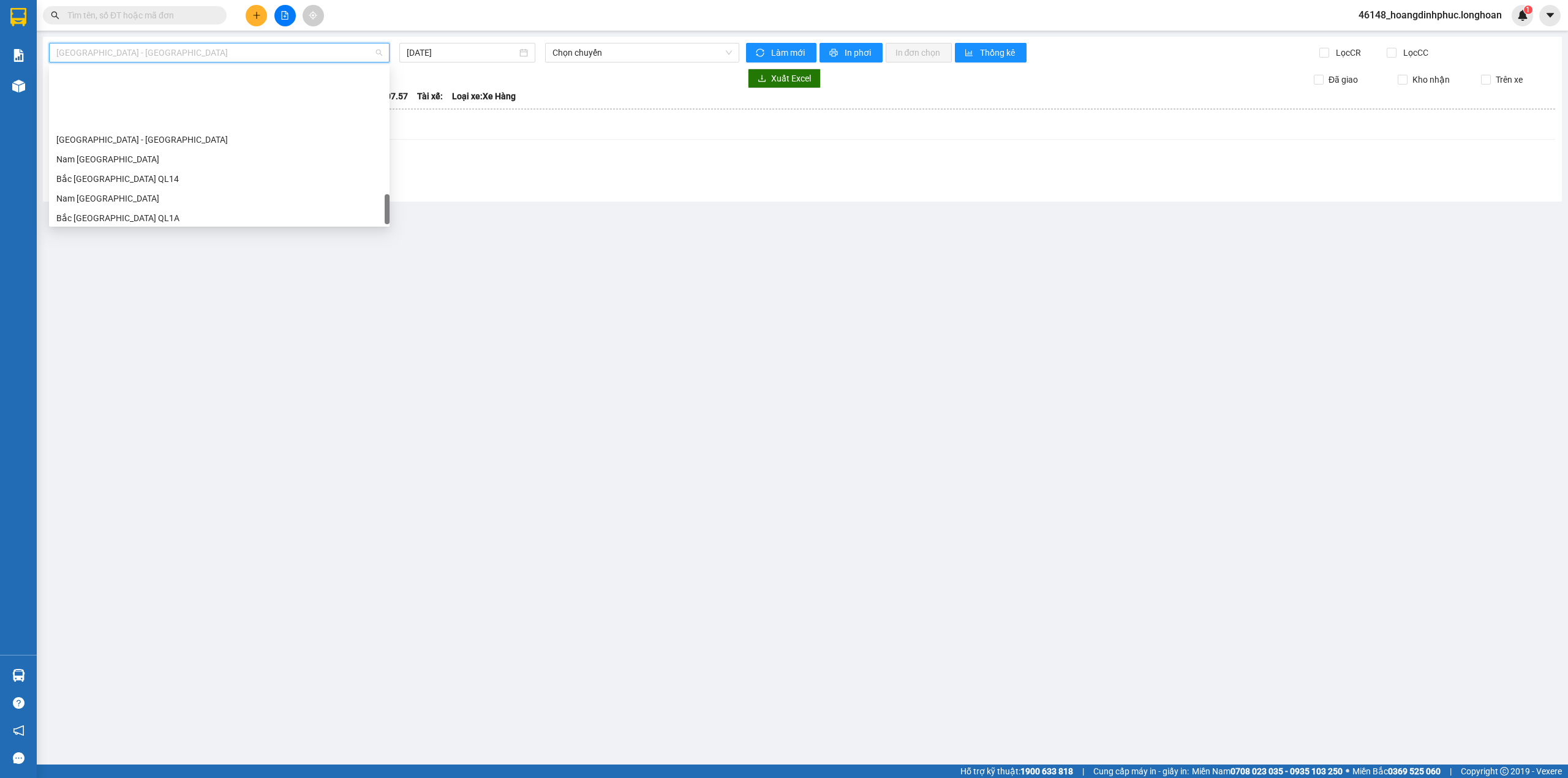
scroll to position [862, 0]
click at [197, 140] on div "Bắc [GEOGRAPHIC_DATA] QL1A" at bounding box center [219, 136] width 326 height 13
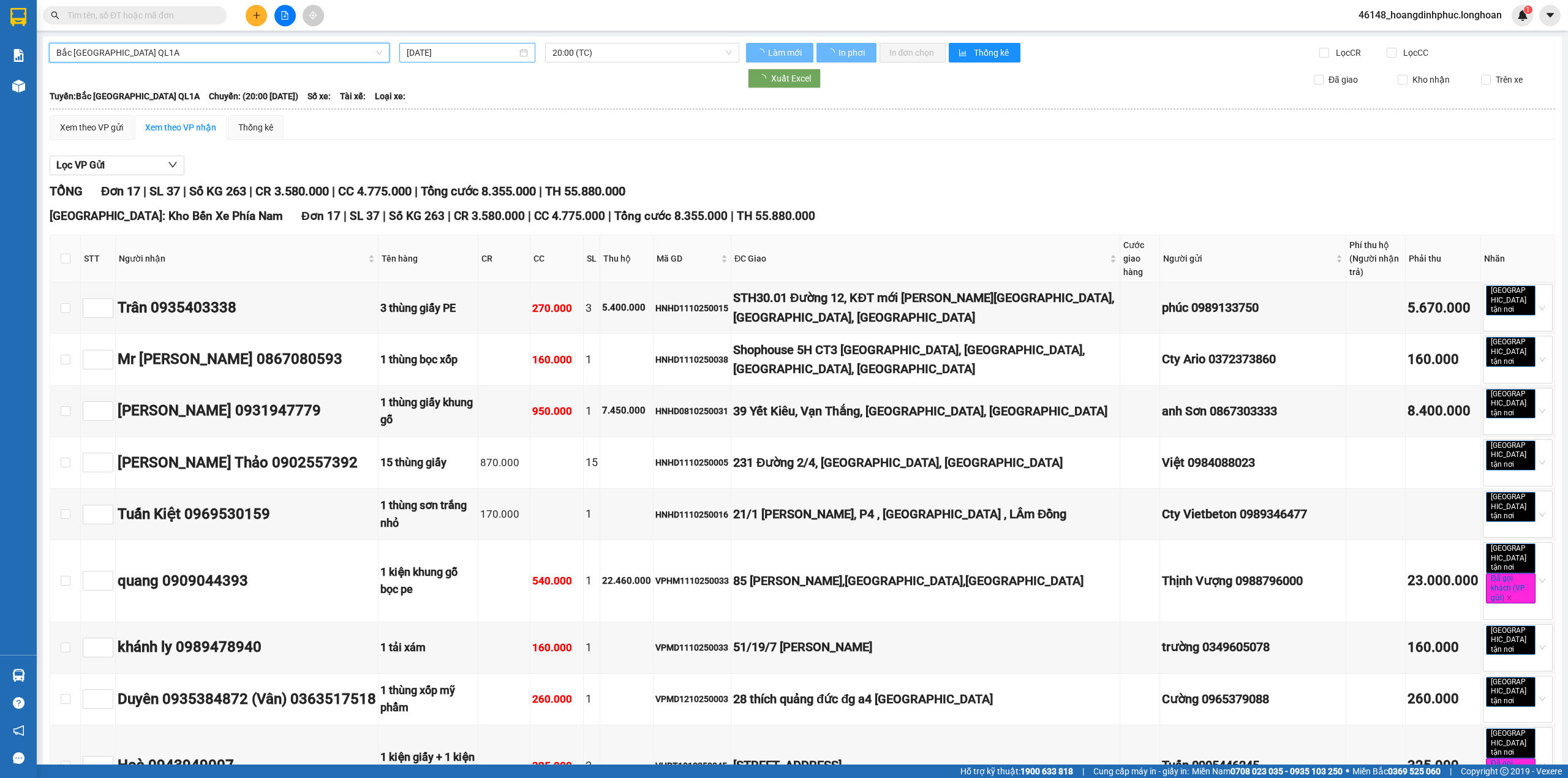
click at [473, 57] on input "[DATE]" at bounding box center [461, 52] width 110 height 13
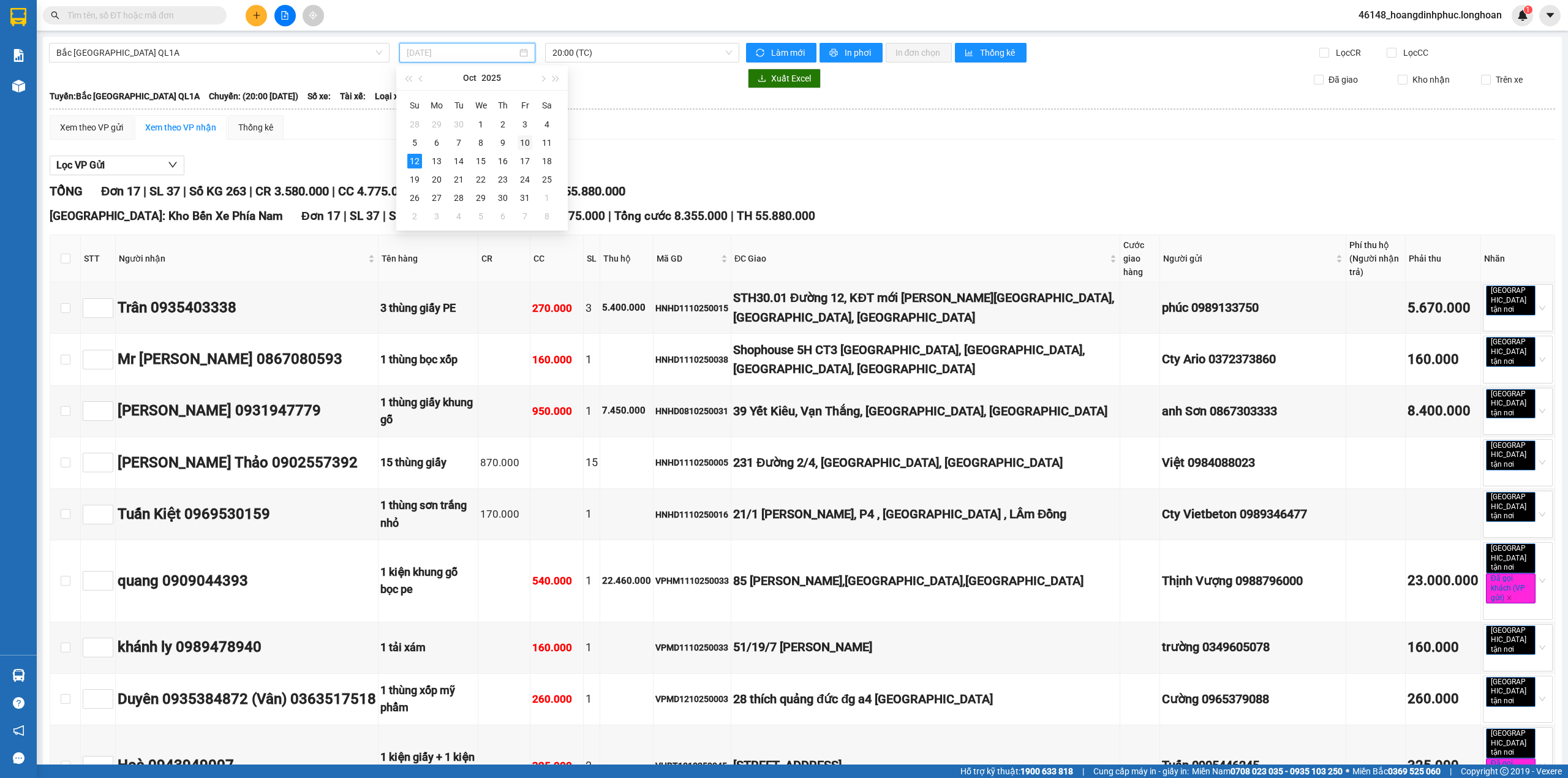
click at [520, 141] on div "10" at bounding box center [525, 142] width 15 height 15
type input "[DATE]"
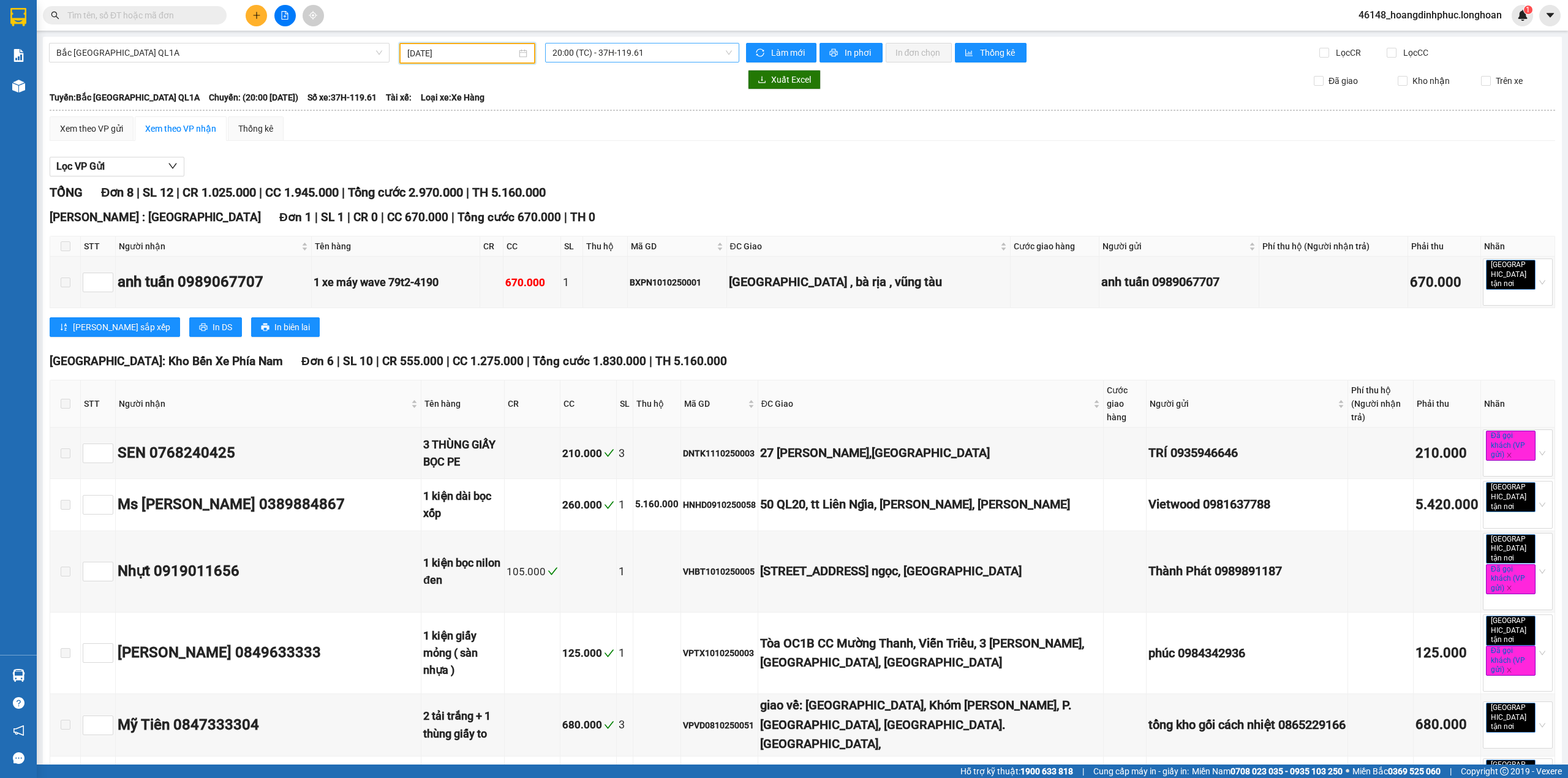
click at [567, 52] on span "20:00 (TC) - 37H-119.61" at bounding box center [643, 53] width 180 height 18
click at [110, 127] on div "Xem theo VP gửi" at bounding box center [91, 128] width 63 height 13
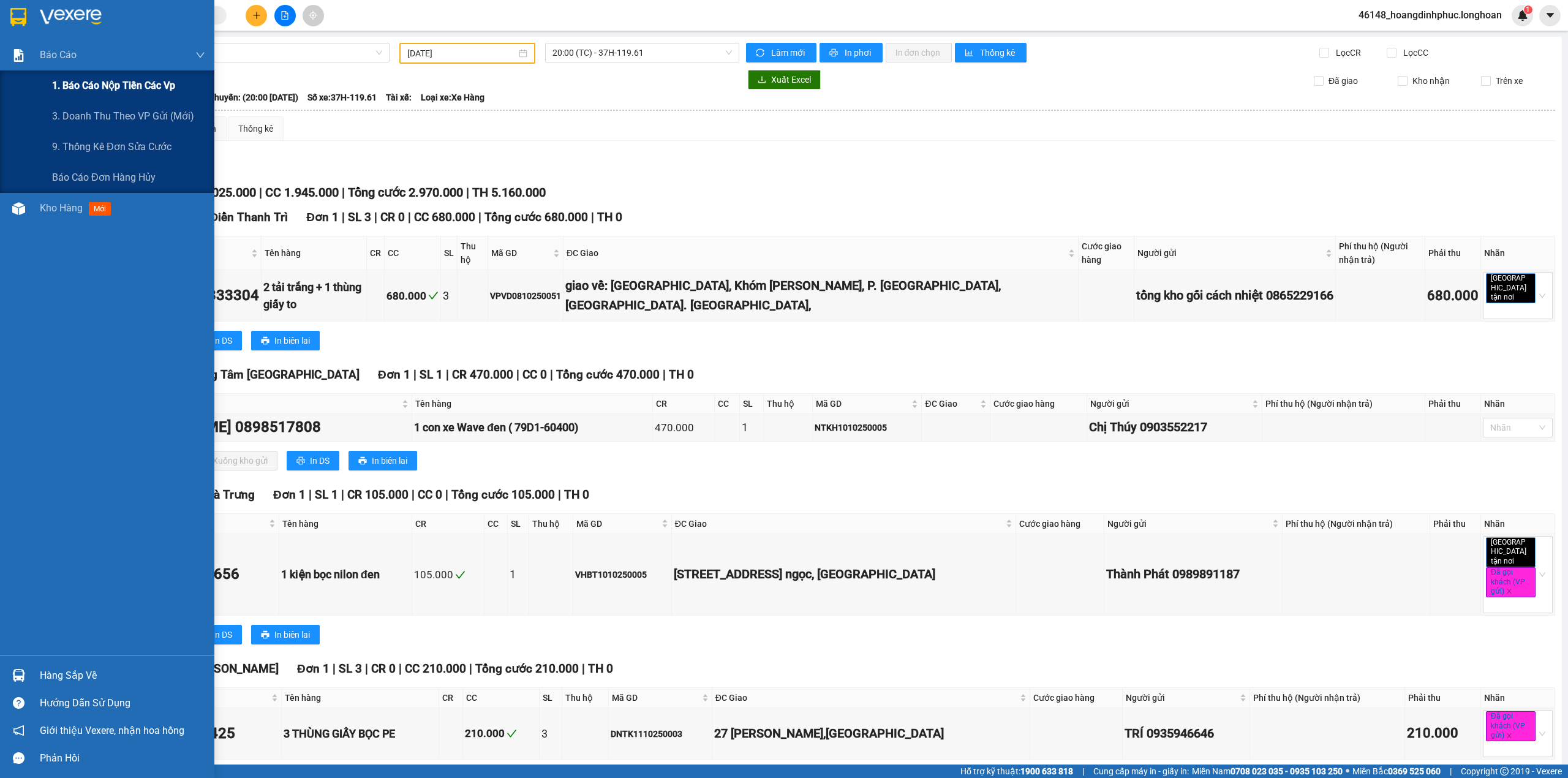
click at [8, 81] on div "1. Báo cáo nộp tiền các vp" at bounding box center [107, 86] width 215 height 31
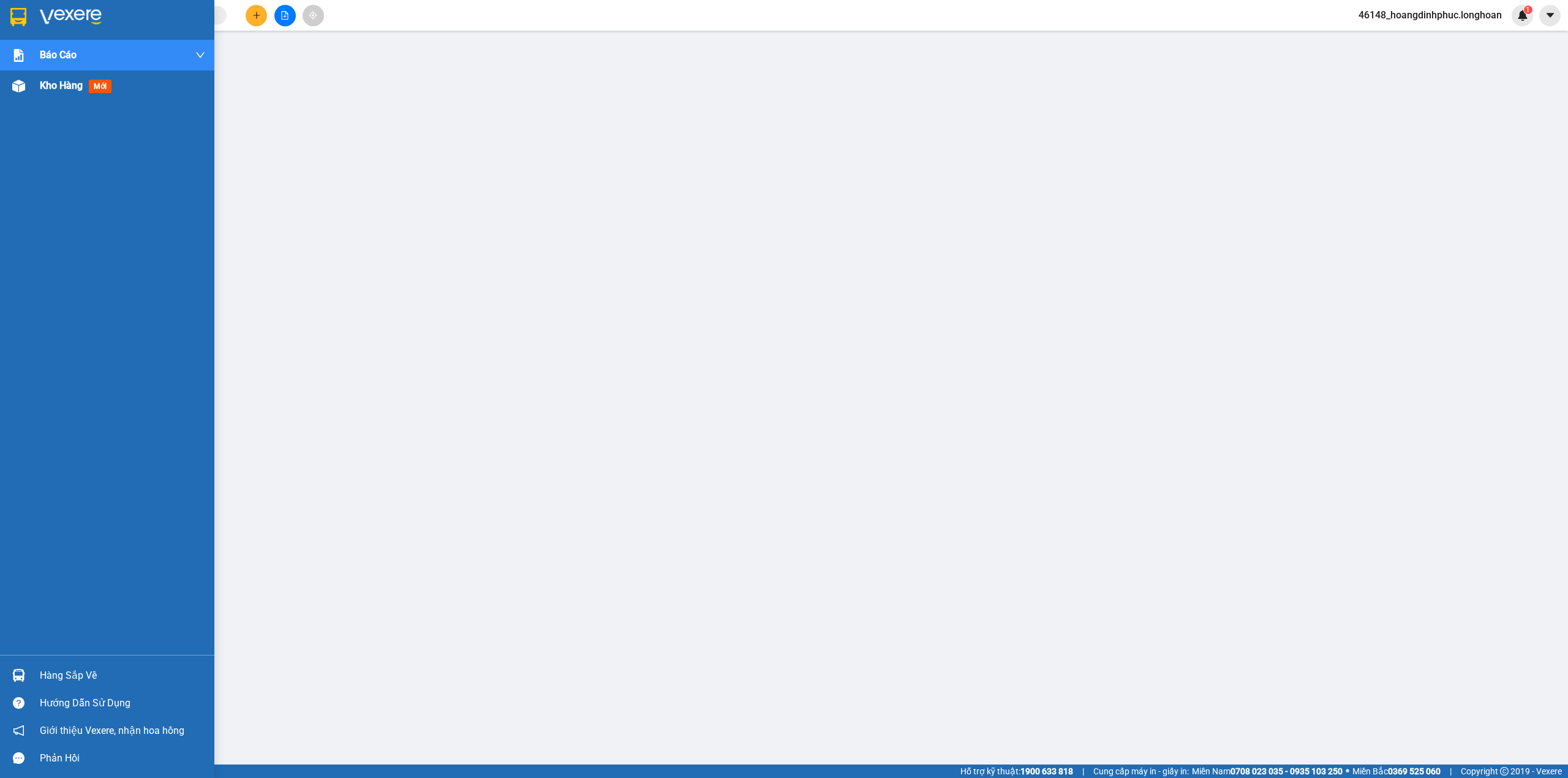
click at [8, 84] on div at bounding box center [18, 86] width 21 height 21
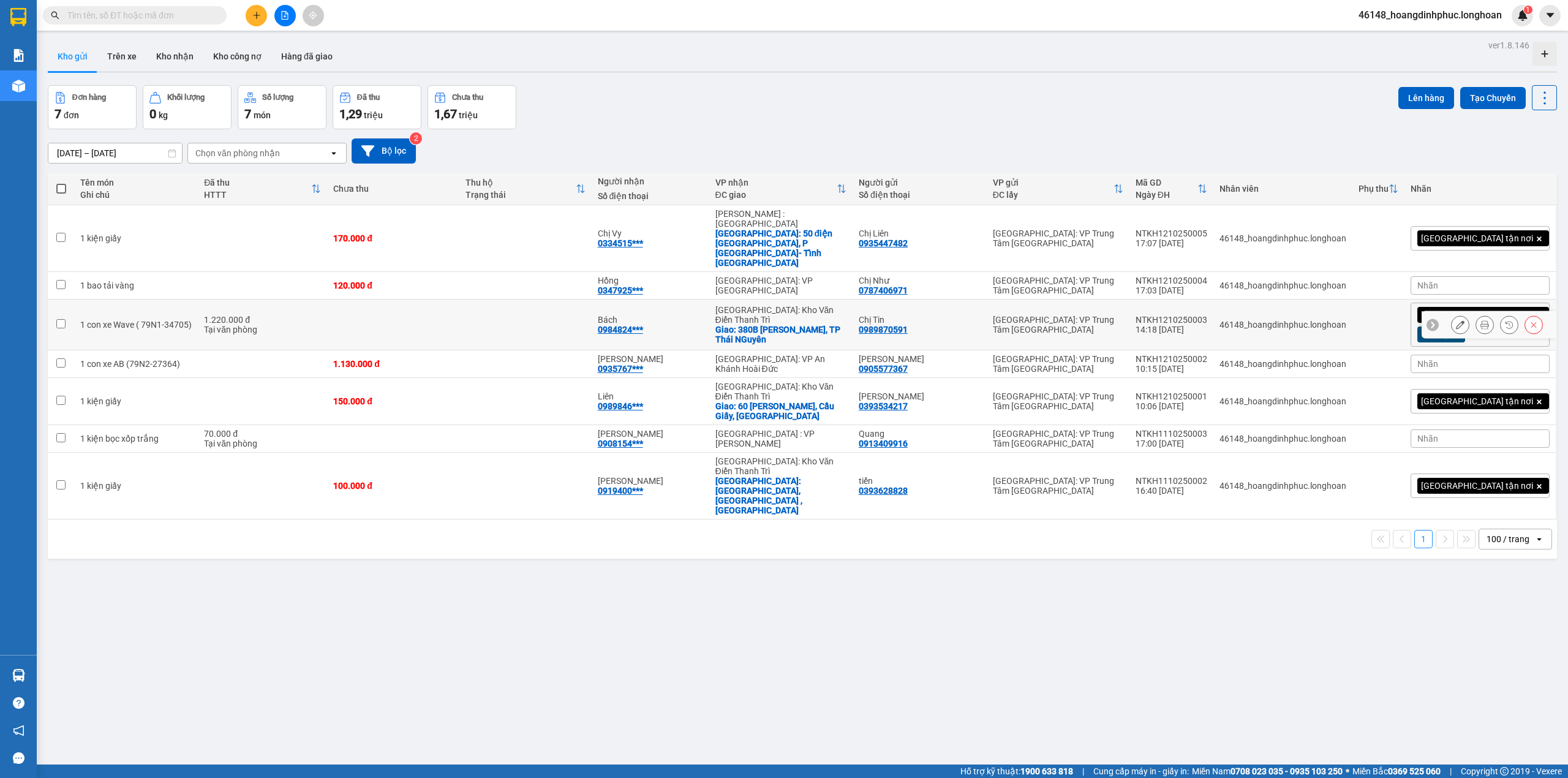
click at [1477, 314] on button at bounding box center [1485, 325] width 17 height 21
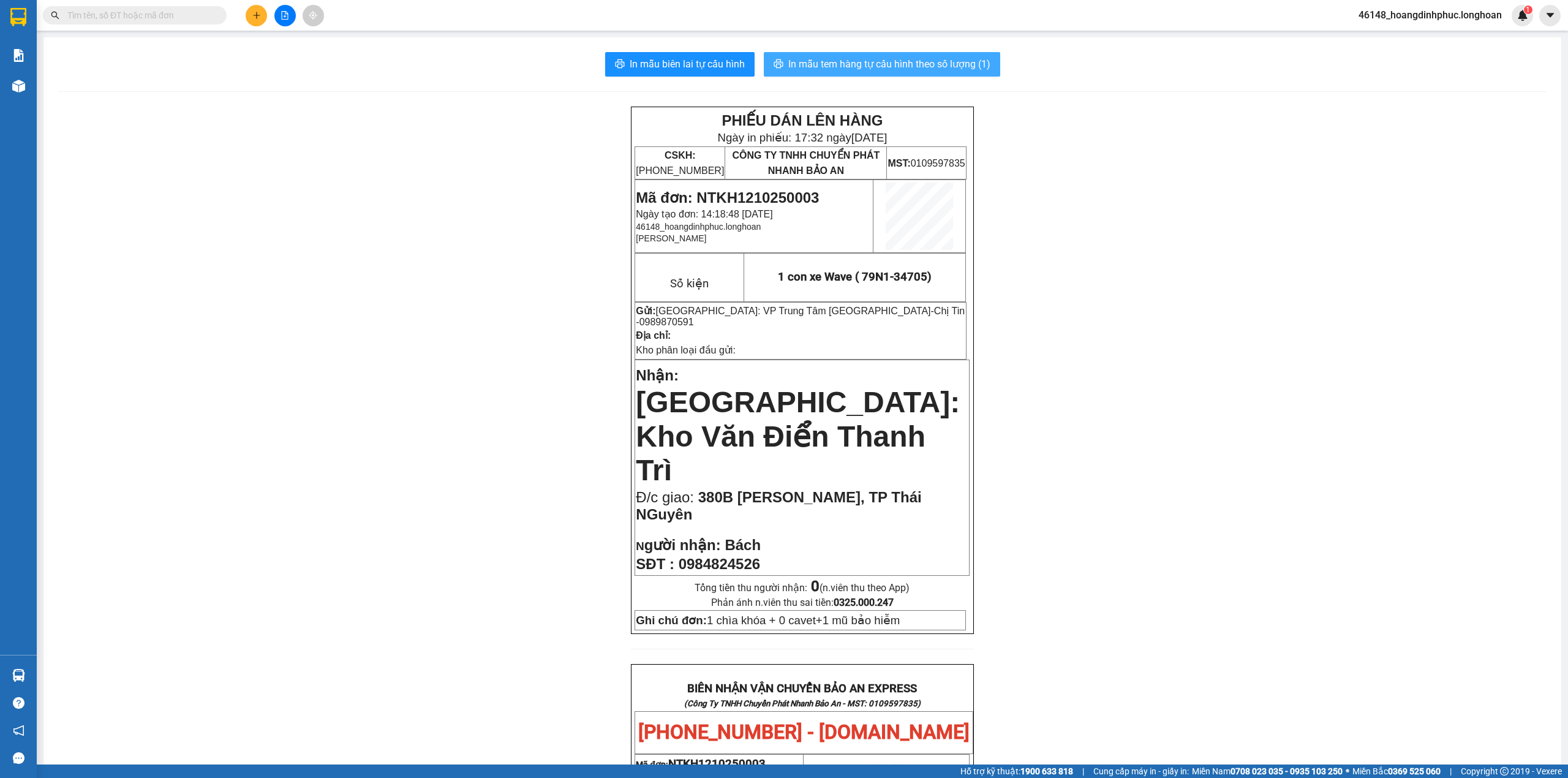
click at [925, 70] on span "In mẫu tem hàng tự cấu hình theo số lượng (1)" at bounding box center [889, 64] width 202 height 15
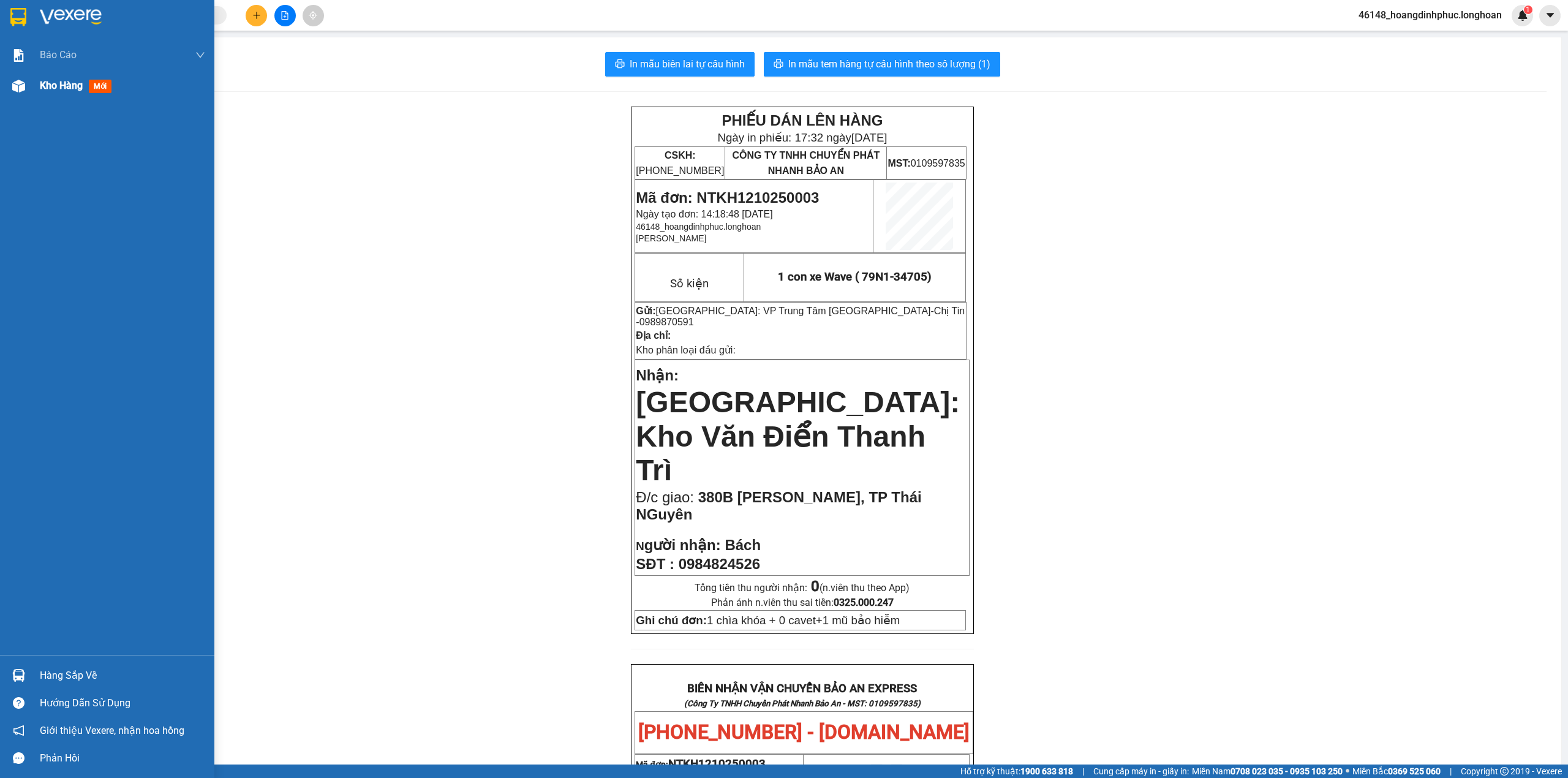
click at [31, 89] on div "Kho hàng mới" at bounding box center [107, 86] width 215 height 31
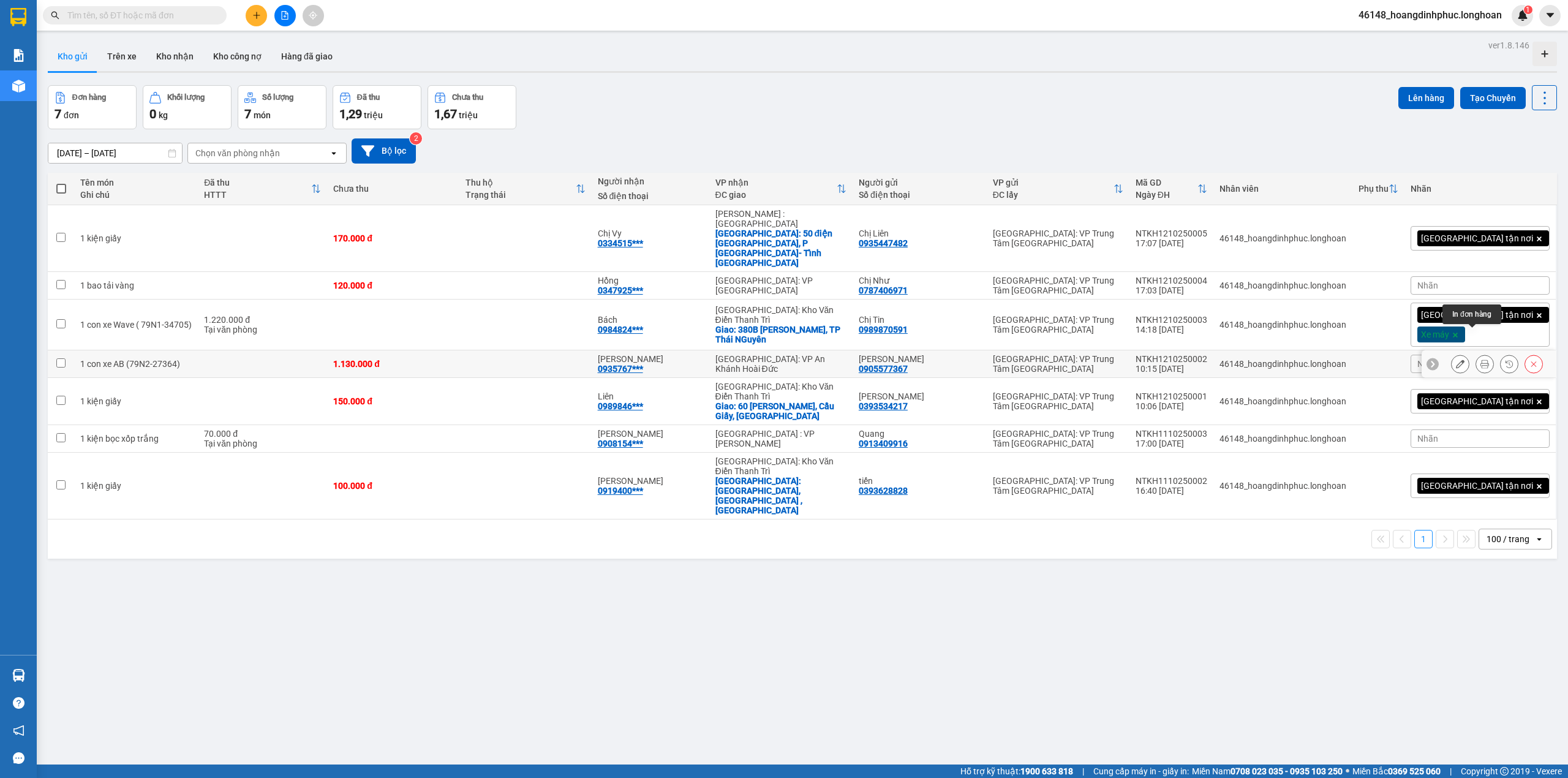
click at [1481, 359] on icon at bounding box center [1485, 364] width 8 height 8
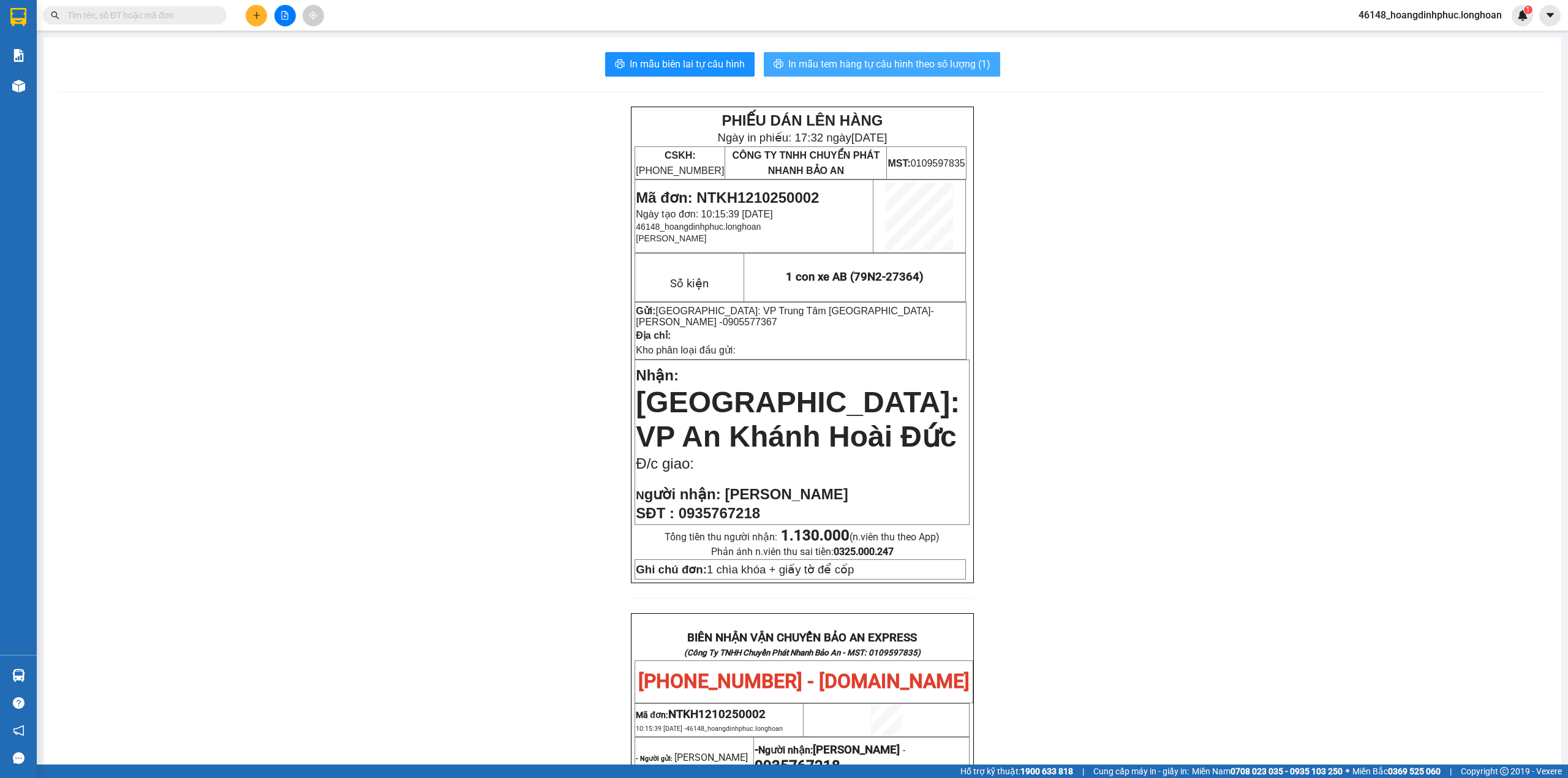
click at [951, 59] on span "In mẫu tem hàng tự cấu hình theo số lượng (1)" at bounding box center [889, 64] width 202 height 15
click at [260, 12] on icon "plus" at bounding box center [257, 15] width 8 height 8
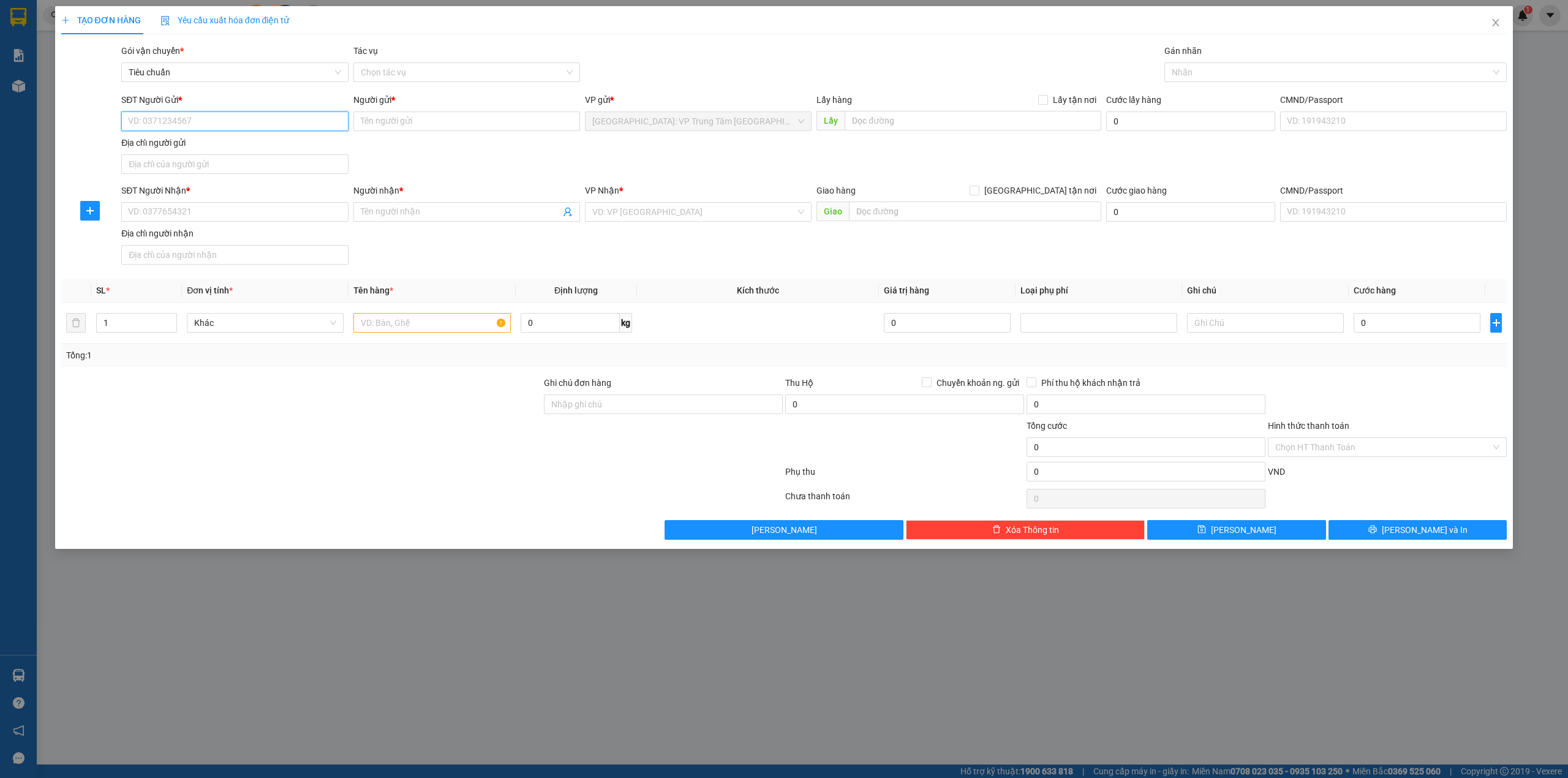
click at [209, 120] on input "SĐT Người Gửi *" at bounding box center [234, 121] width 227 height 20
